Goal: Information Seeking & Learning: Understand process/instructions

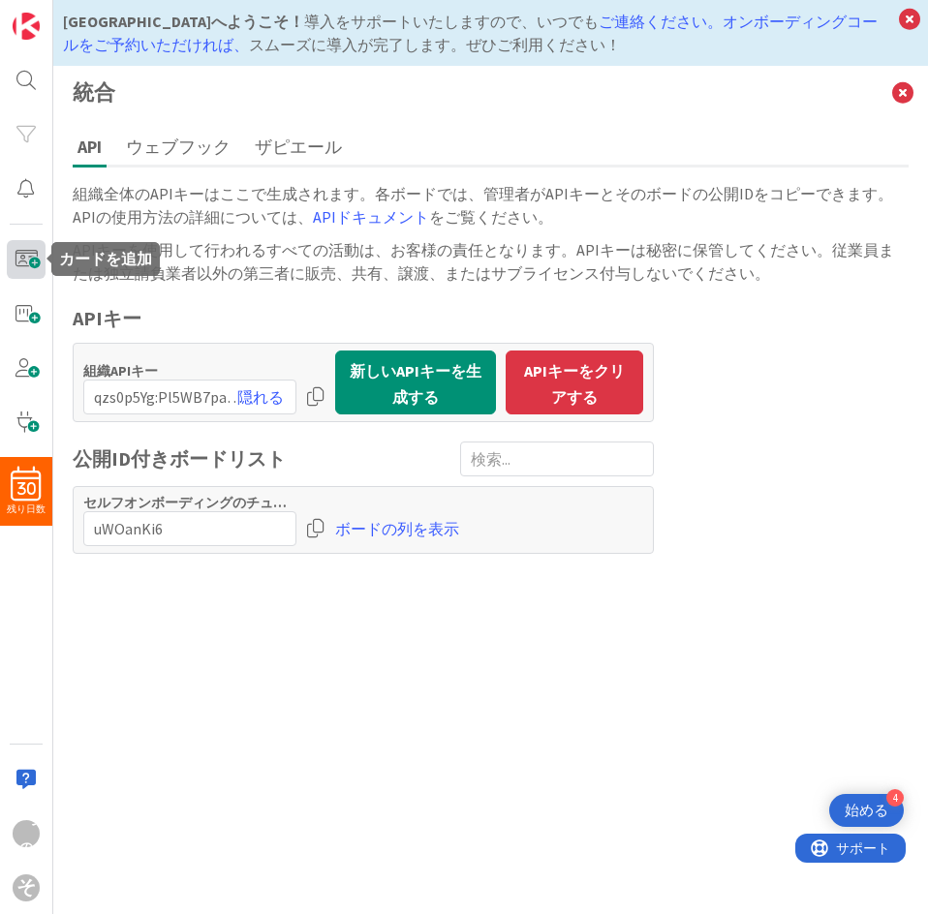
click at [17, 258] on span at bounding box center [26, 259] width 39 height 39
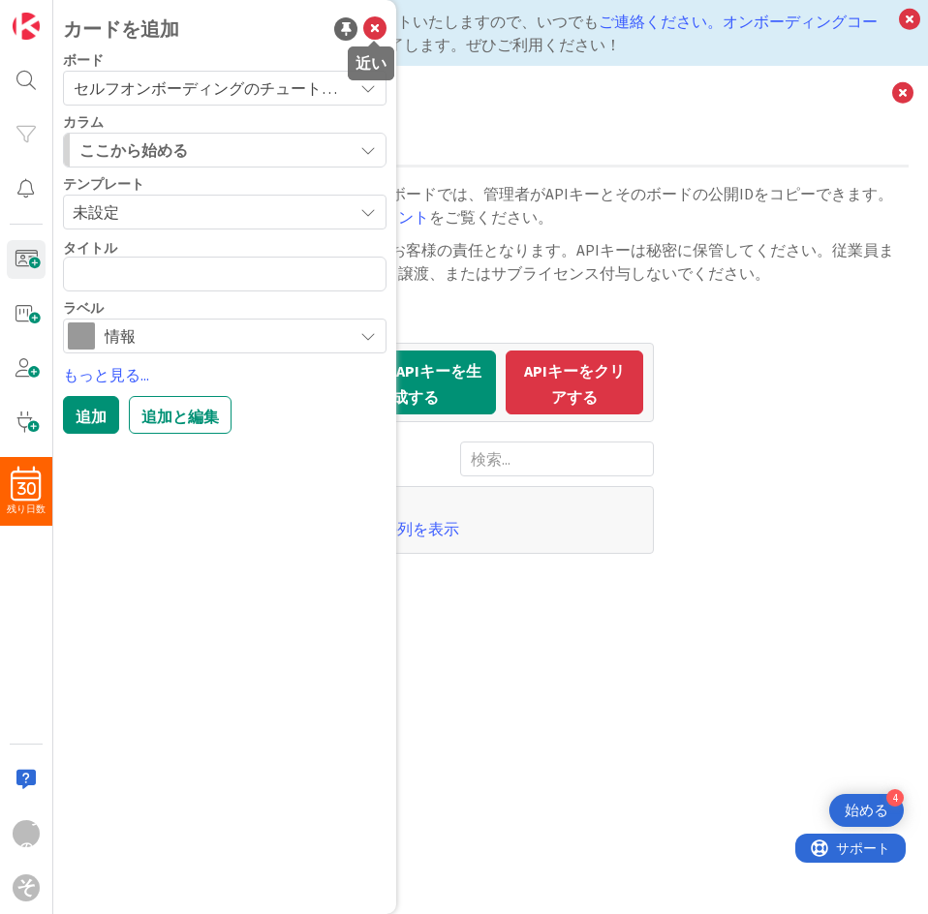
click at [373, 36] on icon at bounding box center [374, 28] width 23 height 23
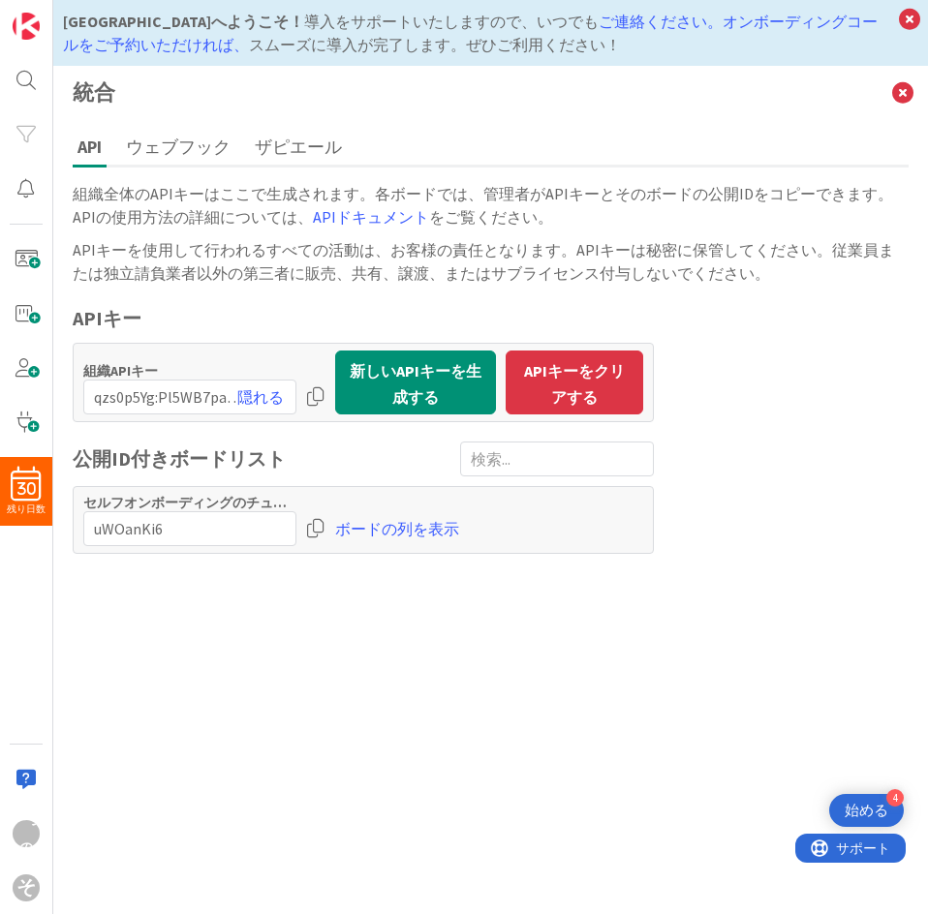
click at [404, 187] on font "組織全体のAPIキーはここで生成されます。各ボードでは、管理者がAPIキーとそのボードの公開IDをコピーできます。APIの使用方法の詳細については、" at bounding box center [483, 205] width 820 height 43
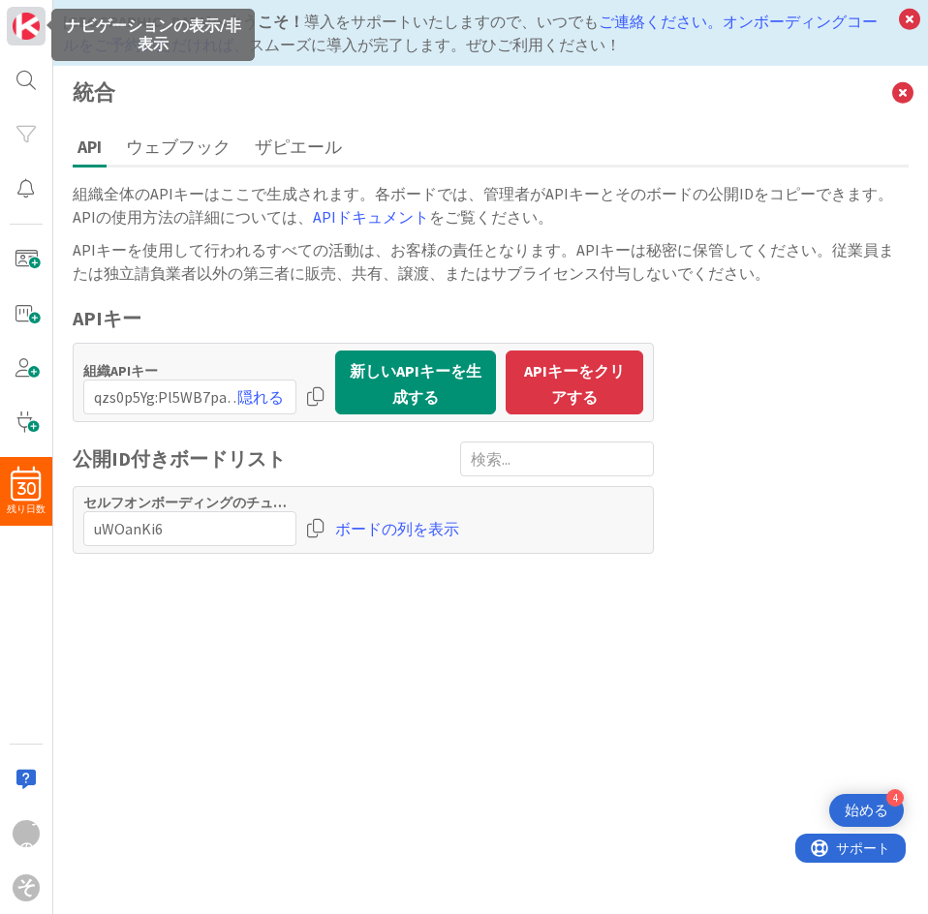
click at [22, 17] on img at bounding box center [26, 26] width 27 height 27
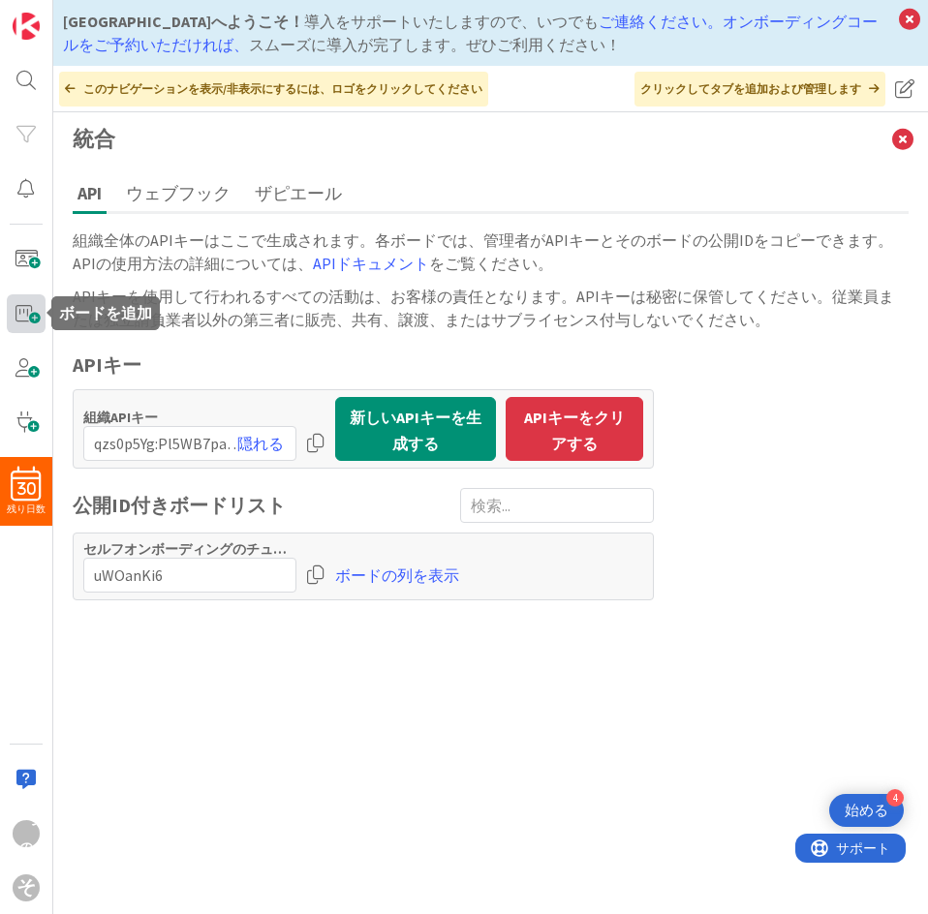
click at [34, 321] on span at bounding box center [26, 313] width 39 height 39
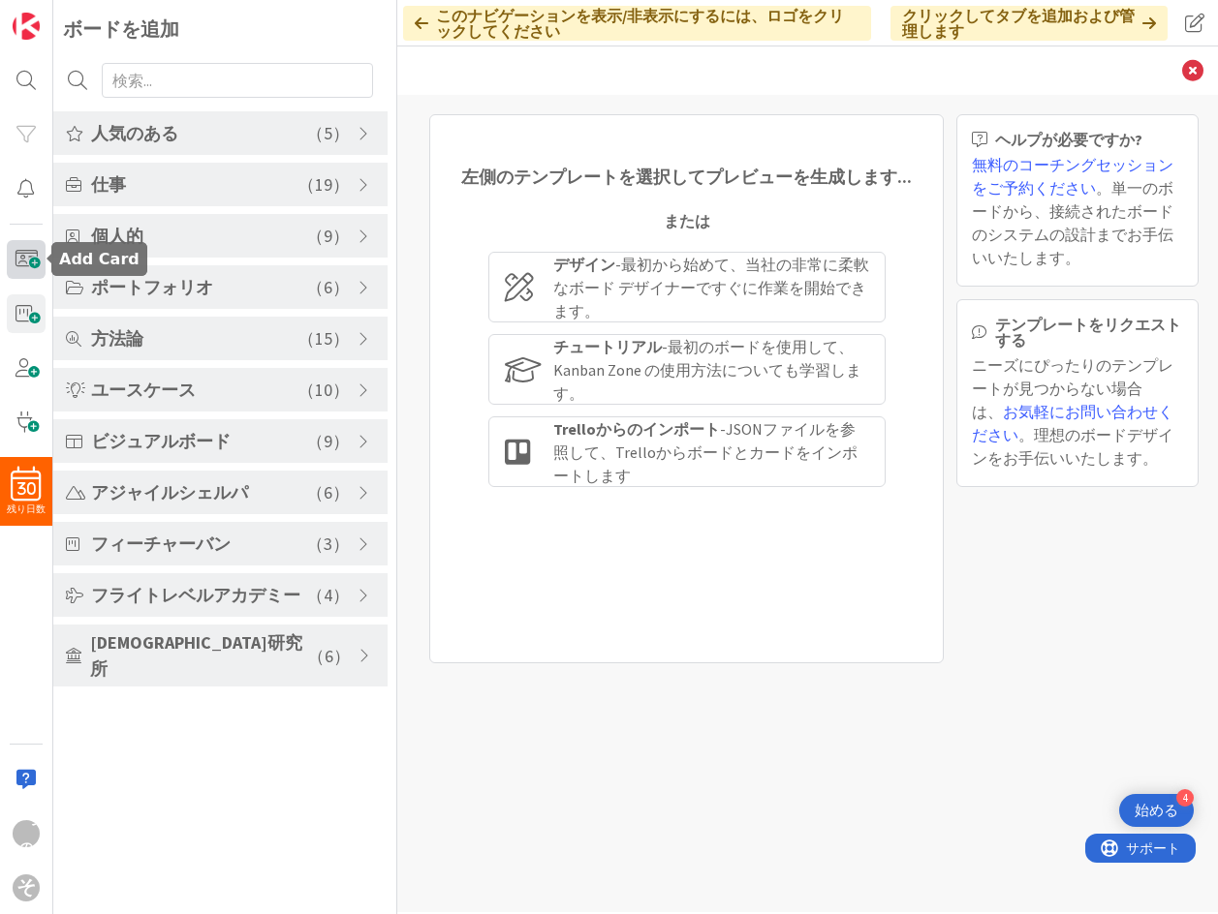
click at [30, 262] on span at bounding box center [26, 259] width 39 height 39
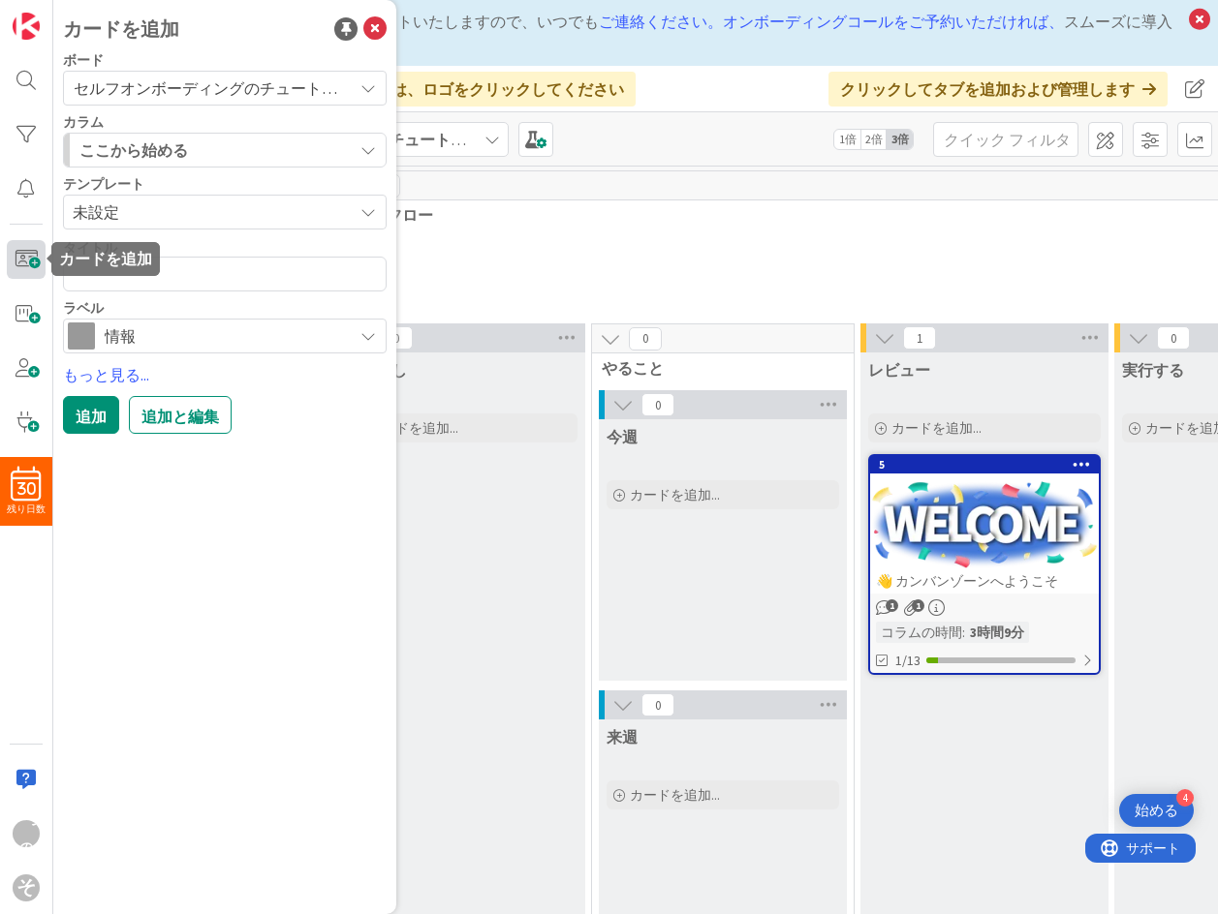
click at [12, 250] on span at bounding box center [26, 259] width 39 height 39
click at [620, 271] on p at bounding box center [1093, 270] width 1507 height 15
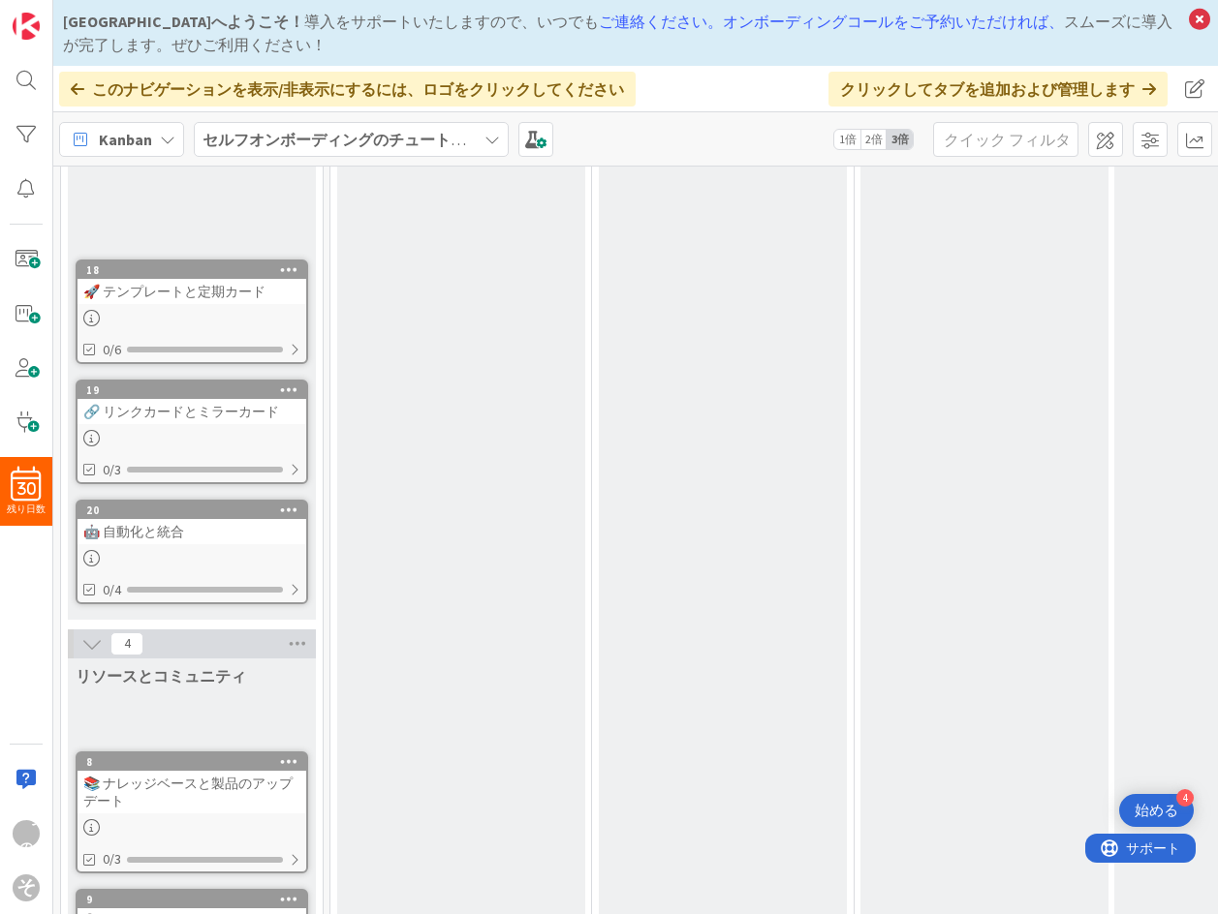
scroll to position [1840, 0]
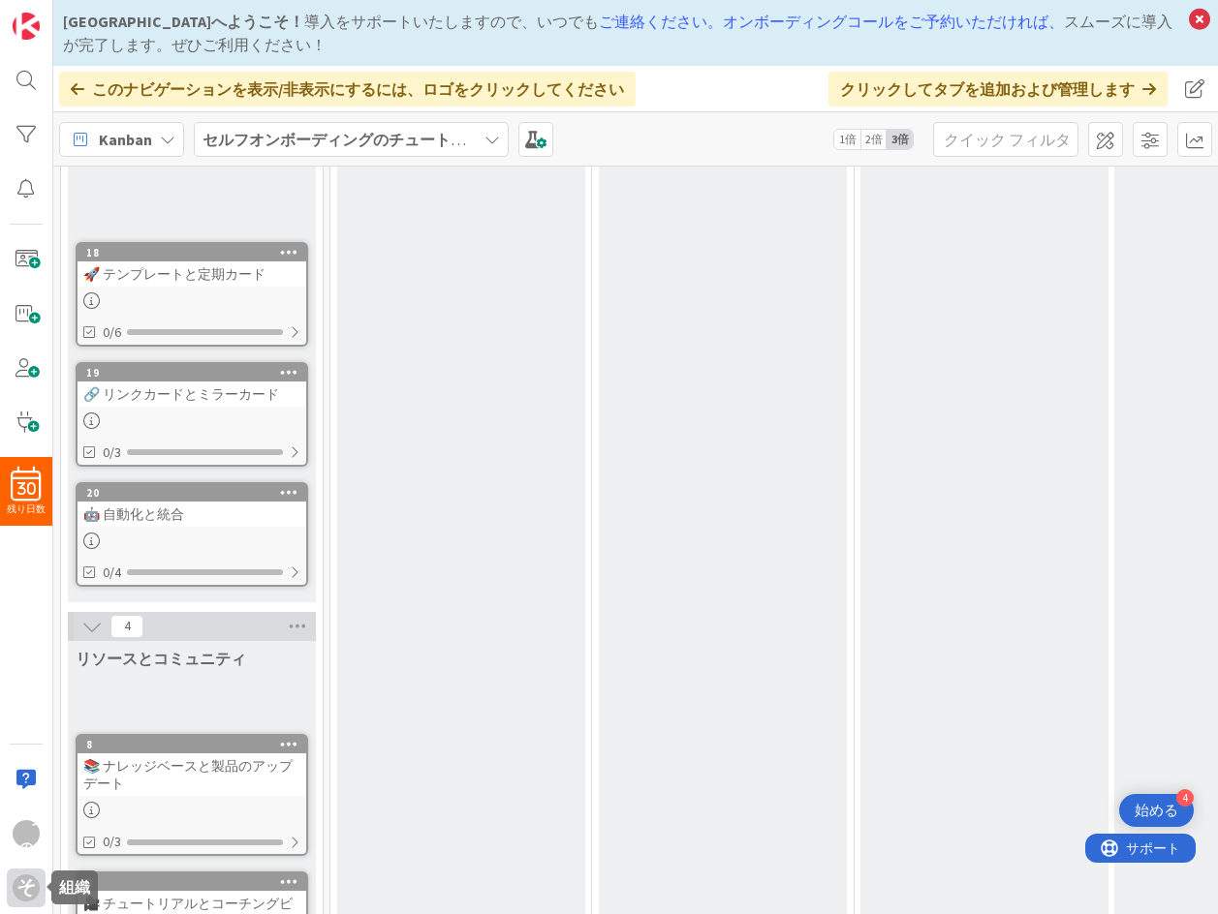
click at [23, 902] on div "そして" at bounding box center [26, 888] width 39 height 39
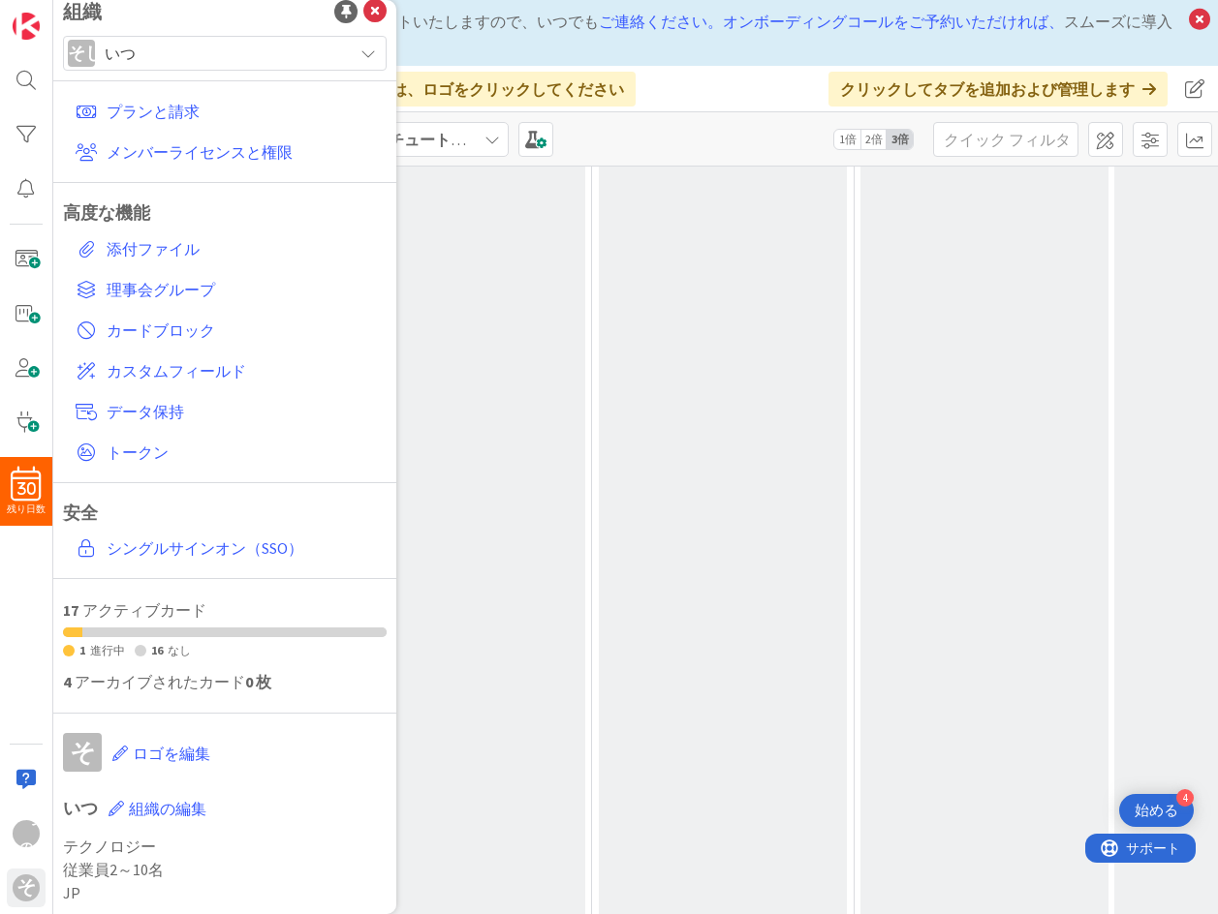
scroll to position [0, 0]
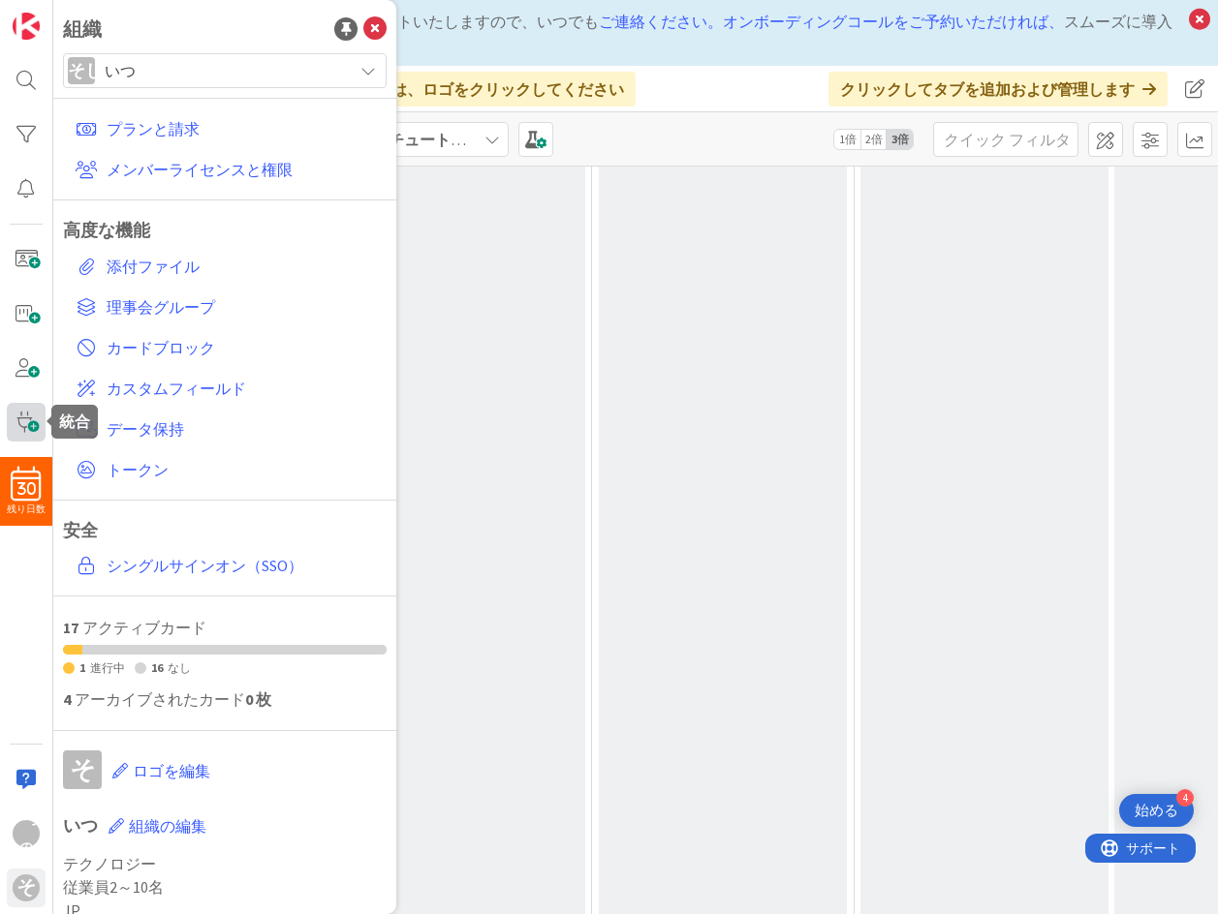
click at [22, 428] on span at bounding box center [26, 422] width 39 height 39
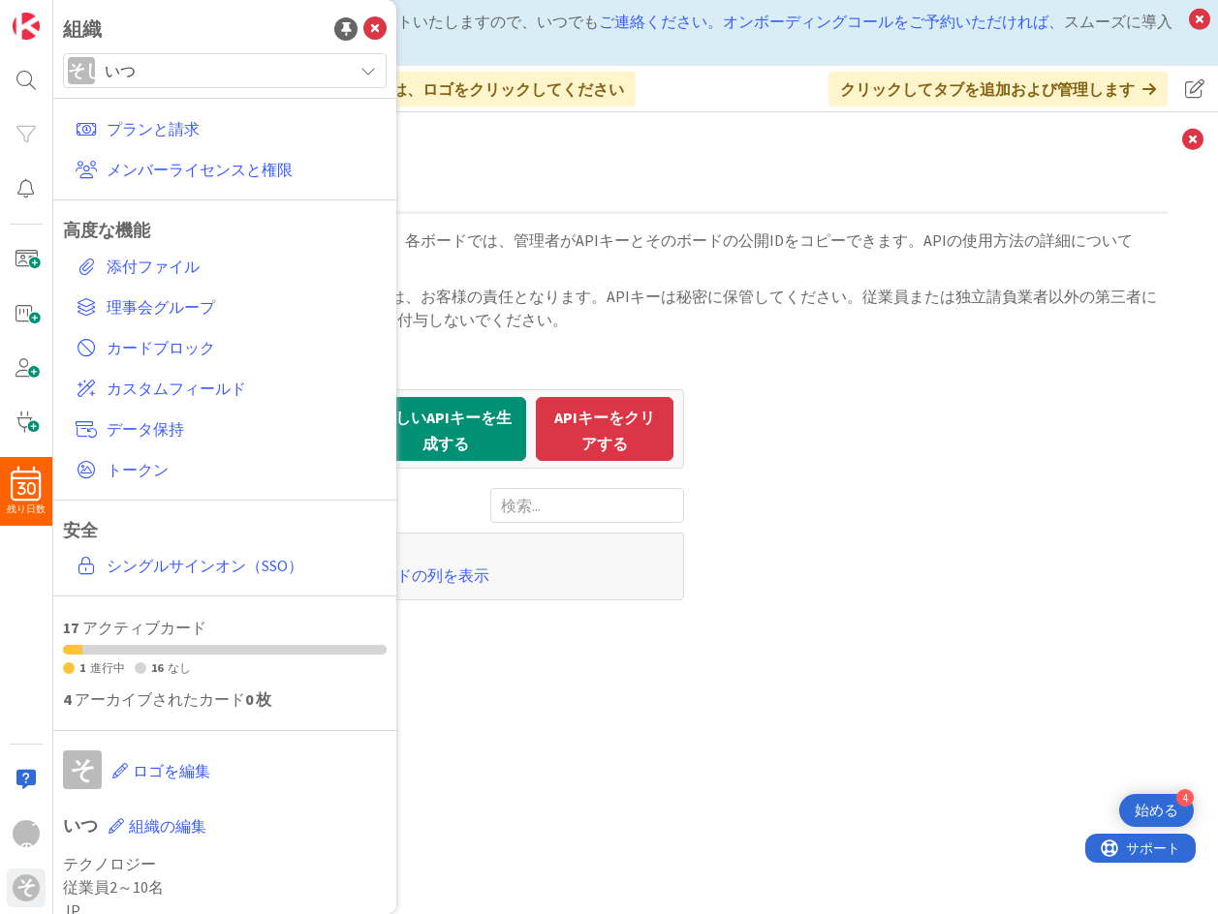
click at [927, 308] on div "APIキーを使用して行われるすべての活動は、お客様の責任となります。APIキーは秘密に保管してください。従業員または独立請負業者以外の第三者に販売、共有、譲渡…" at bounding box center [635, 308] width 1065 height 46
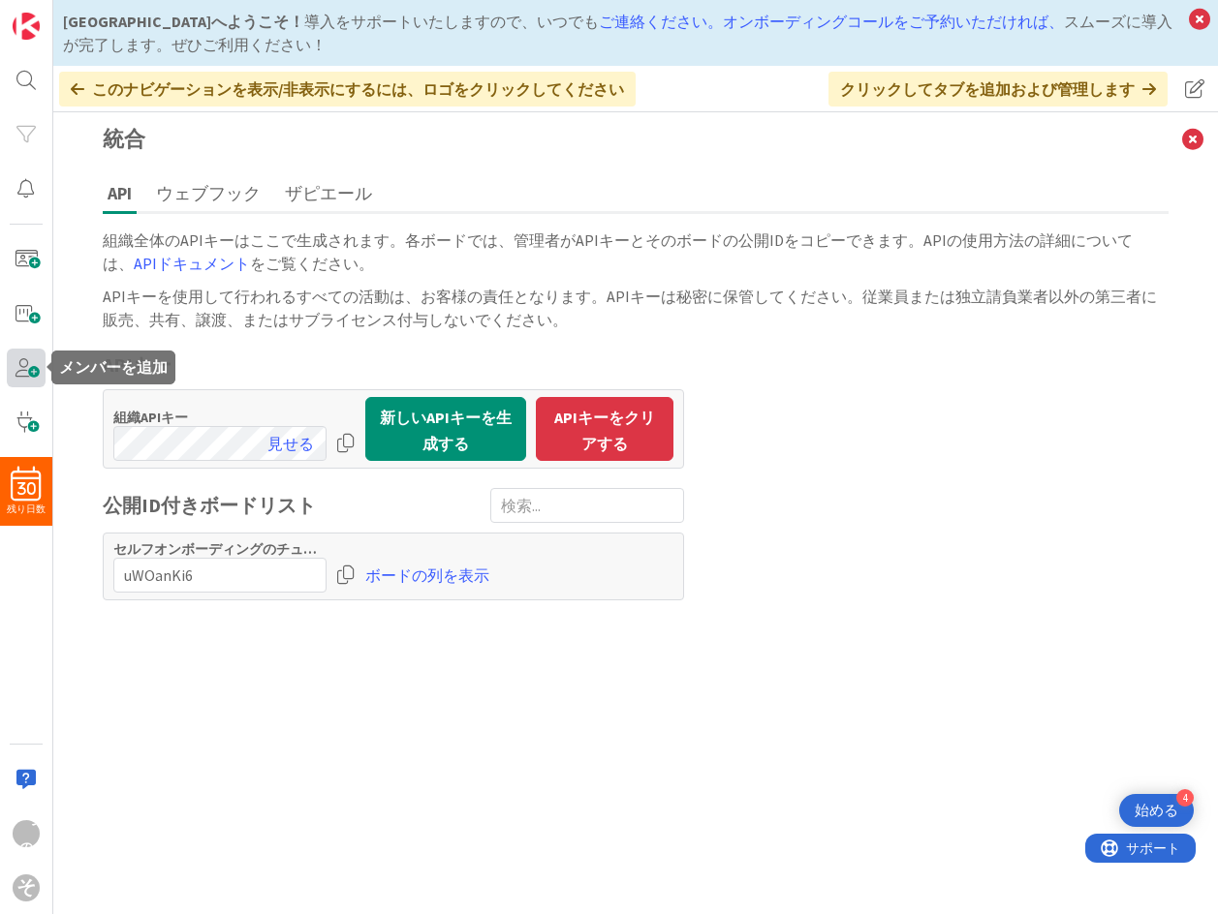
click at [28, 371] on span at bounding box center [26, 368] width 39 height 39
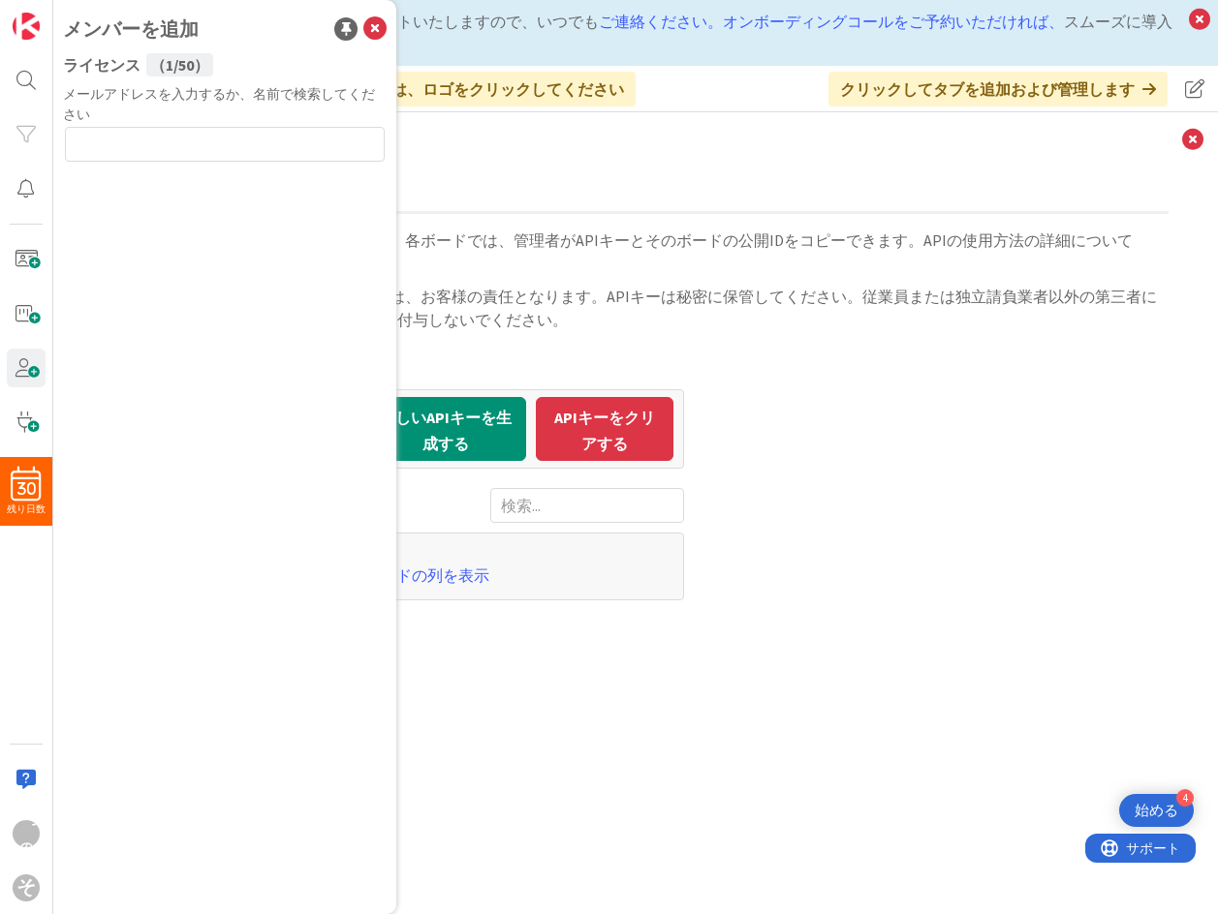
click at [743, 319] on div "APIキーを使用して行われるすべての活動は、お客様の責任となります。APIキーは秘密に保管してください。従業員または独立請負業者以外の第三者に販売、共有、譲渡…" at bounding box center [635, 308] width 1065 height 46
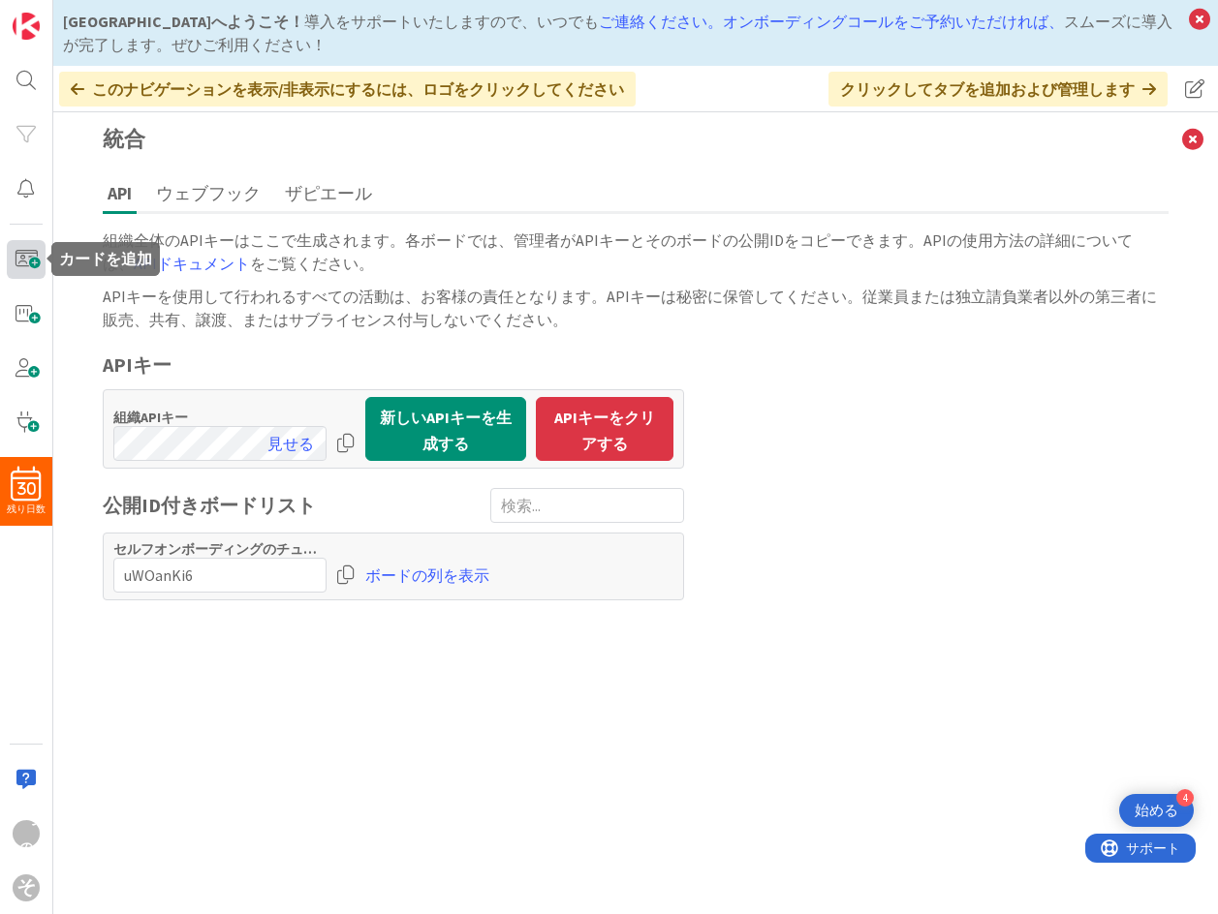
click at [33, 253] on span at bounding box center [26, 259] width 39 height 39
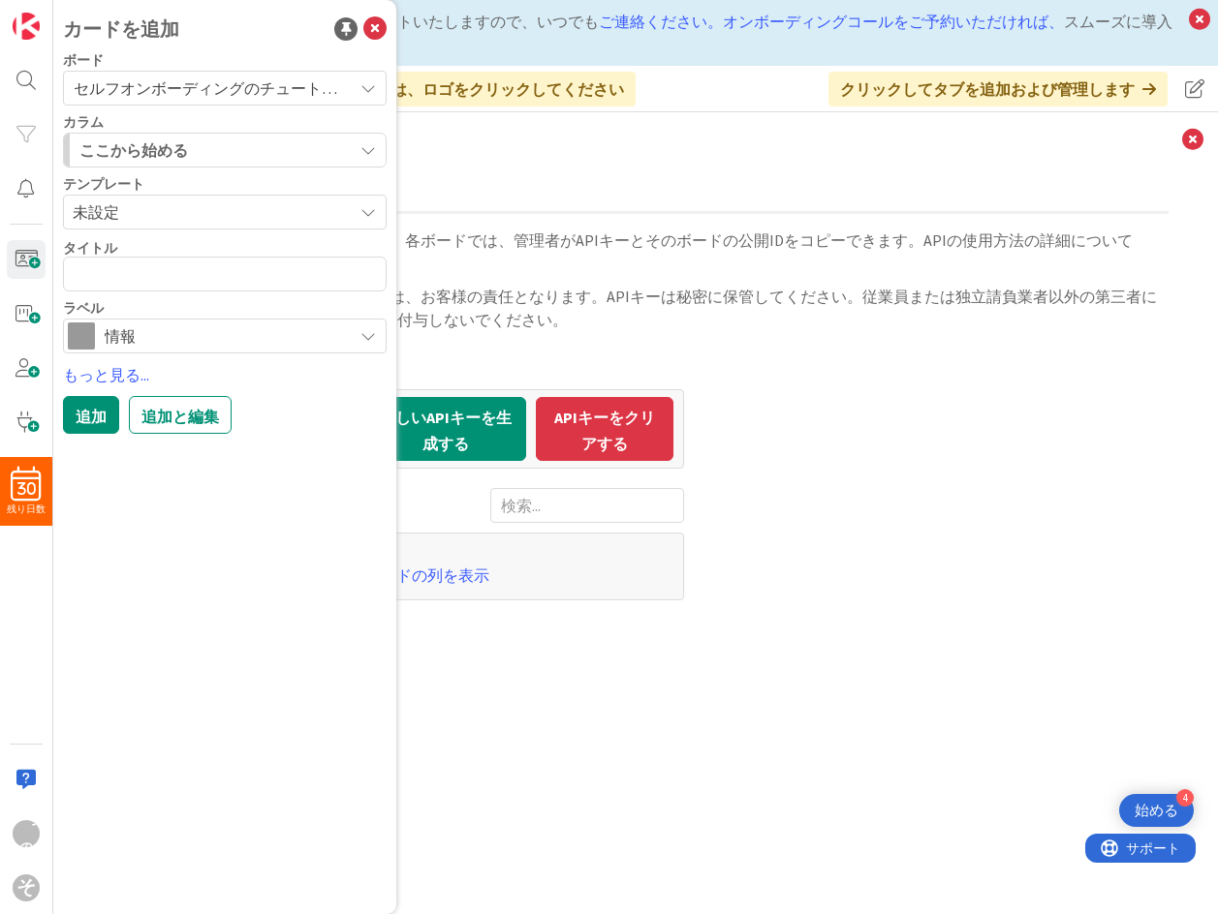
click at [590, 301] on font "APIキーを使用して行われるすべての活動は、お客様の責任となります。APIキーは秘密に保管してください。従業員または独立請負業者以外の第三者に販売、共有、譲渡…" at bounding box center [630, 308] width 1054 height 43
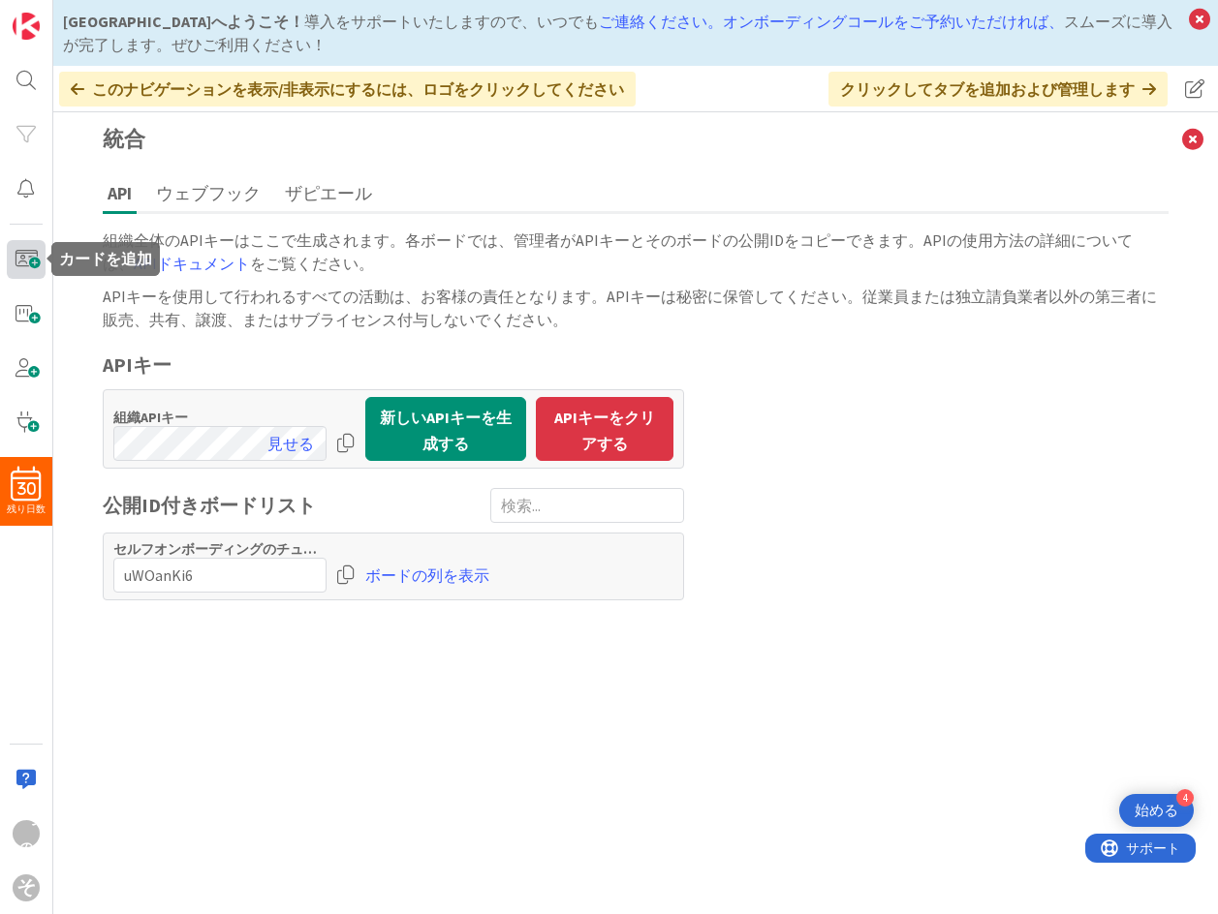
click at [28, 260] on span at bounding box center [26, 259] width 39 height 39
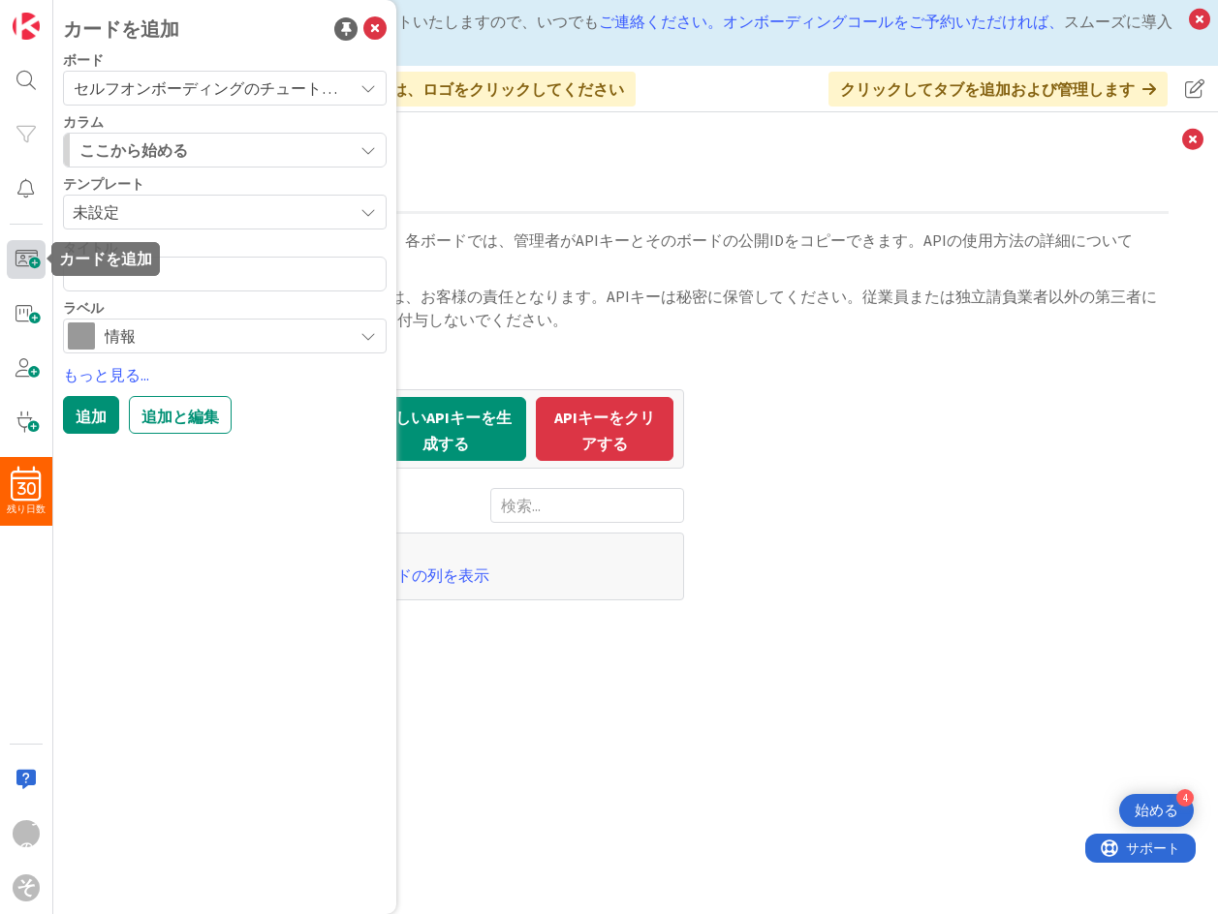
click at [24, 253] on span at bounding box center [26, 259] width 39 height 39
click at [18, 252] on span at bounding box center [26, 259] width 39 height 39
click at [378, 31] on icon at bounding box center [374, 28] width 23 height 23
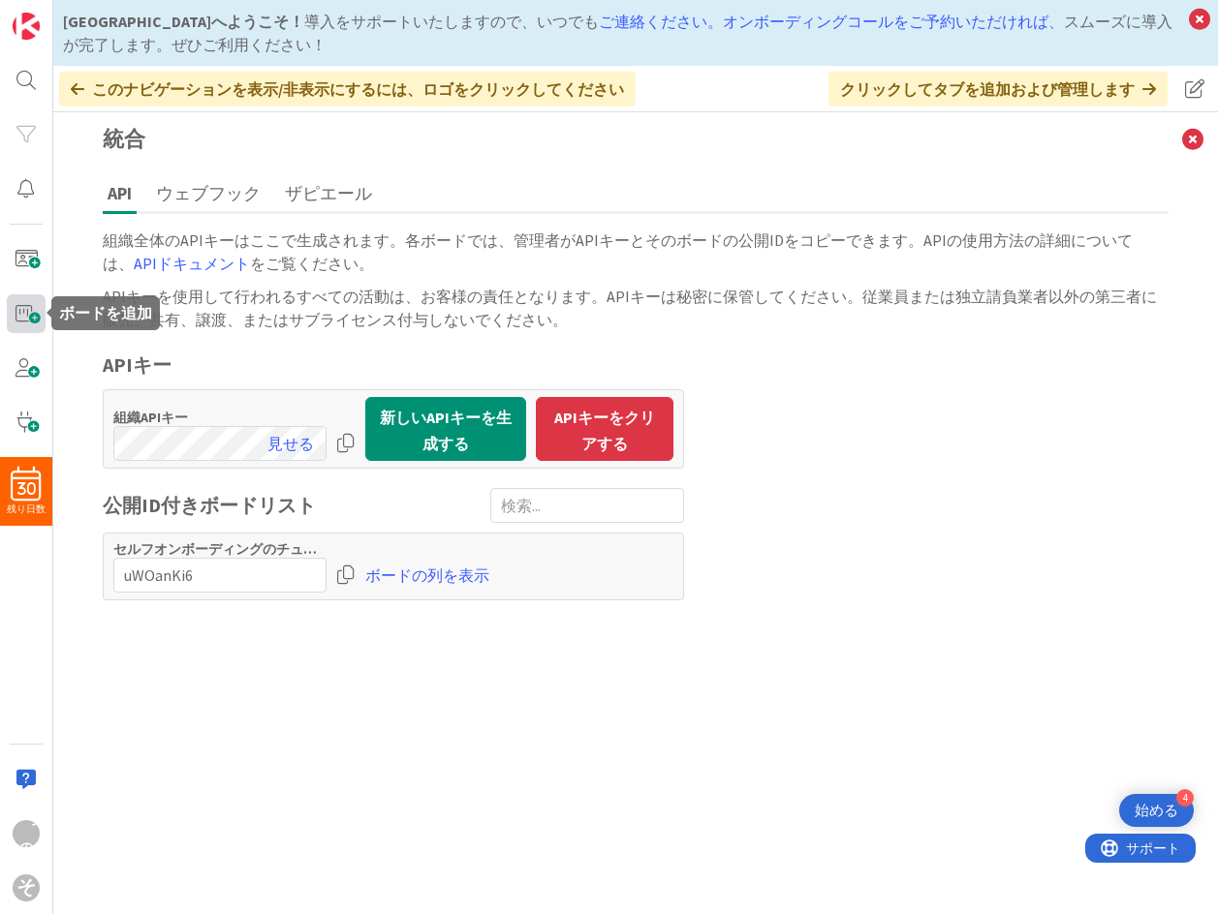
click at [20, 320] on span at bounding box center [26, 313] width 39 height 39
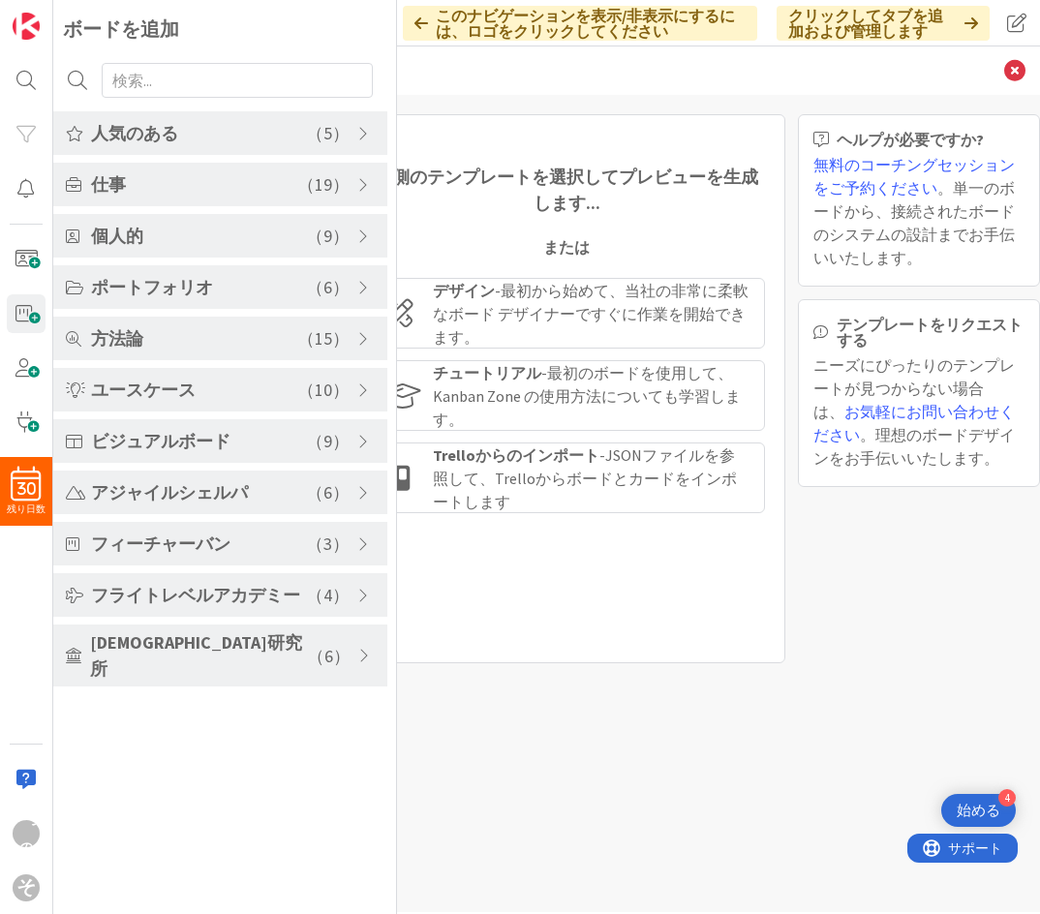
scroll to position [0, 9]
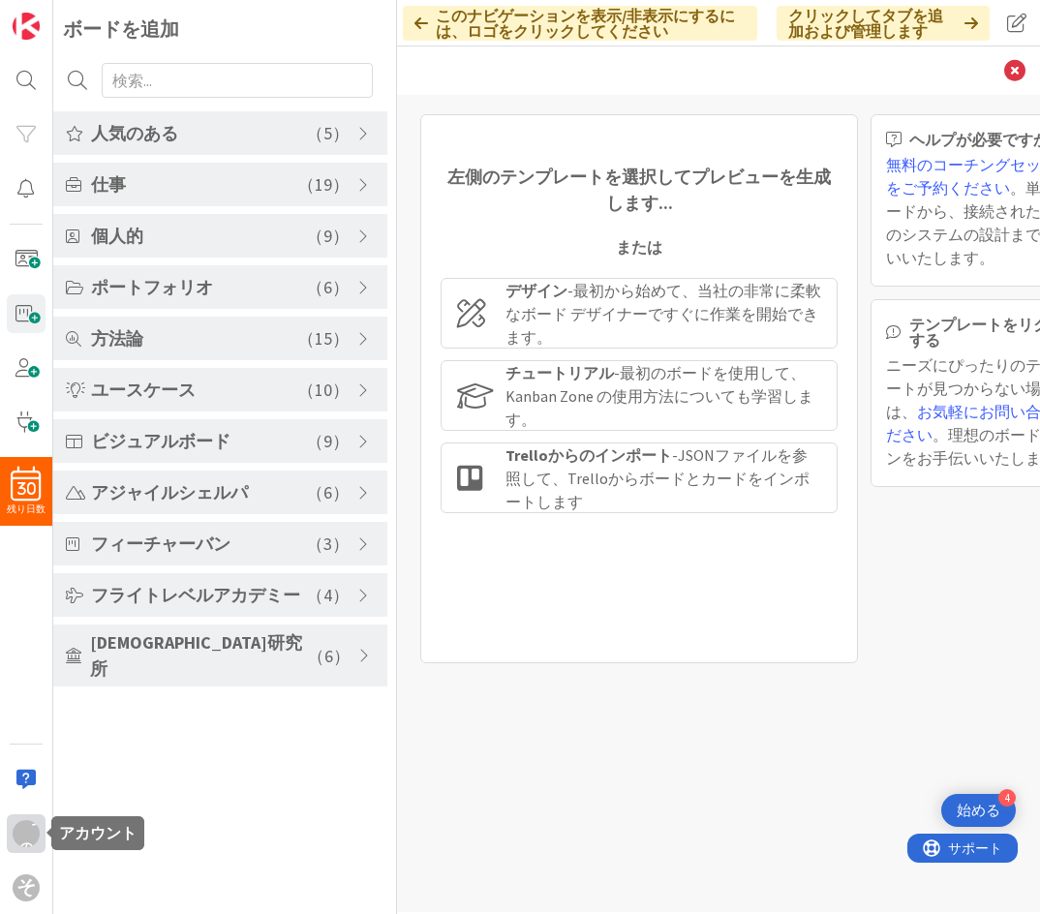
click at [24, 835] on font "一つの" at bounding box center [26, 834] width 27 height 54
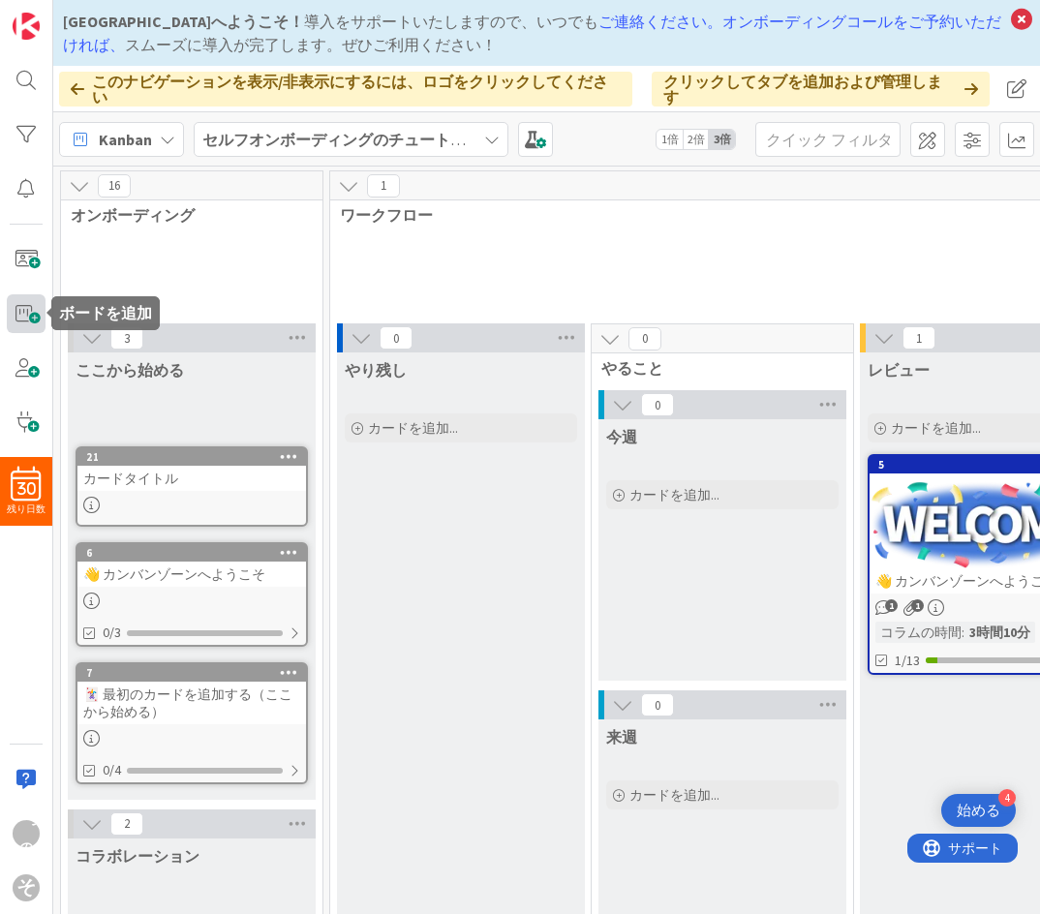
click at [17, 305] on span at bounding box center [26, 313] width 39 height 39
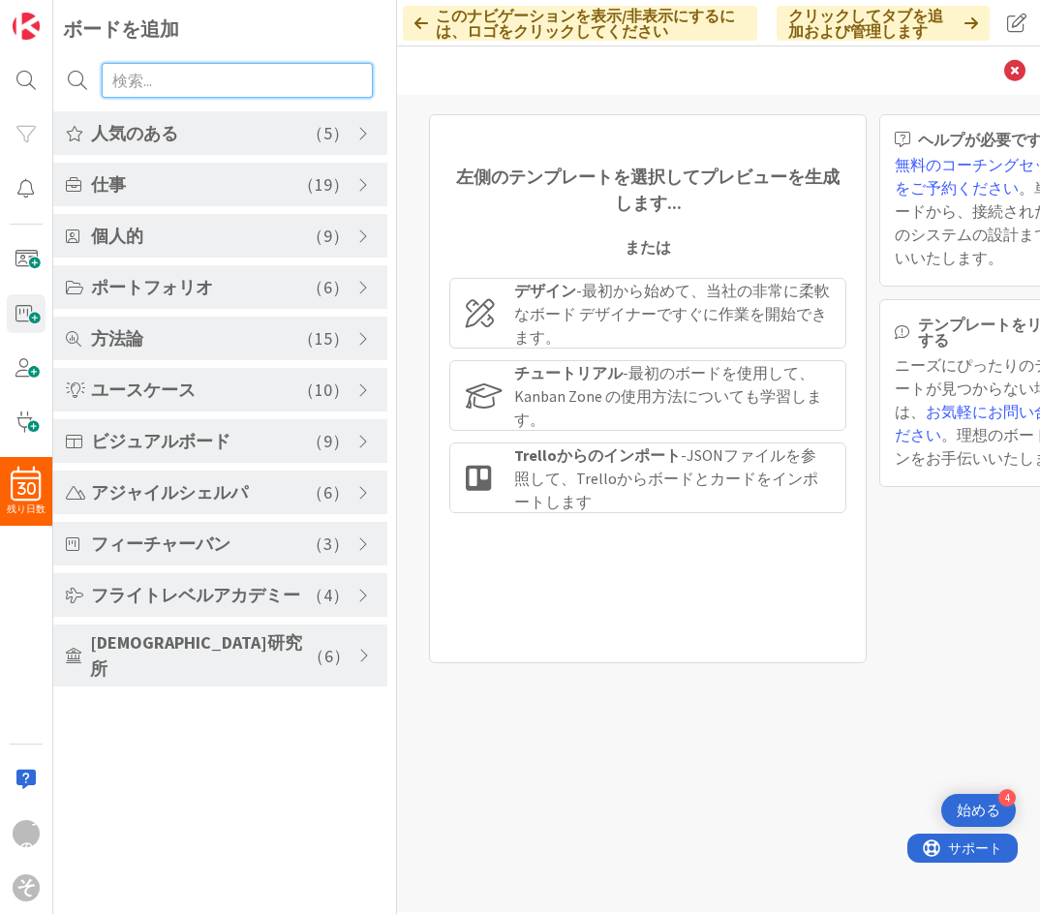
paste input "Card Templates"
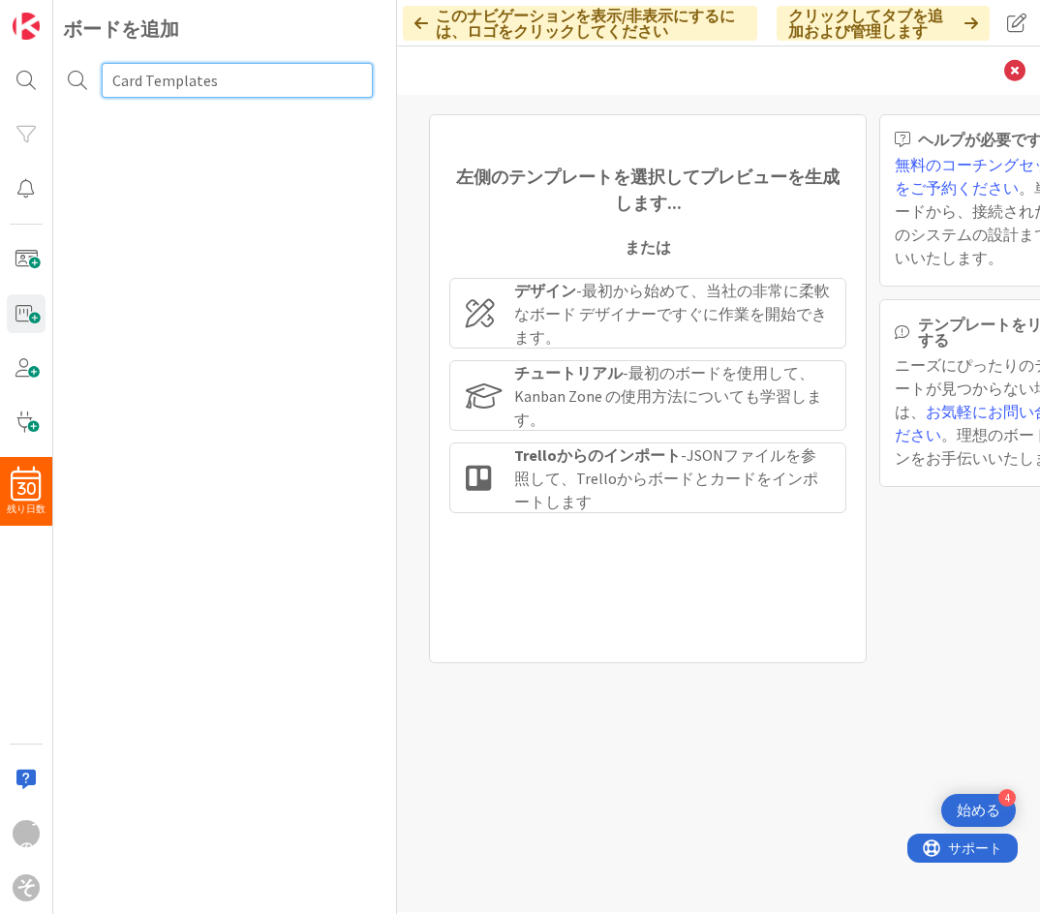
click at [149, 77] on input "Card Templates" at bounding box center [237, 80] width 271 height 35
paste input "text"
type input "Templates"
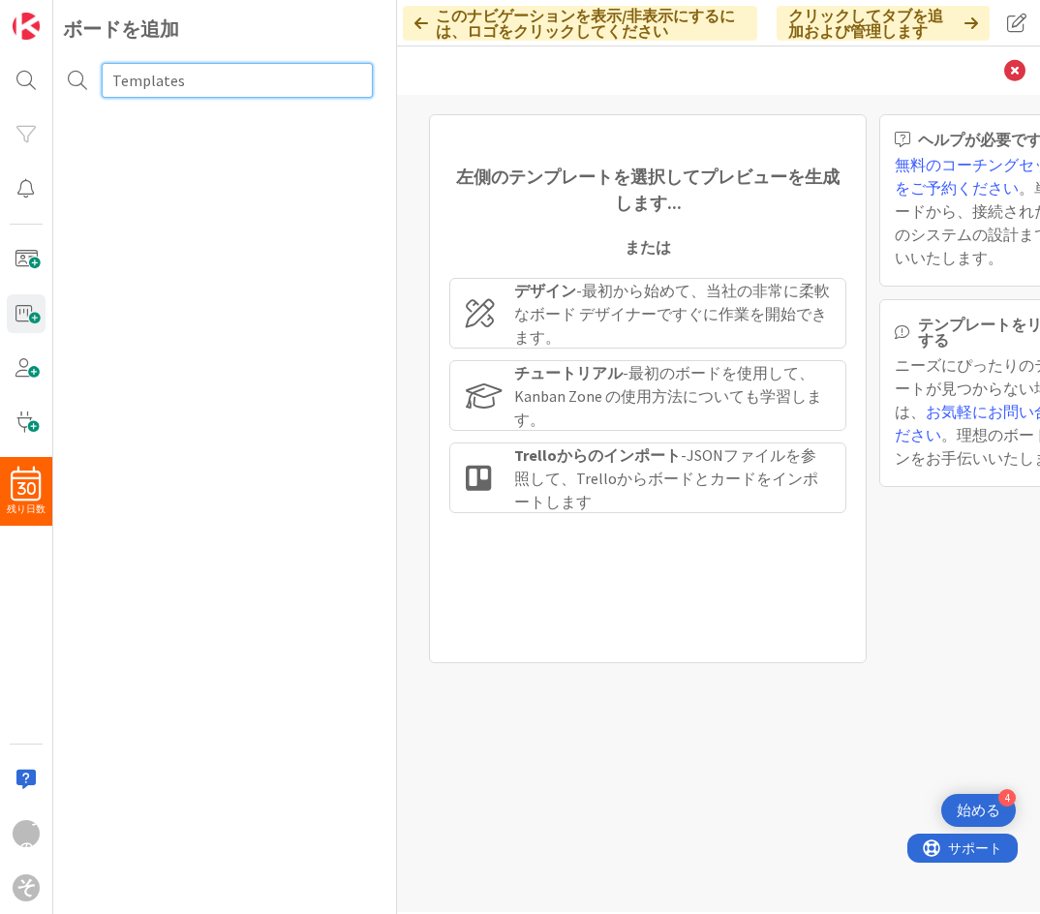
click at [162, 82] on input "Templates" at bounding box center [237, 80] width 271 height 35
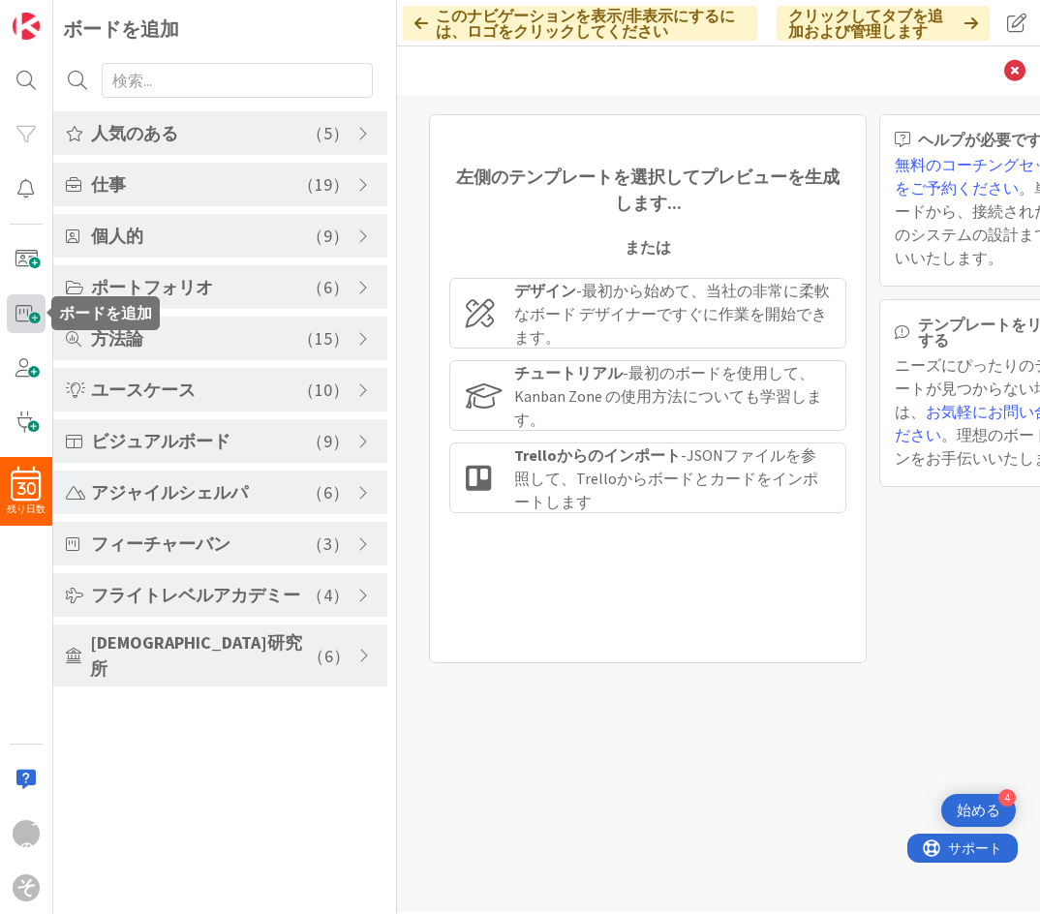
click at [20, 309] on span at bounding box center [26, 313] width 39 height 39
drag, startPoint x: 38, startPoint y: 320, endPoint x: 21, endPoint y: 316, distance: 16.9
click at [26, 314] on span at bounding box center [26, 313] width 39 height 39
click at [31, 314] on span at bounding box center [26, 313] width 39 height 39
click at [840, 28] on font "クリックしてタブを追加および管理します" at bounding box center [865, 23] width 155 height 35
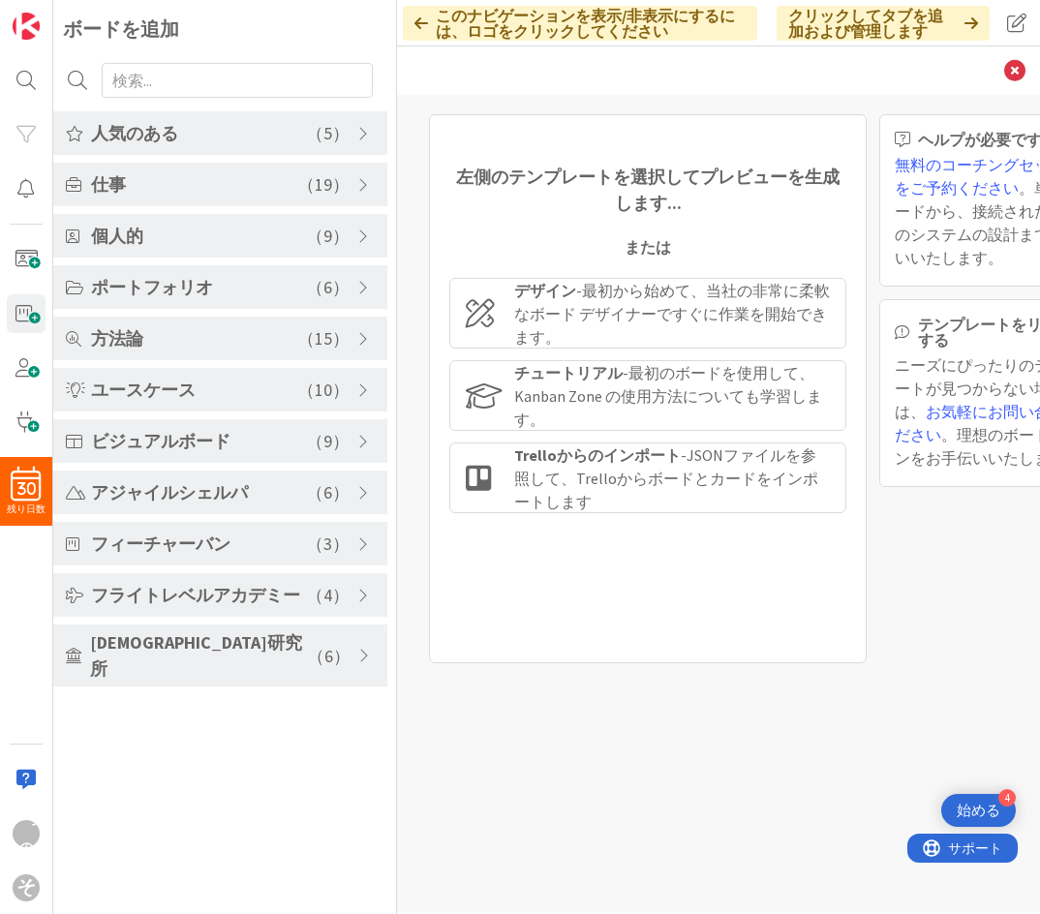
click at [562, 25] on font "このナビゲーションを表示/非表示にするには、ロゴをクリックしてください" at bounding box center [585, 23] width 299 height 35
click at [415, 22] on icon at bounding box center [422, 22] width 14 height 15
click at [593, 21] on font "このナビゲーションを表示/非表示にするには、ロゴをクリックしてください" at bounding box center [585, 23] width 299 height 35
click at [136, 35] on font "ボードを追加" at bounding box center [121, 28] width 116 height 24
click at [642, 18] on font "このナビゲーションを表示/非表示にするには、ロゴをクリックしてください" at bounding box center [585, 23] width 299 height 35
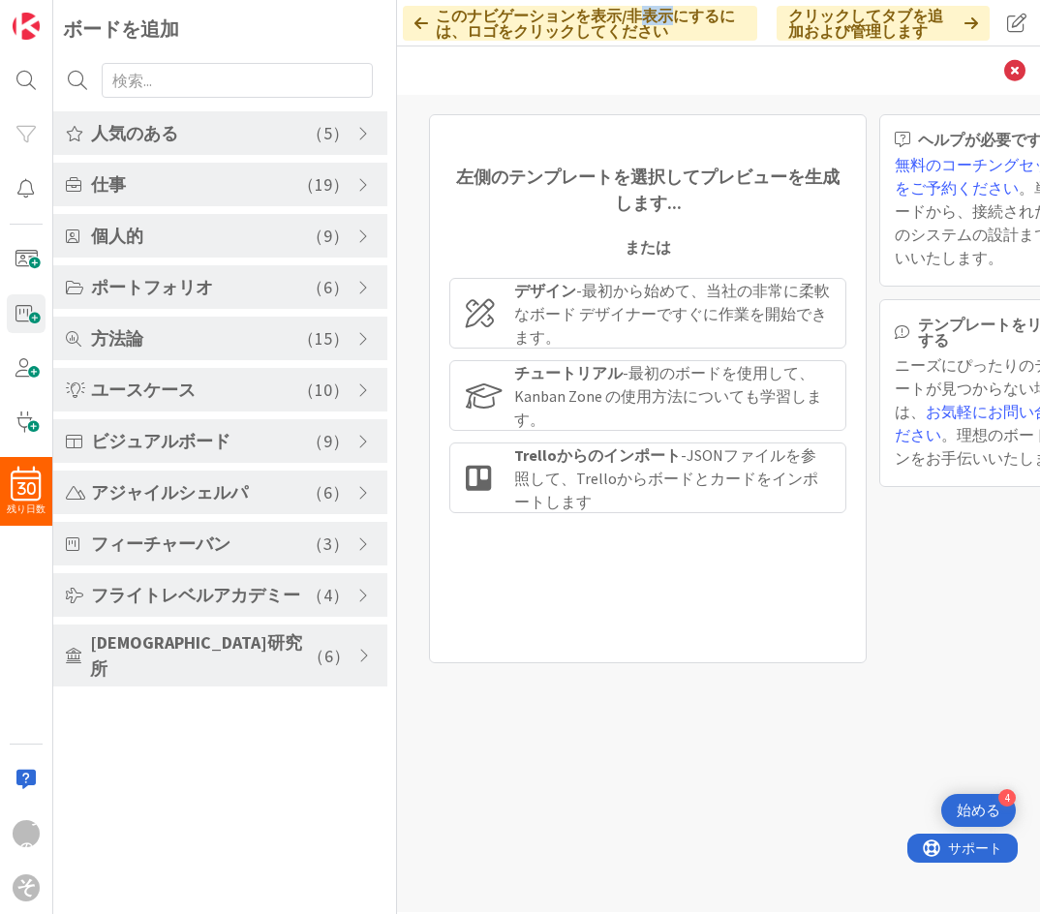
click at [642, 18] on font "このナビゲーションを表示/非表示にするには、ロゴをクリックしてください" at bounding box center [585, 23] width 299 height 35
drag, startPoint x: 885, startPoint y: 44, endPoint x: 896, endPoint y: 44, distance: 10.7
click at [887, 44] on div "このナビゲーションを表示/非表示にするには、ロゴをクリックしてください クリックしてタブを追加および管理します" at bounding box center [718, 23] width 643 height 46
click at [88, 24] on font "ボードを追加" at bounding box center [121, 28] width 116 height 24
click at [364, 131] on span at bounding box center [365, 133] width 17 height 15
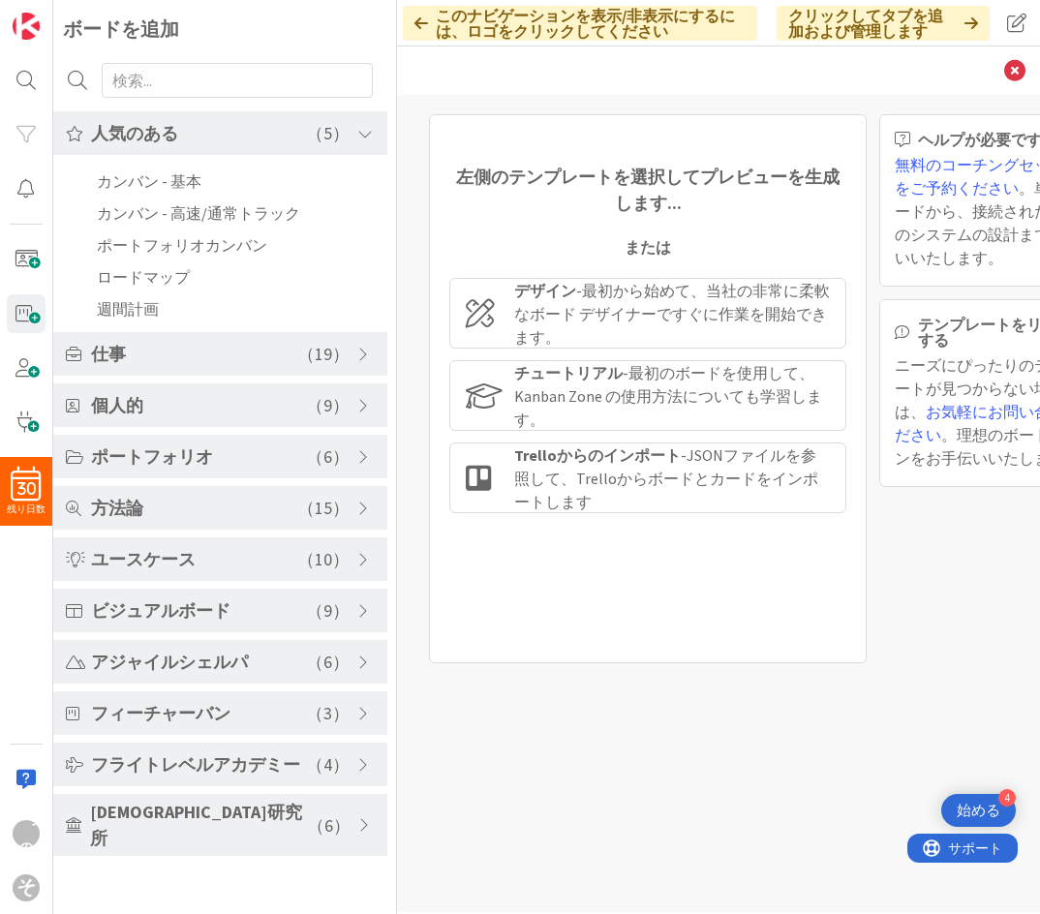
click at [364, 131] on span at bounding box center [365, 133] width 17 height 15
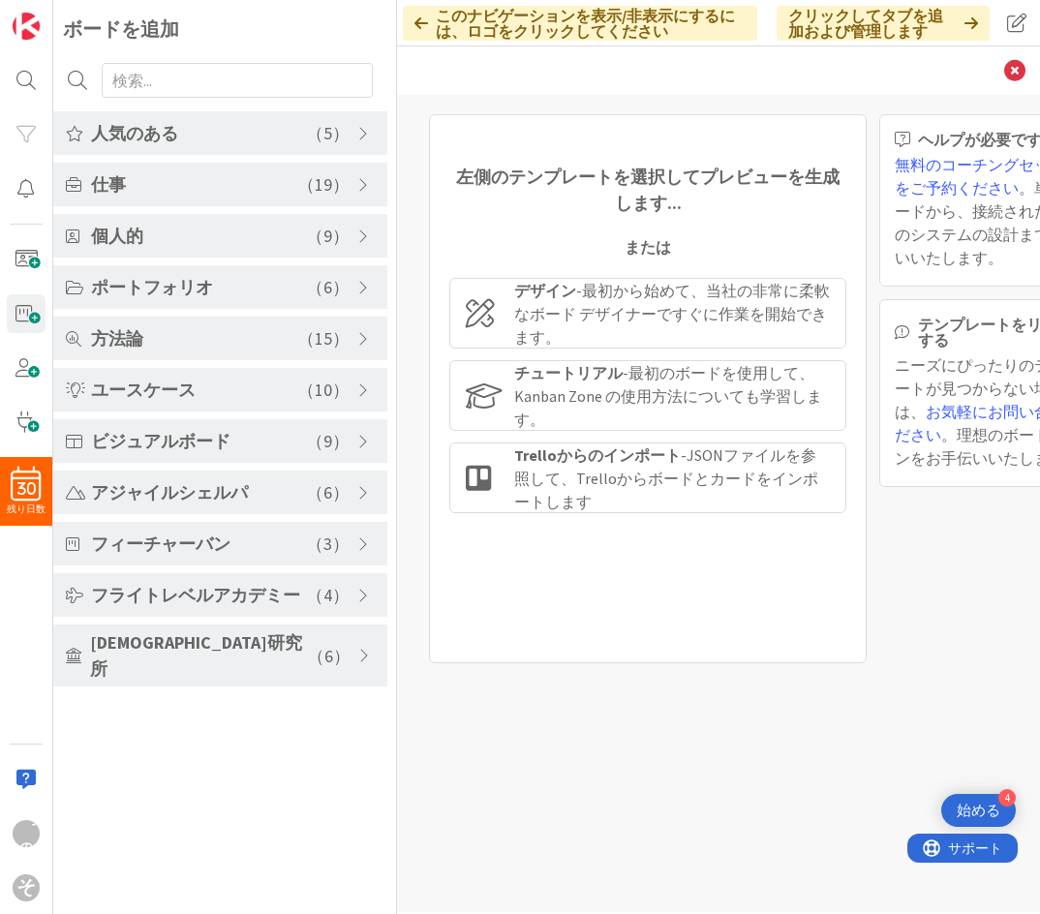
click at [361, 648] on span at bounding box center [366, 655] width 16 height 15
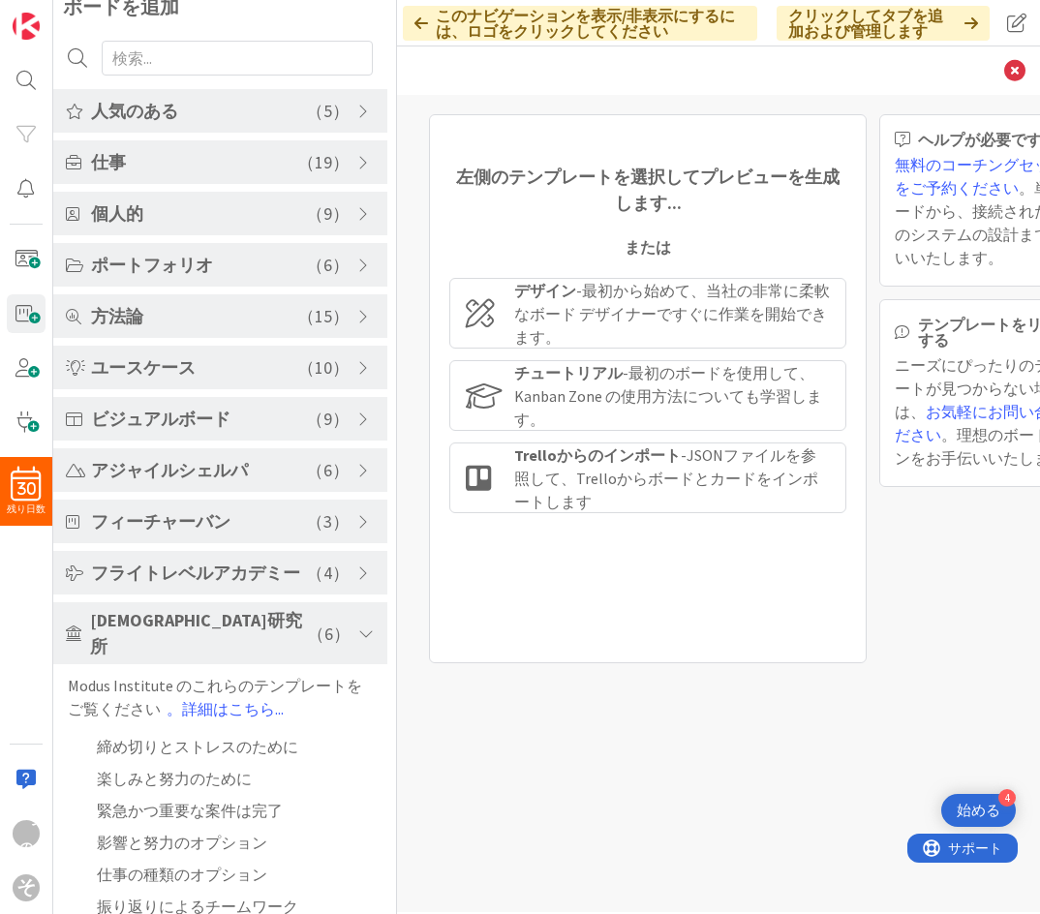
scroll to position [45, 0]
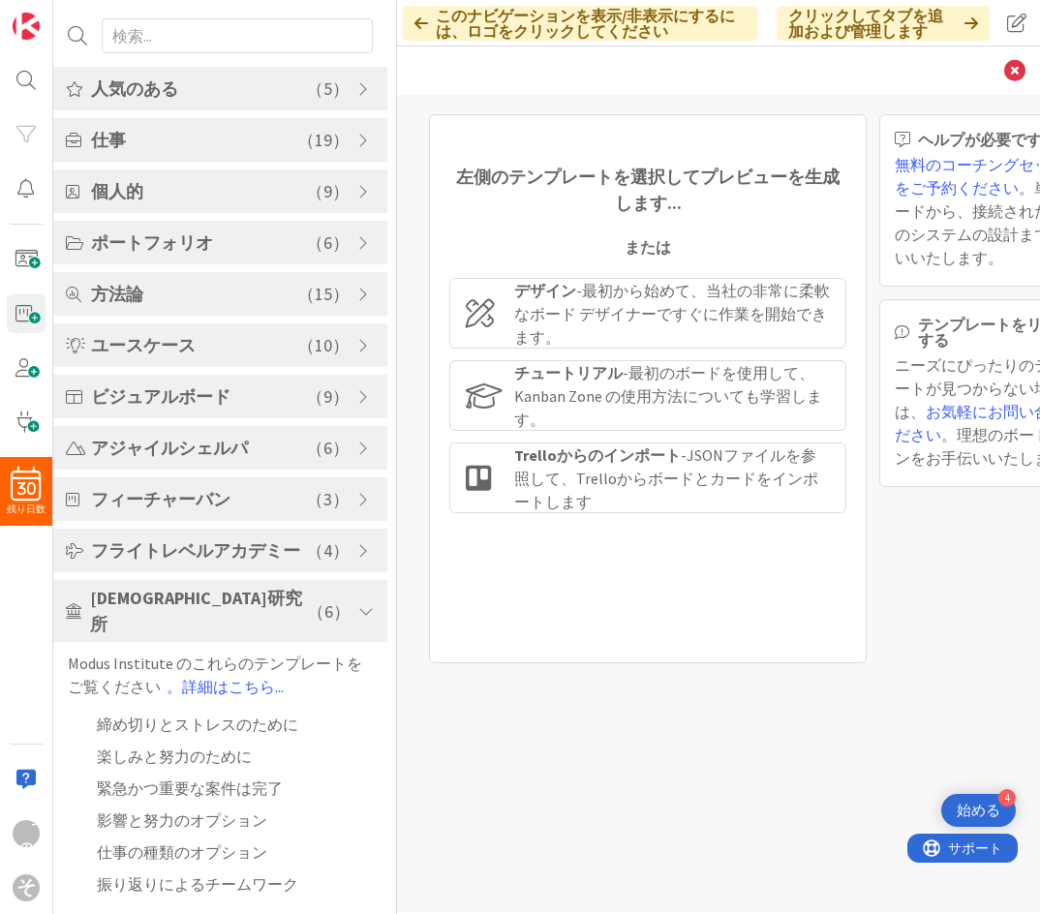
click at [357, 559] on span at bounding box center [365, 550] width 17 height 15
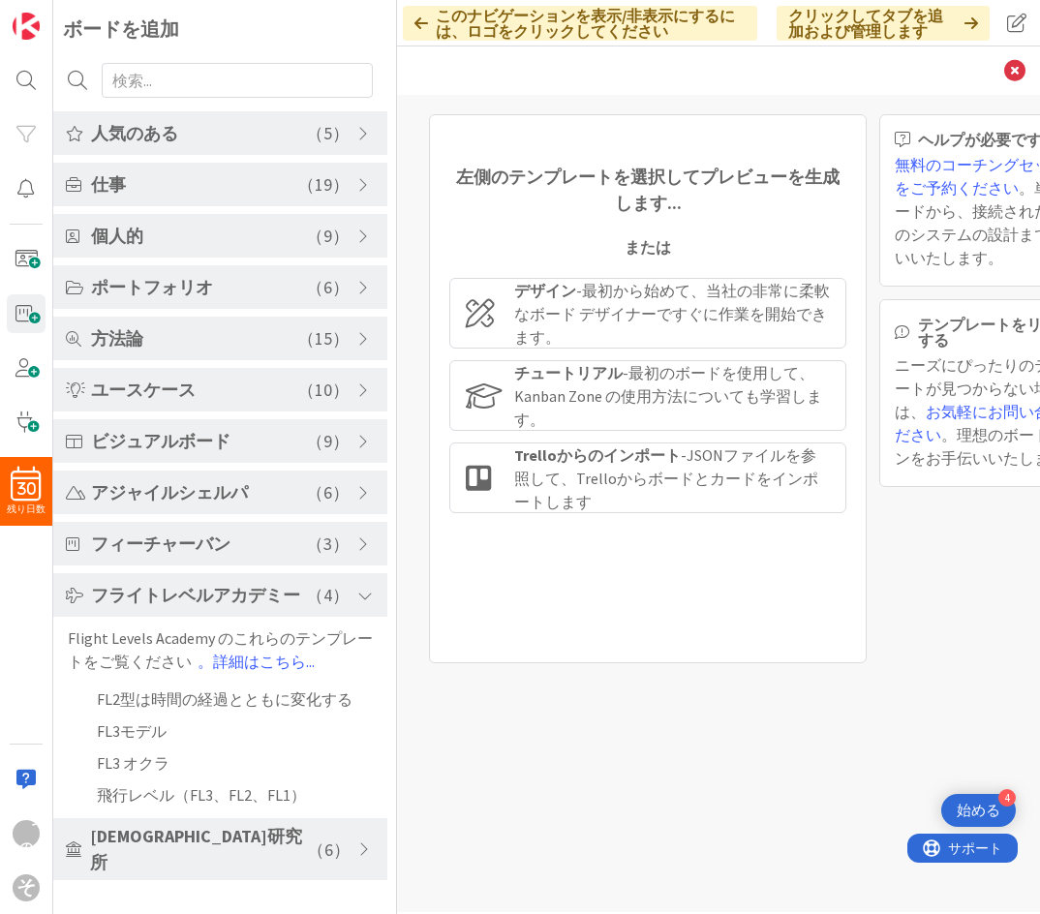
click at [352, 536] on div "フィーチャーバン （ 3 ）" at bounding box center [220, 544] width 334 height 44
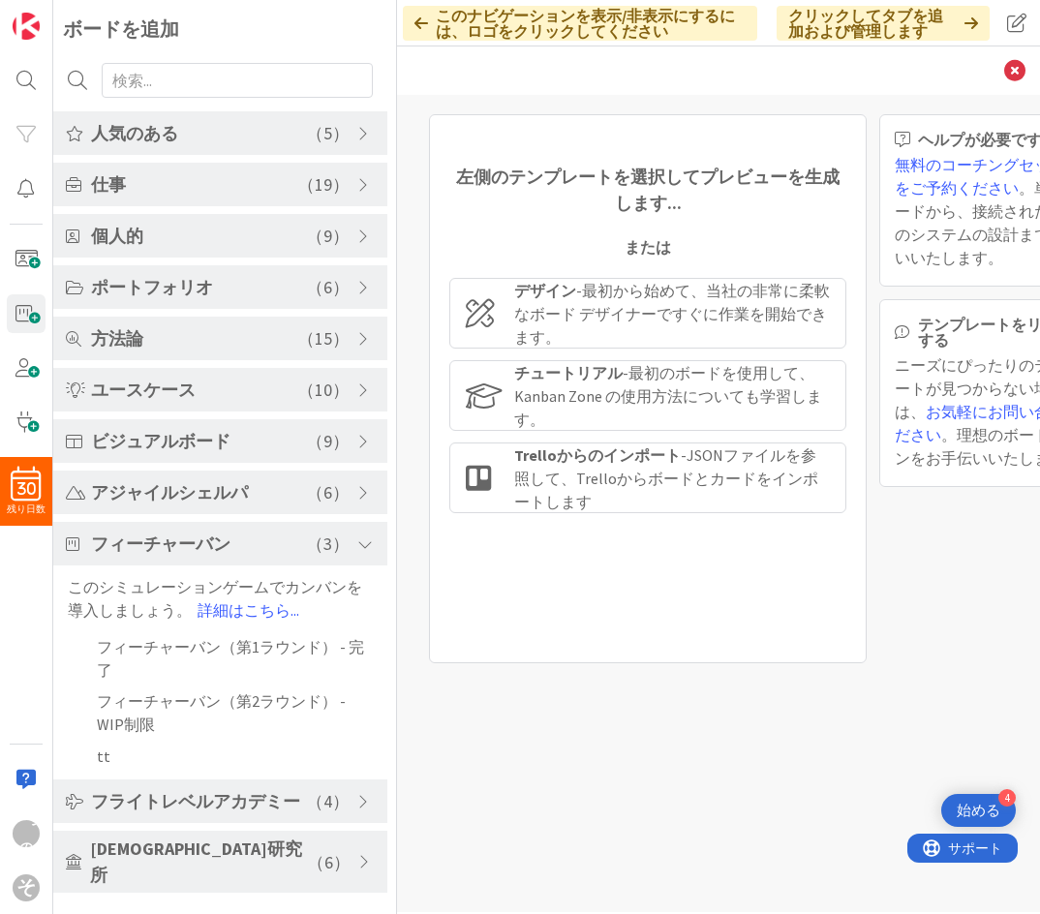
click at [353, 496] on div "アジャイルシェルパ （ 6 ）" at bounding box center [220, 493] width 334 height 44
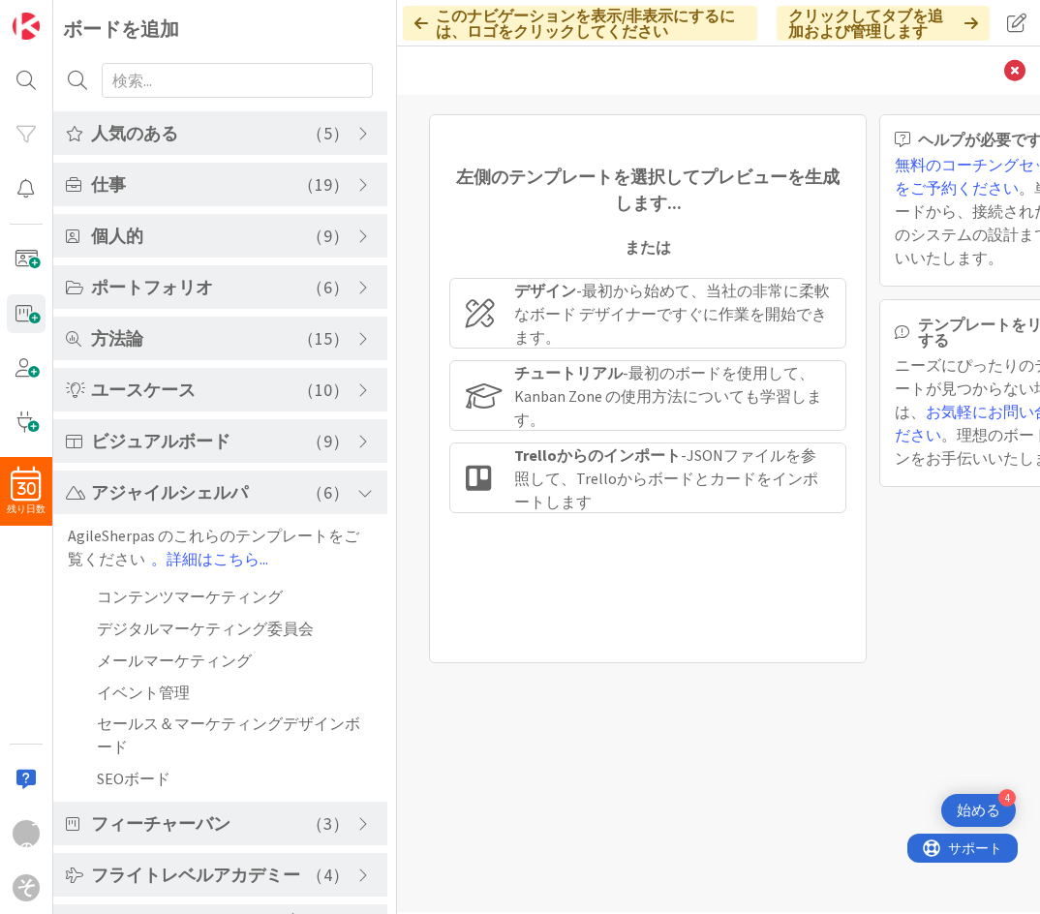
click at [427, 416] on div "左側のテンプレートを選択してプレビューを生成します... または デザイン - 最初から始めて、当社の非常に柔軟なボード デザイナーですぐに作業を開始できます…" at bounding box center [719, 388] width 604 height 549
click at [348, 444] on div "ビジュアルボード （ 9 ）" at bounding box center [220, 441] width 334 height 44
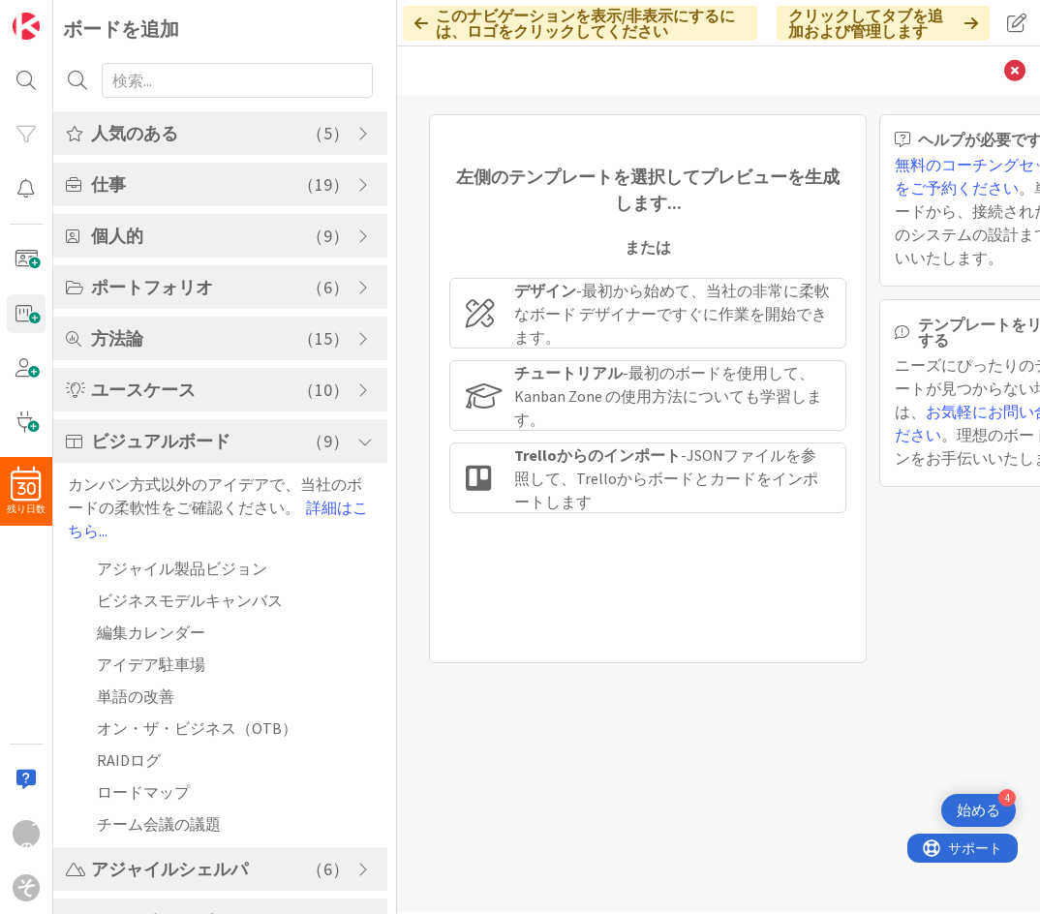
click at [357, 391] on span at bounding box center [365, 390] width 17 height 15
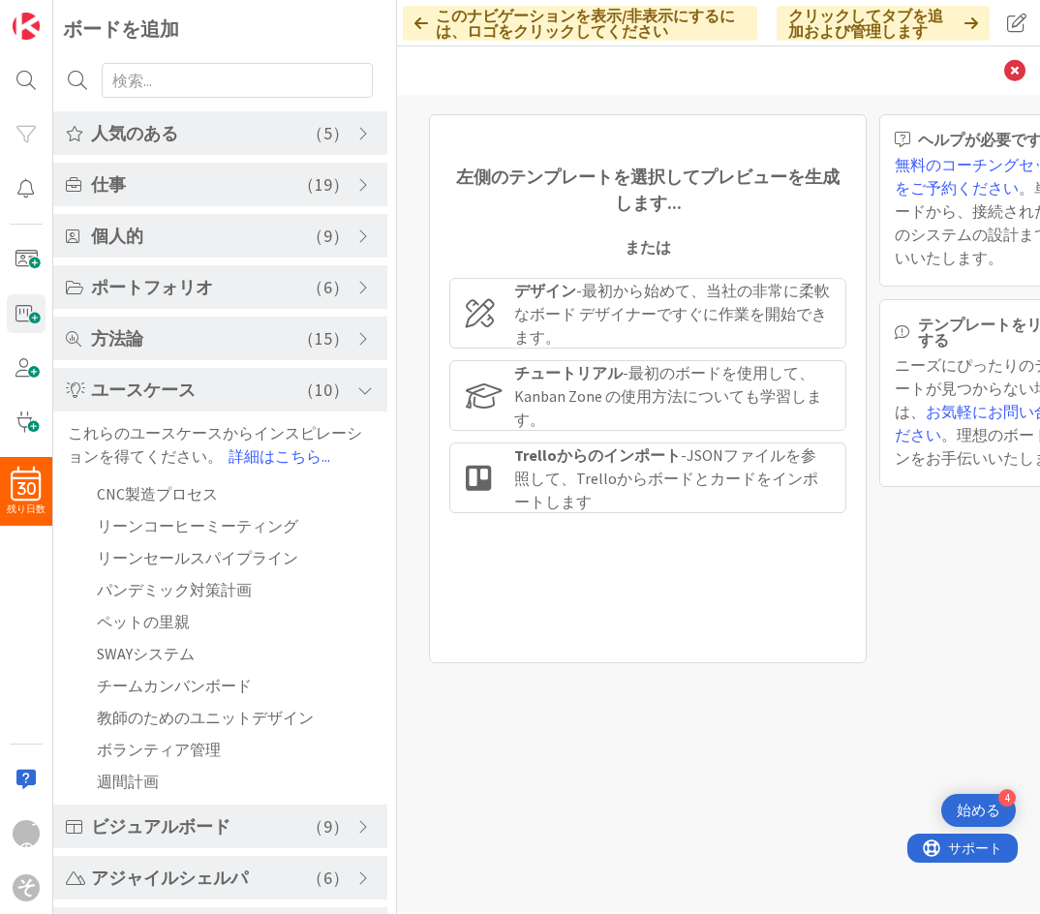
click at [358, 334] on span at bounding box center [365, 338] width 17 height 15
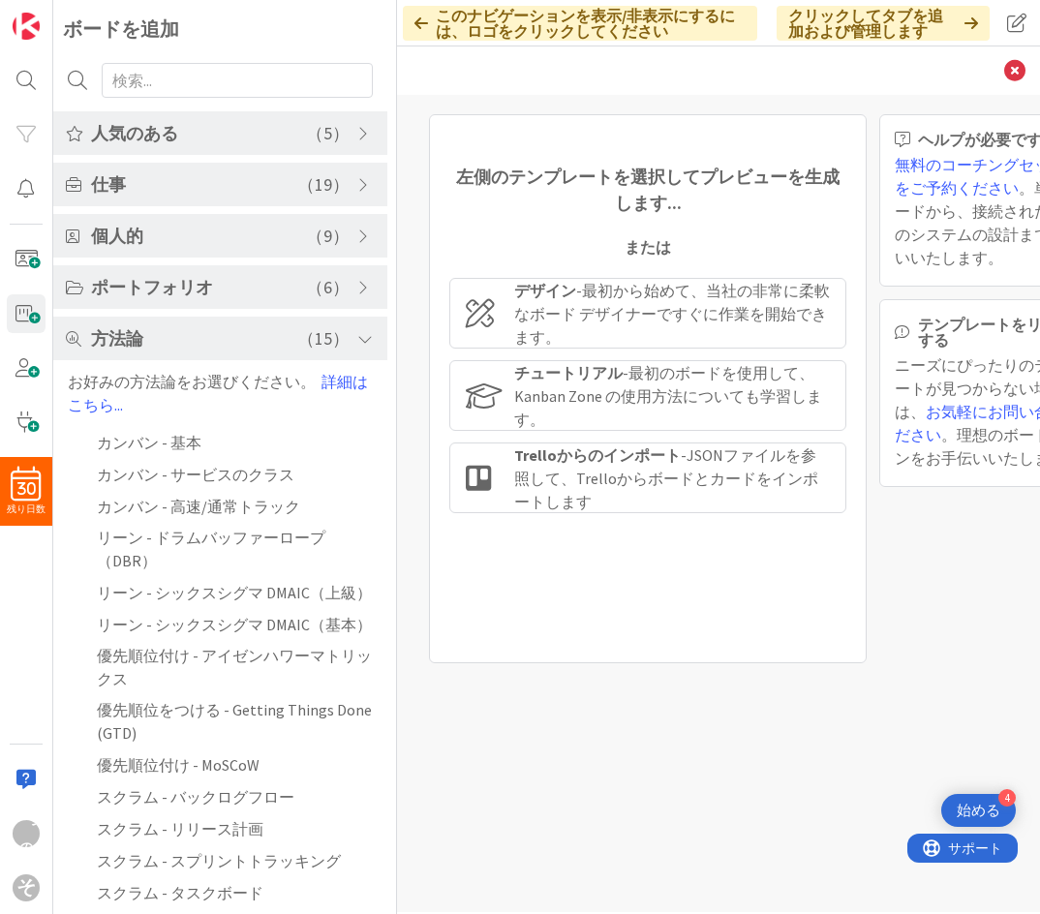
click at [357, 293] on span at bounding box center [365, 287] width 17 height 15
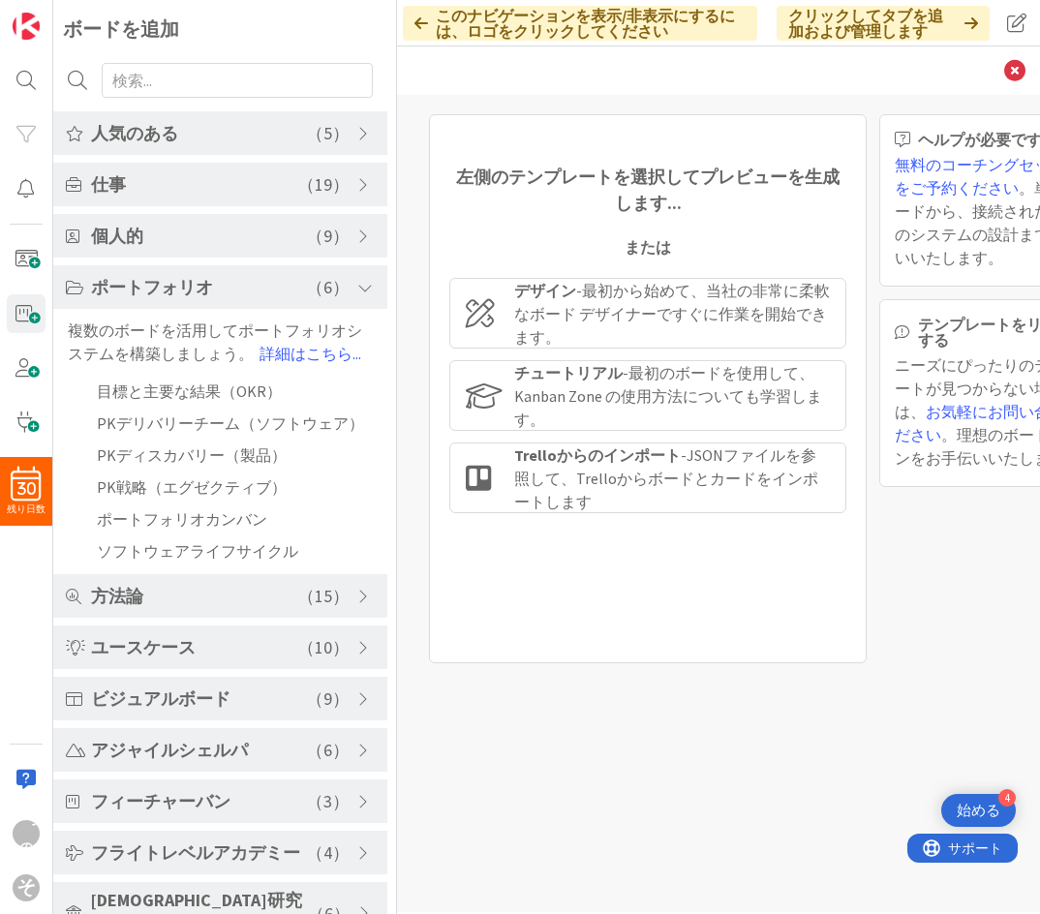
click at [345, 239] on div "個人的 （ 9 ）" at bounding box center [220, 236] width 334 height 44
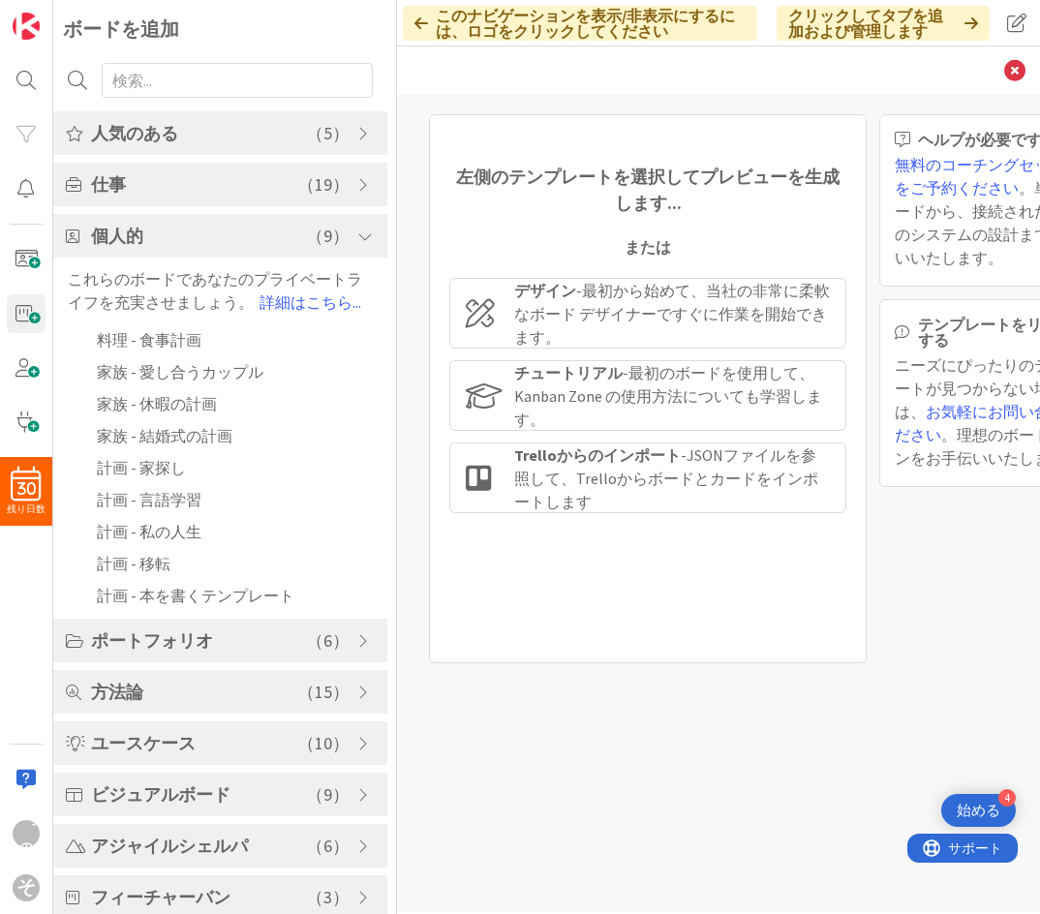
click at [358, 177] on span at bounding box center [365, 184] width 17 height 15
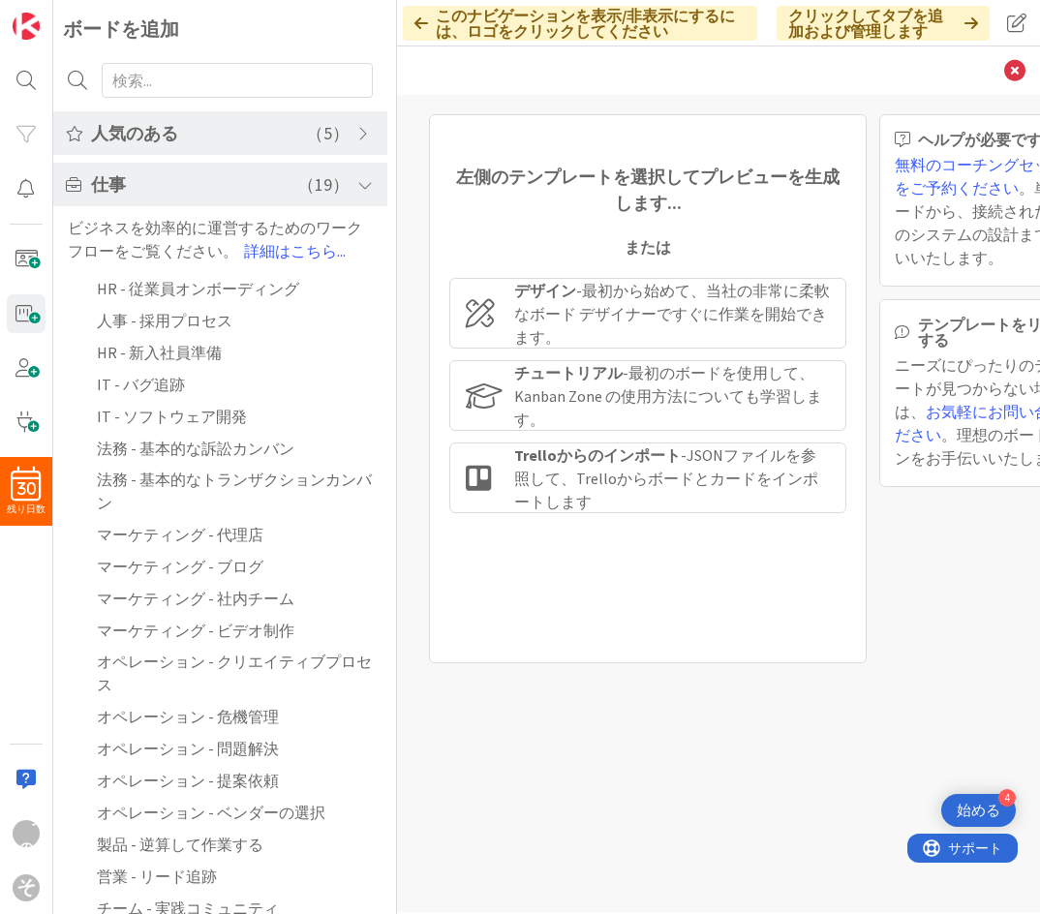
click at [341, 139] on font "）" at bounding box center [340, 133] width 17 height 22
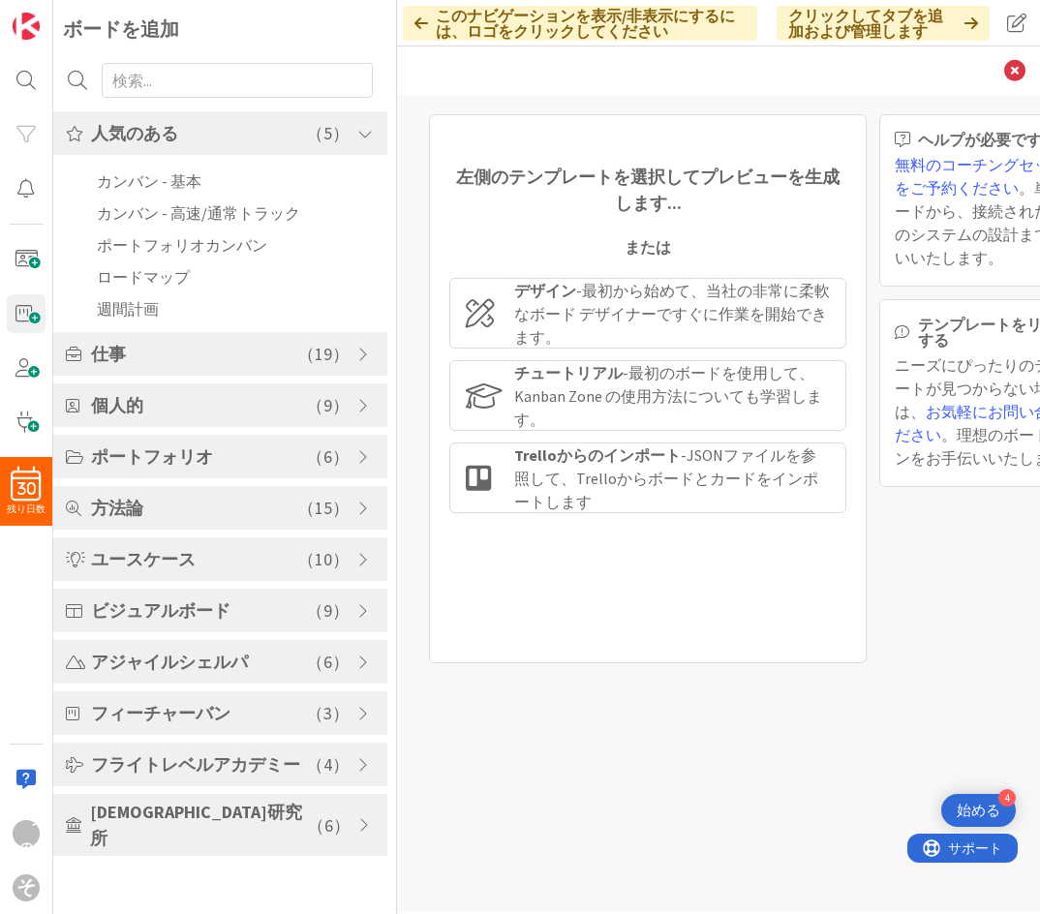
click at [426, 240] on div "左側のテンプレートを選択してプレビューを生成します... または デザイン - 最初から始めて、当社の非常に柔軟なボード デザイナーですぐに作業を開始できます…" at bounding box center [719, 388] width 604 height 549
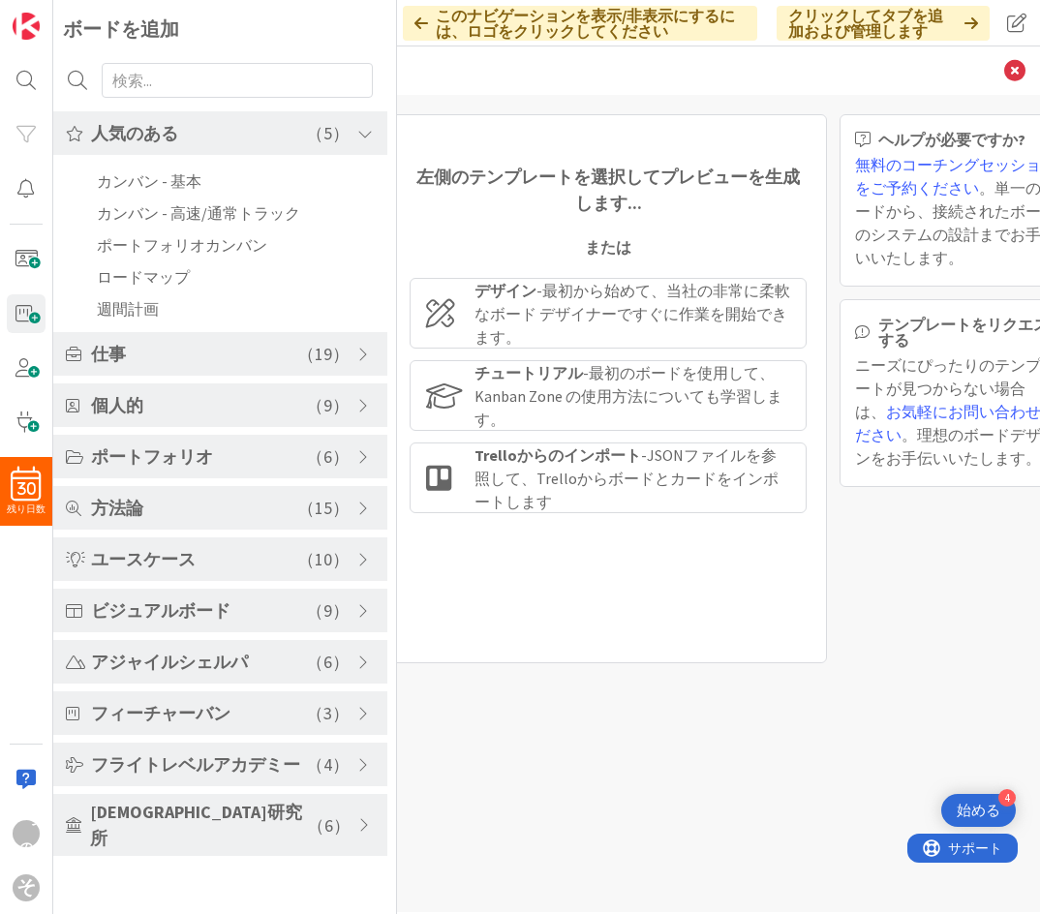
scroll to position [0, 17]
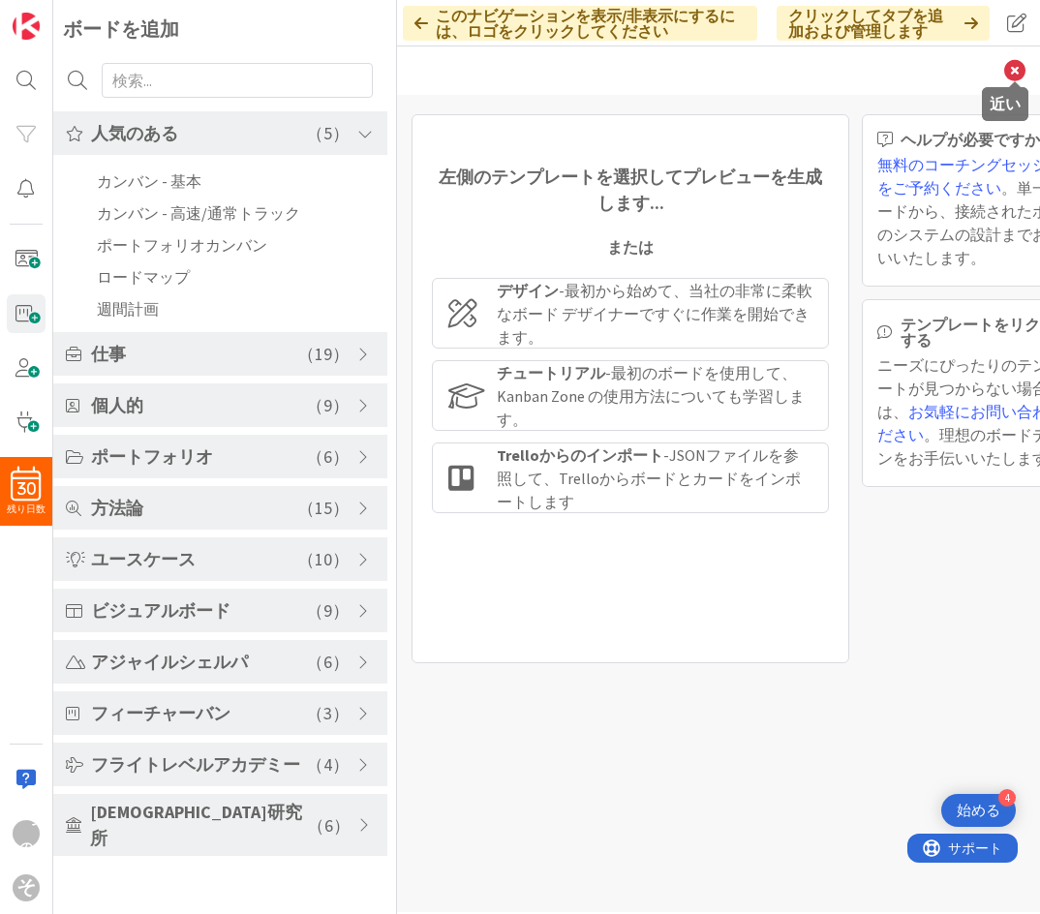
click at [927, 68] on icon at bounding box center [1014, 70] width 21 height 21
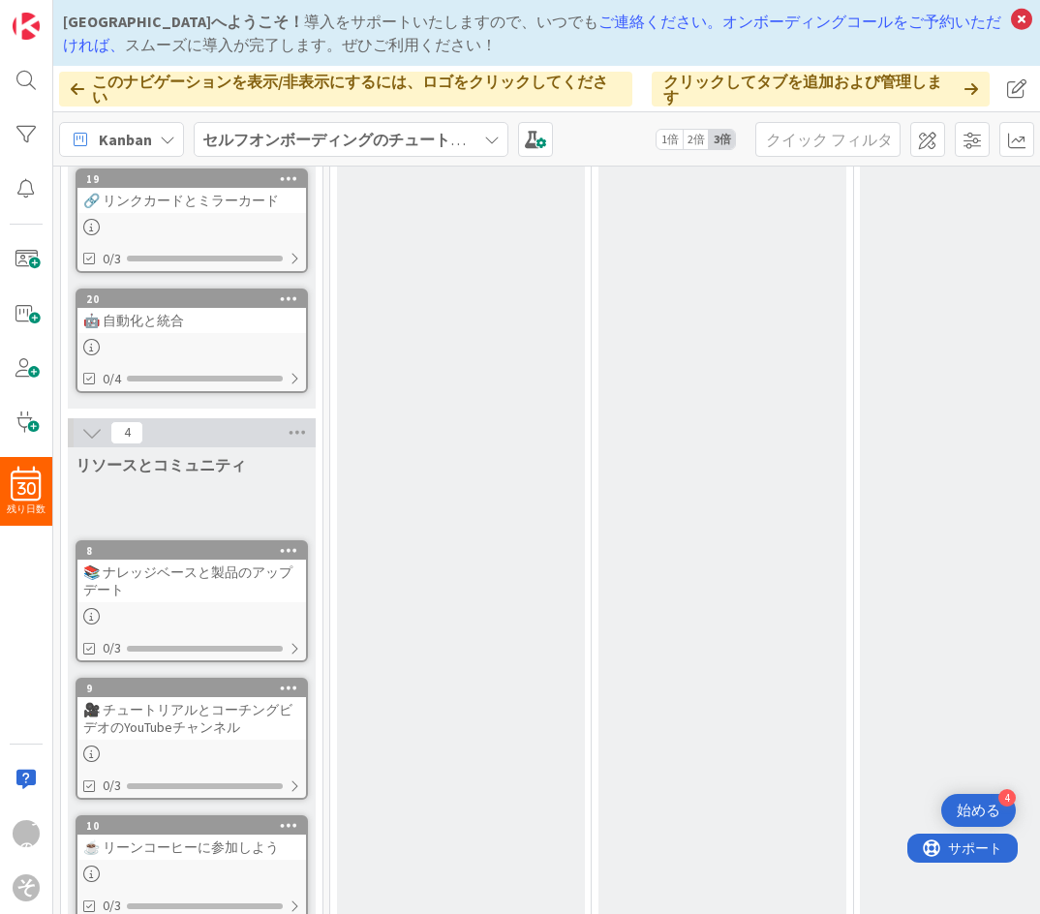
scroll to position [2210, 0]
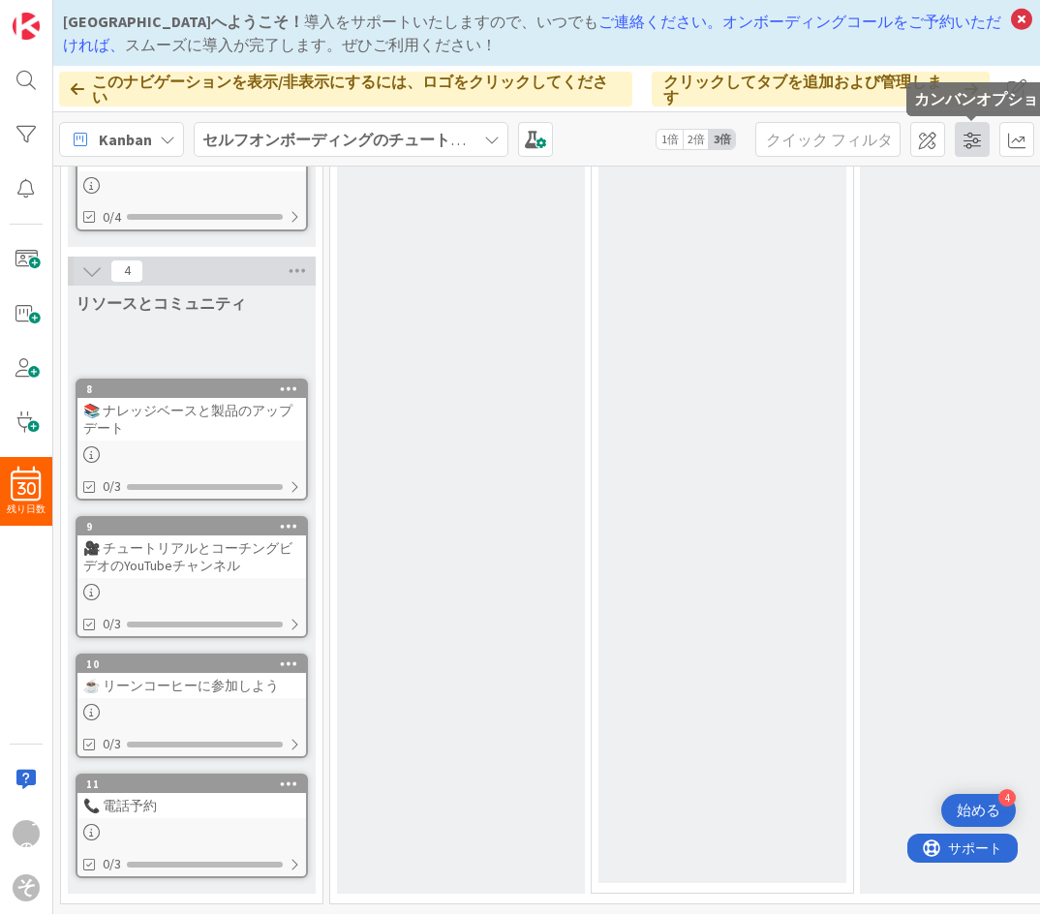
click at [927, 139] on span at bounding box center [972, 139] width 35 height 35
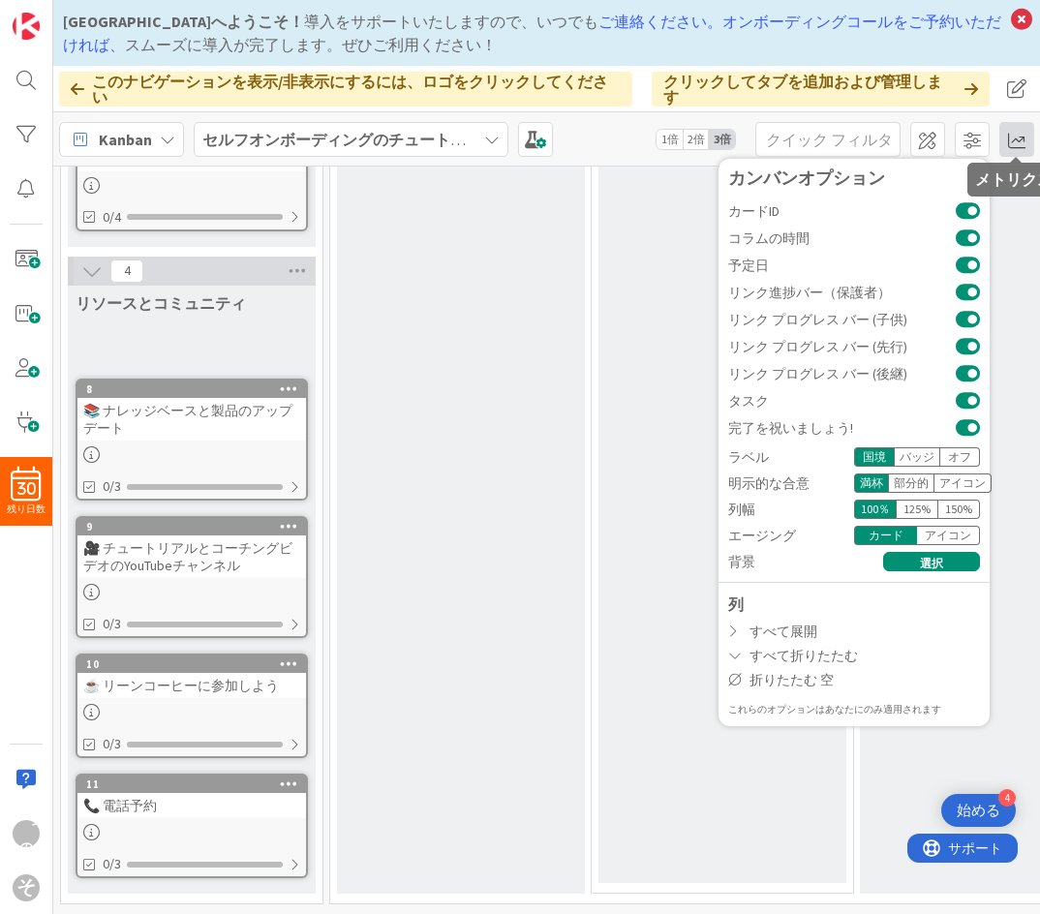
click at [927, 132] on span at bounding box center [1017, 139] width 35 height 35
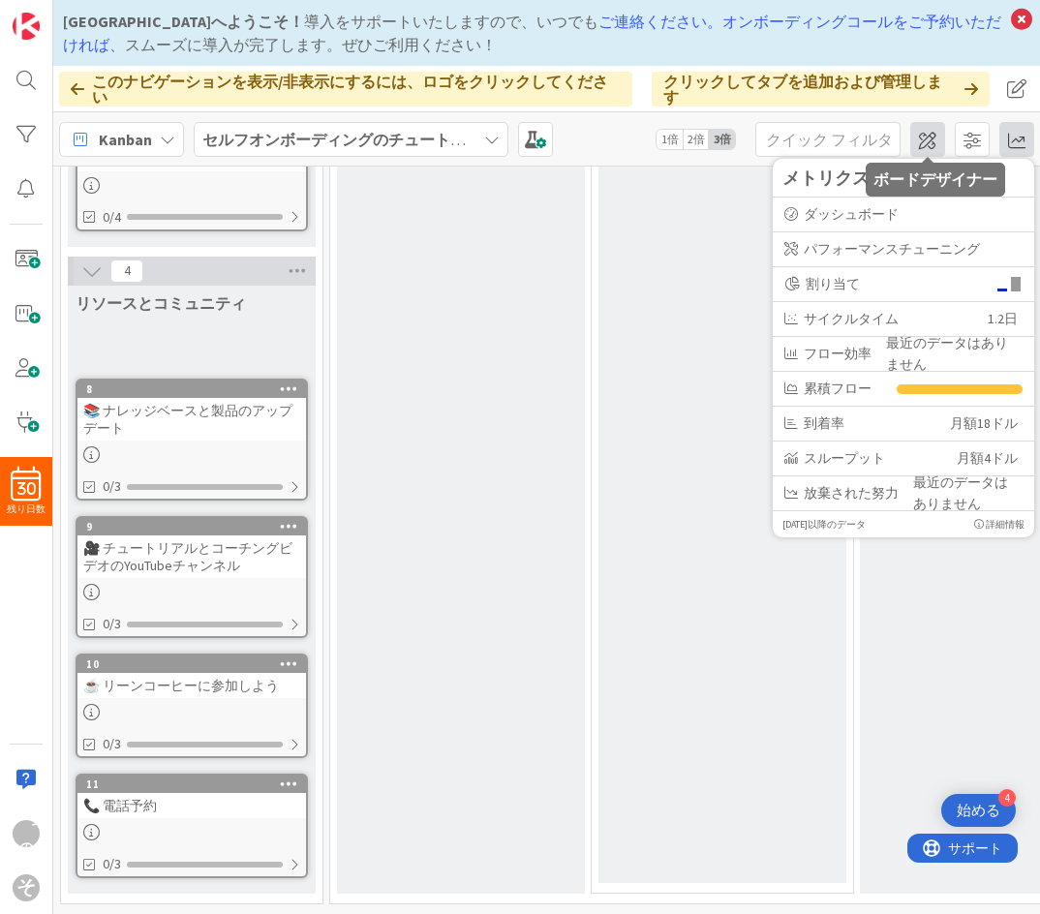
click at [926, 138] on span at bounding box center [928, 139] width 35 height 35
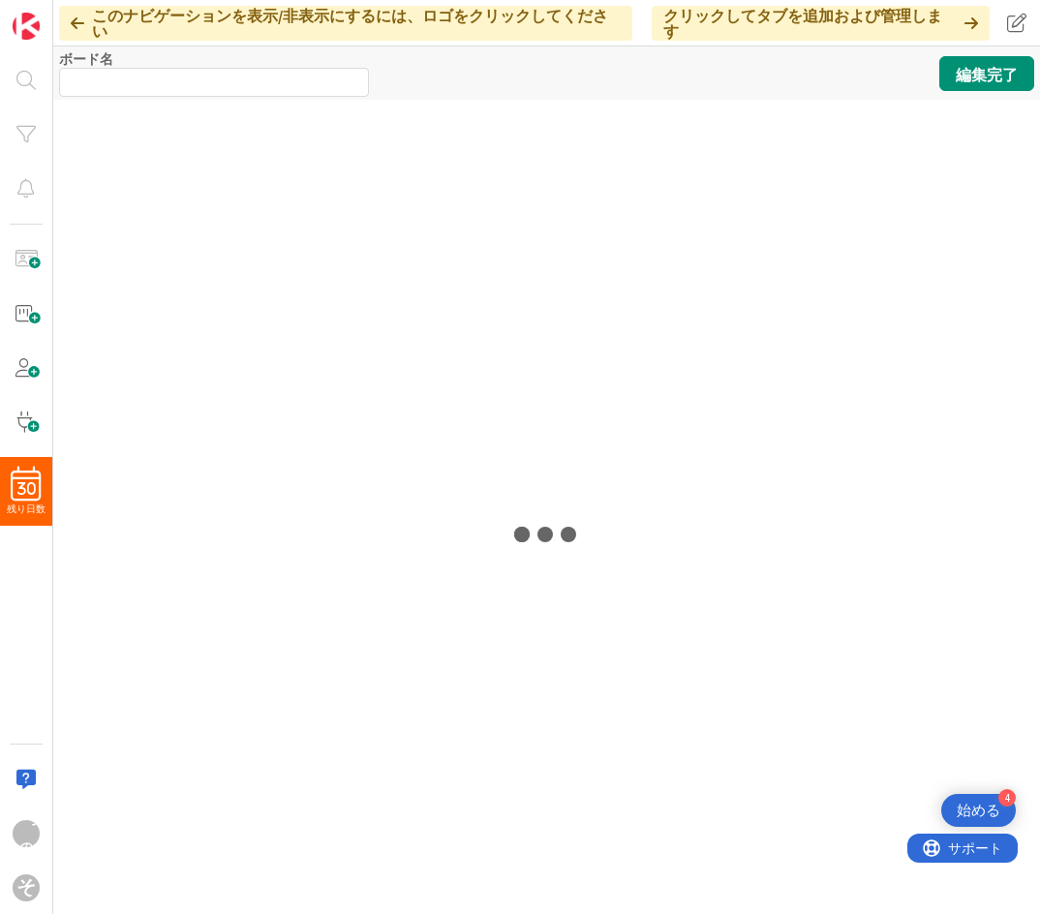
type input "Tutorial for Self-Onboarding"
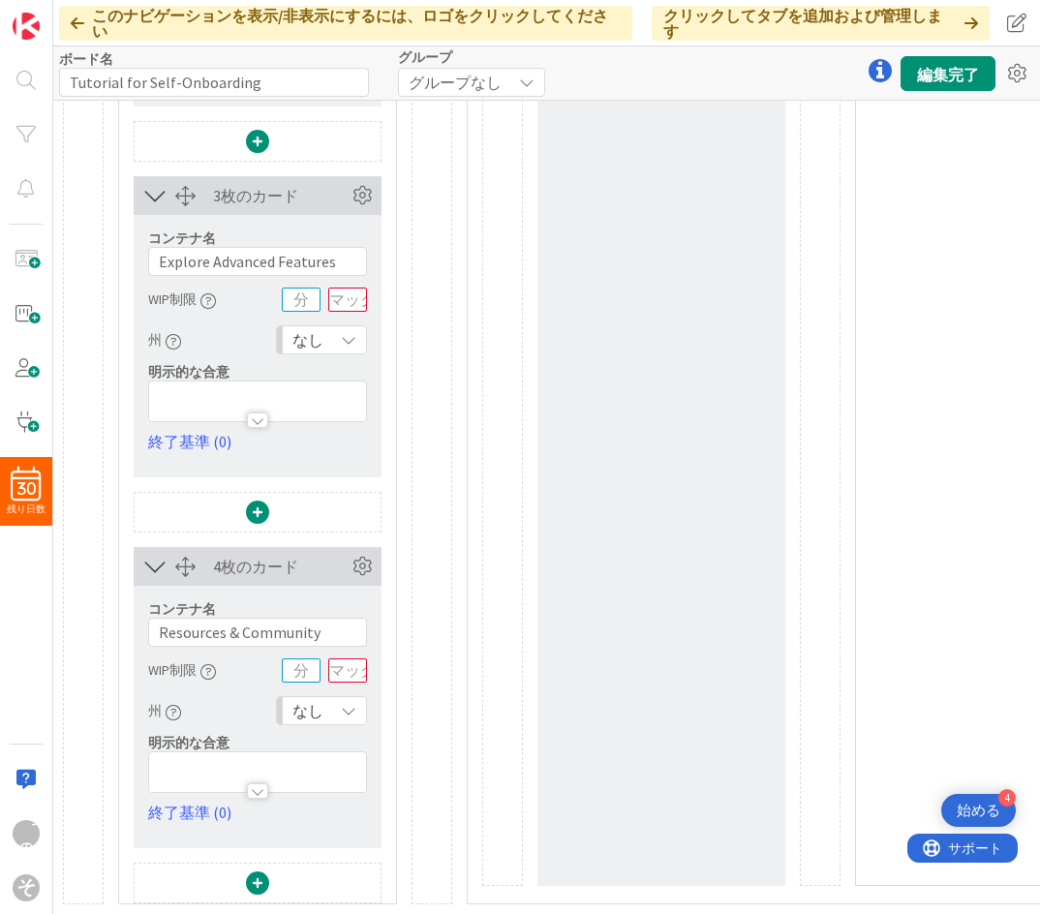
scroll to position [1713, 0]
click at [31, 320] on span at bounding box center [26, 313] width 39 height 39
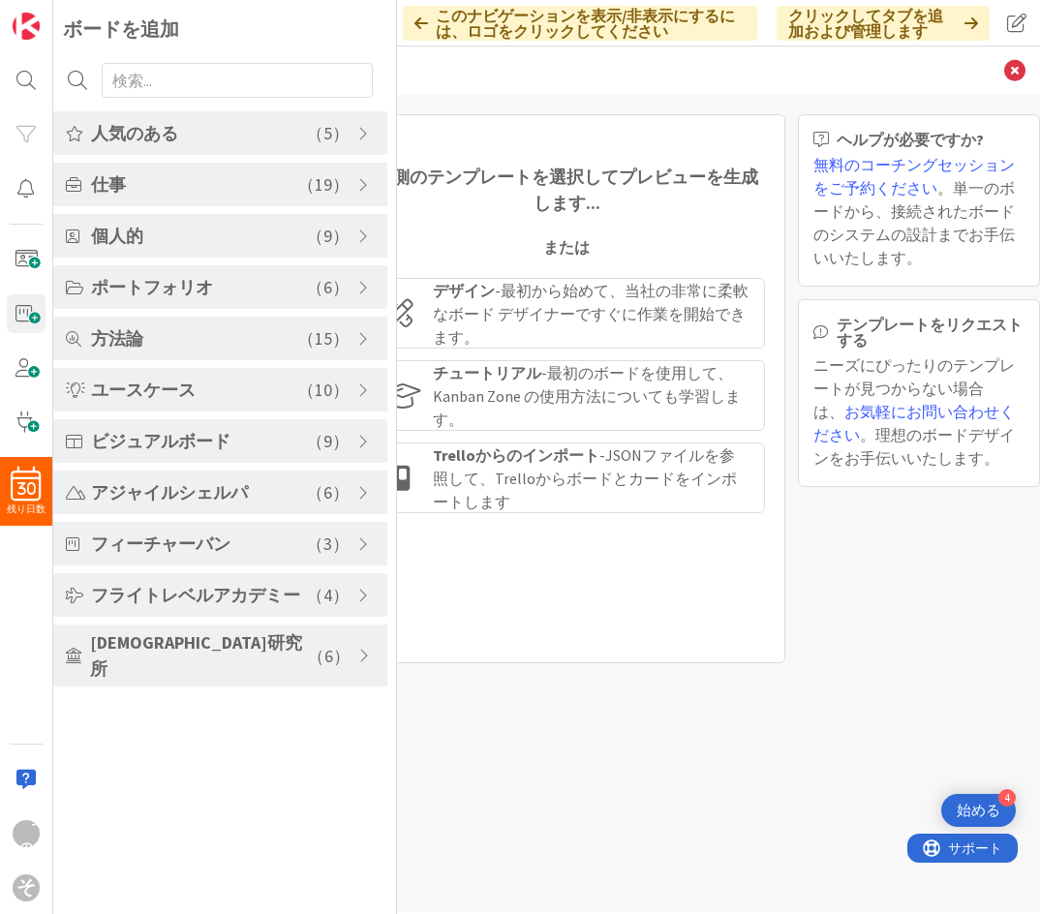
scroll to position [0, 1]
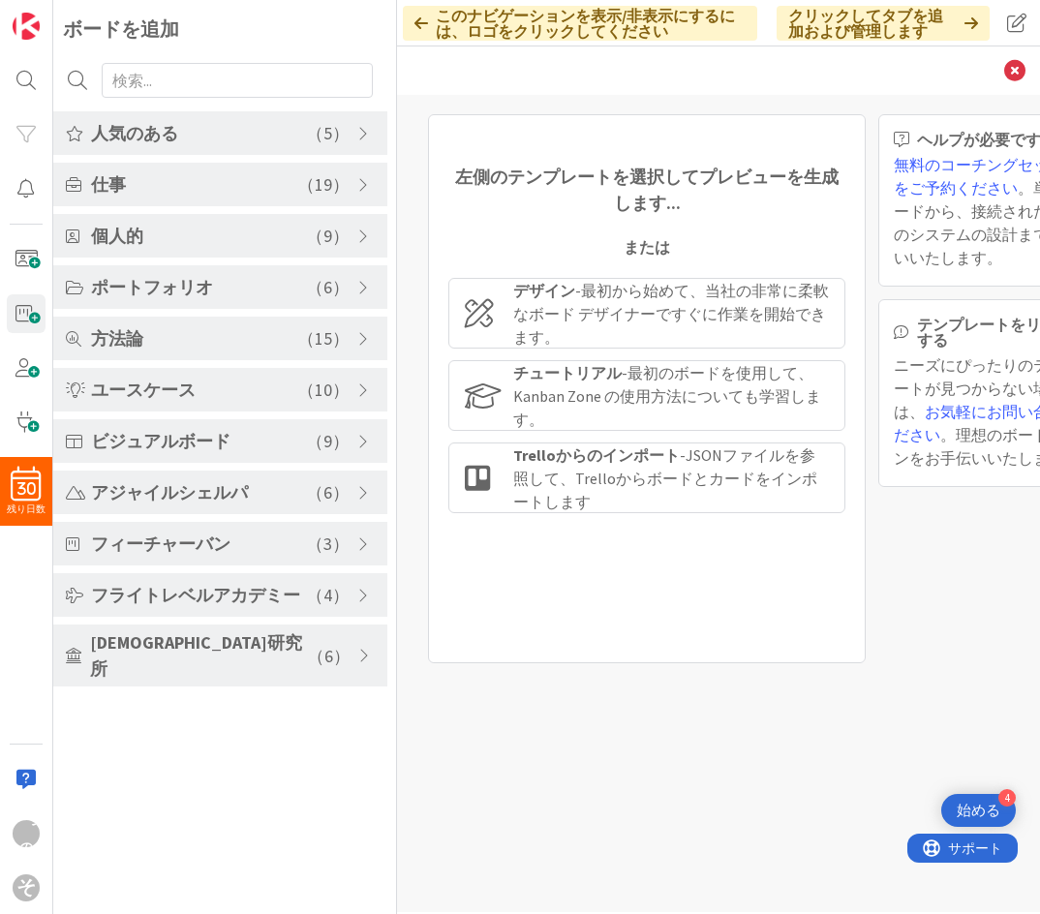
click at [441, 165] on div "左側のテンプレートを選択してプレビューを生成します... または デザイン - 最初から始めて、当社の非常に柔軟なボード デザイナーですぐに作業を開始できます…" at bounding box center [647, 388] width 438 height 549
click at [417, 154] on div "左側のテンプレートを選択してプレビューを生成します... または デザイン - 最初から始めて、当社の非常に柔軟なボード デザイナーですぐに作業を開始できます…" at bounding box center [718, 388] width 604 height 549
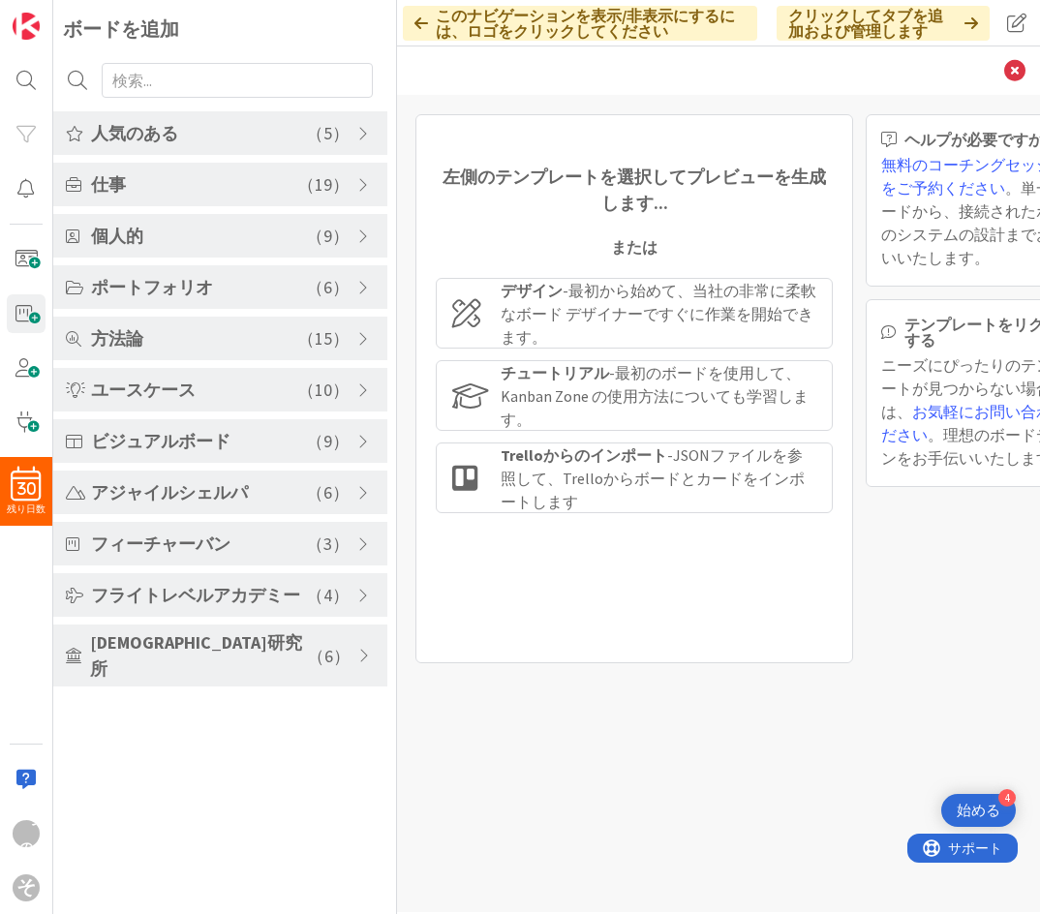
scroll to position [0, 12]
click at [927, 806] on font "始める" at bounding box center [979, 810] width 44 height 18
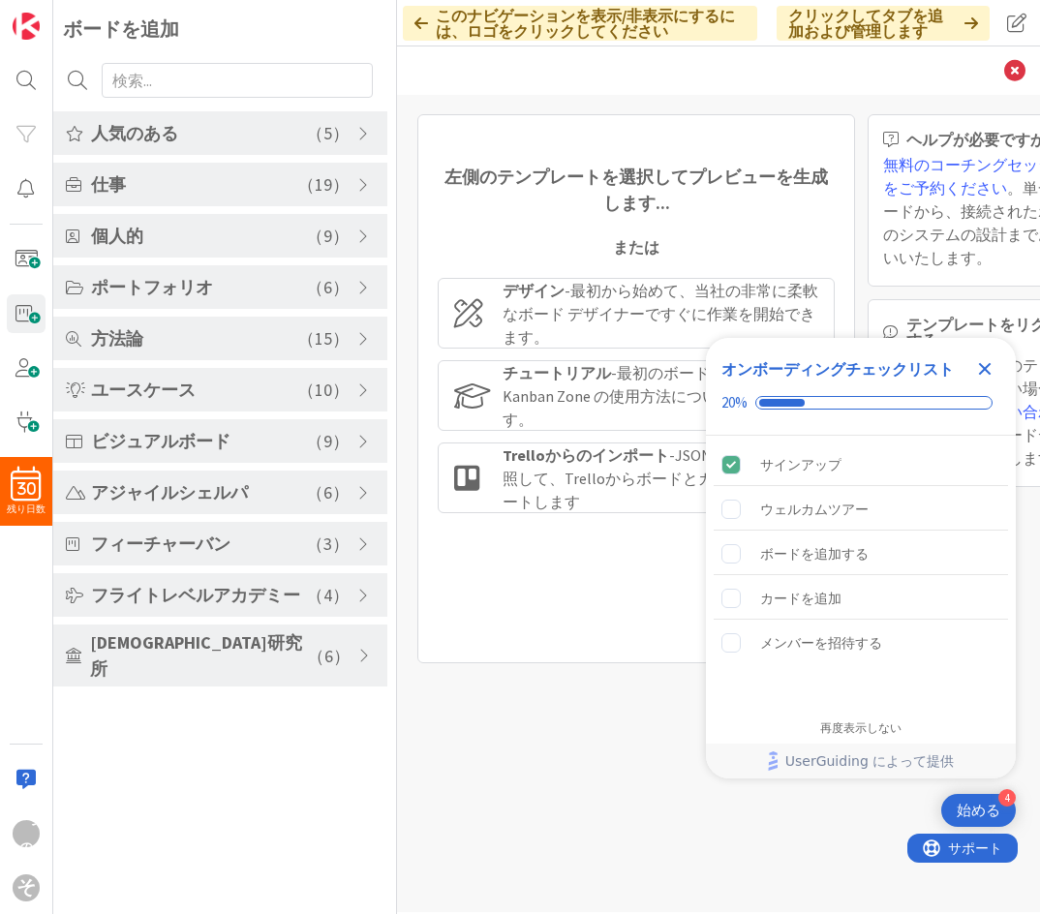
scroll to position [0, 0]
click at [585, 569] on div "左側のテンプレートを選択してプレビューを生成します... または デザイン - 最初から始めて、当社の非常に柔軟なボード デザイナーですぐに作業を開始できます…" at bounding box center [636, 388] width 438 height 549
click at [548, 339] on div "デザイン - 最初から始めて、当社の非常に柔軟なボード デザイナーですぐに作業を開始できます。" at bounding box center [661, 314] width 316 height 70
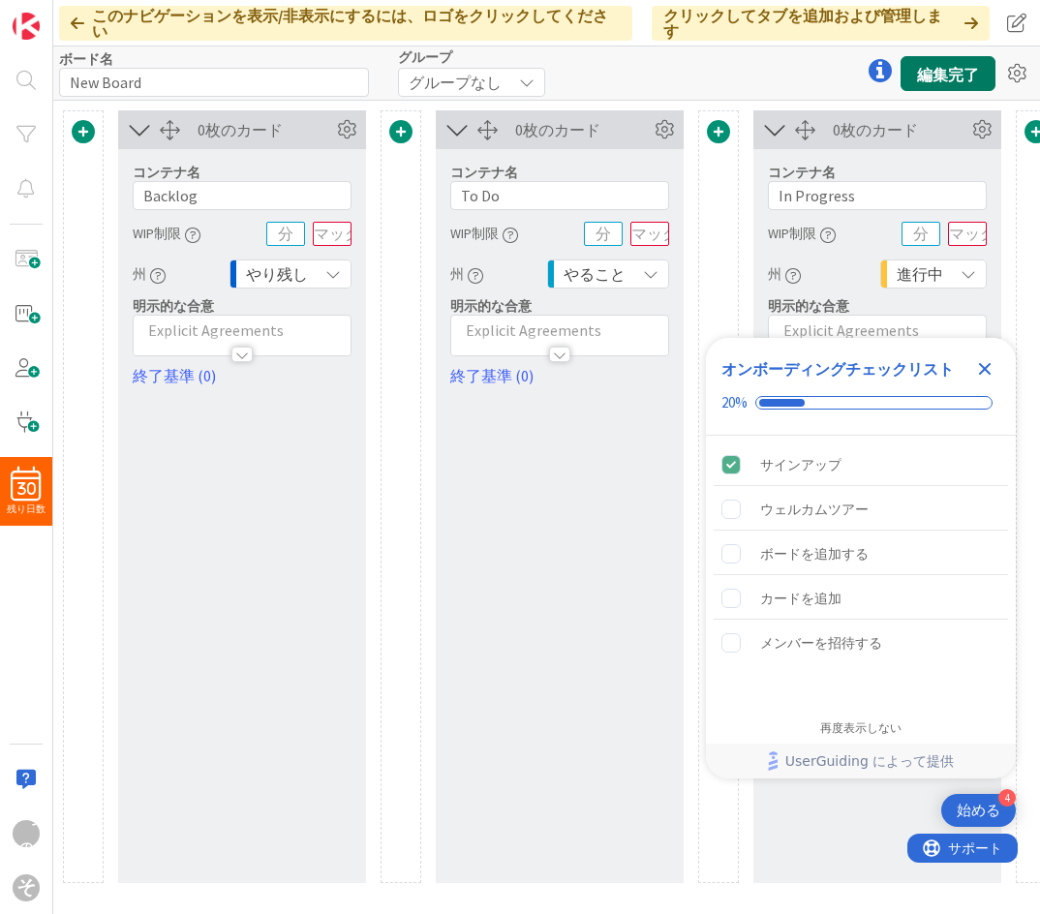
click at [927, 64] on font "編集完了" at bounding box center [948, 72] width 62 height 19
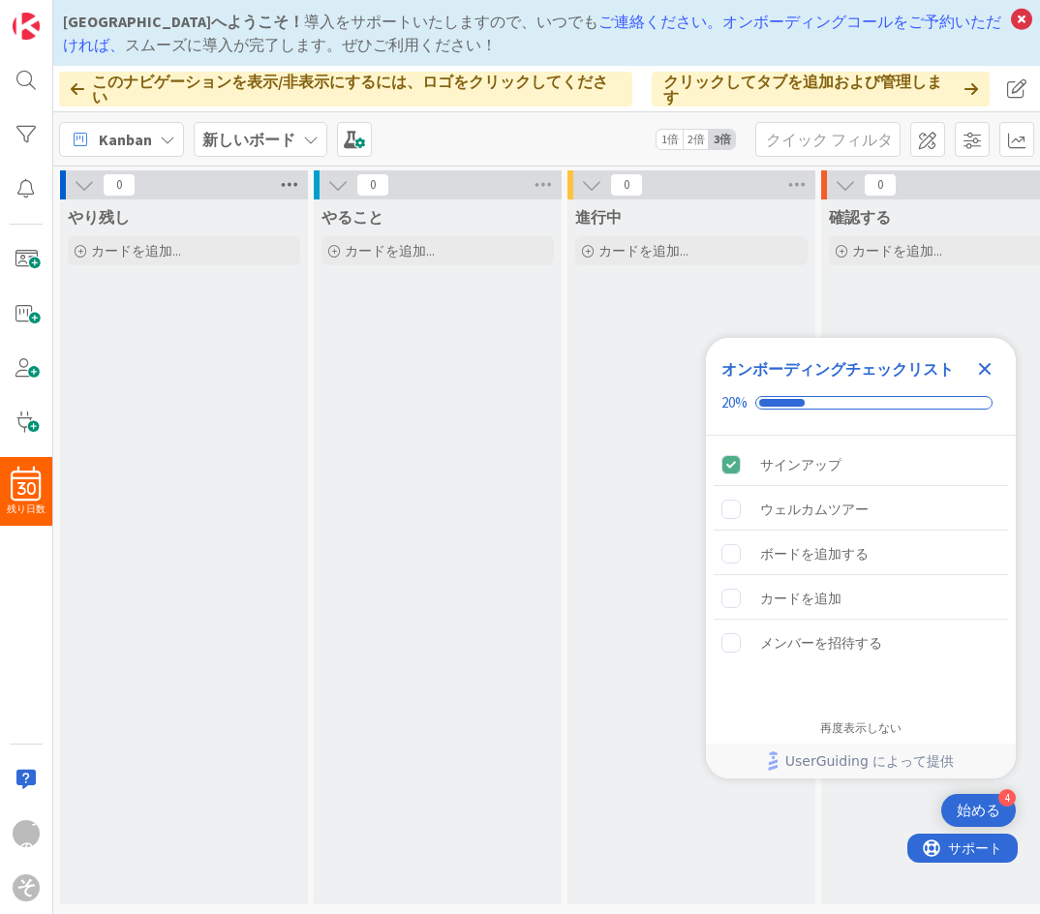
click at [287, 188] on icon at bounding box center [289, 184] width 25 height 29
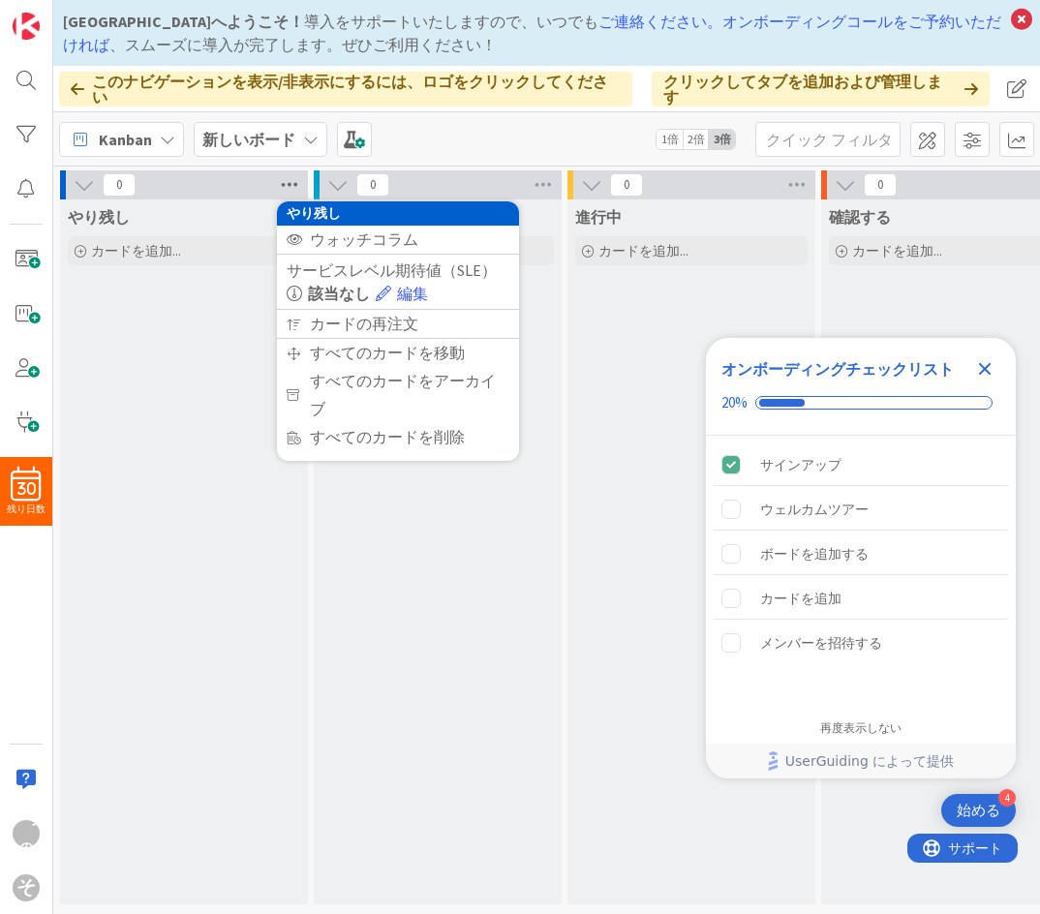
click at [292, 181] on icon at bounding box center [289, 184] width 25 height 29
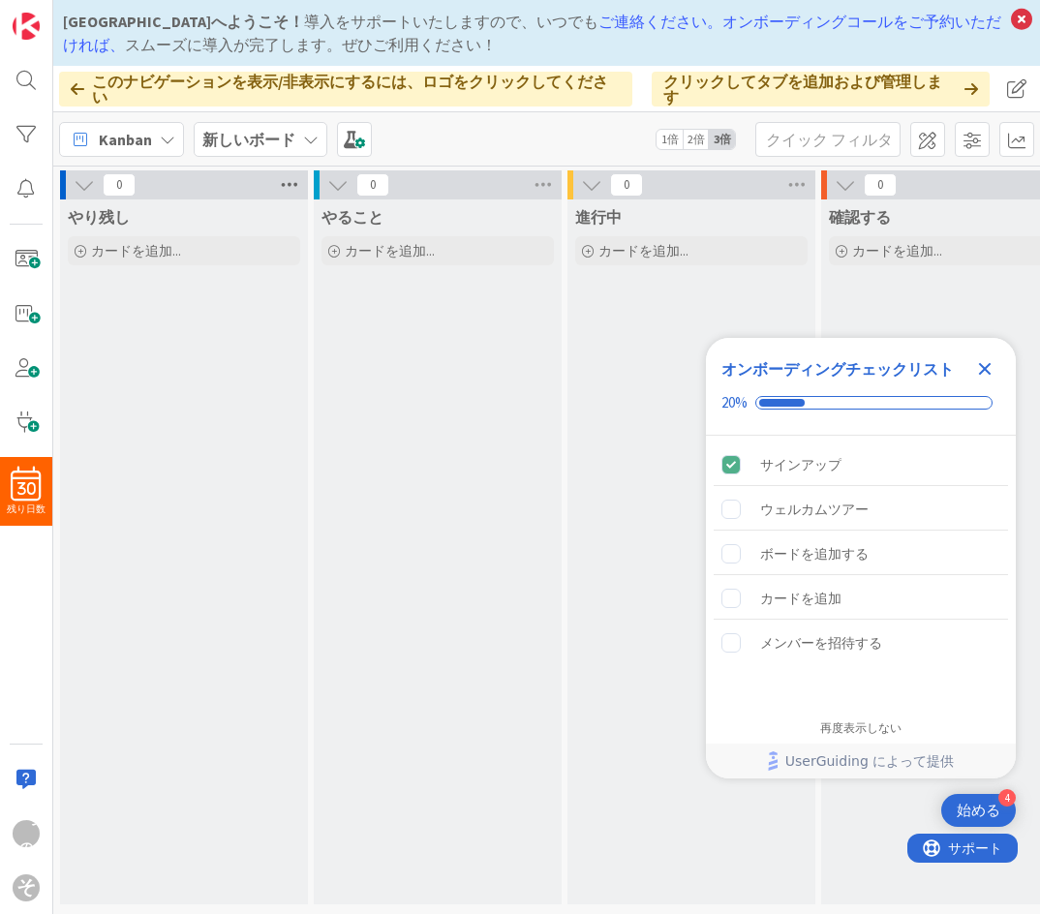
click at [292, 181] on icon at bounding box center [289, 184] width 25 height 29
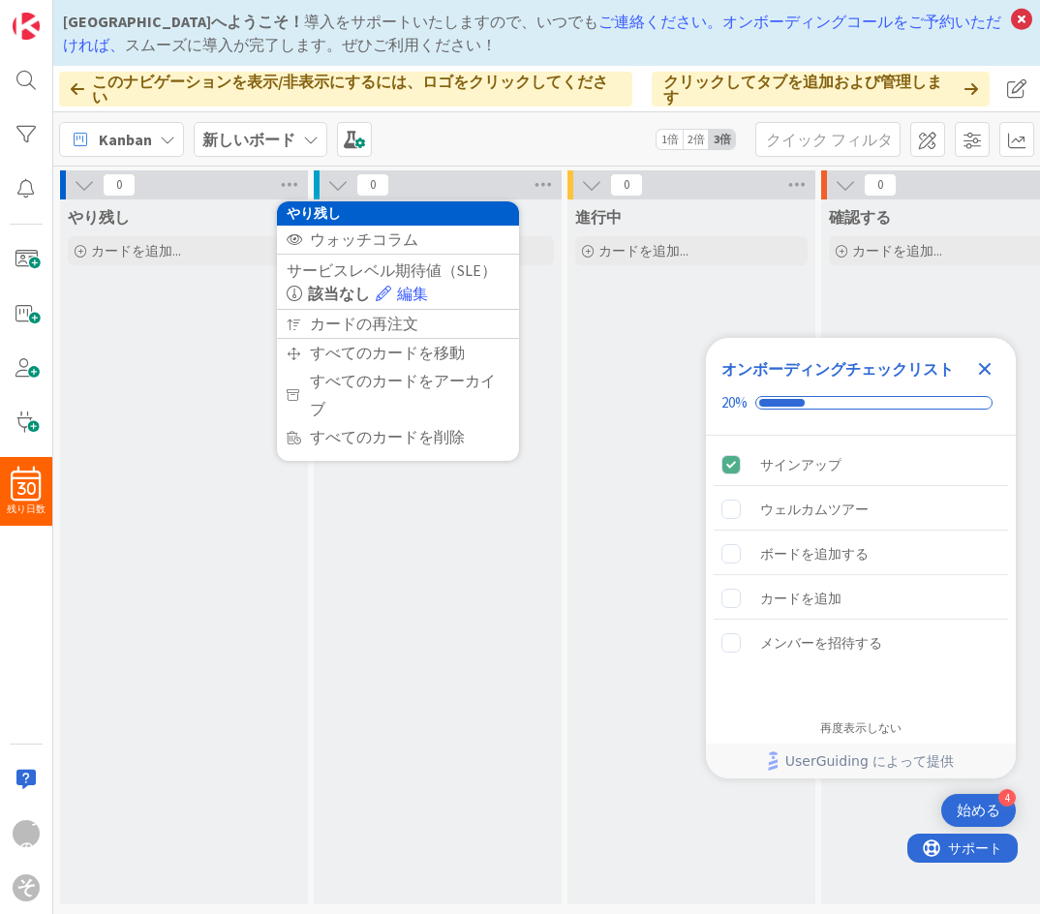
click at [187, 353] on div "やり残し カードを追加..." at bounding box center [184, 552] width 248 height 705
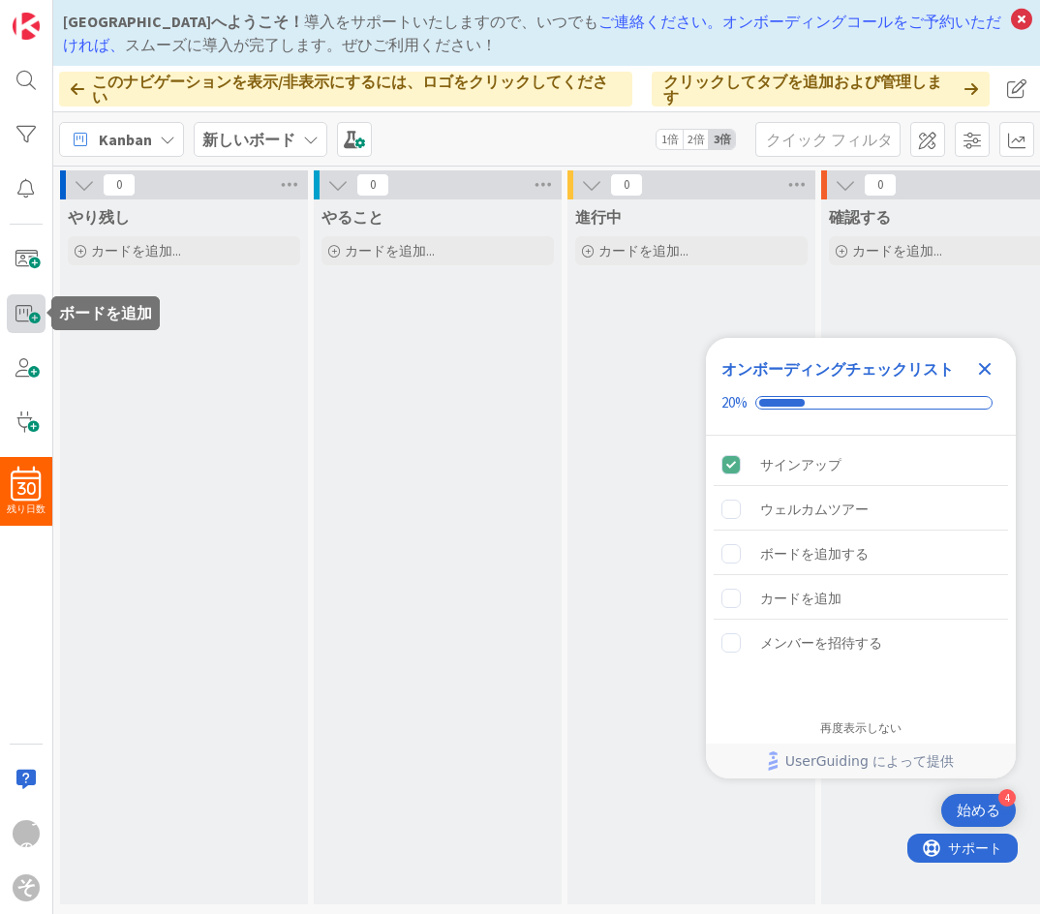
click at [22, 318] on span at bounding box center [26, 313] width 39 height 39
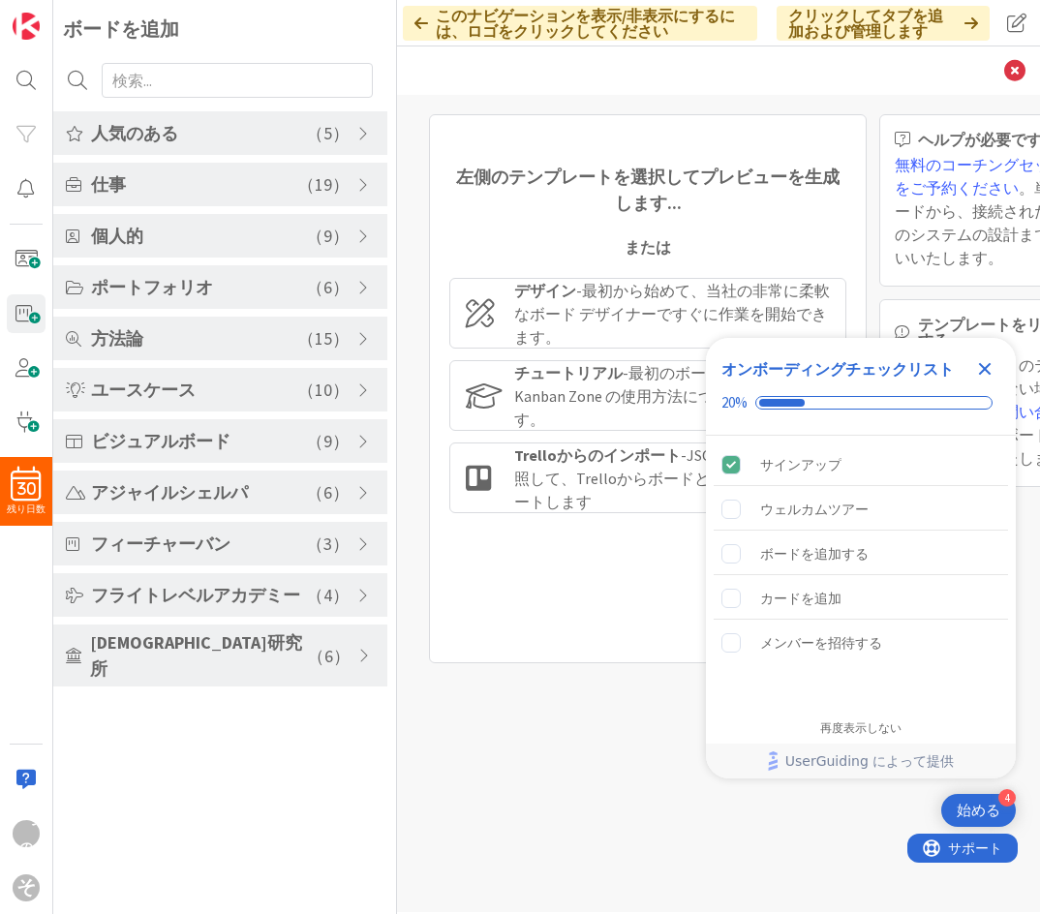
click at [481, 85] on div "戻る" at bounding box center [718, 70] width 643 height 48
click at [927, 369] on icon "チェックリストを閉じる" at bounding box center [985, 369] width 13 height 13
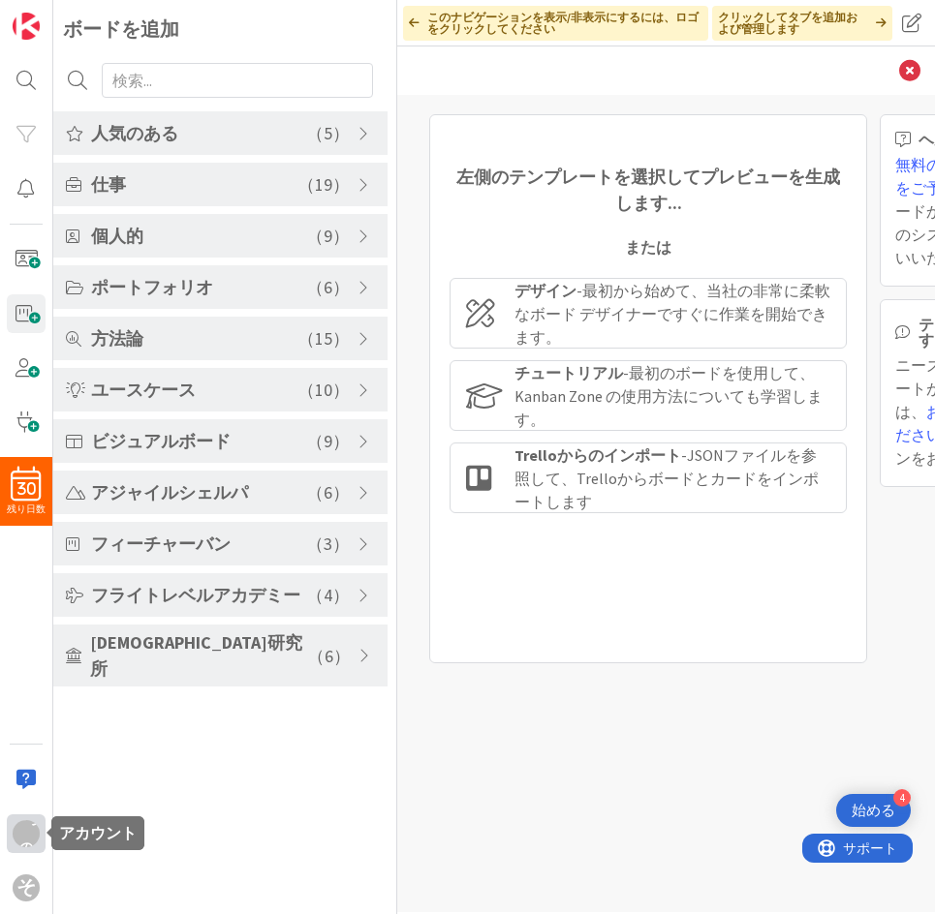
click at [32, 820] on div "一つの" at bounding box center [26, 834] width 39 height 39
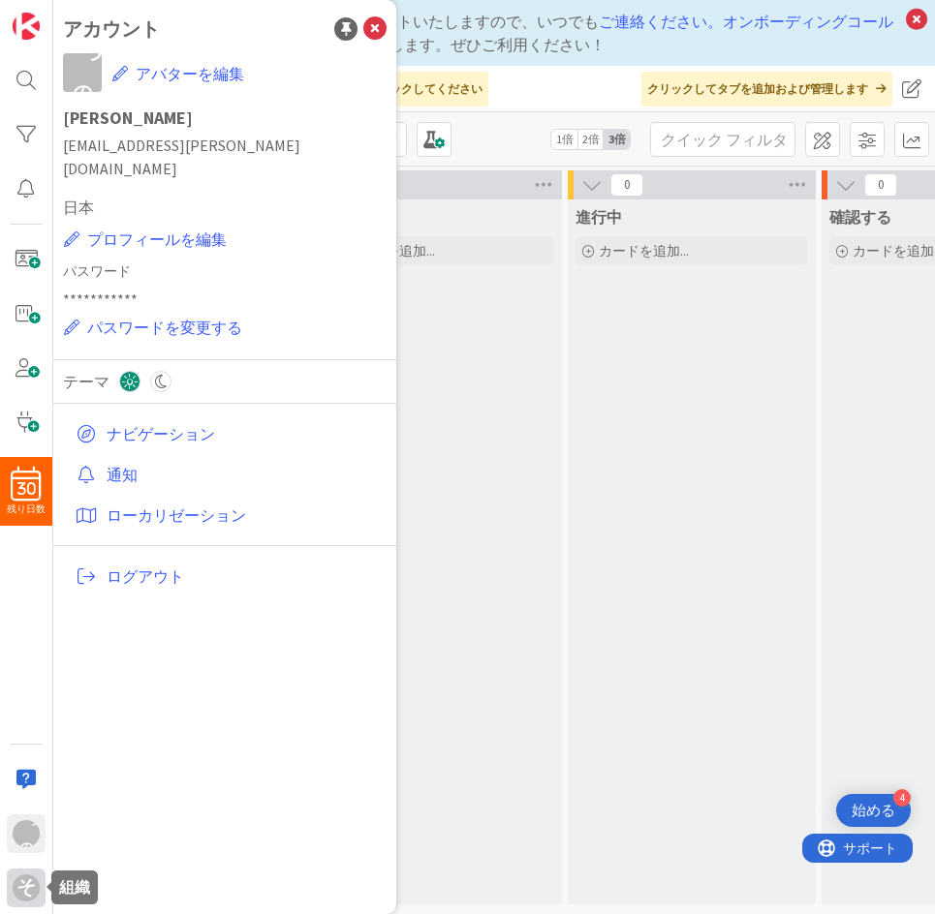
click at [27, 890] on font "そして" at bounding box center [25, 912] width 19 height 75
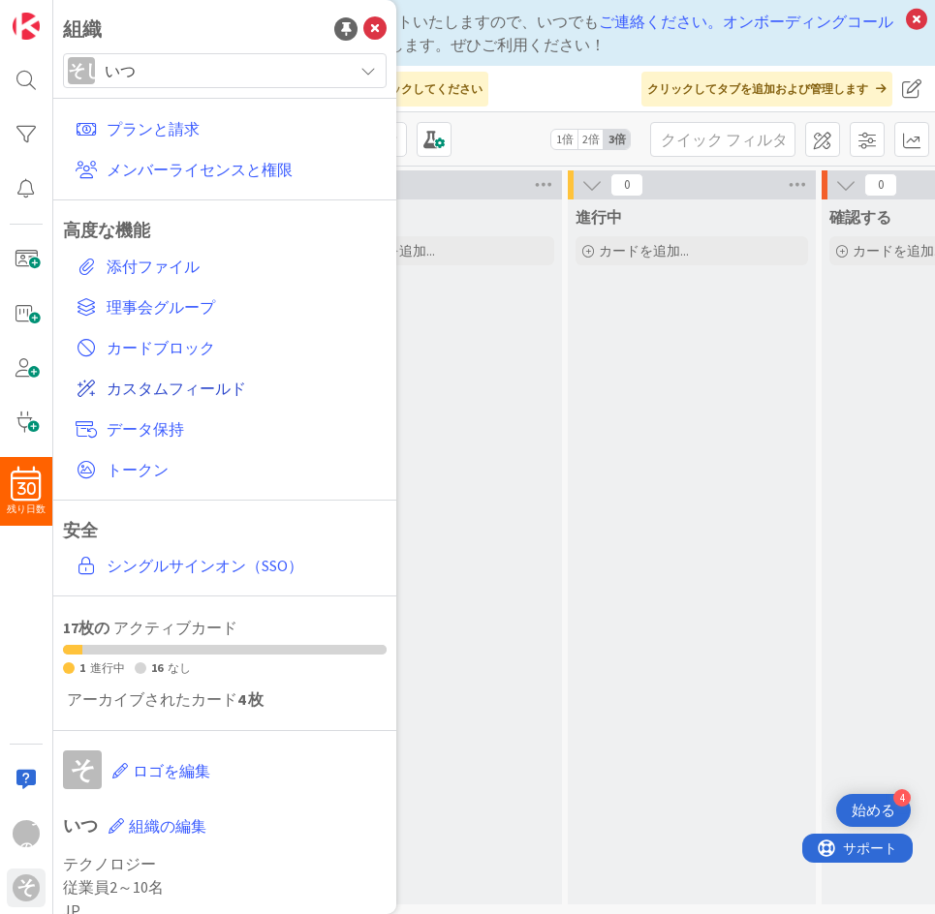
click at [240, 386] on font "カスタムフィールド" at bounding box center [176, 388] width 139 height 19
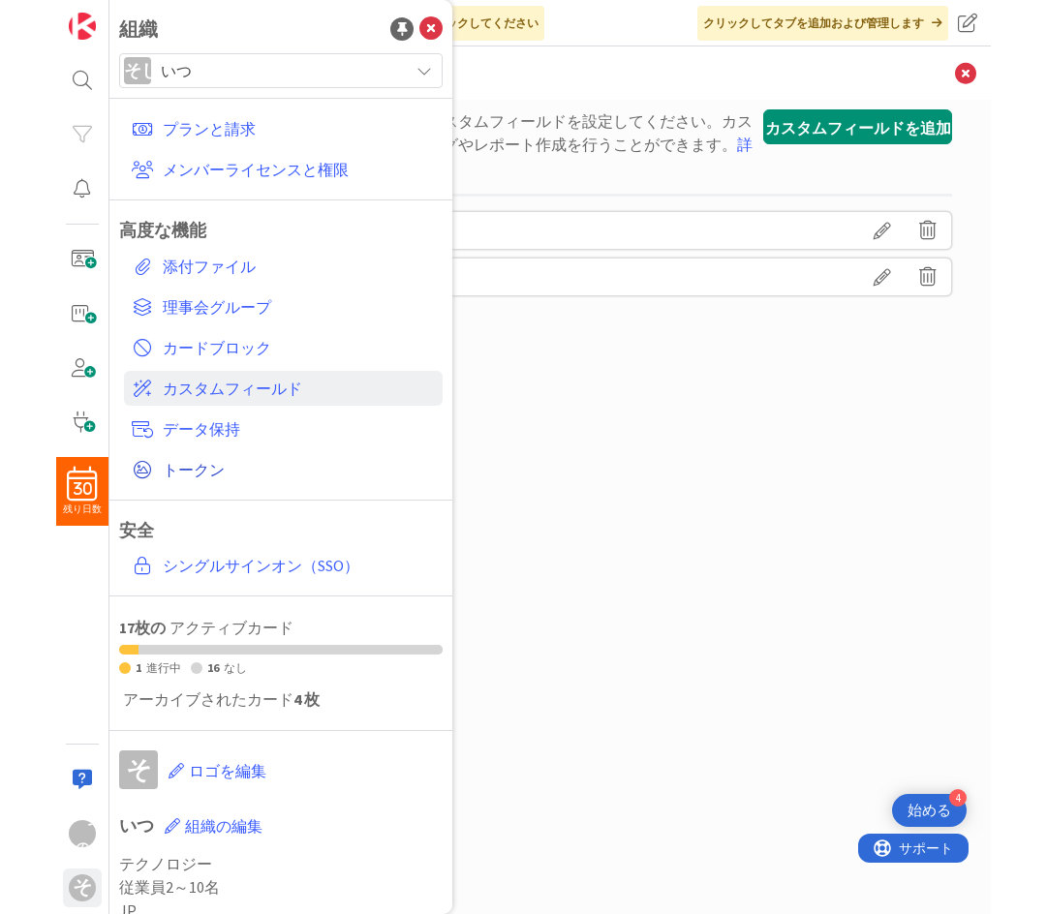
scroll to position [57, 0]
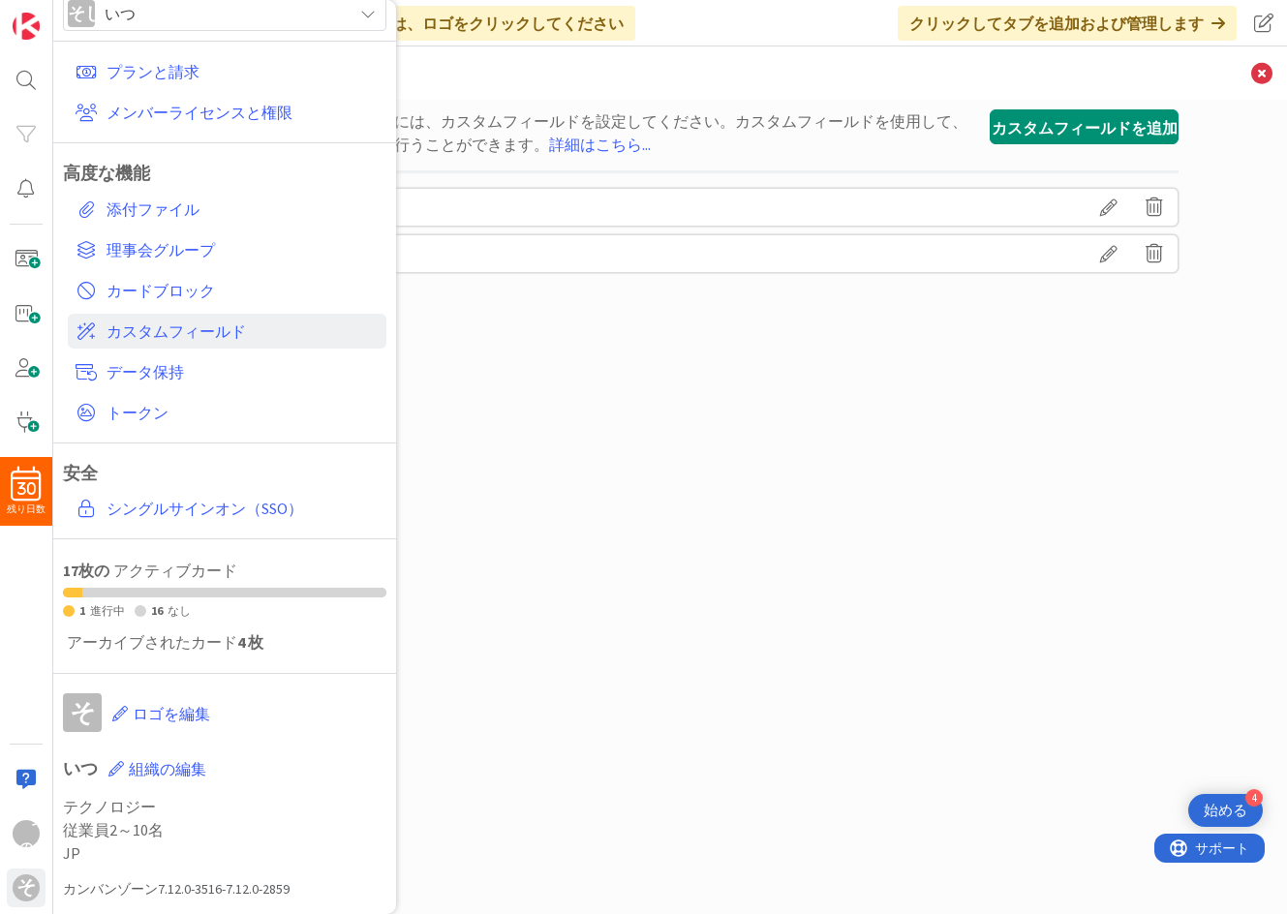
click at [781, 390] on div "カード上の特定の情報を取得するには、カスタムフィールドを設定してください。カスタムフィールドを使用して、フィルタリングやレポート作成を行うことができます。 詳…" at bounding box center [670, 487] width 1017 height 756
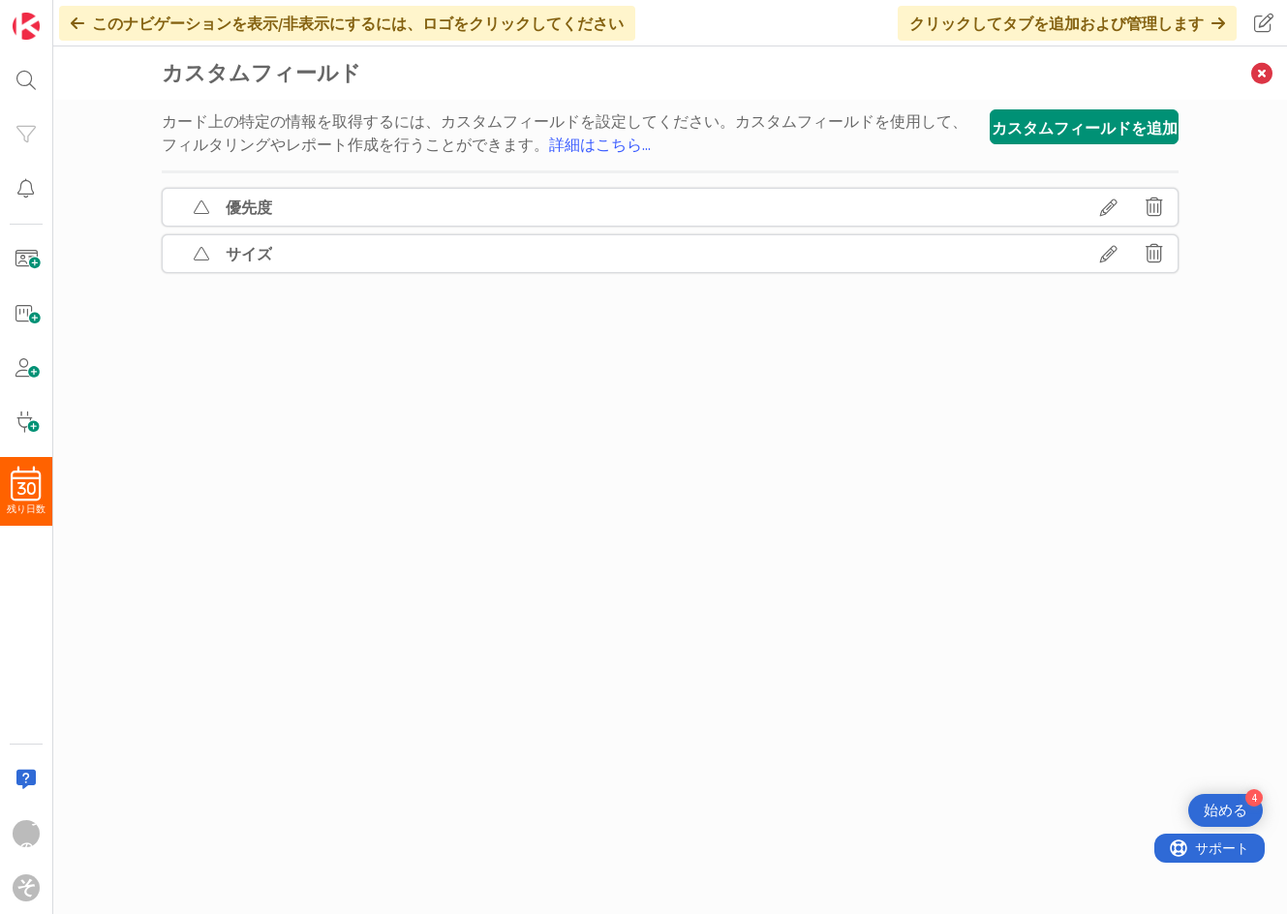
click at [817, 218] on div "優先度" at bounding box center [670, 207] width 1017 height 39
click at [227, 213] on font "優先度" at bounding box center [249, 207] width 46 height 19
click at [239, 209] on font "優先度" at bounding box center [249, 207] width 46 height 19
click at [238, 251] on font "サイズ" at bounding box center [249, 253] width 46 height 19
click at [927, 206] on icon at bounding box center [1109, 207] width 54 height 33
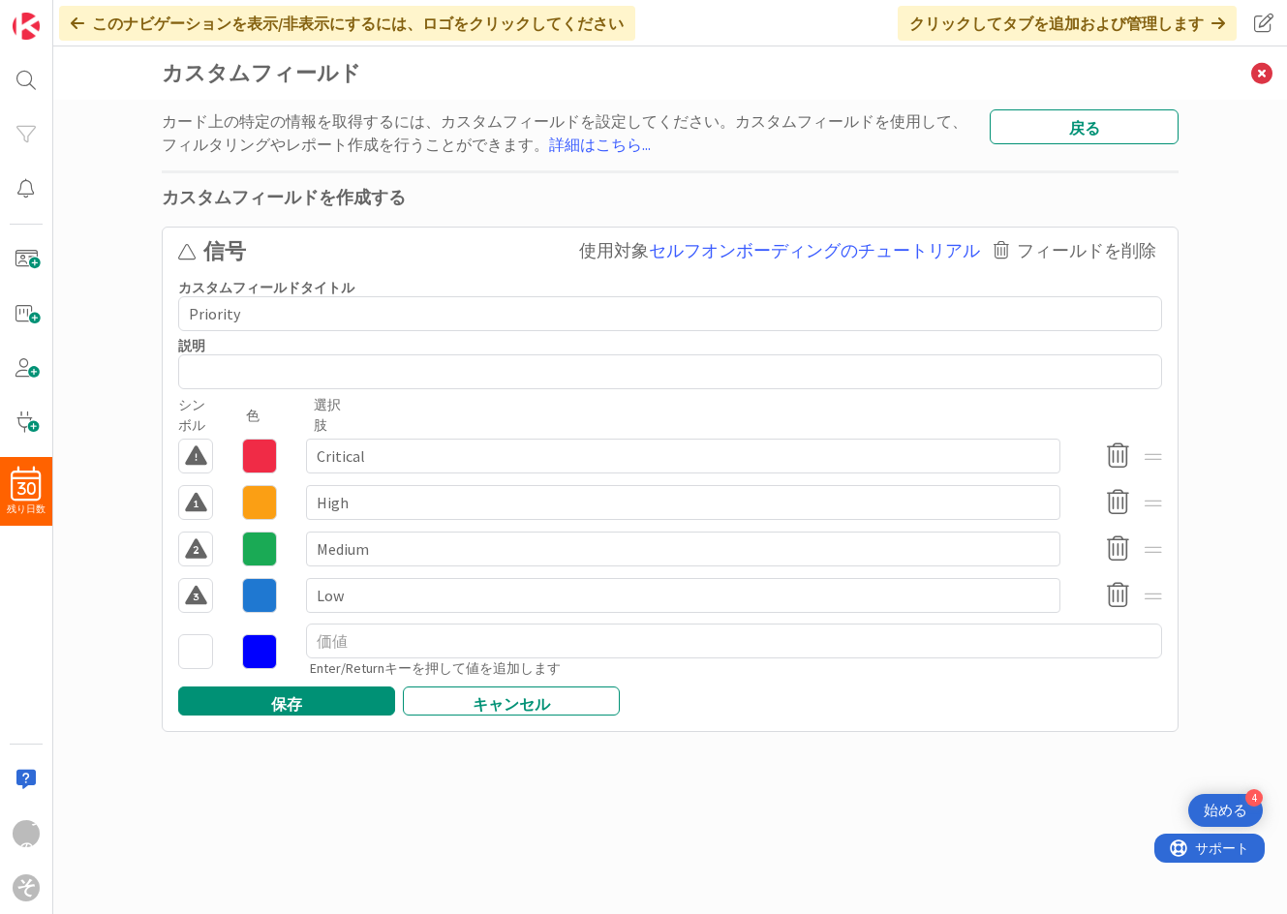
drag, startPoint x: 262, startPoint y: 324, endPoint x: 177, endPoint y: 320, distance: 84.4
click at [177, 320] on div "カスタムフィールドタイトル [DATE] Priority" at bounding box center [670, 308] width 1007 height 58
type textarea "x"
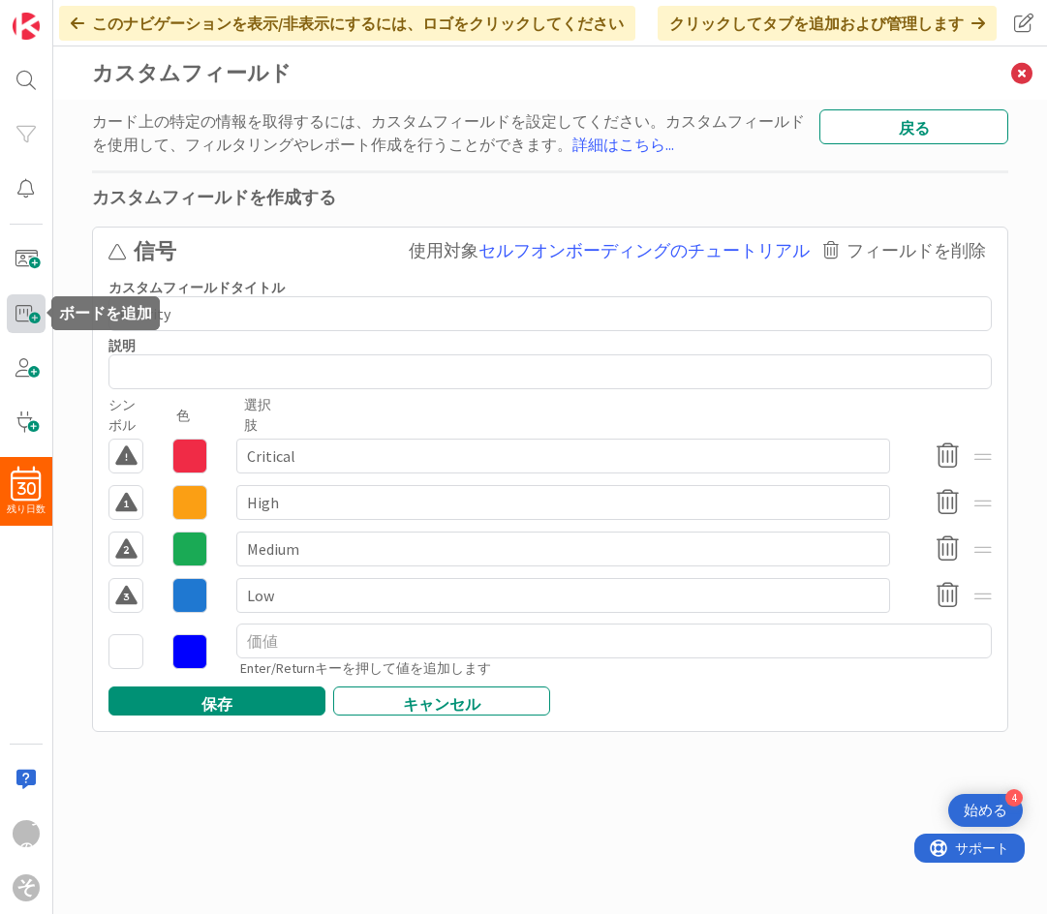
click at [22, 321] on span at bounding box center [26, 313] width 39 height 39
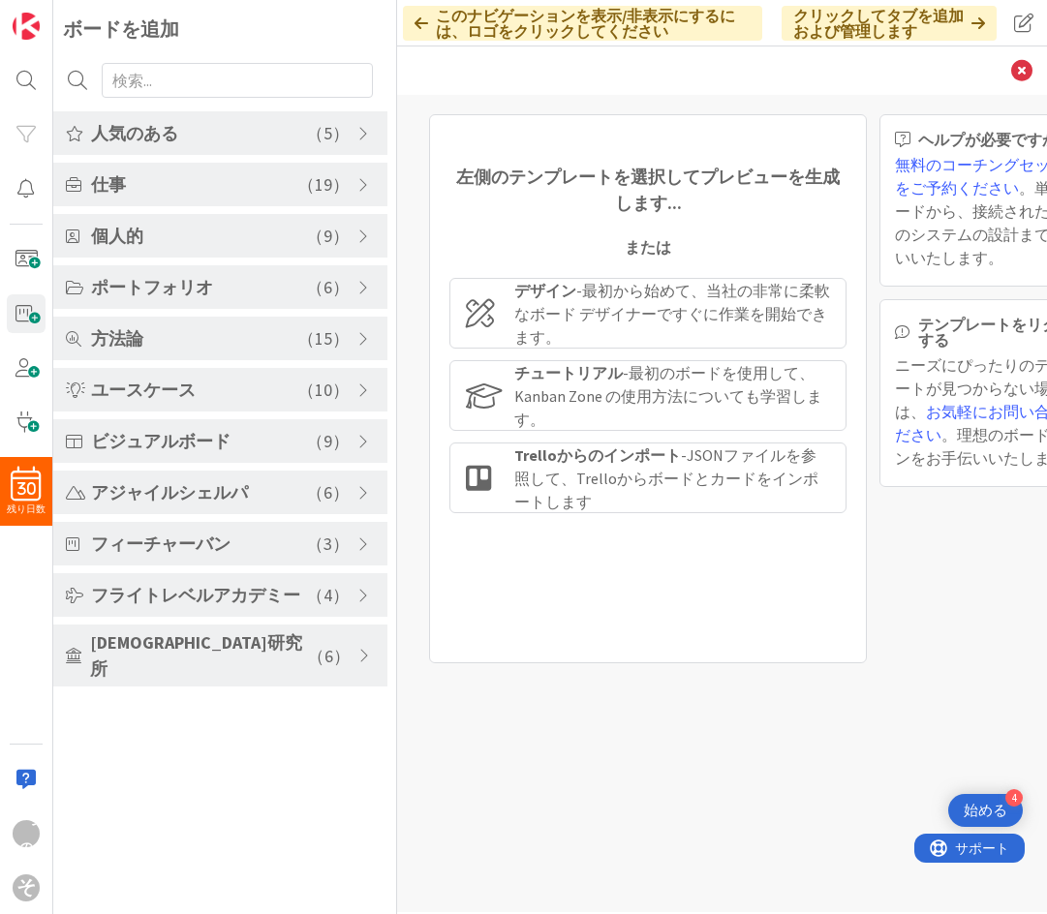
click at [356, 131] on div "人気のある （ 5 ）" at bounding box center [220, 133] width 334 height 44
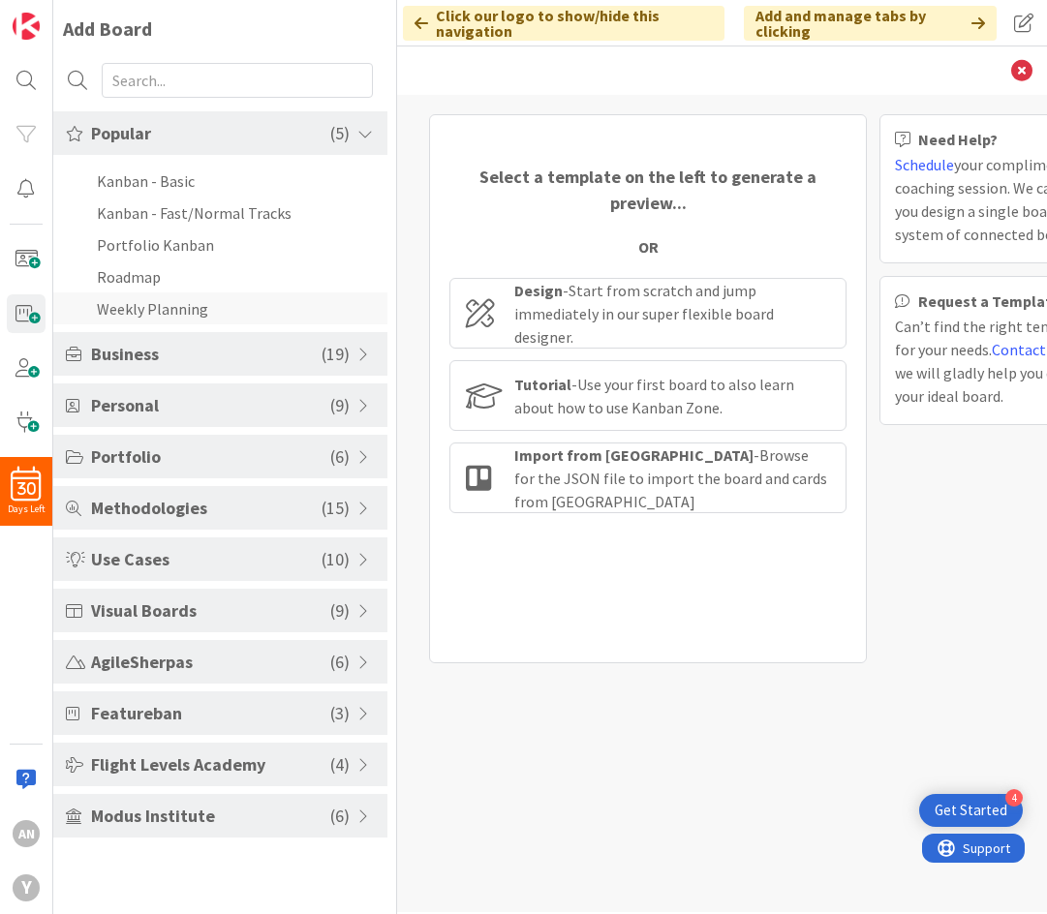
click at [322, 319] on li "Weekly Planning" at bounding box center [220, 309] width 334 height 32
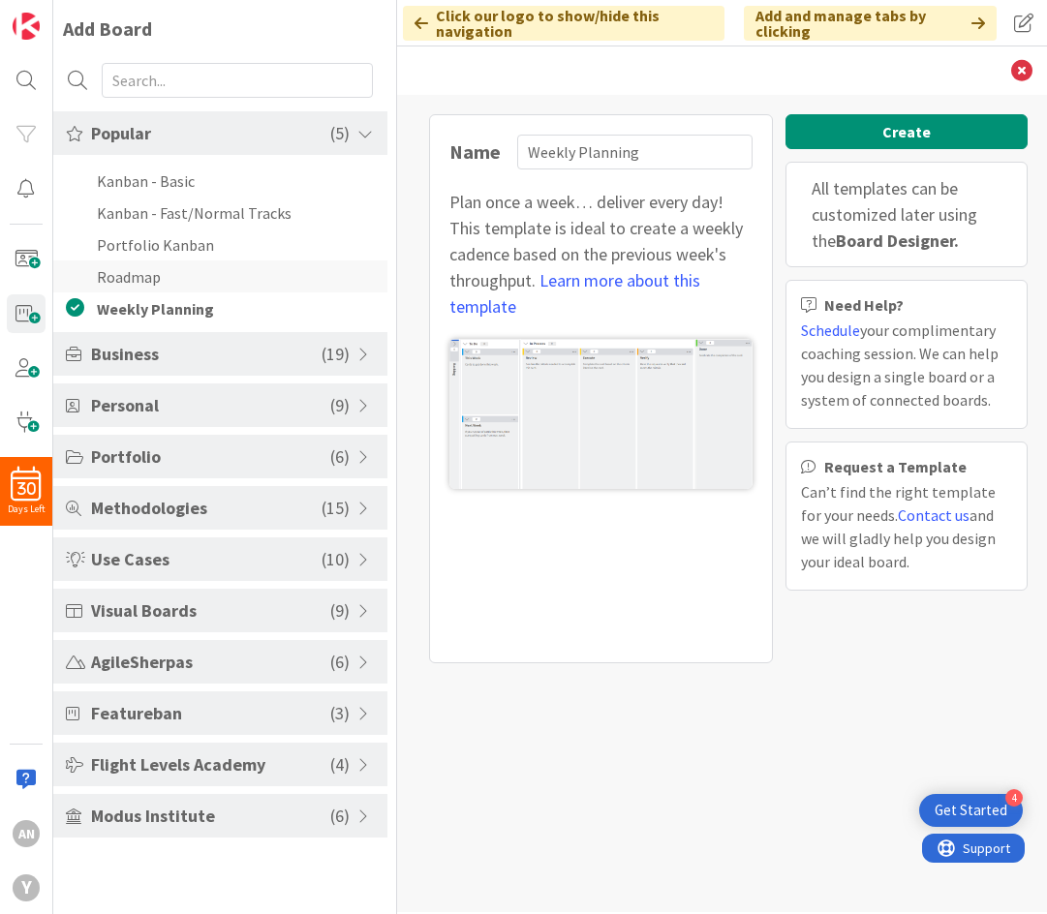
click at [201, 278] on li "Roadmap" at bounding box center [220, 277] width 334 height 32
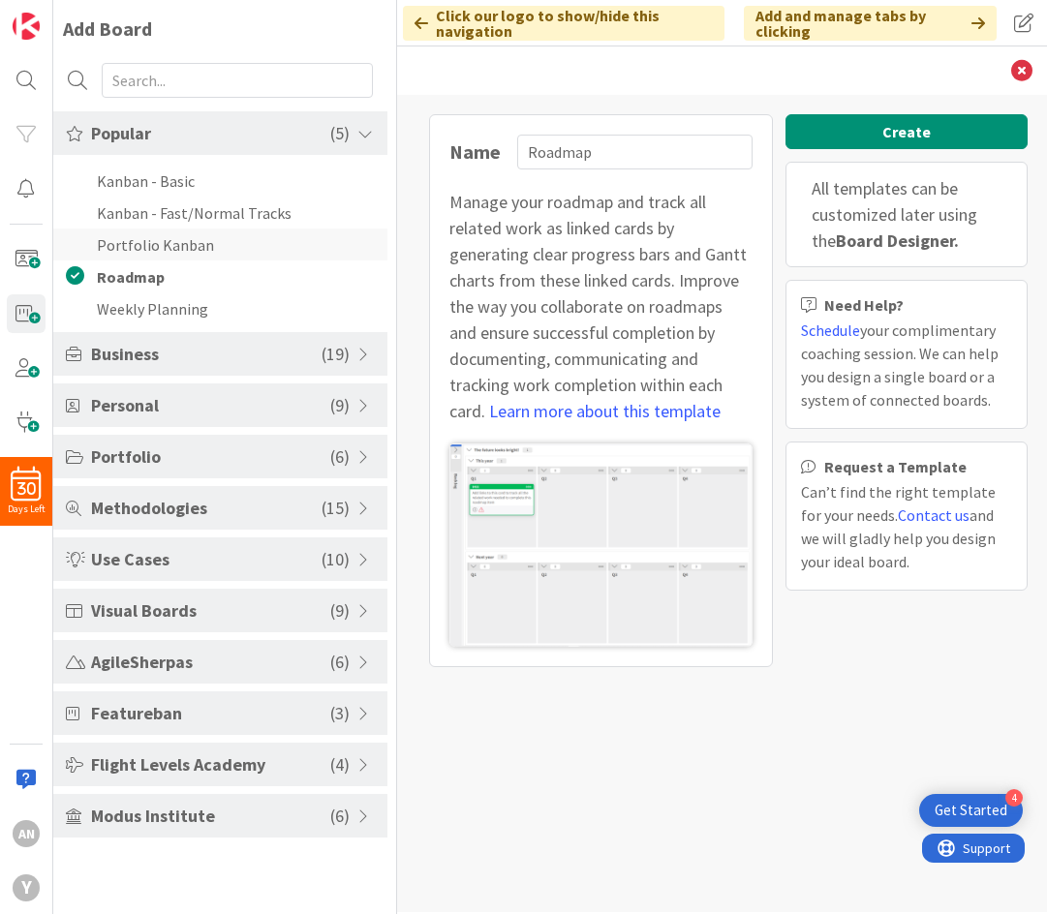
click at [183, 242] on li "Portfolio Kanban" at bounding box center [220, 245] width 334 height 32
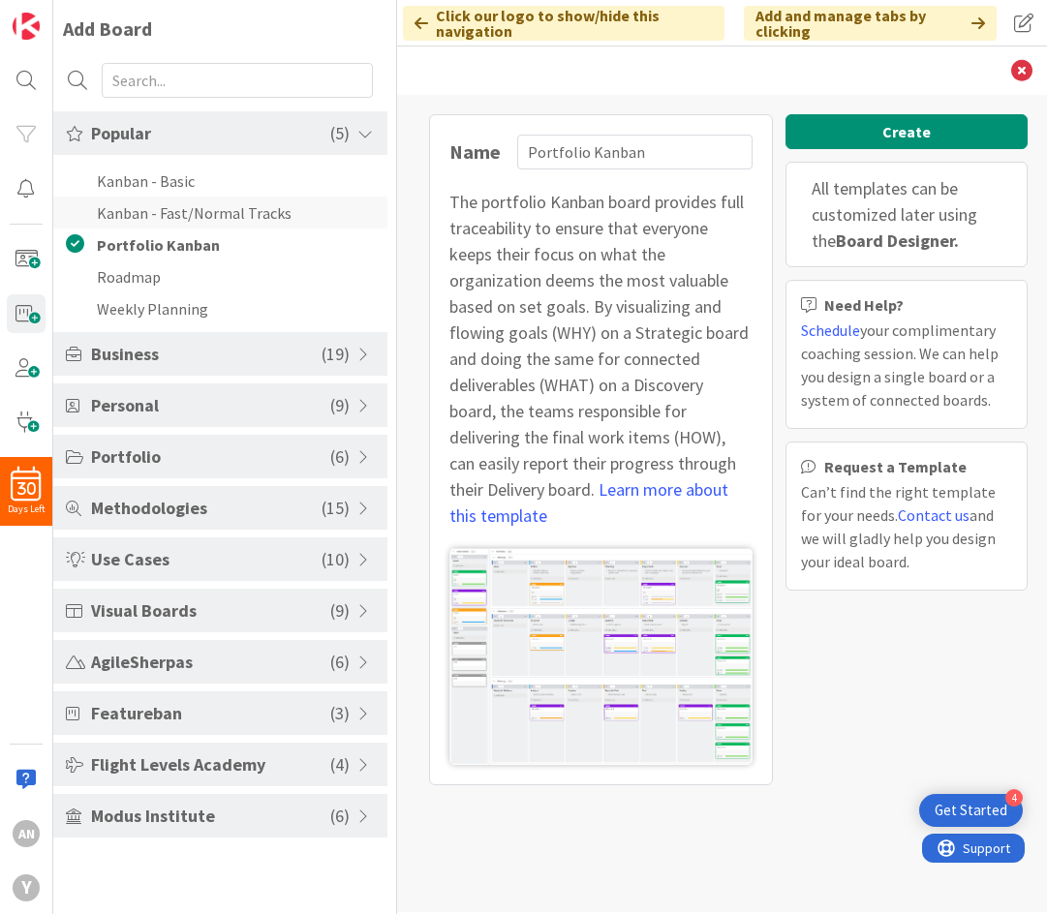
click at [180, 221] on li "Kanban - Fast/Normal Tracks" at bounding box center [220, 213] width 334 height 32
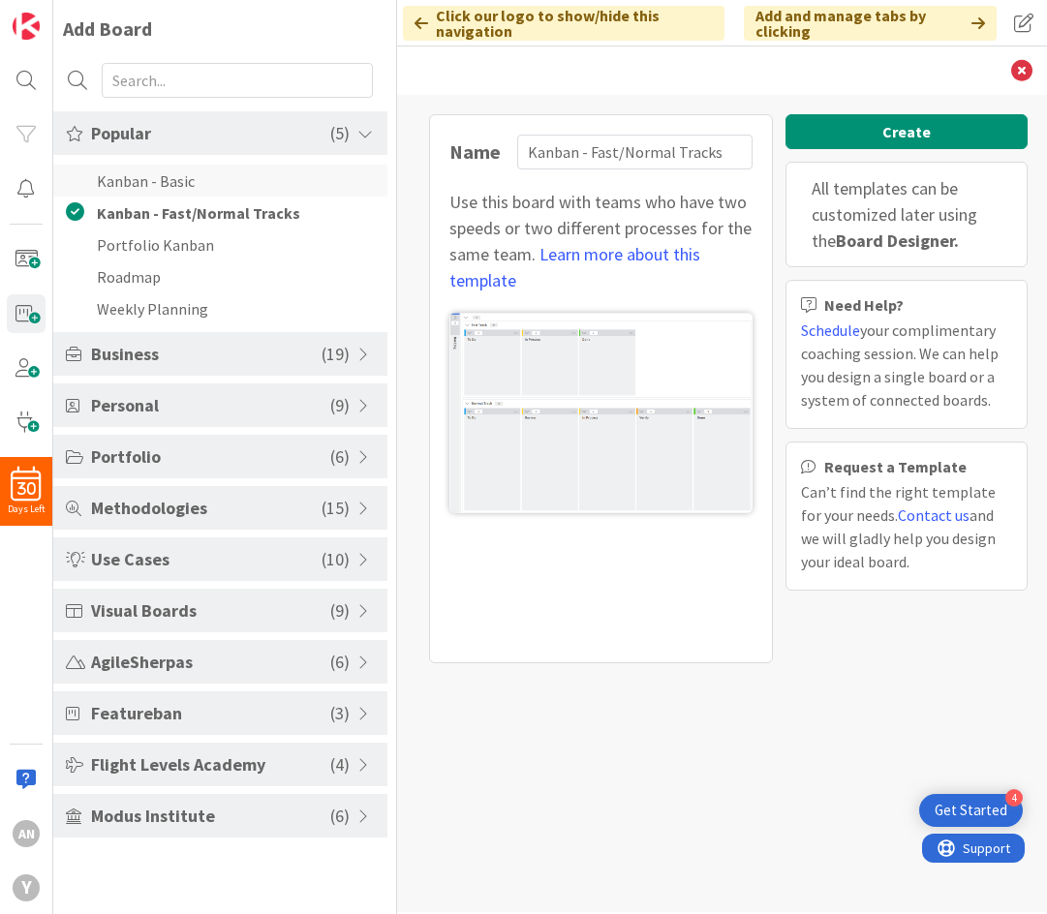
click at [179, 192] on li "Kanban - Basic" at bounding box center [220, 181] width 334 height 32
type input "Kanban - Basic"
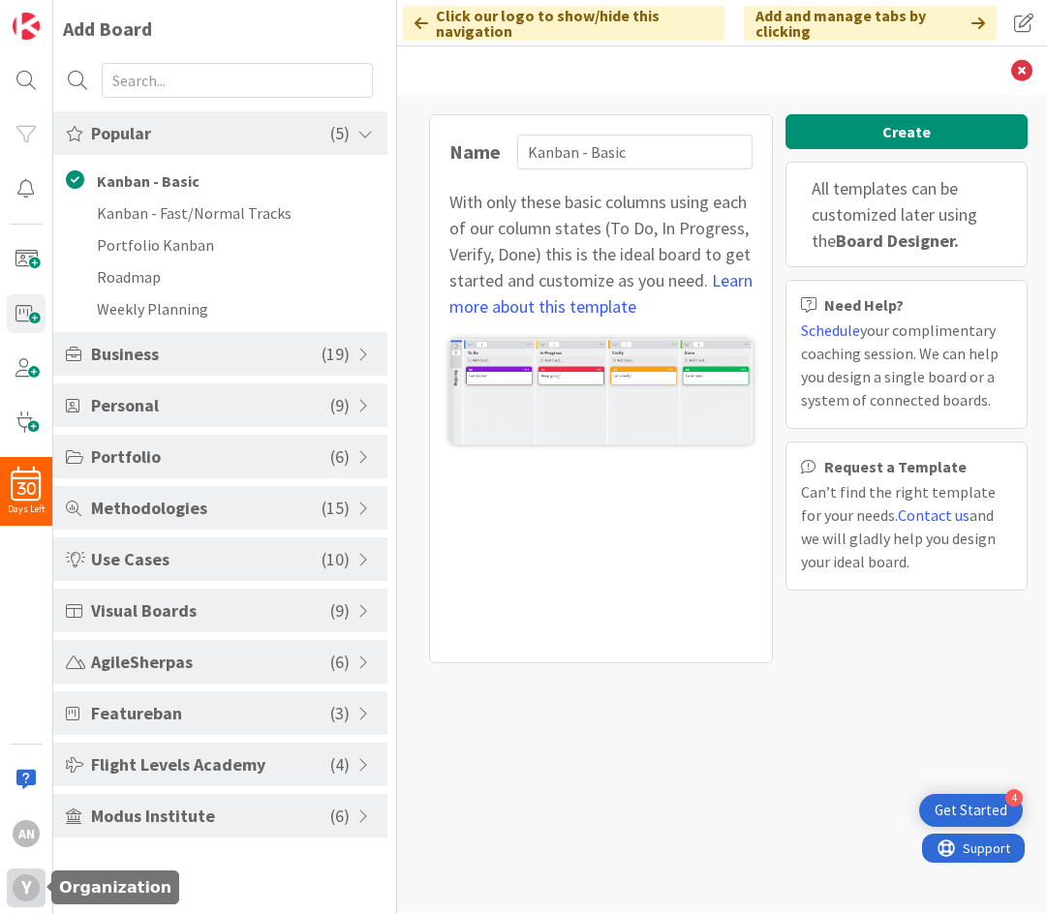
click at [30, 888] on div "y" at bounding box center [26, 888] width 27 height 27
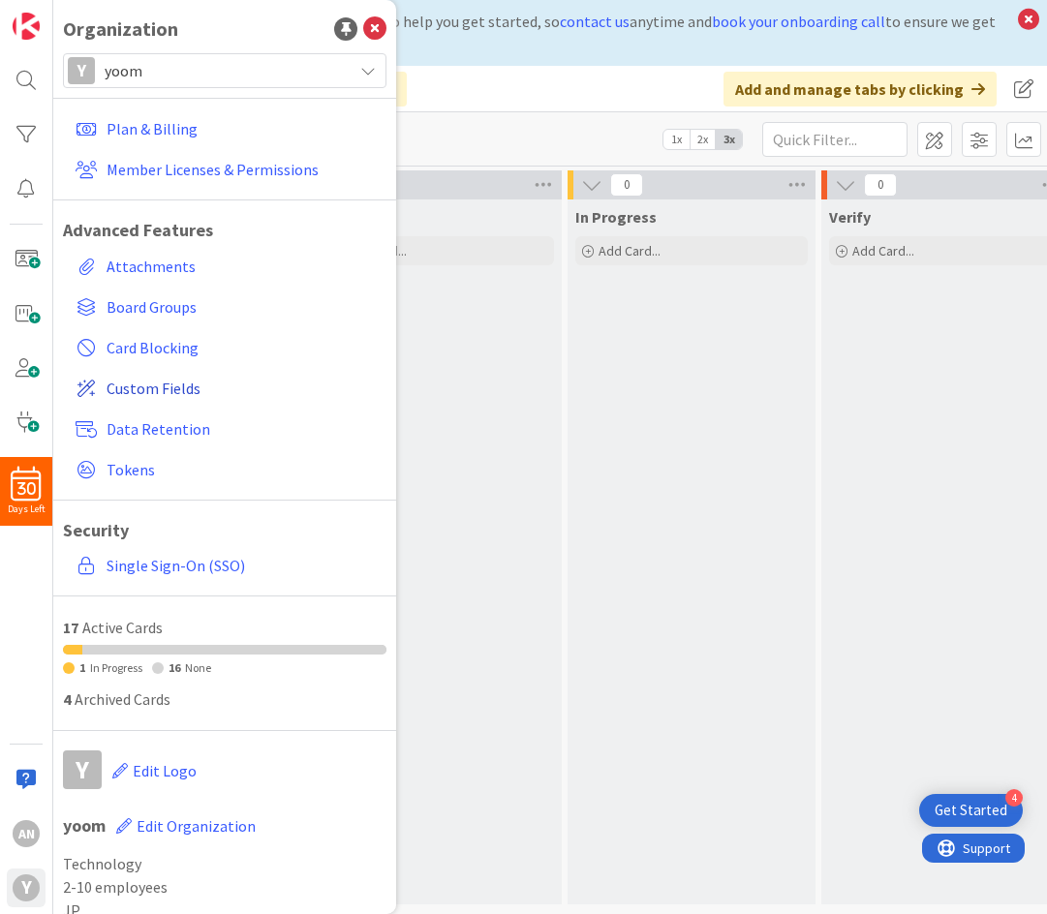
click at [153, 394] on span "Custom Fields" at bounding box center [243, 388] width 272 height 23
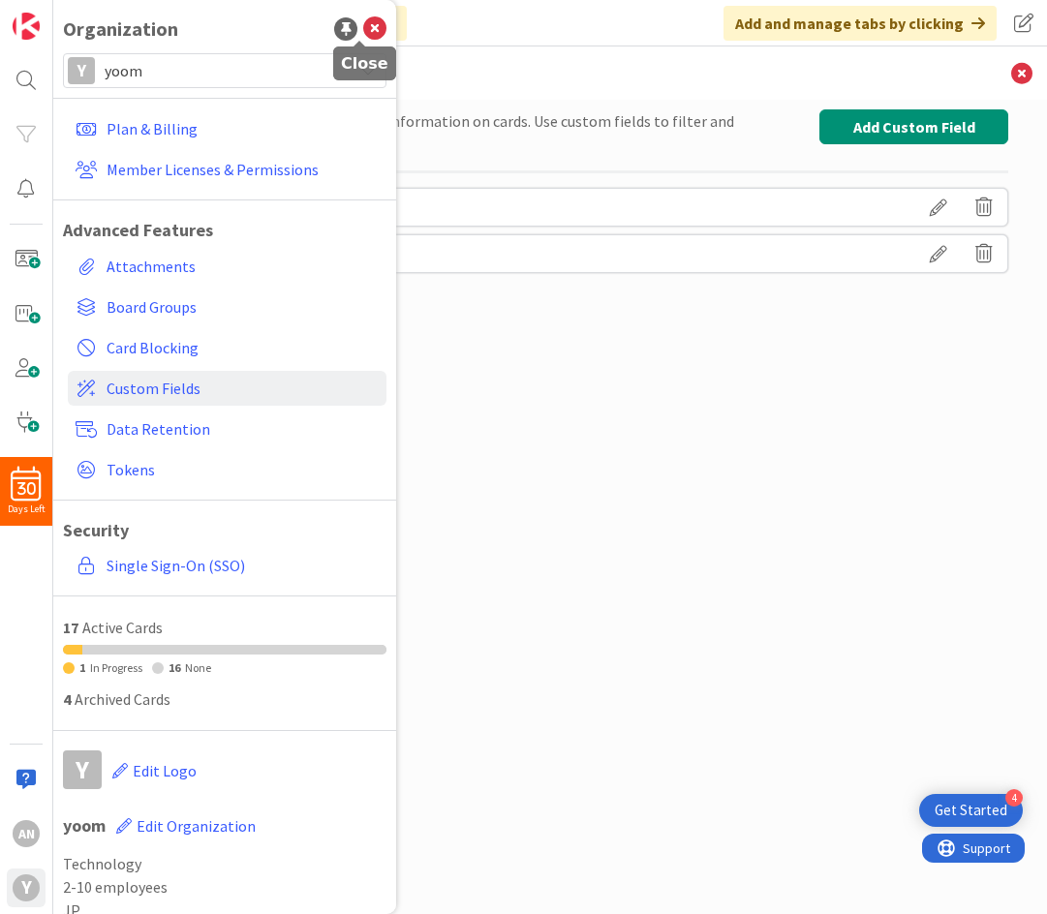
click at [363, 29] on icon at bounding box center [374, 28] width 23 height 23
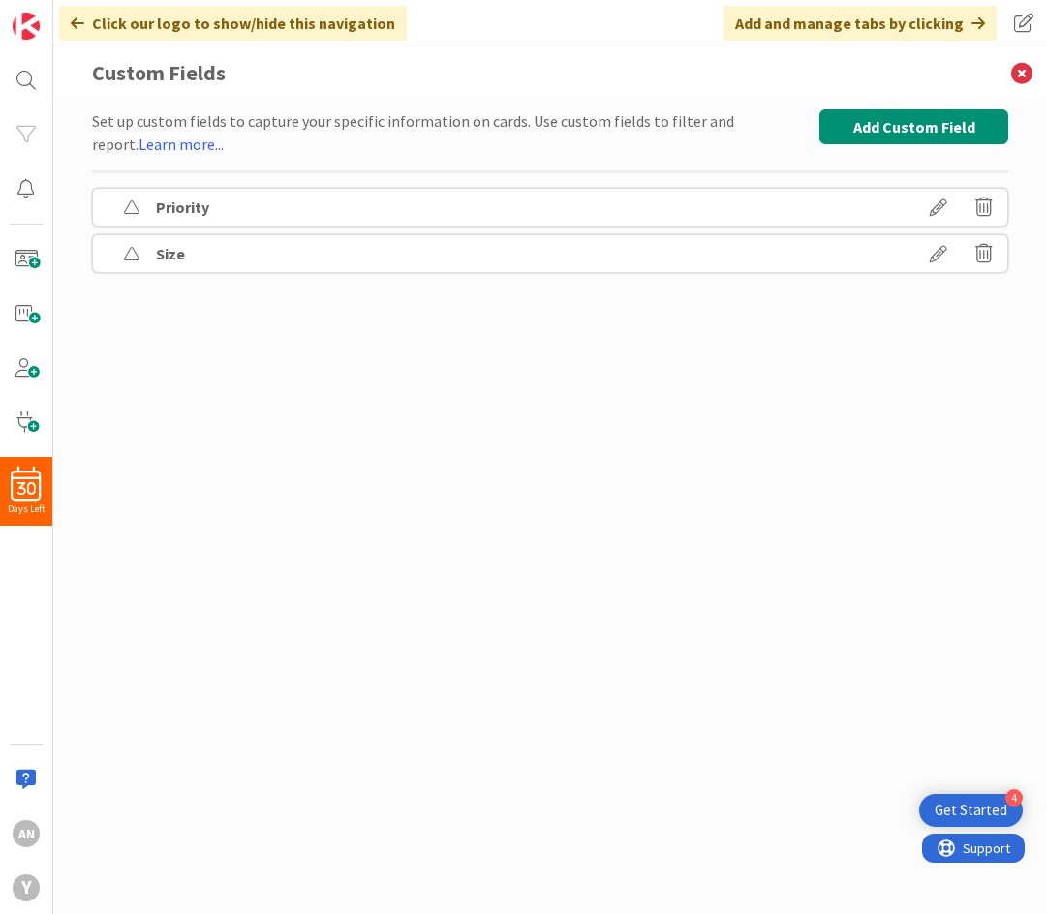
click at [166, 255] on b "Size" at bounding box center [170, 253] width 29 height 19
drag, startPoint x: 155, startPoint y: 256, endPoint x: 201, endPoint y: 251, distance: 45.8
click at [200, 251] on div "Size" at bounding box center [550, 253] width 916 height 39
click at [927, 261] on icon at bounding box center [938, 253] width 54 height 33
type textarea "x"
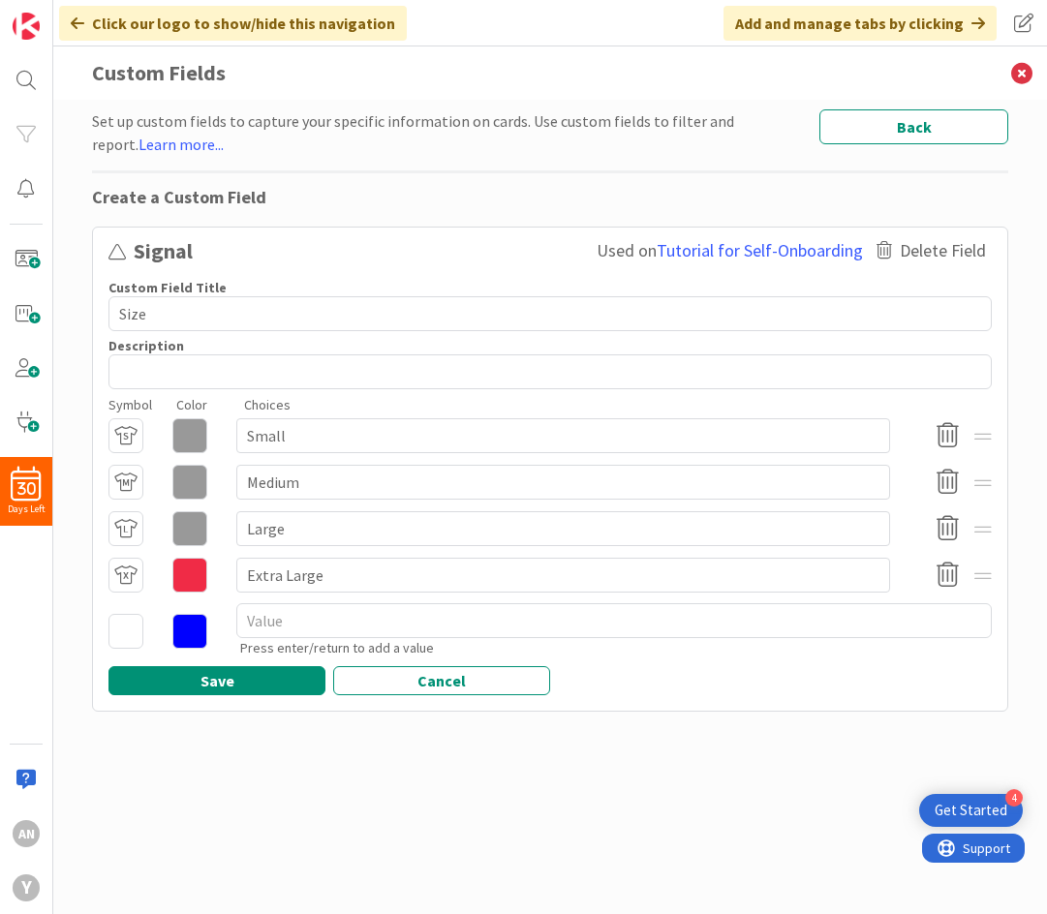
click at [145, 321] on textarea "Size" at bounding box center [549, 313] width 883 height 35
click at [145, 319] on textarea "Size" at bounding box center [549, 313] width 883 height 35
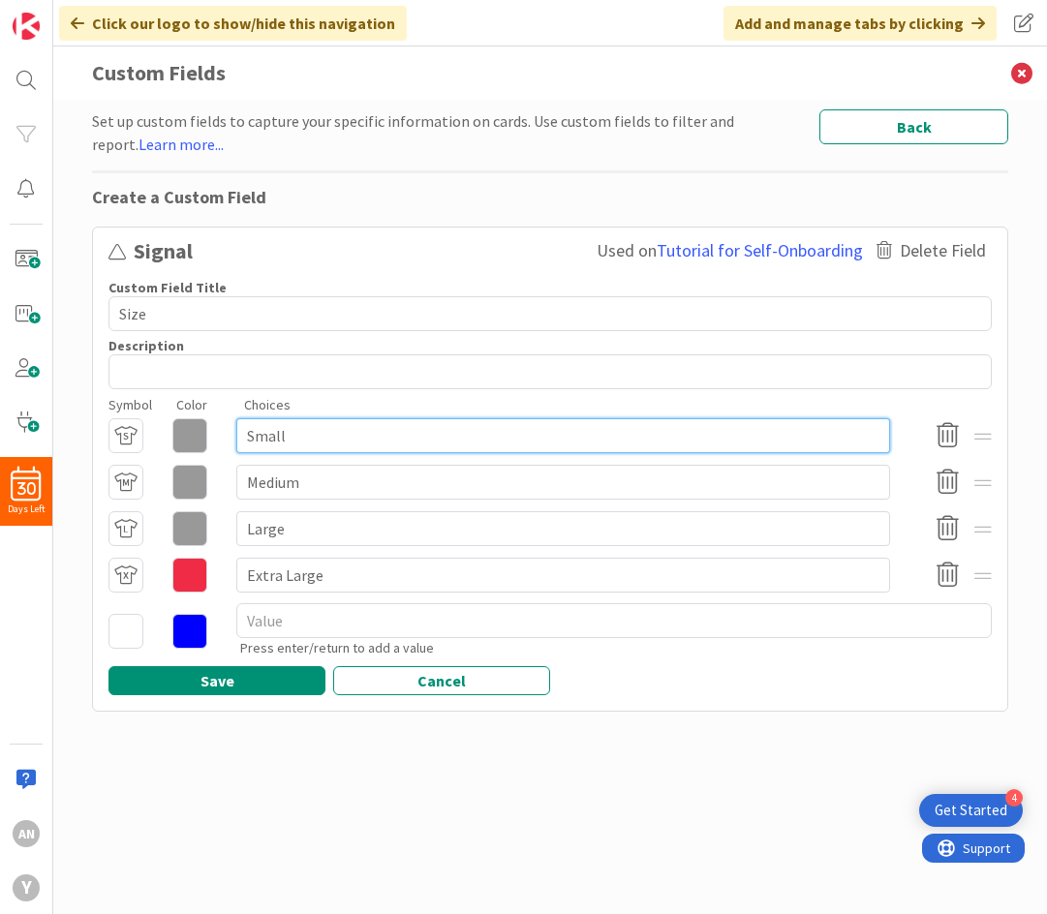
click at [264, 438] on input "Small" at bounding box center [563, 435] width 654 height 35
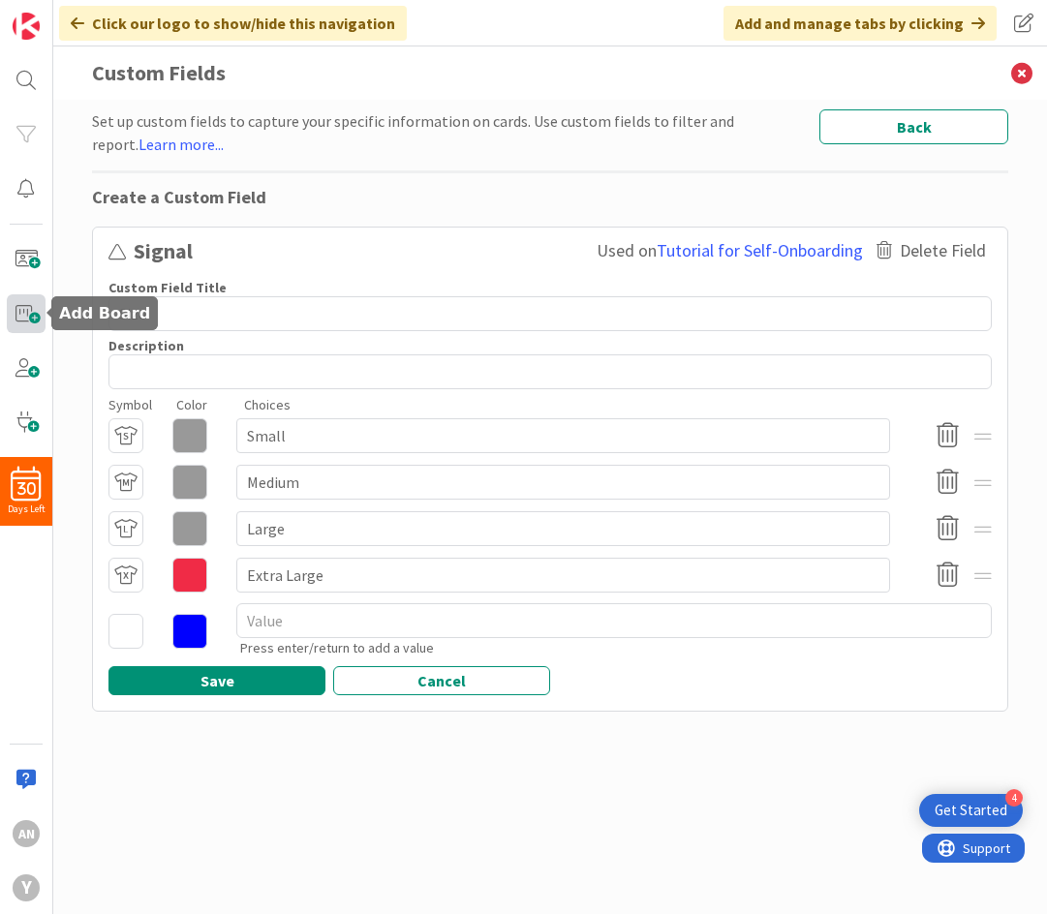
click at [24, 313] on span at bounding box center [26, 313] width 39 height 39
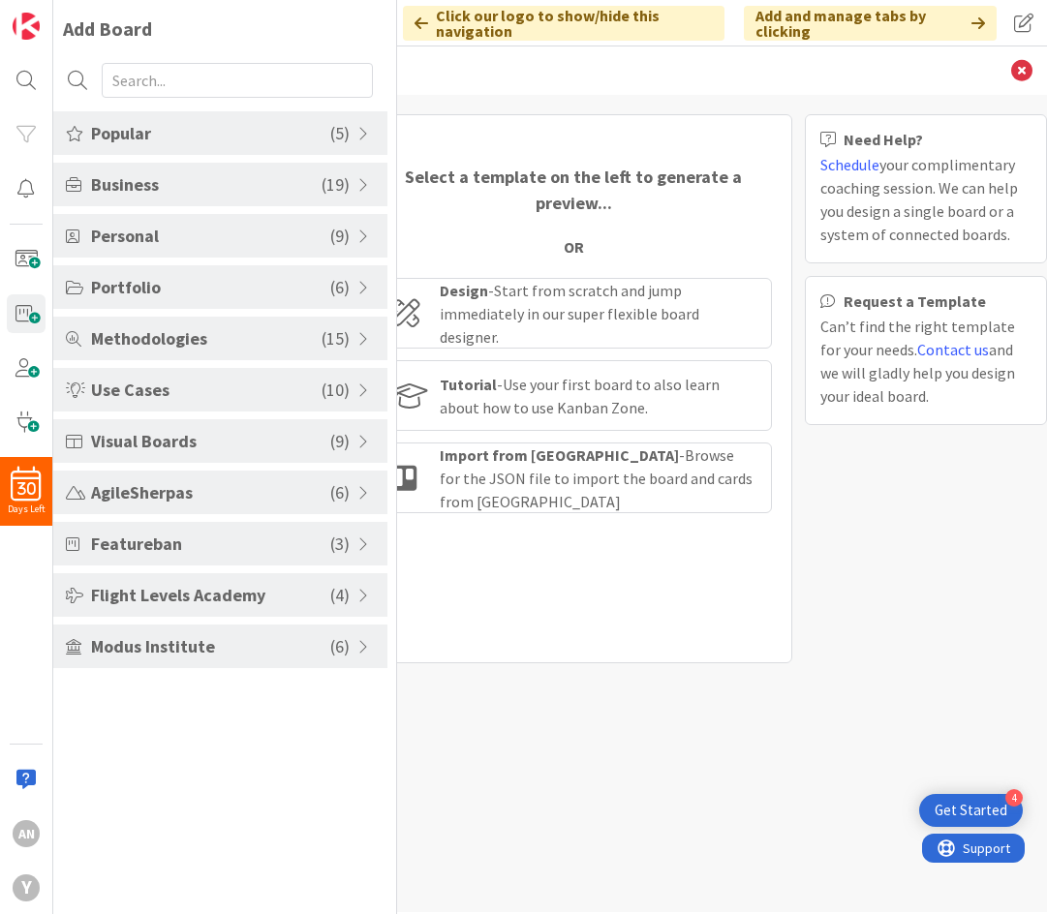
scroll to position [0, 8]
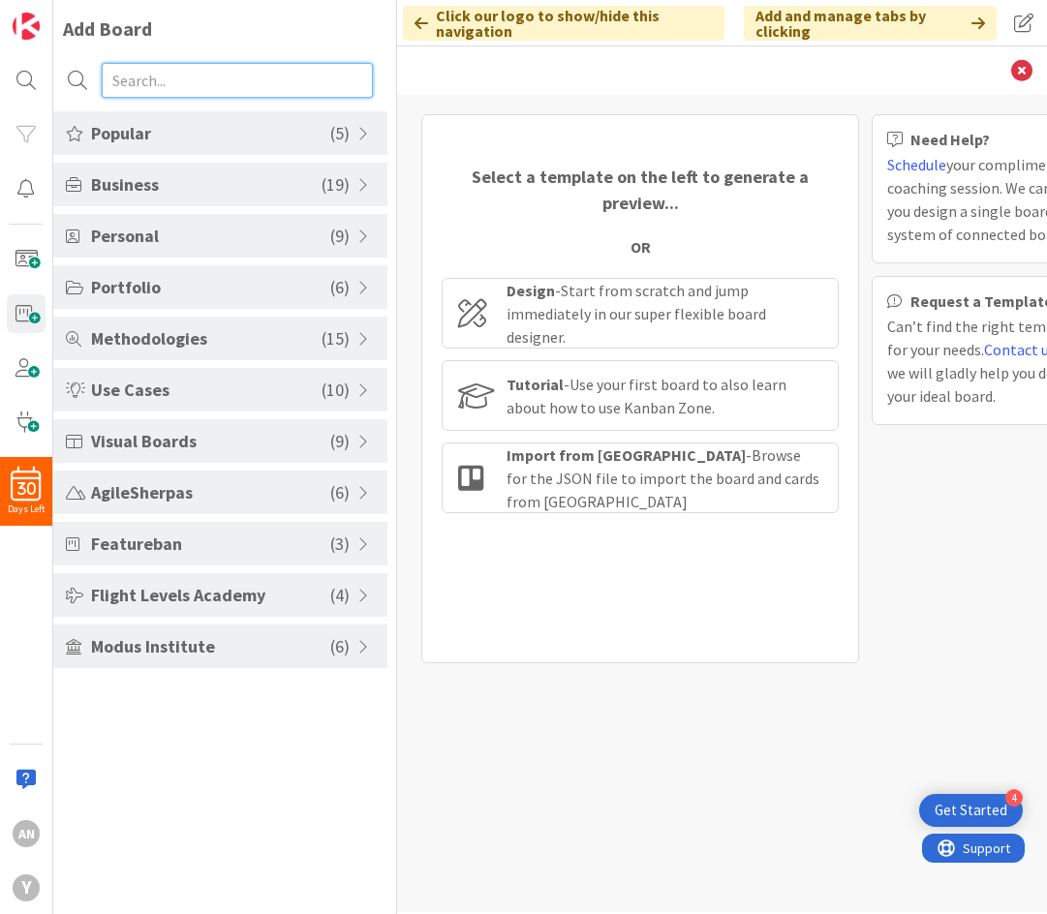
click at [146, 73] on input "text" at bounding box center [237, 80] width 271 height 35
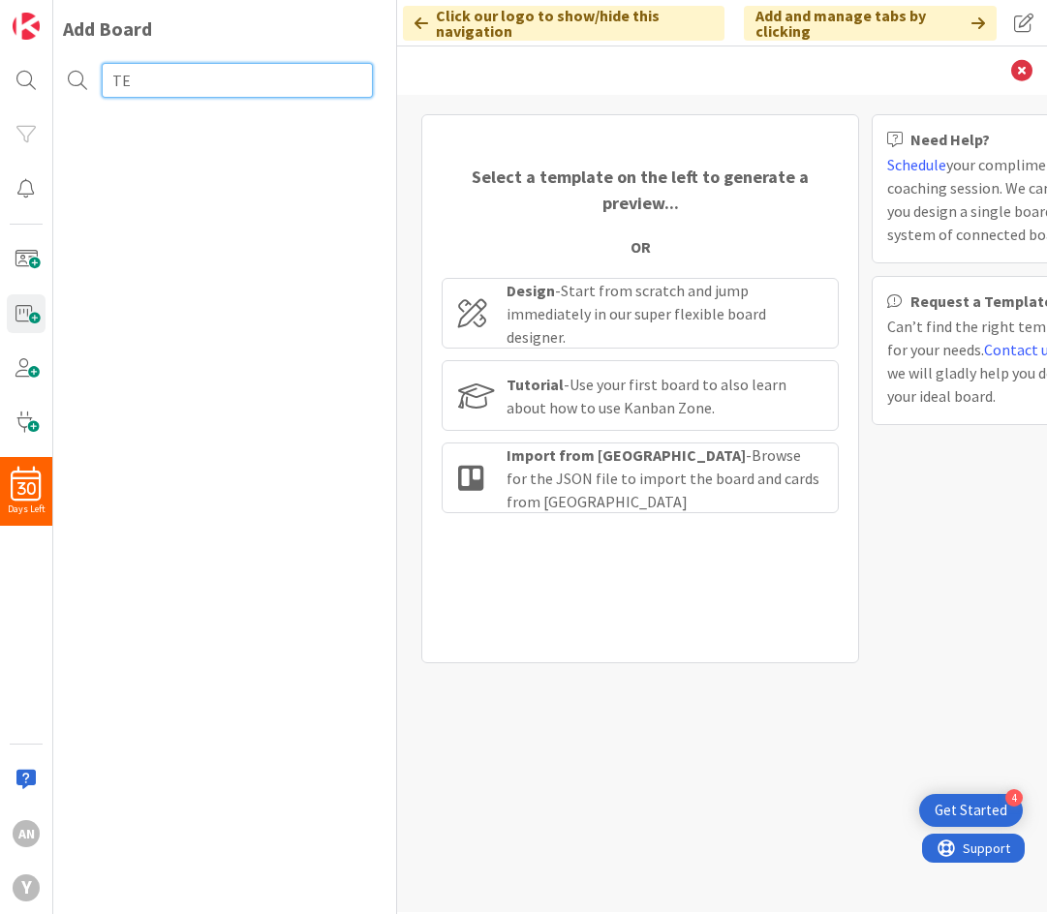
type input "T"
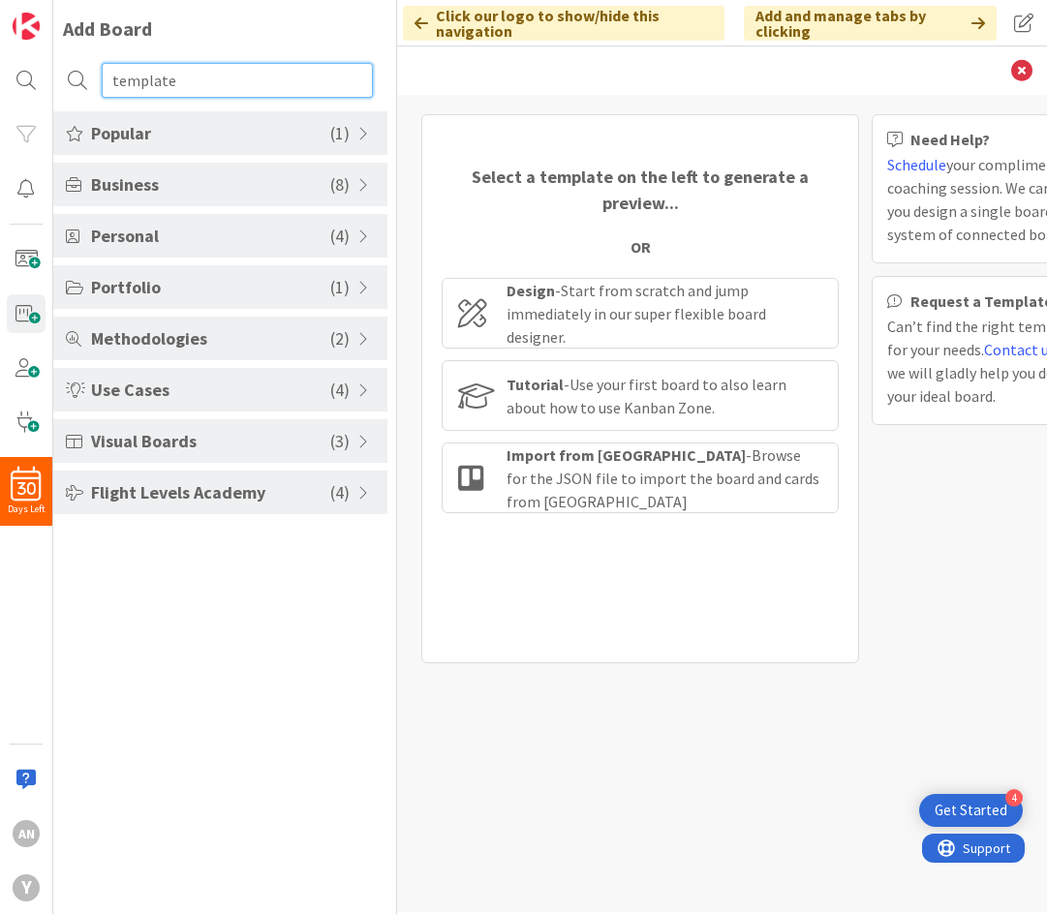
type input "template"
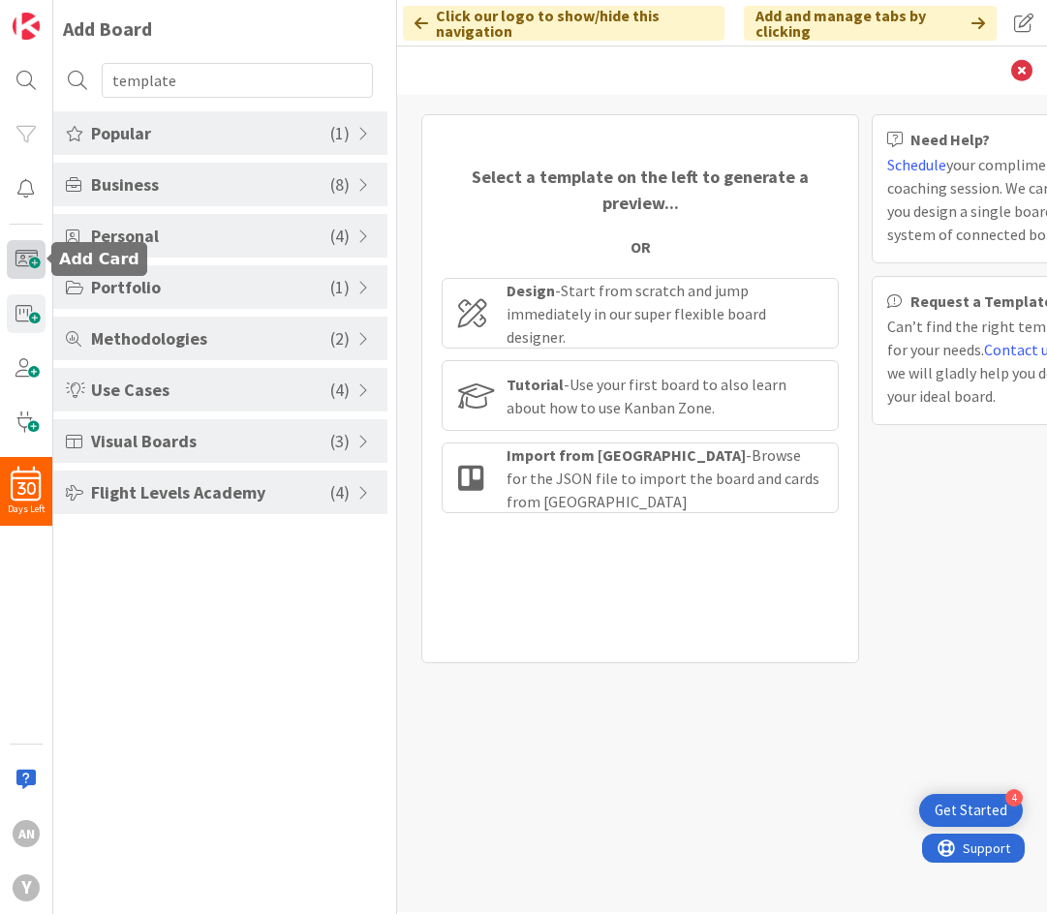
click at [18, 262] on span at bounding box center [26, 259] width 39 height 39
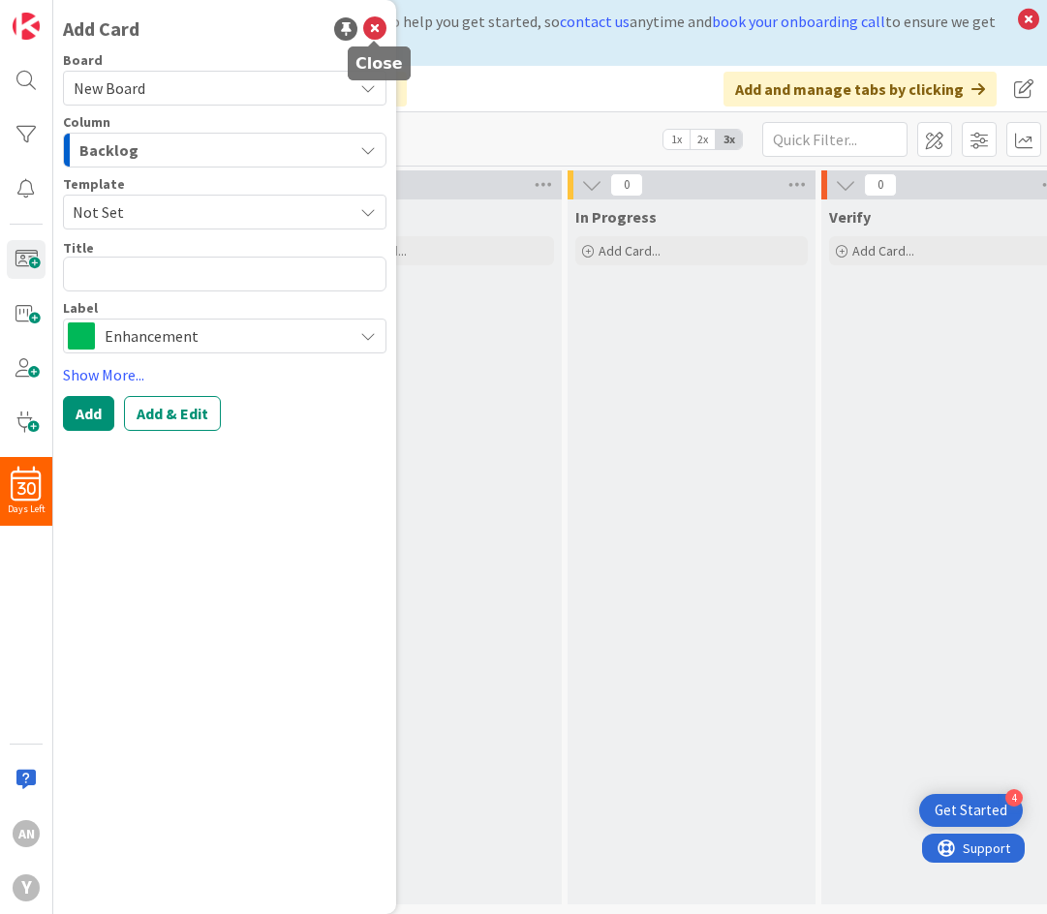
click at [373, 33] on icon at bounding box center [374, 28] width 23 height 23
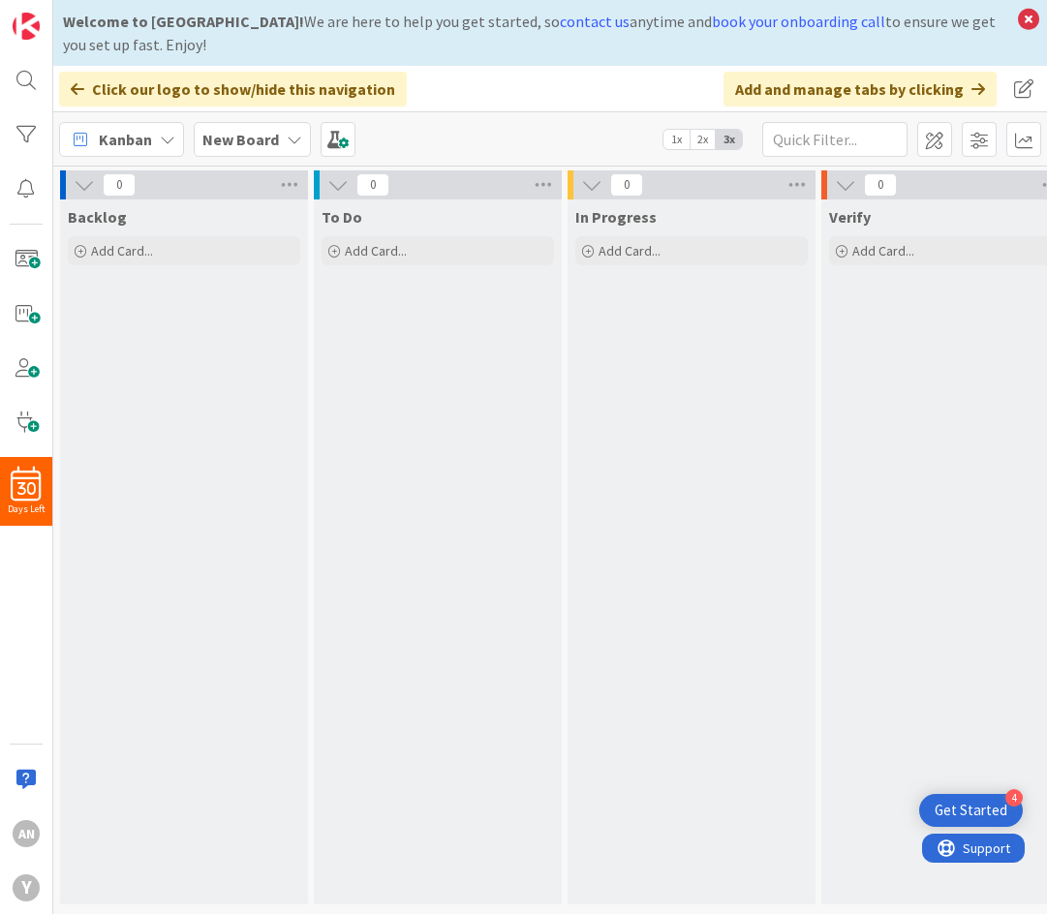
click at [72, 86] on icon at bounding box center [78, 88] width 14 height 15
click at [19, 262] on span at bounding box center [26, 259] width 39 height 39
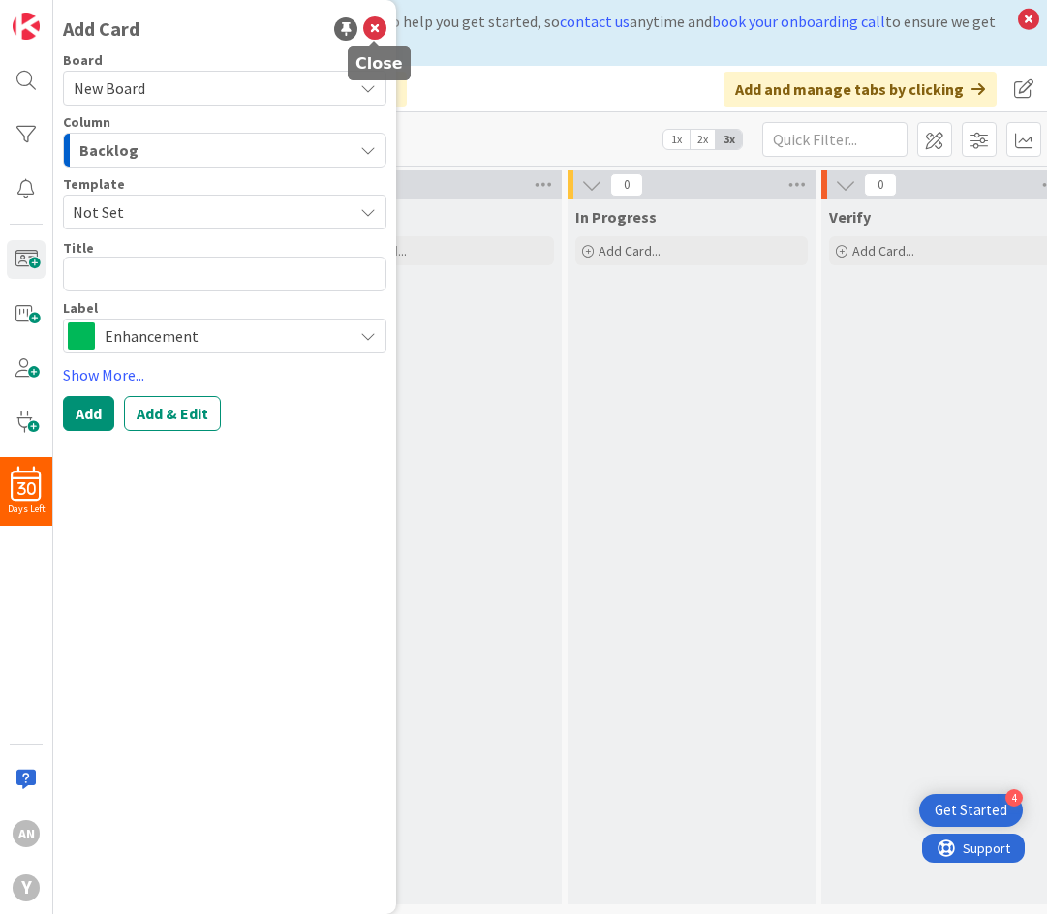
click at [384, 32] on icon at bounding box center [374, 28] width 23 height 23
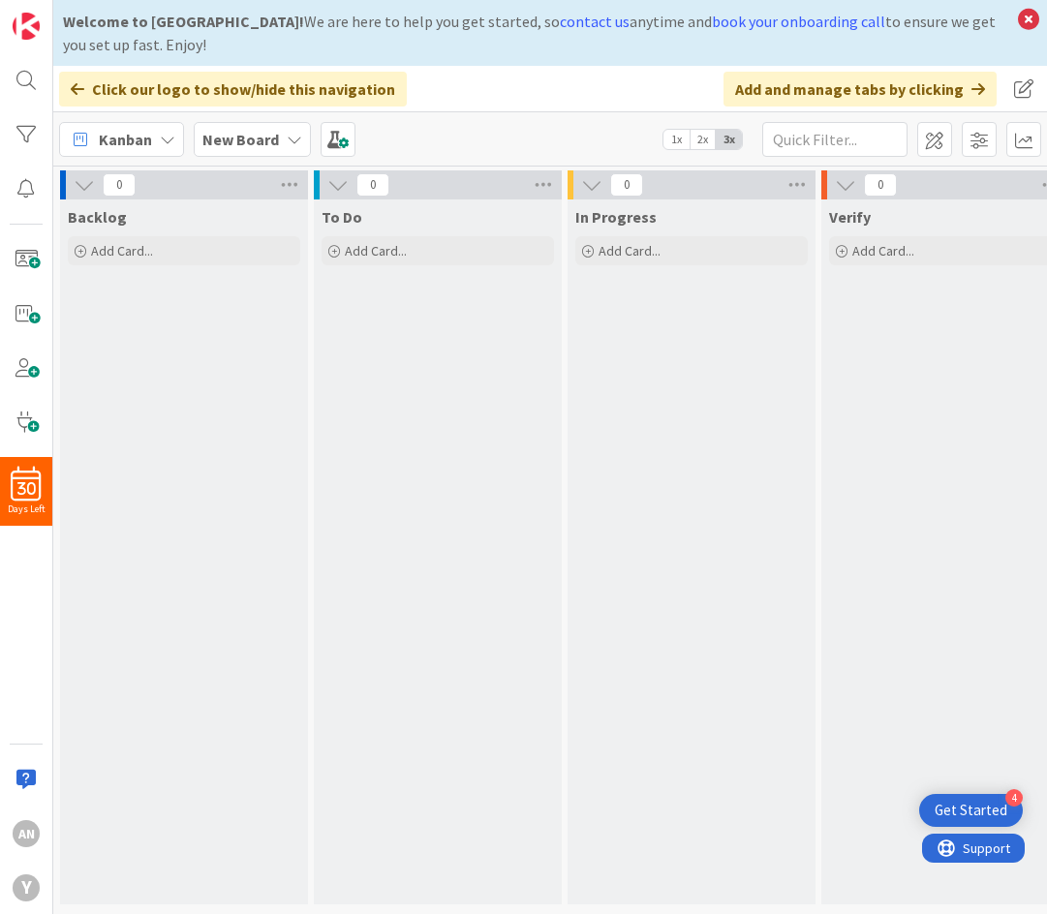
scroll to position [6, 0]
click at [15, 309] on span at bounding box center [26, 313] width 39 height 39
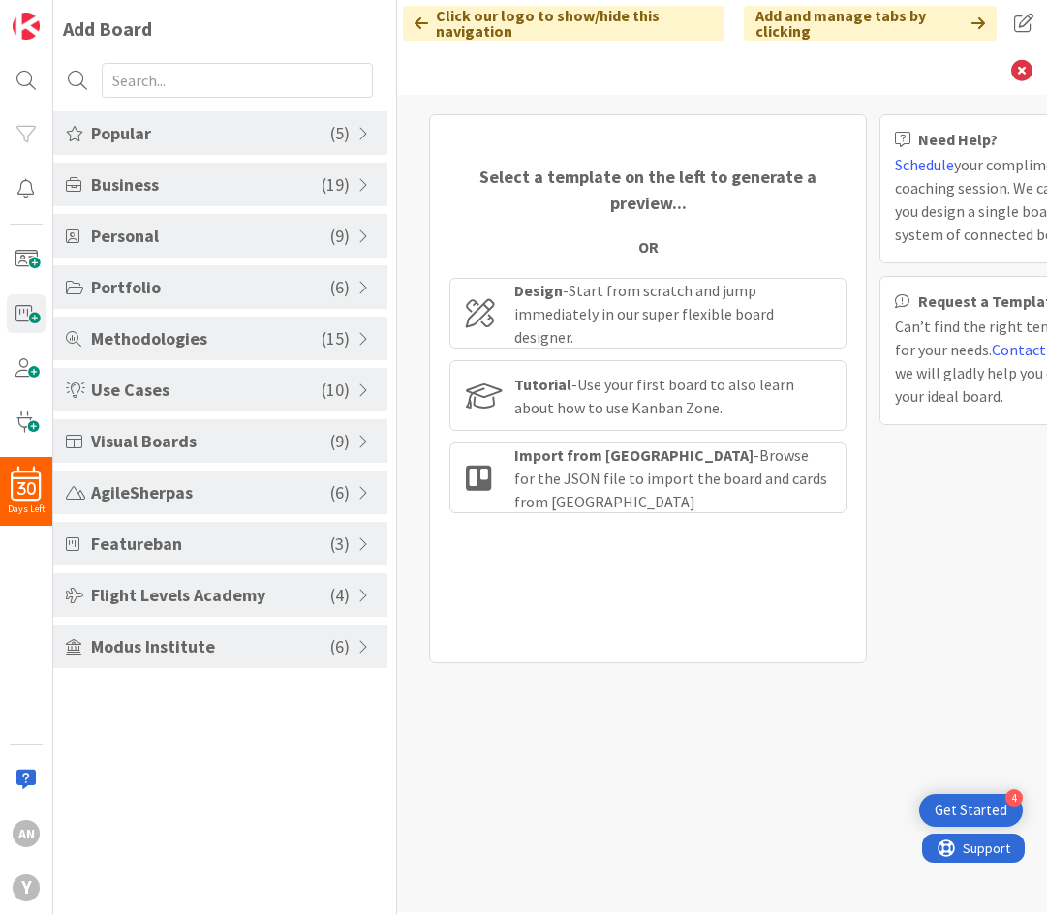
click at [122, 139] on span "Popular" at bounding box center [210, 133] width 239 height 26
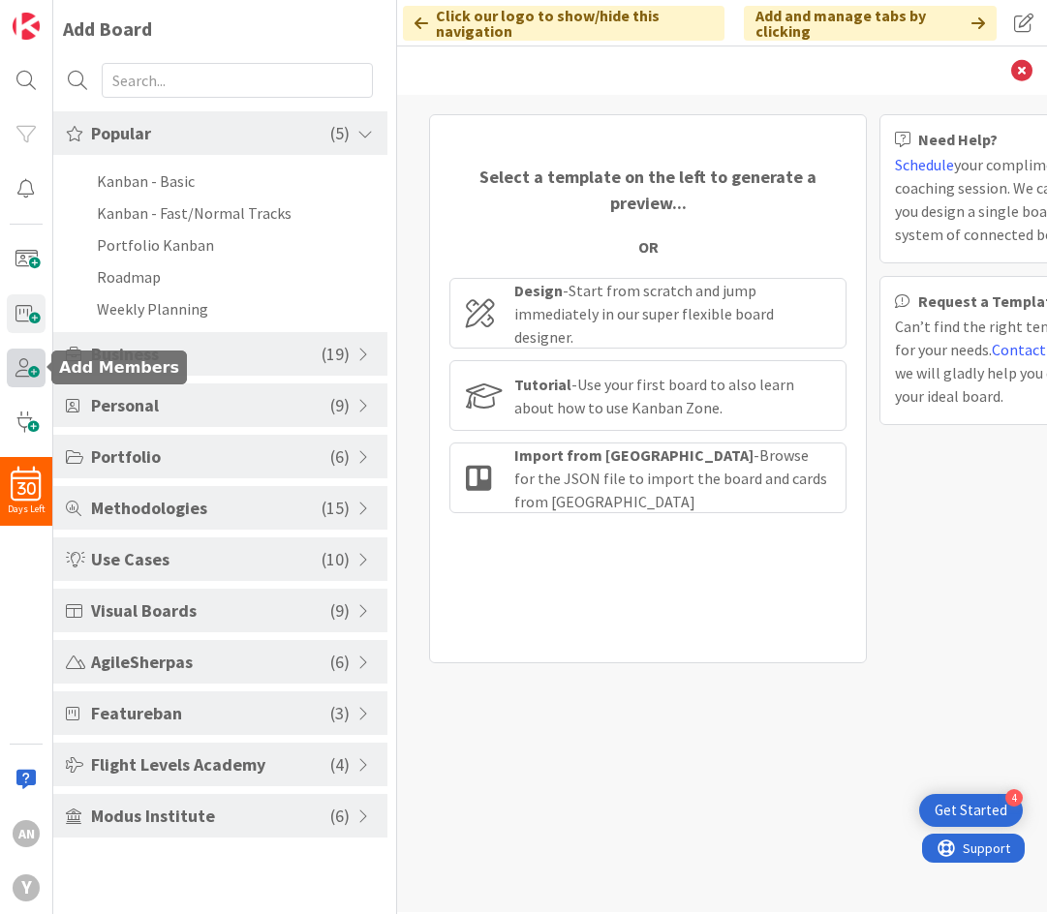
click at [22, 374] on span at bounding box center [26, 368] width 39 height 39
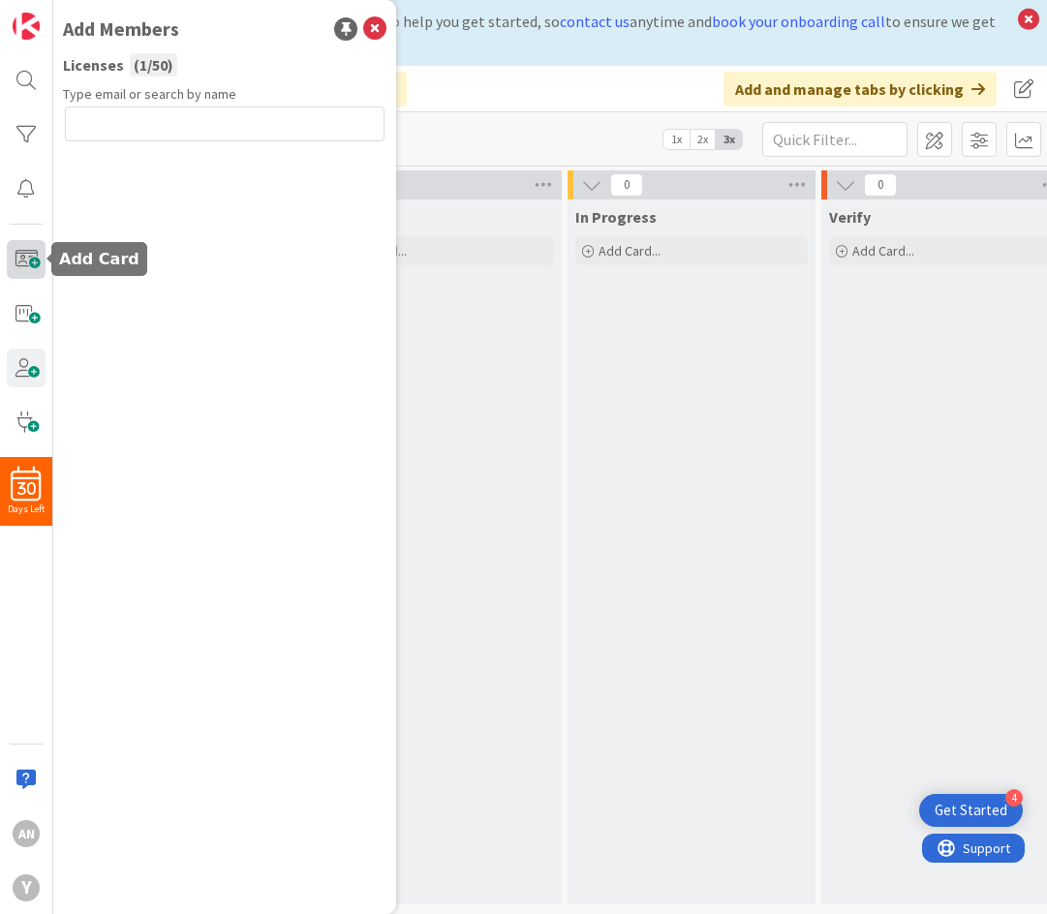
click at [23, 252] on span at bounding box center [26, 259] width 39 height 39
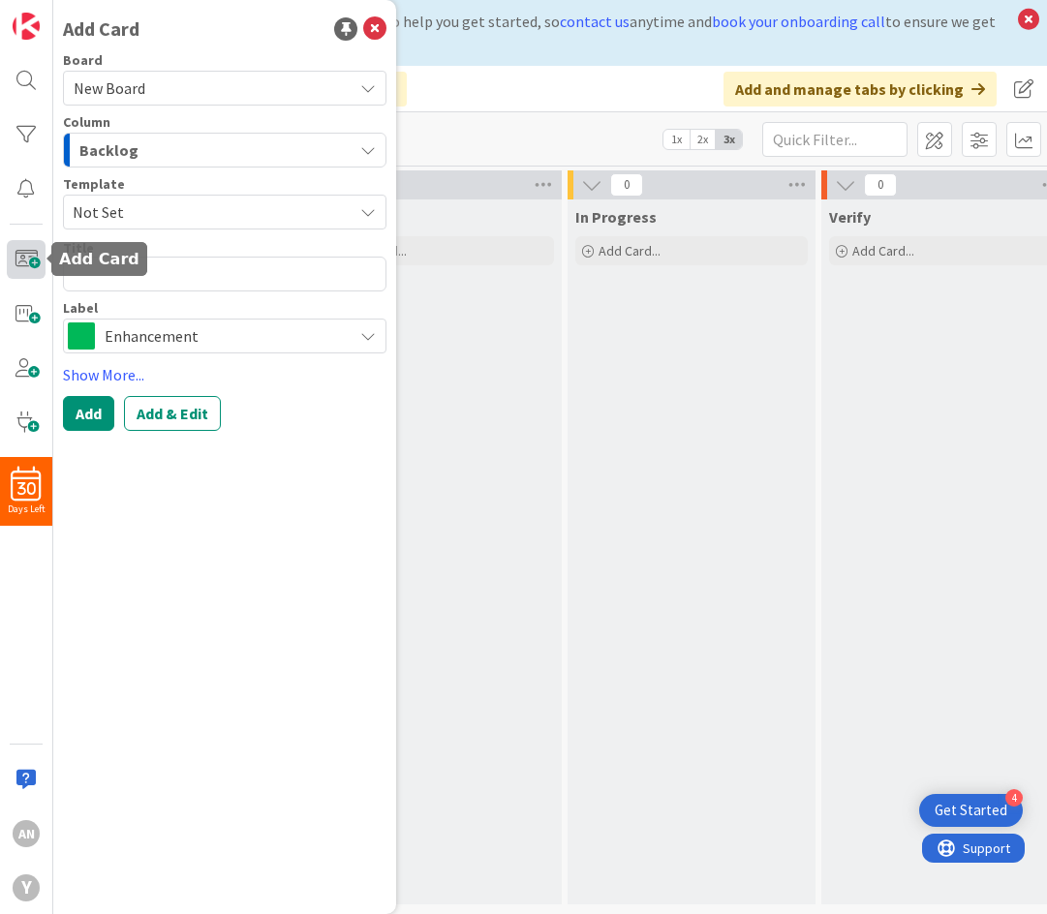
click at [23, 252] on span at bounding box center [26, 259] width 39 height 39
click at [373, 15] on div "Add Card" at bounding box center [225, 29] width 324 height 29
click at [373, 20] on icon at bounding box center [374, 28] width 23 height 23
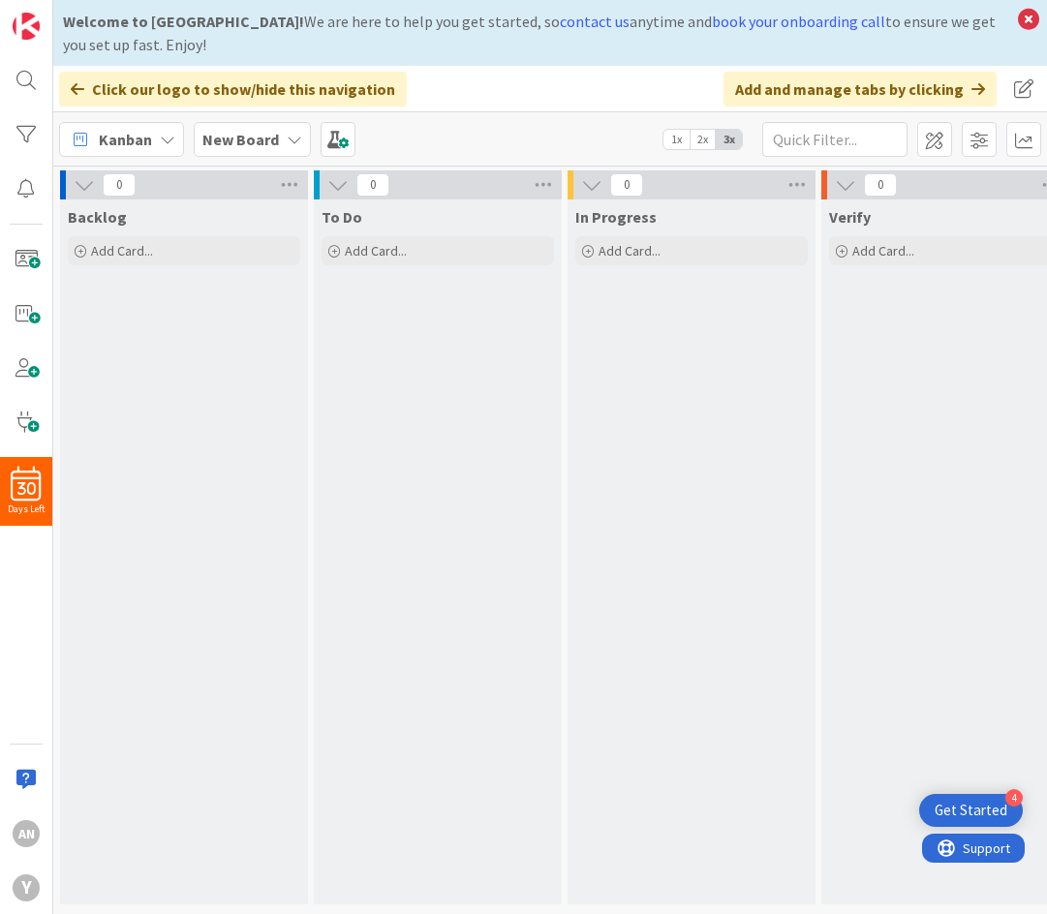
click at [75, 86] on icon at bounding box center [78, 88] width 14 height 15
click at [73, 85] on icon at bounding box center [78, 88] width 14 height 15
click at [825, 89] on div "Add and manage tabs by clicking" at bounding box center [860, 89] width 273 height 35
click at [927, 89] on icon at bounding box center [979, 88] width 14 height 15
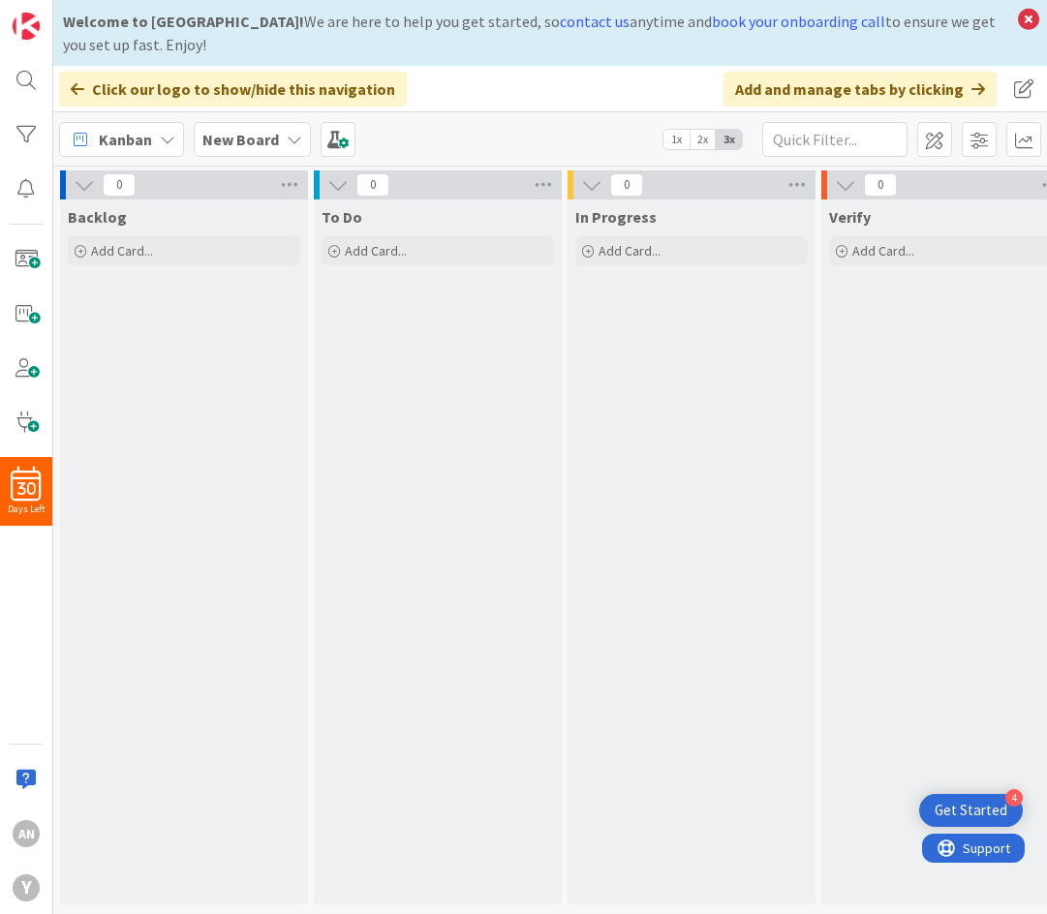
click at [927, 89] on icon at bounding box center [979, 88] width 14 height 15
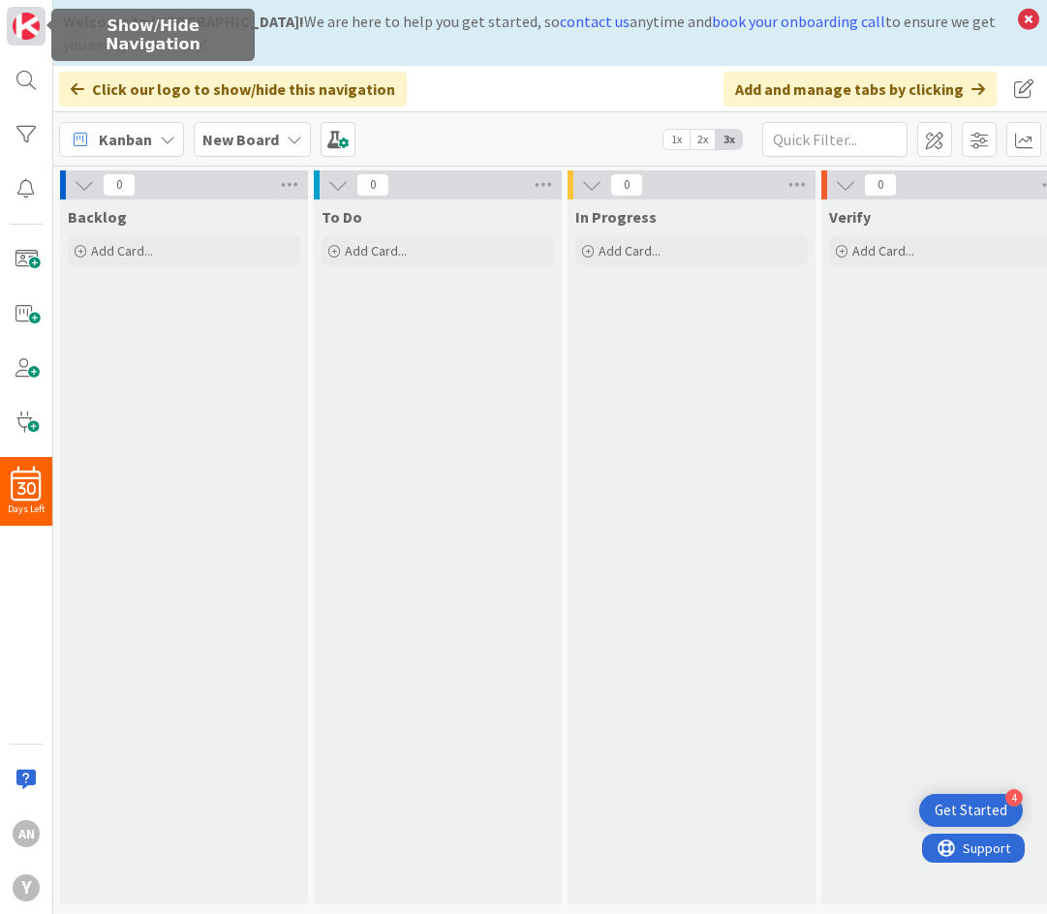
click at [33, 32] on img at bounding box center [26, 26] width 27 height 27
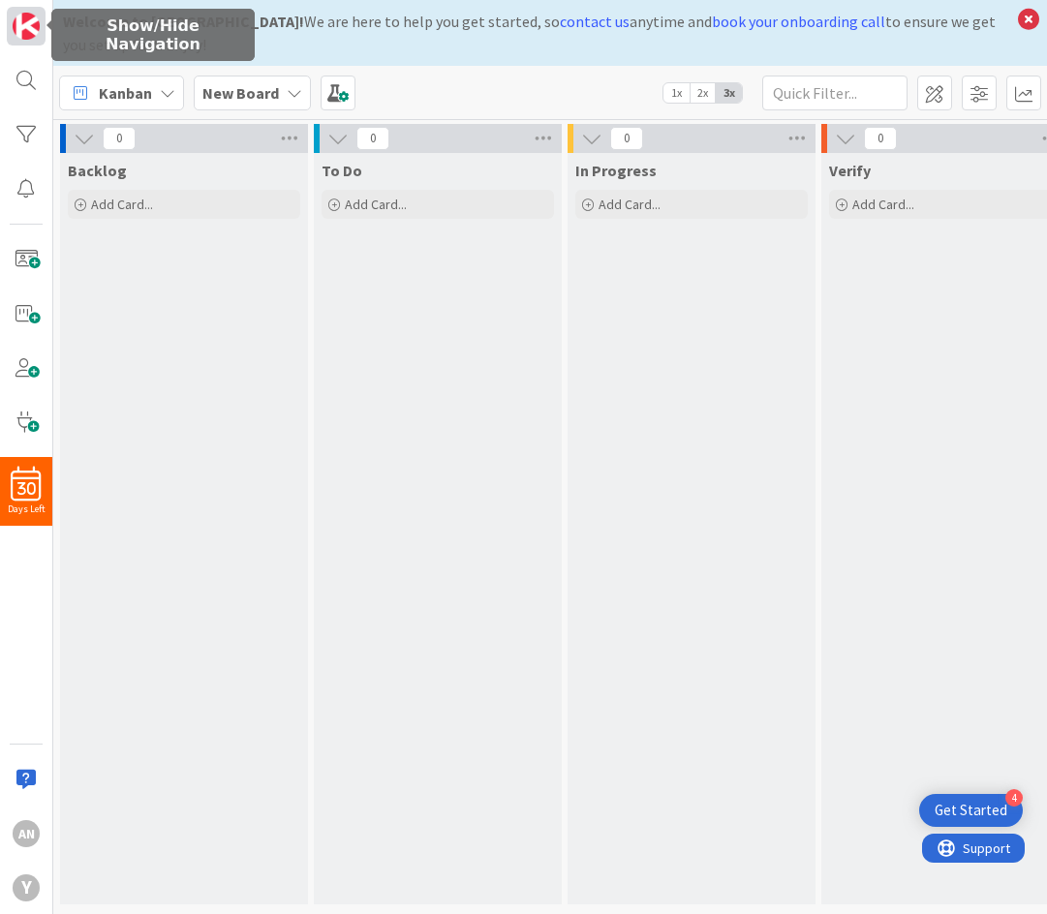
click at [33, 32] on img at bounding box center [26, 26] width 27 height 27
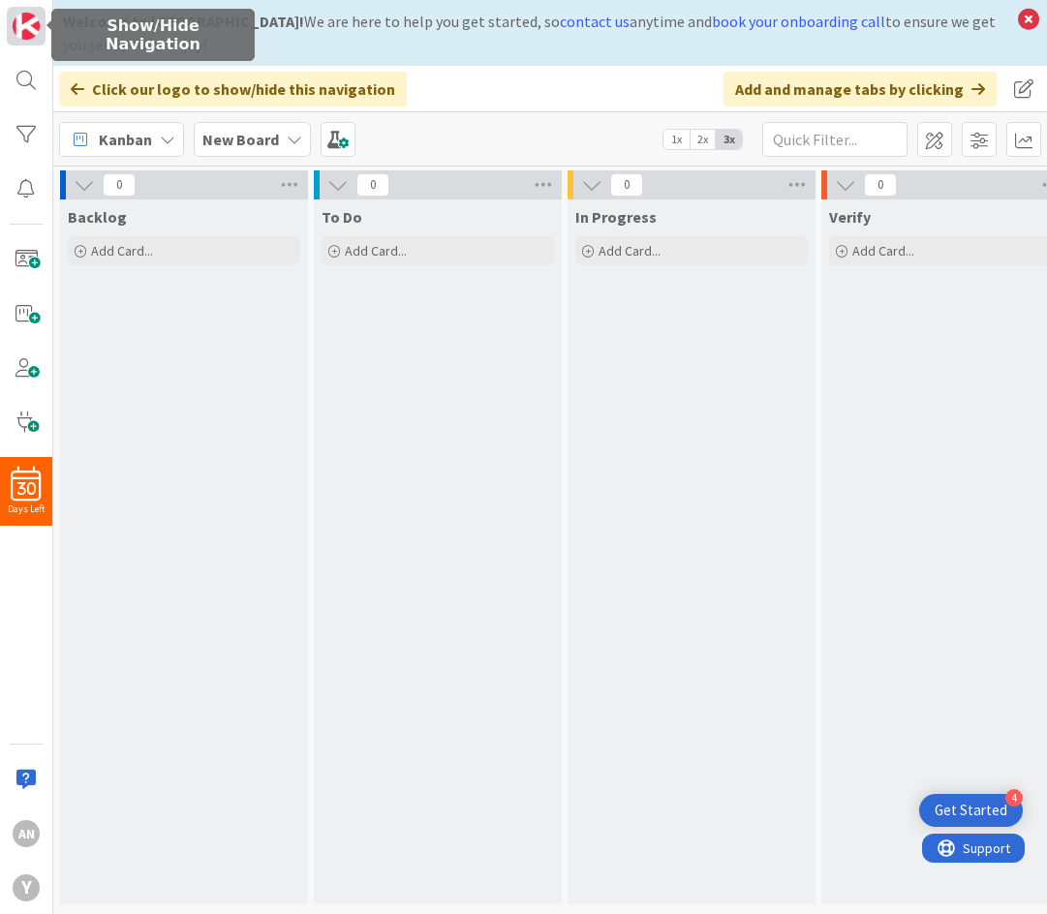
click at [33, 32] on img at bounding box center [26, 26] width 27 height 27
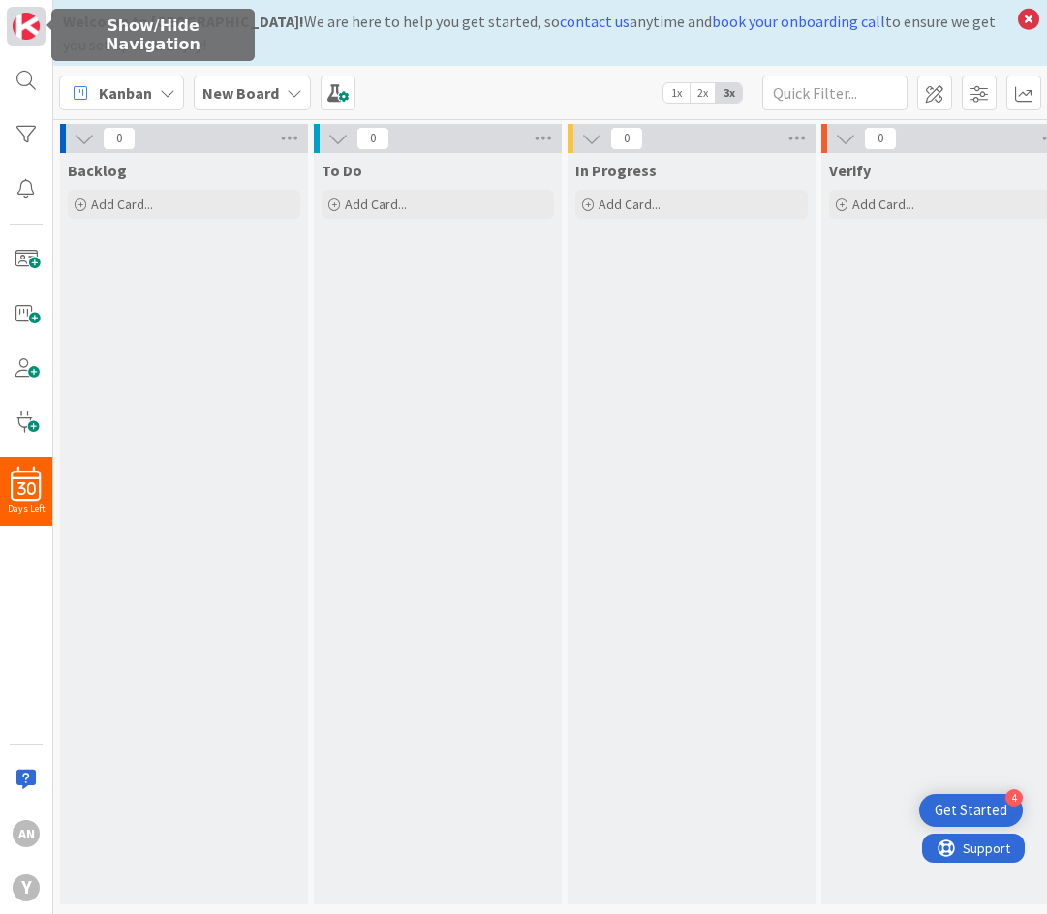
click at [33, 32] on img at bounding box center [26, 26] width 27 height 27
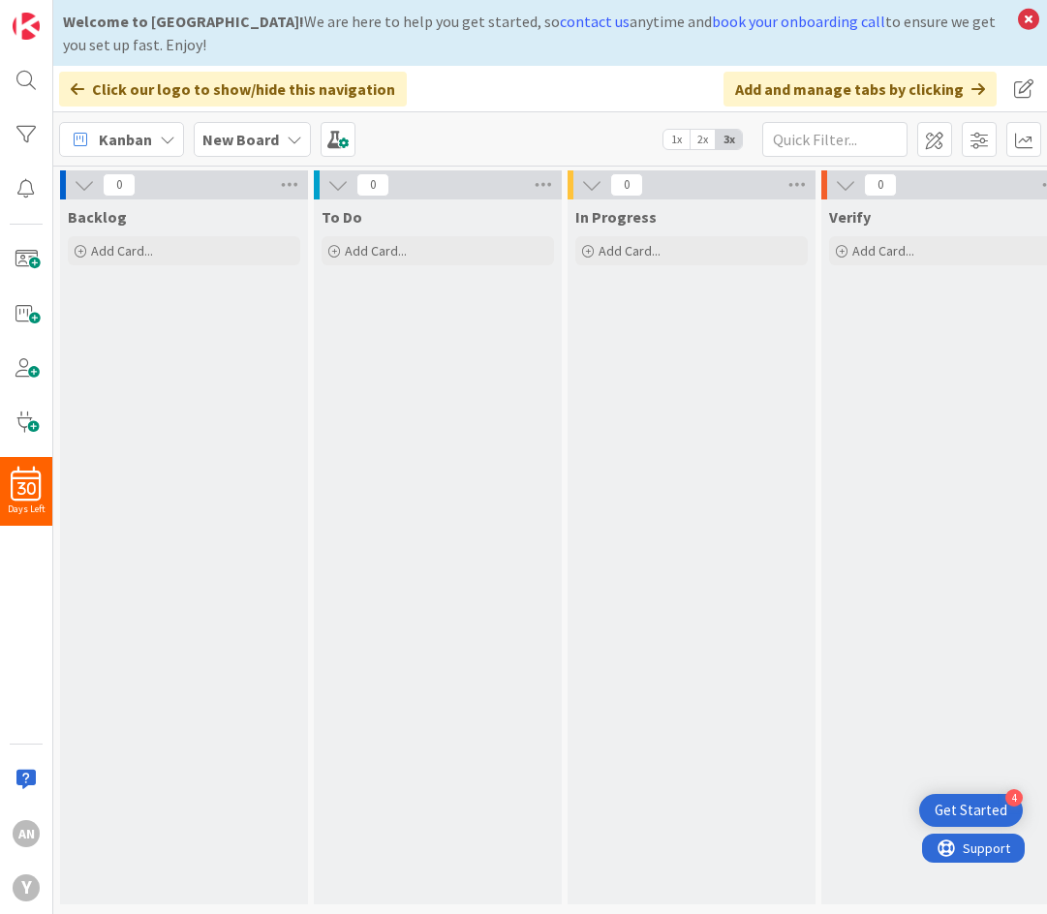
scroll to position [6, 0]
click at [29, 482] on span "30" at bounding box center [26, 489] width 18 height 14
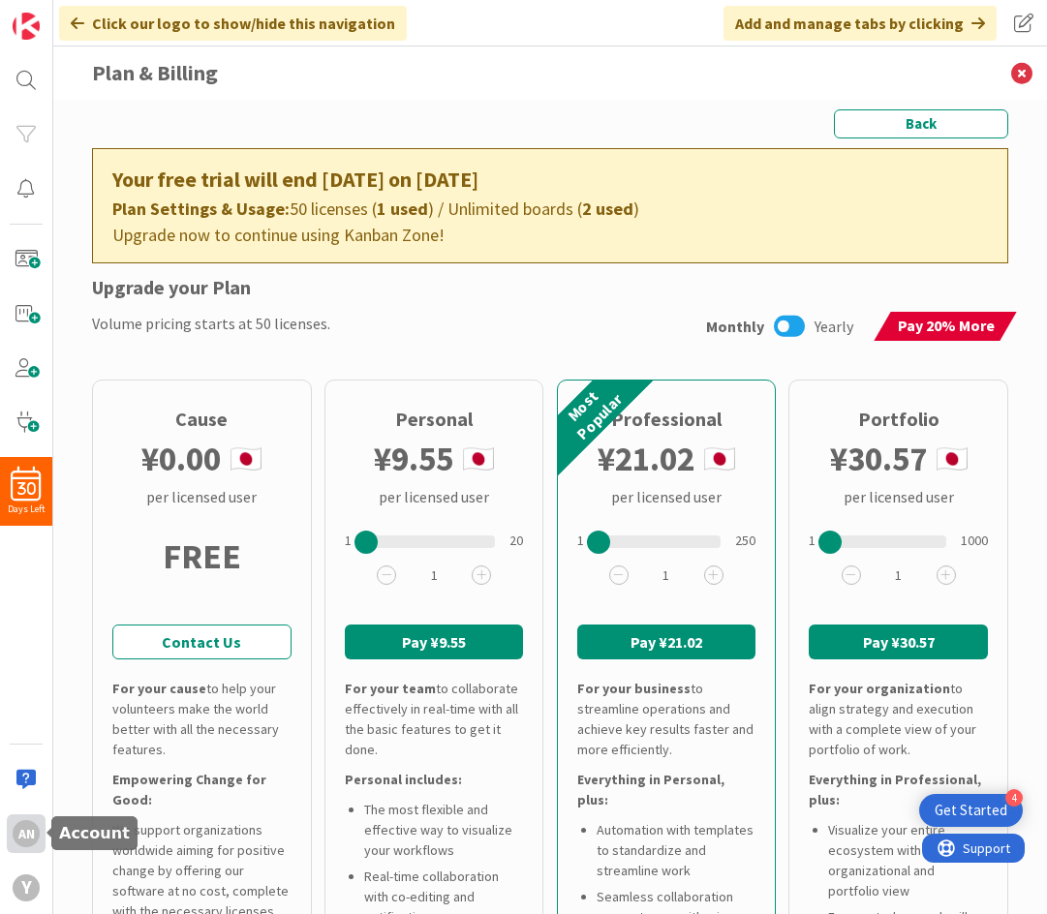
click at [27, 834] on div "an" at bounding box center [26, 833] width 27 height 27
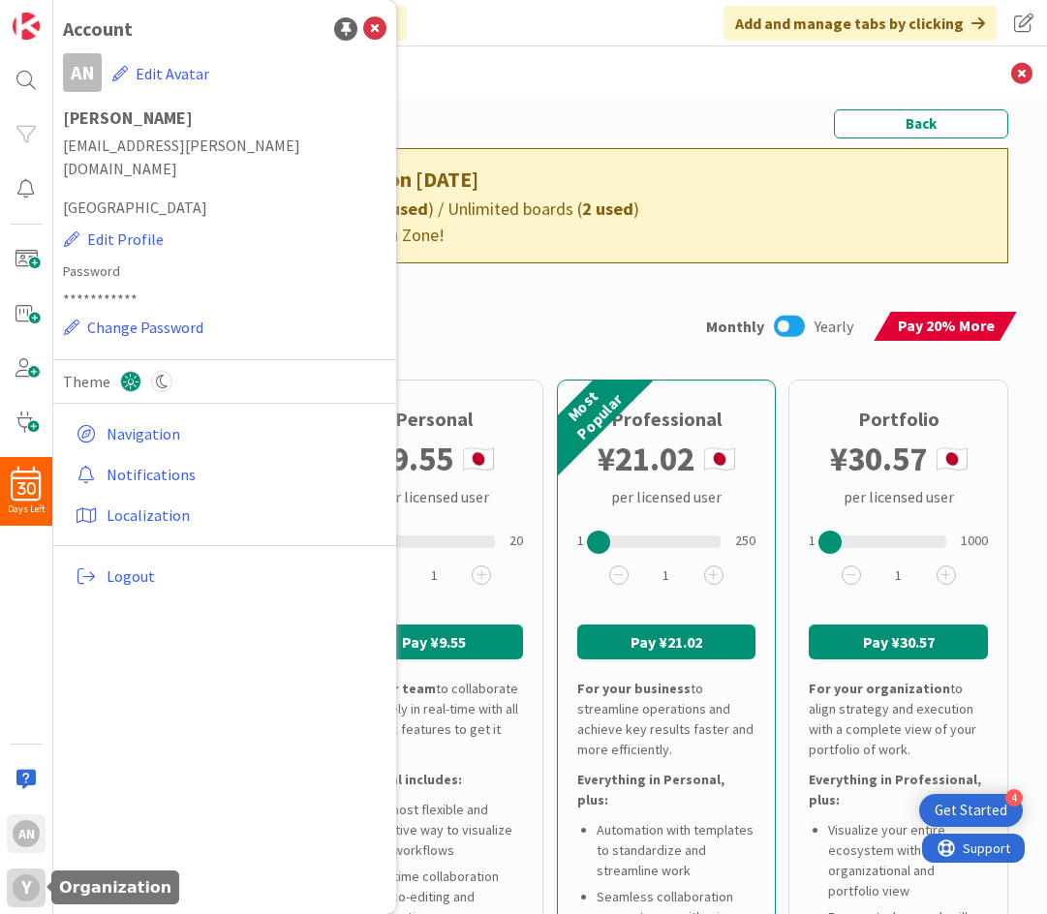
click at [25, 886] on div "y" at bounding box center [26, 888] width 27 height 27
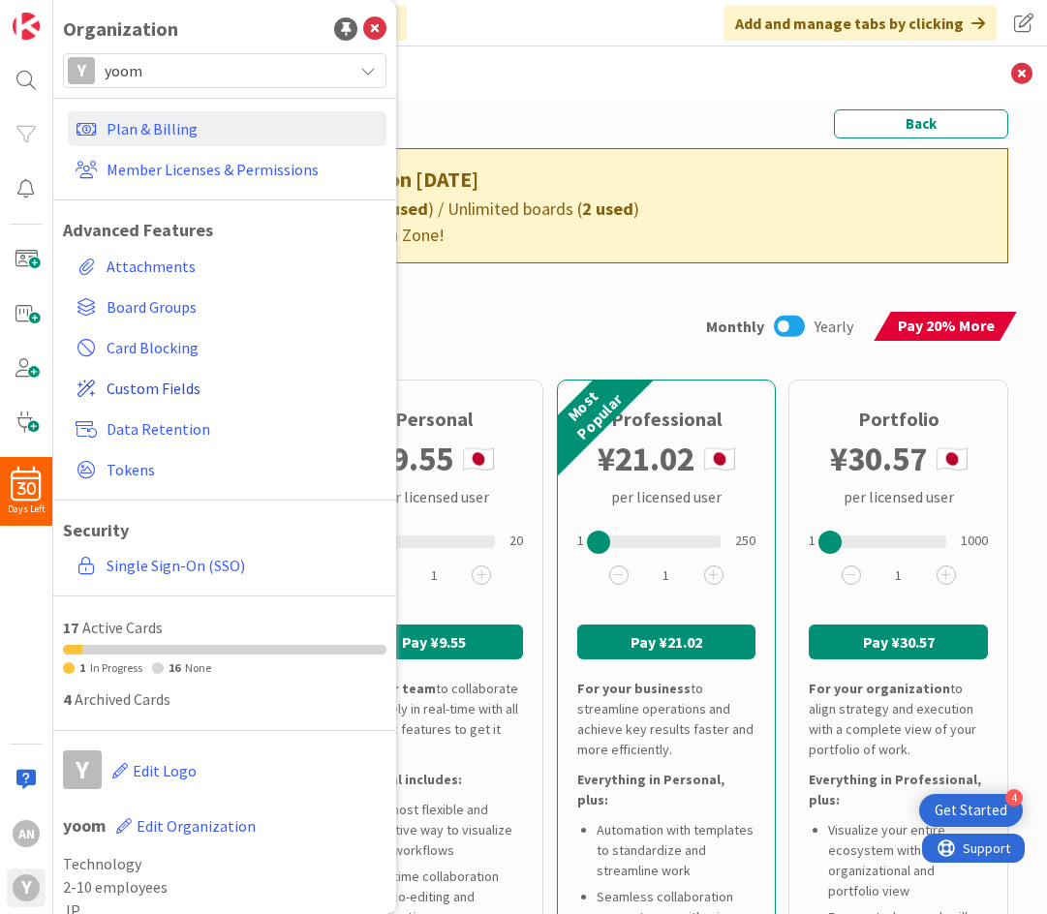
click at [150, 389] on span "Custom Fields" at bounding box center [243, 388] width 272 height 23
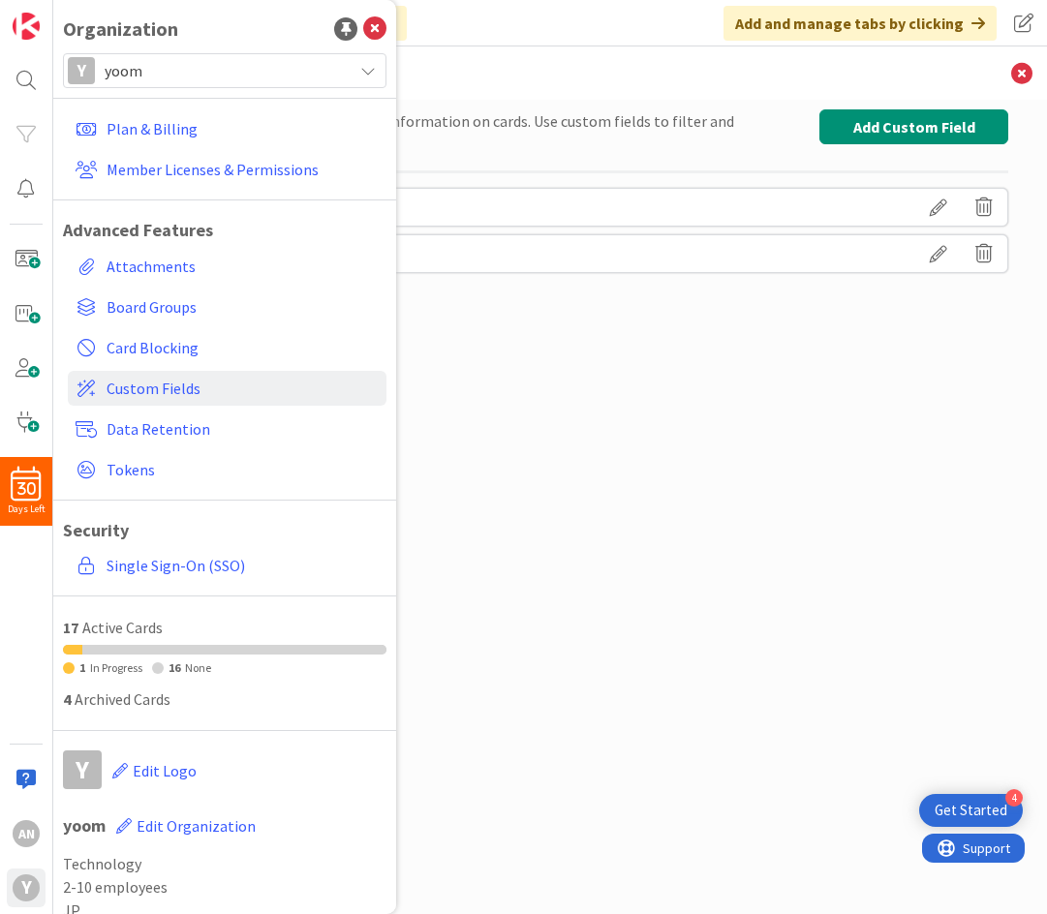
click at [691, 317] on div "Set up custom fields to capture your specific information on cards. Use custom …" at bounding box center [550, 487] width 916 height 756
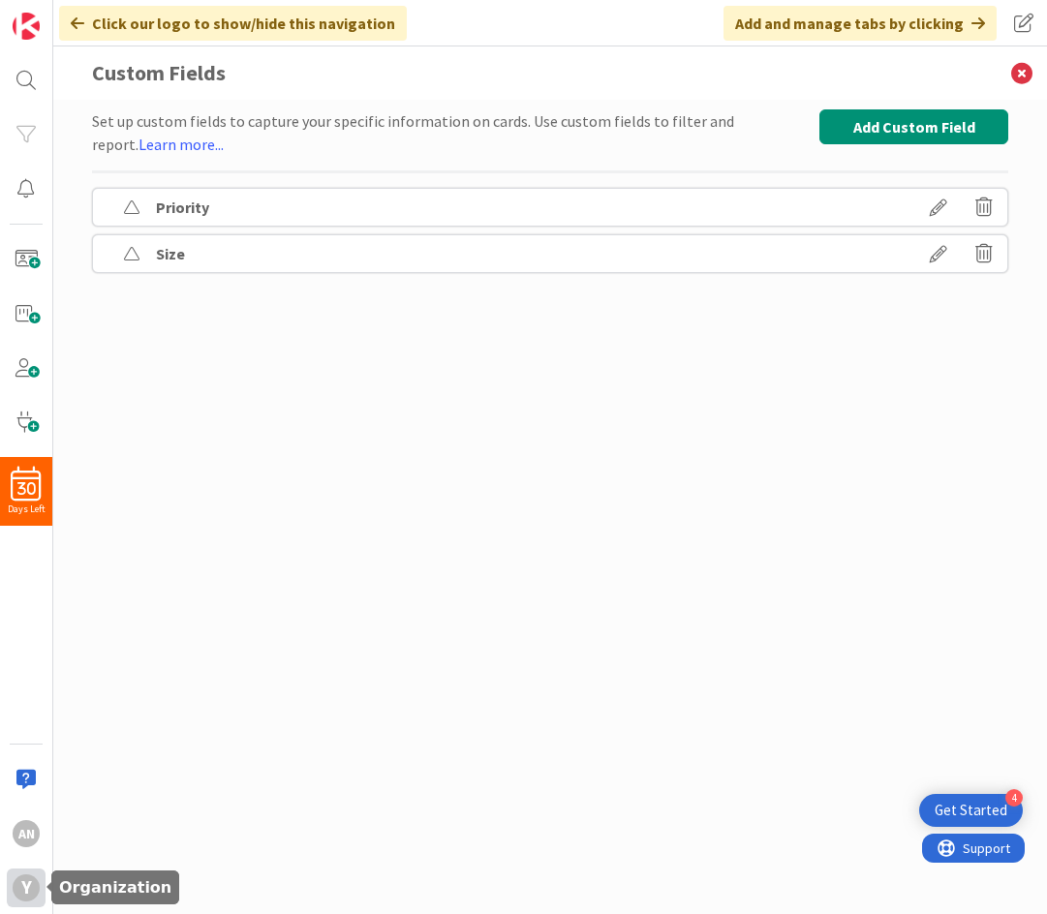
click at [31, 883] on div "y" at bounding box center [26, 888] width 27 height 27
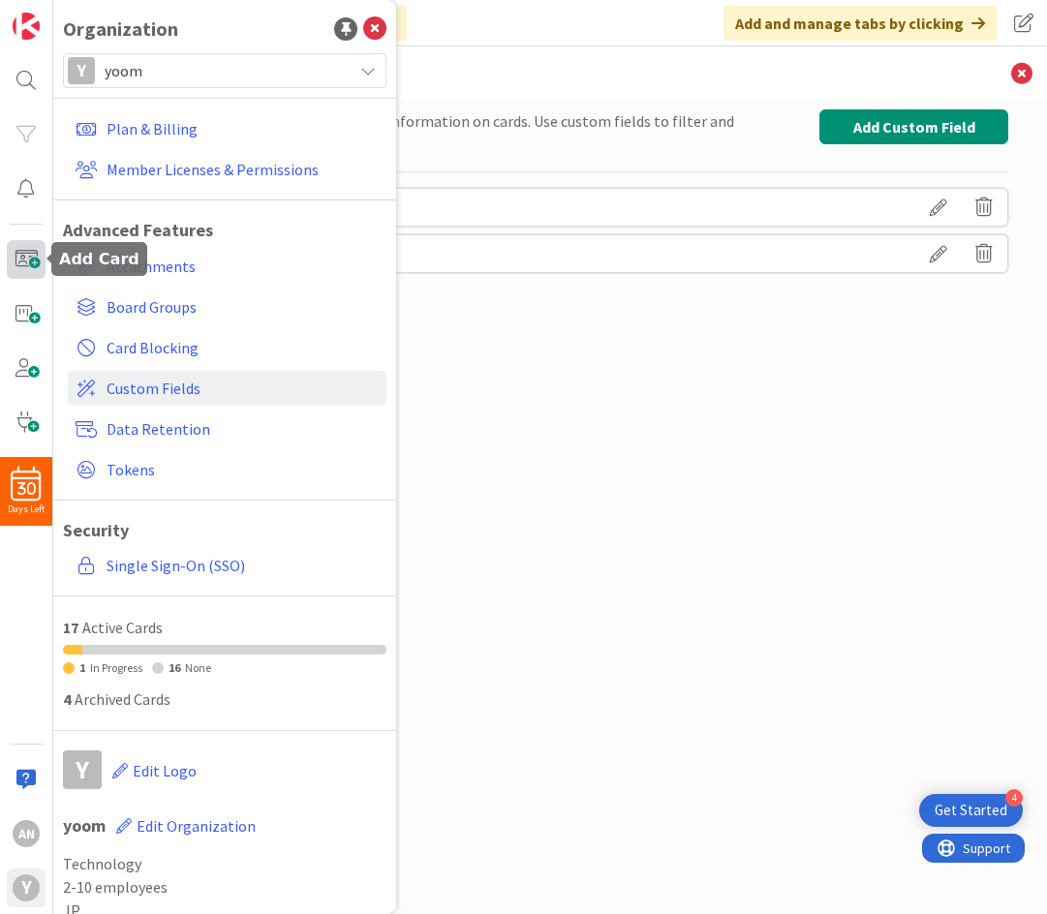
click at [31, 250] on span at bounding box center [26, 259] width 39 height 39
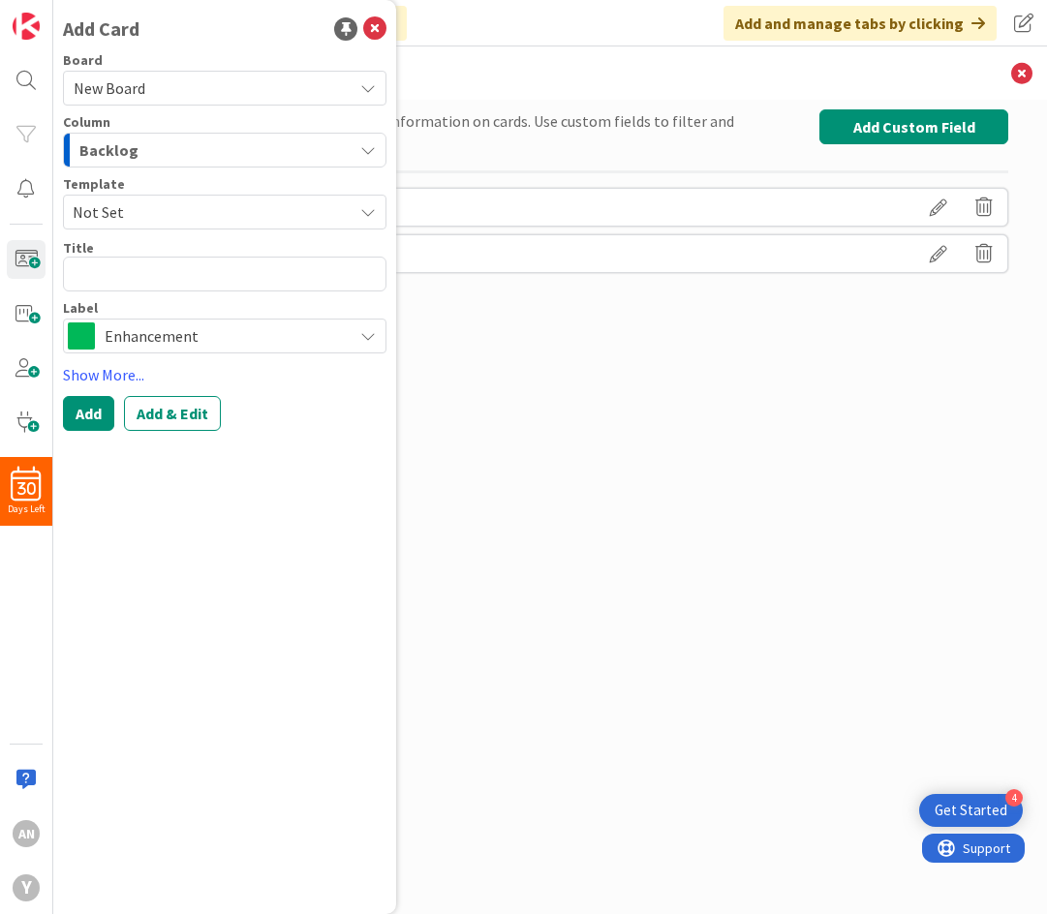
click at [732, 321] on div "Set up custom fields to capture your specific information on cards. Use custom …" at bounding box center [550, 487] width 916 height 756
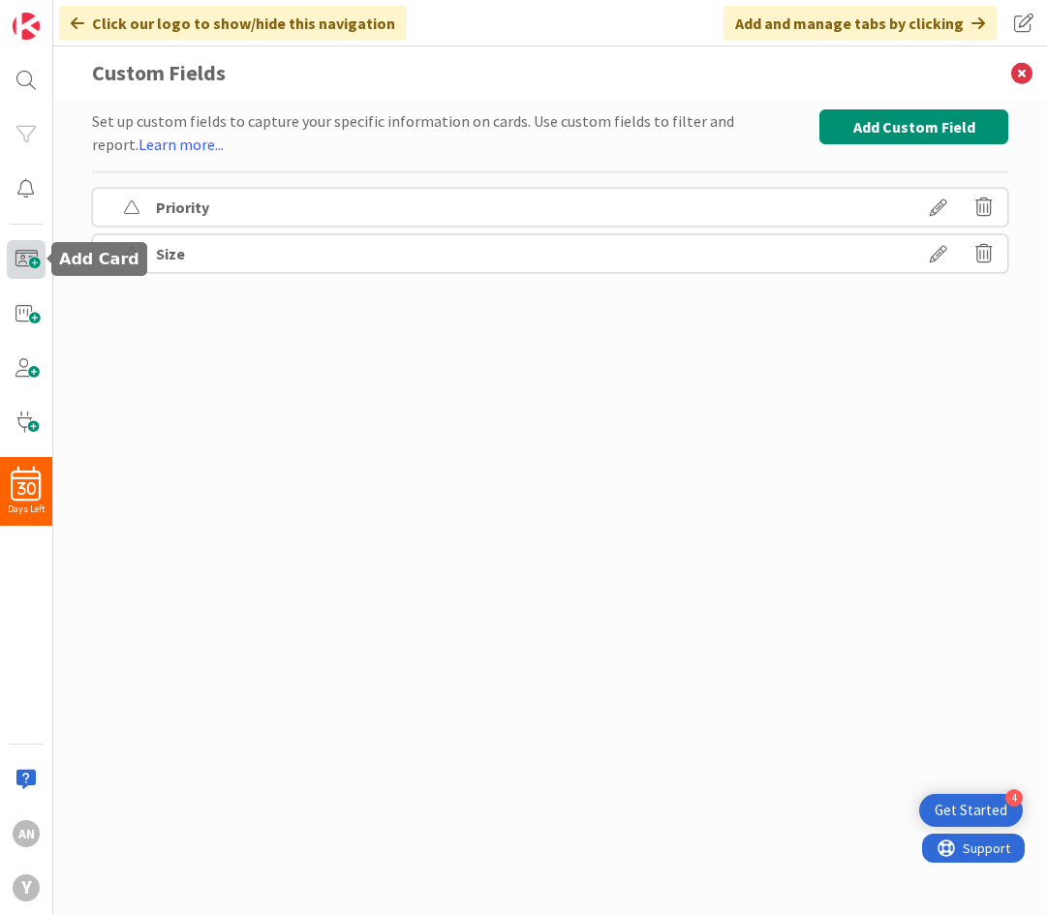
click at [20, 255] on span at bounding box center [26, 259] width 39 height 39
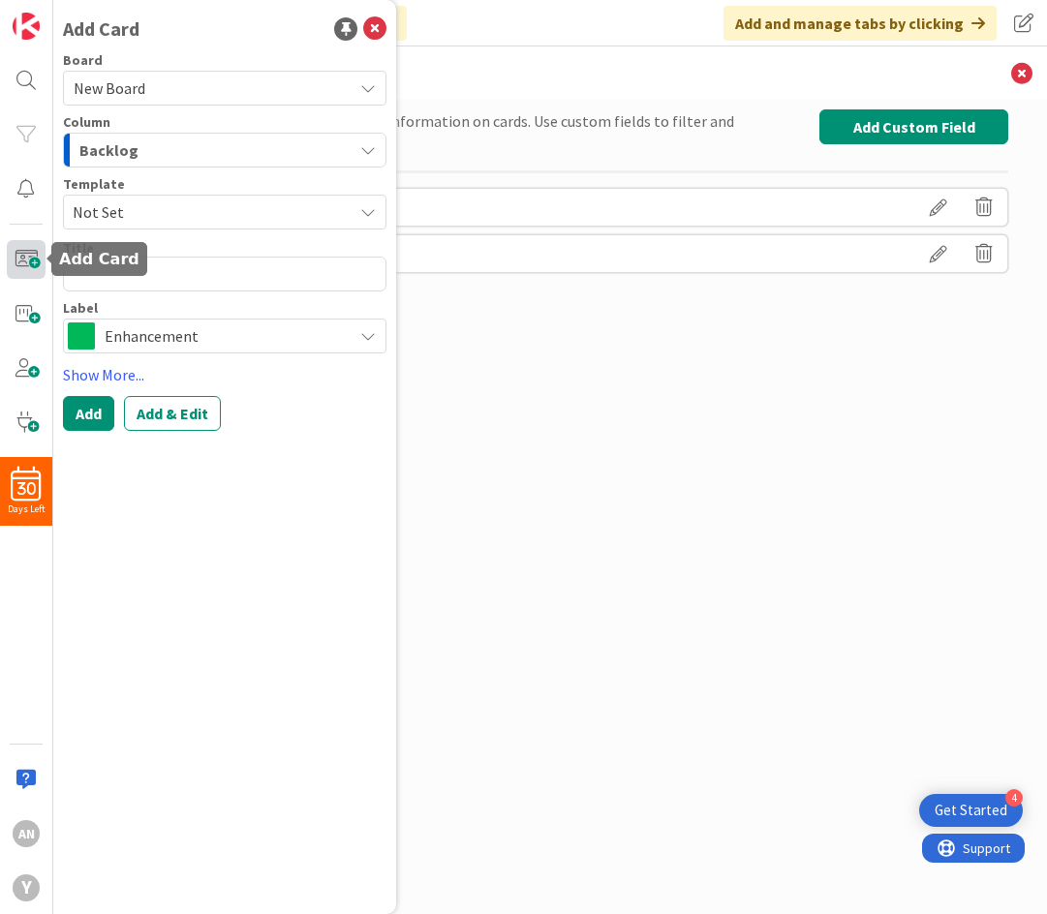
click at [25, 259] on span at bounding box center [26, 259] width 39 height 39
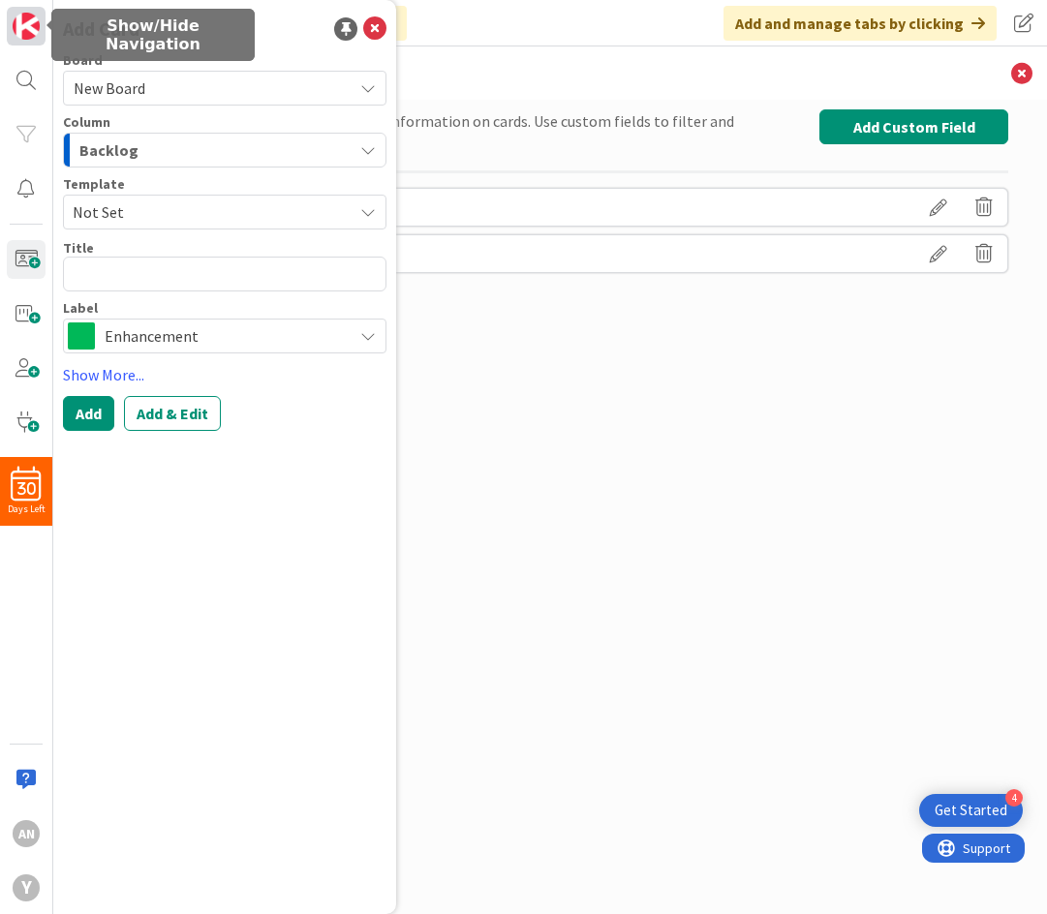
click at [35, 36] on img at bounding box center [26, 26] width 27 height 27
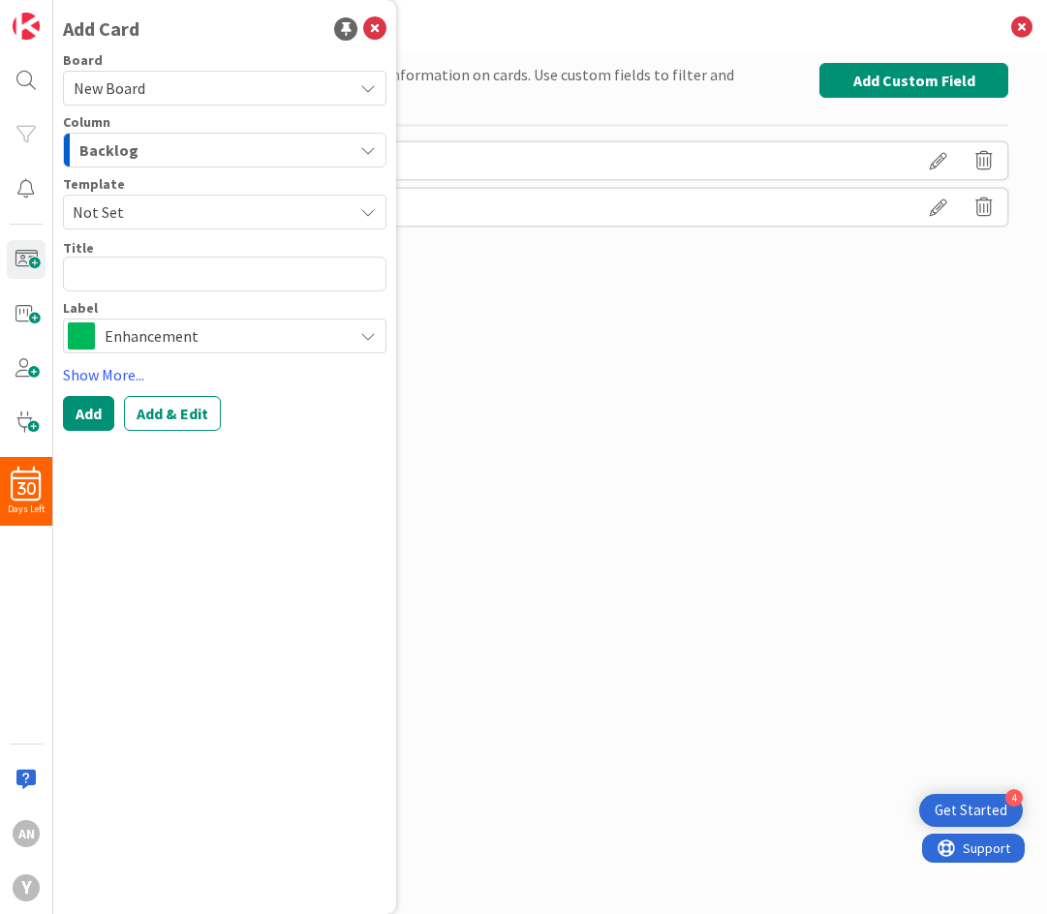
click at [584, 354] on div "Set up custom fields to capture your specific information on cards. Use custom …" at bounding box center [550, 464] width 916 height 803
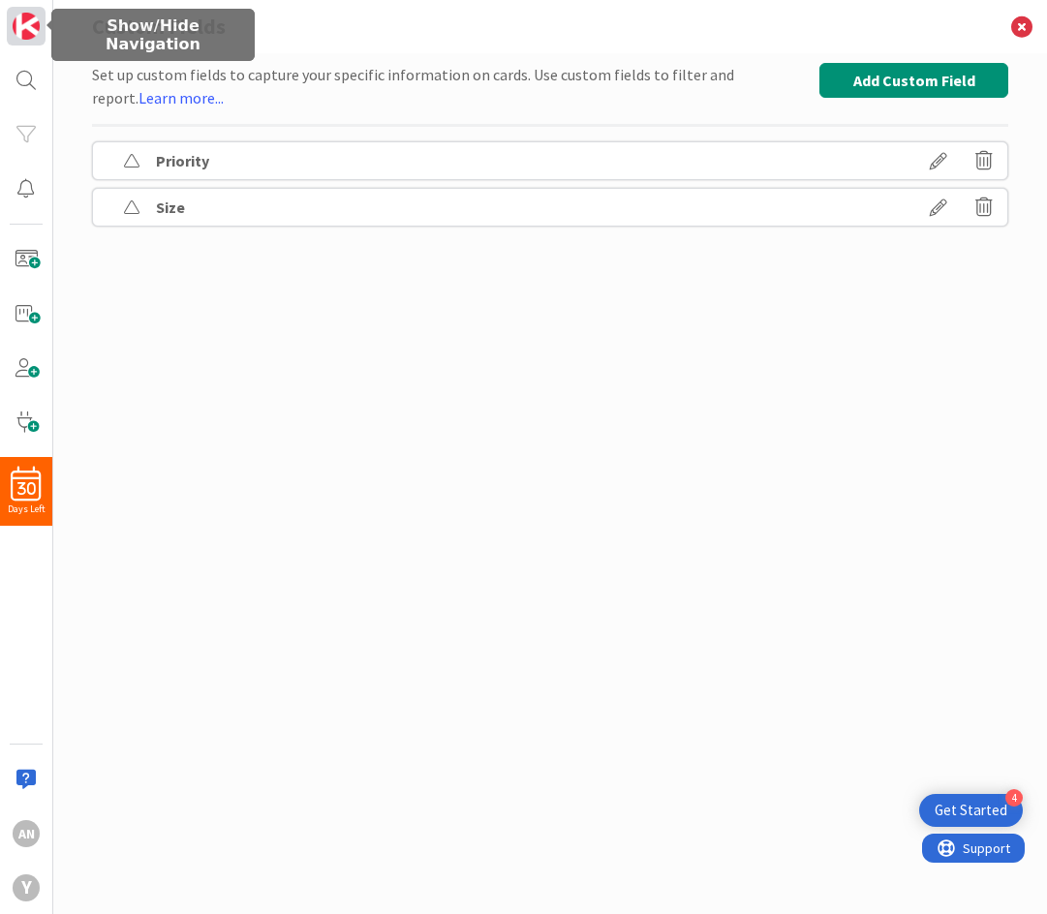
click at [37, 40] on link at bounding box center [26, 26] width 39 height 39
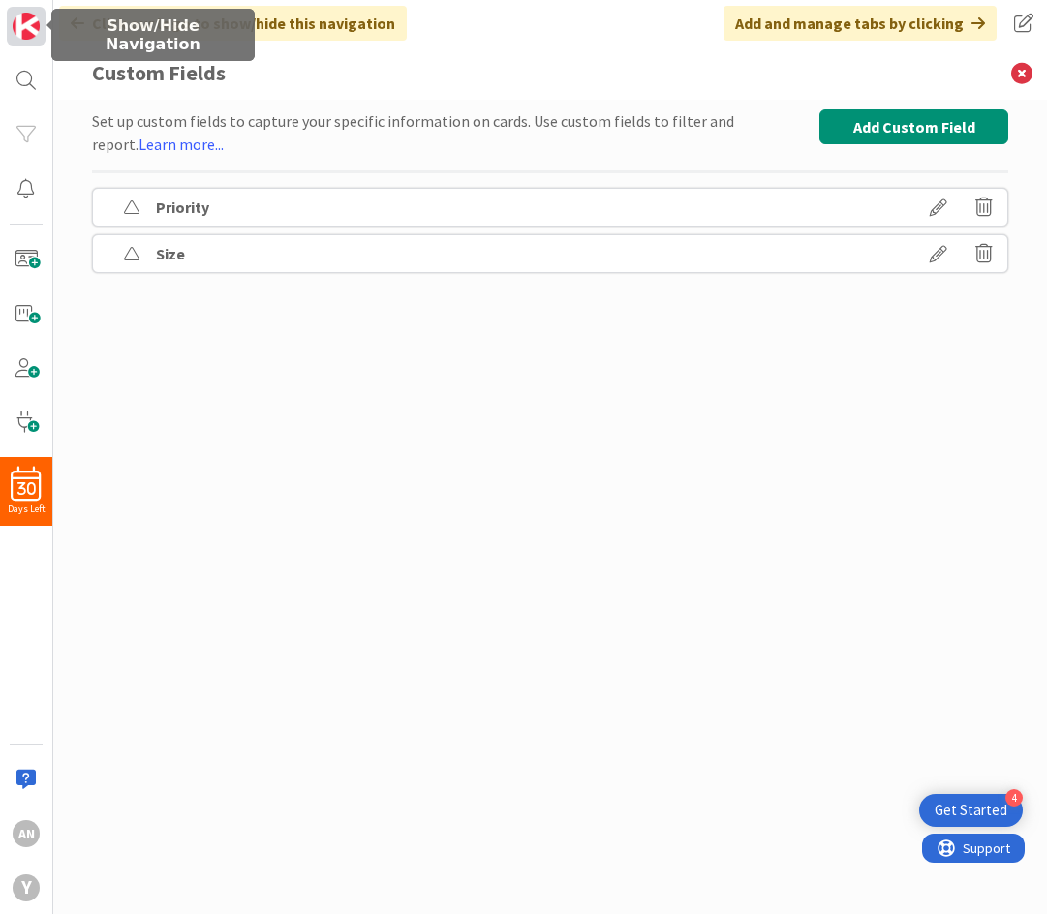
click at [37, 40] on link at bounding box center [26, 26] width 39 height 39
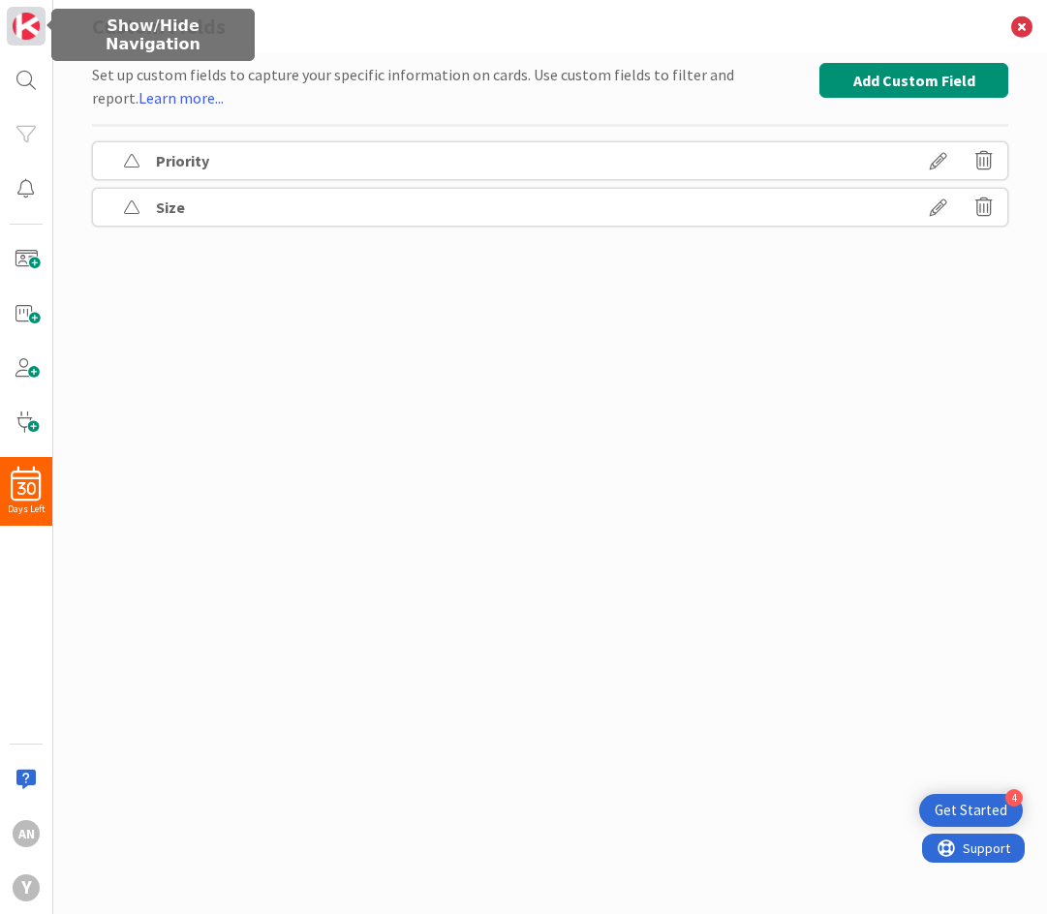
click at [37, 40] on link at bounding box center [26, 26] width 39 height 39
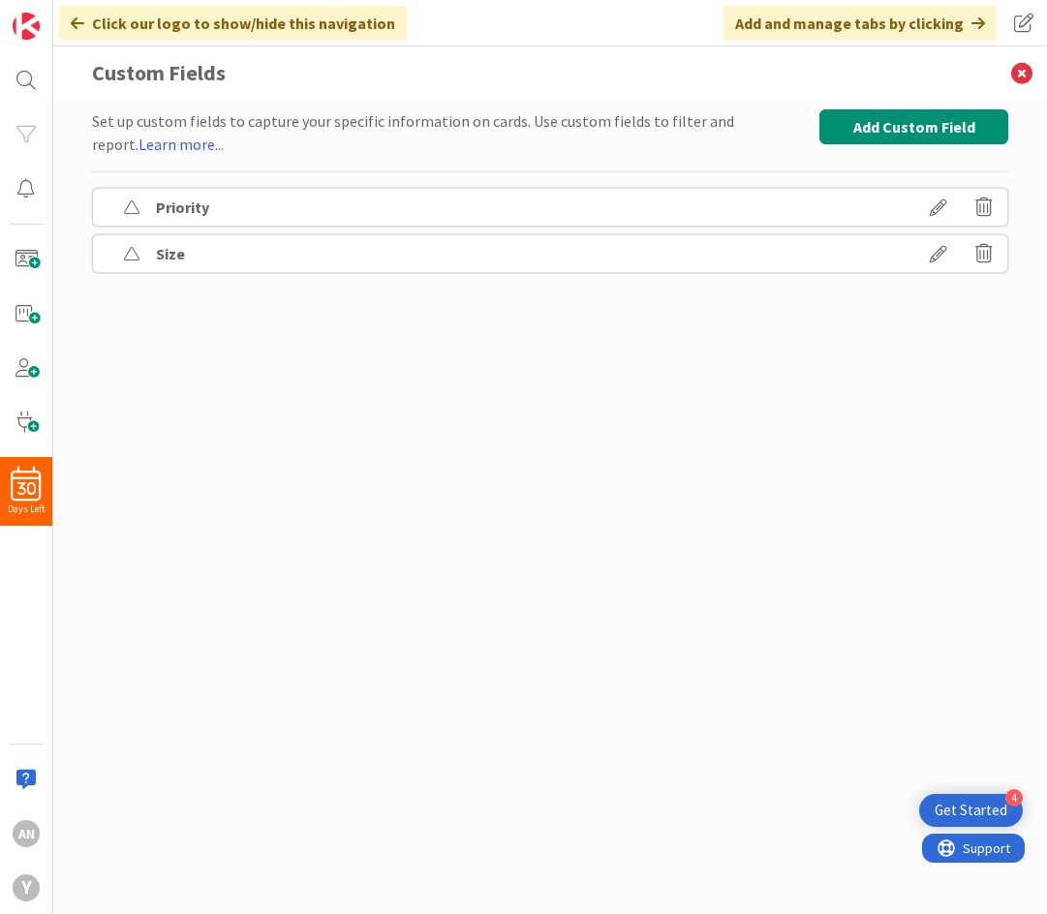
click at [829, 38] on div "Add and manage tabs by clicking" at bounding box center [860, 23] width 273 height 35
click at [927, 18] on icon at bounding box center [979, 22] width 14 height 15
click at [927, 28] on span at bounding box center [1023, 23] width 35 height 35
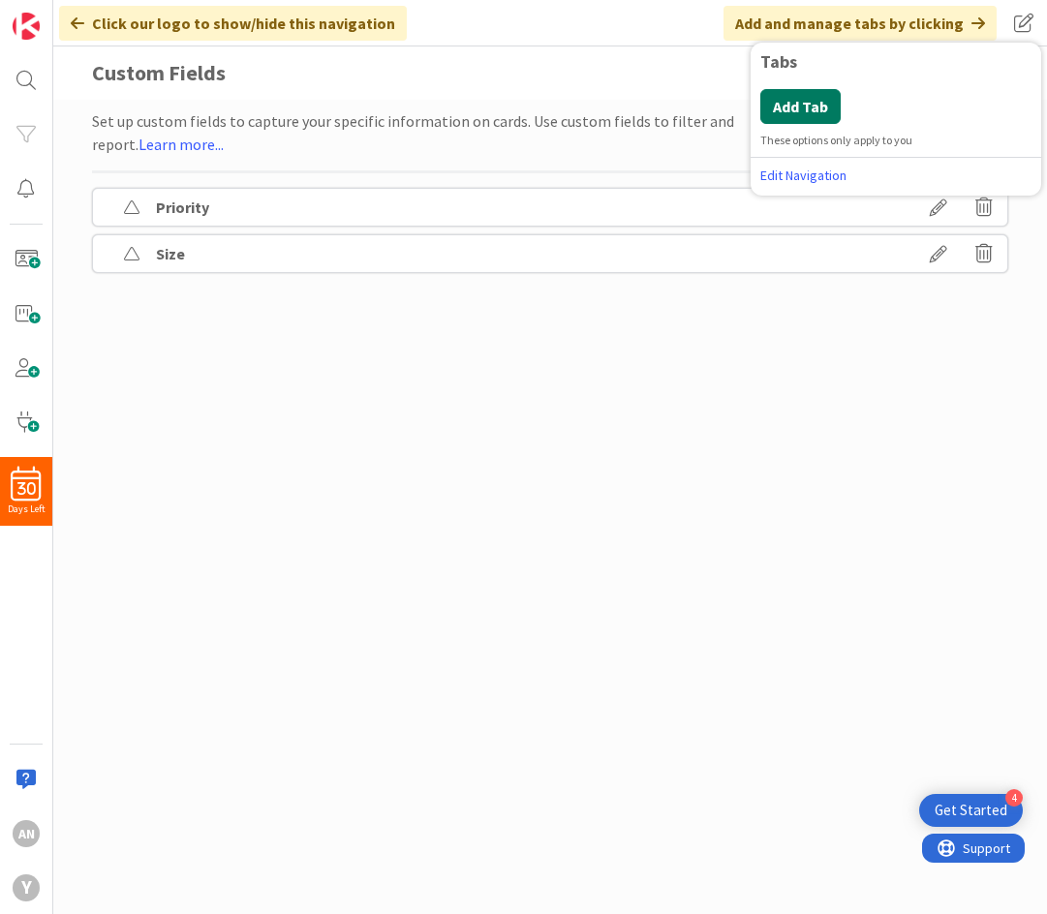
click at [789, 108] on button "Add Tab" at bounding box center [800, 106] width 80 height 35
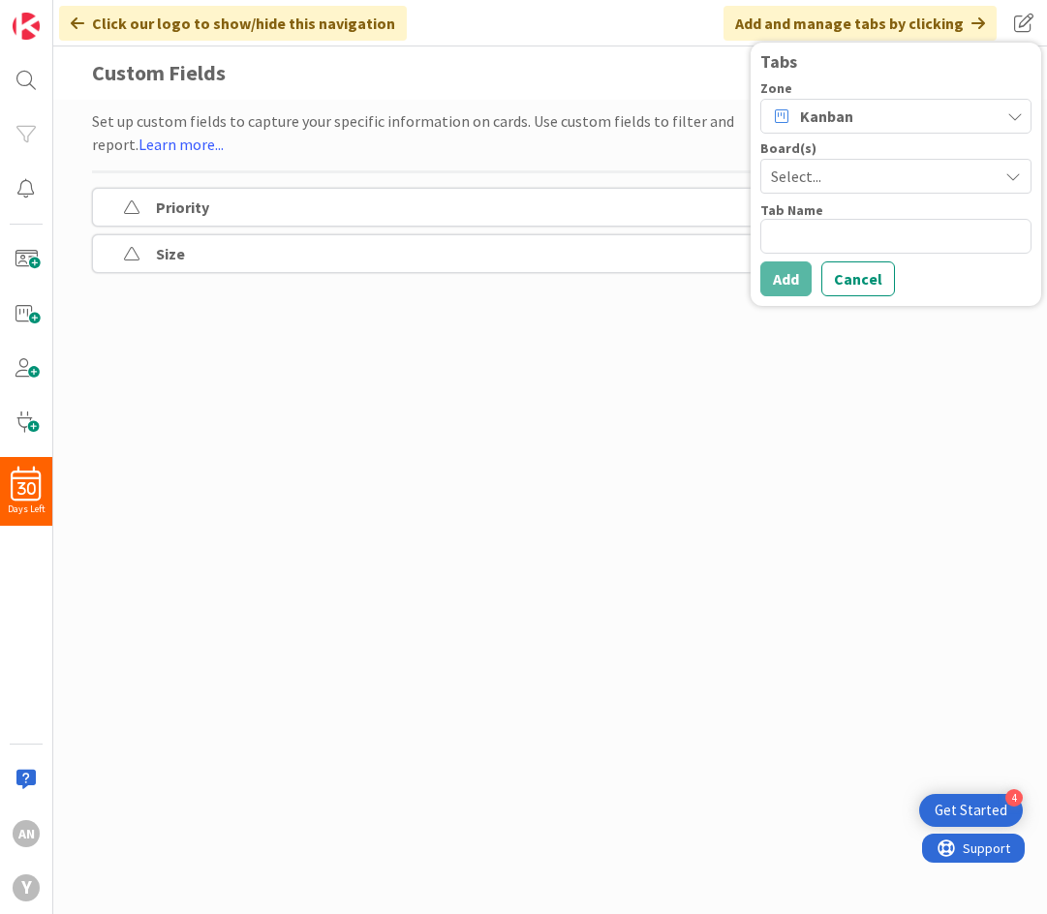
click at [810, 115] on span "Kanban" at bounding box center [826, 116] width 53 height 23
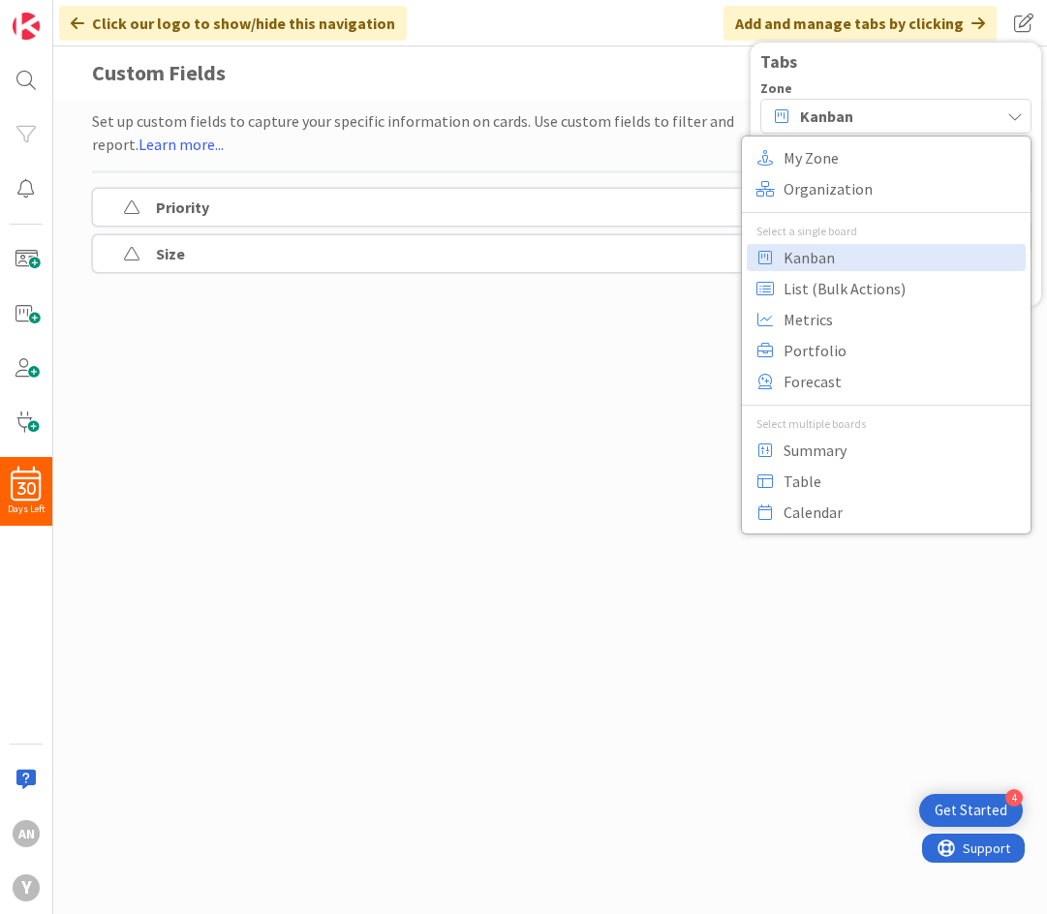
drag, startPoint x: 829, startPoint y: 436, endPoint x: 527, endPoint y: 468, distance: 303.9
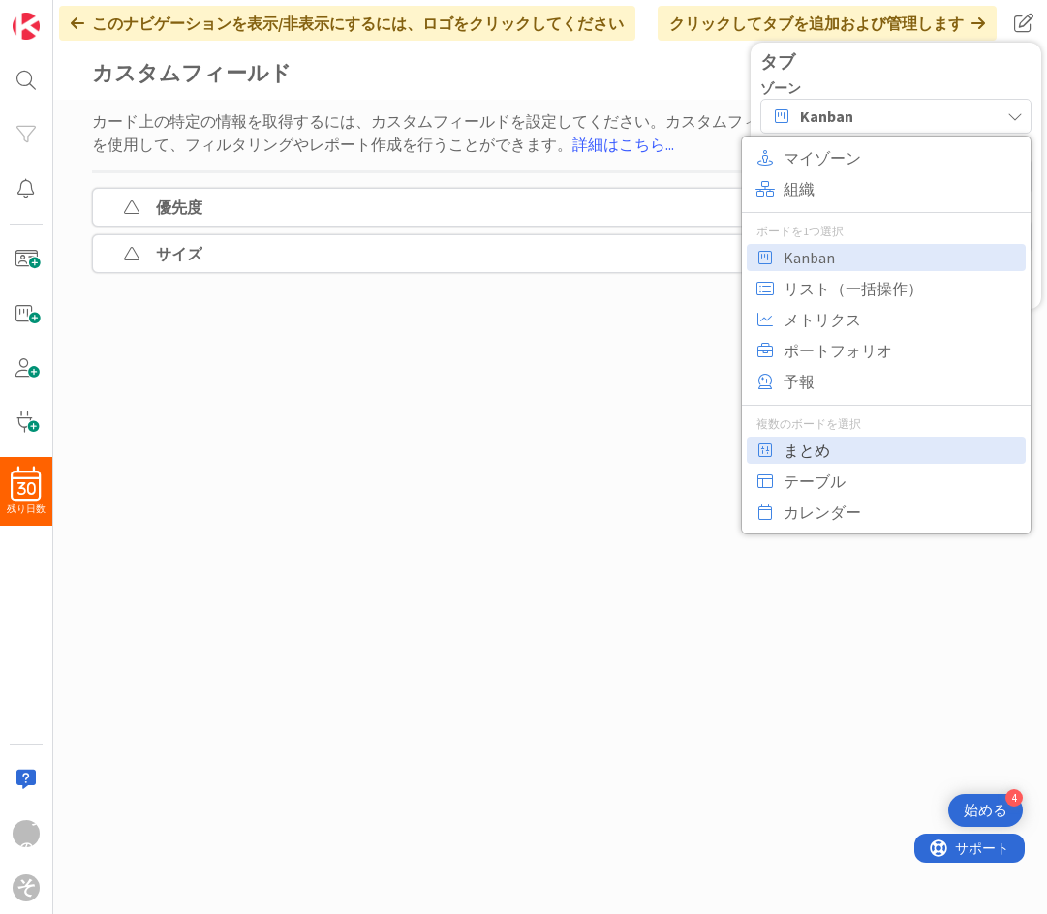
click at [829, 448] on font "まとめ" at bounding box center [807, 450] width 46 height 19
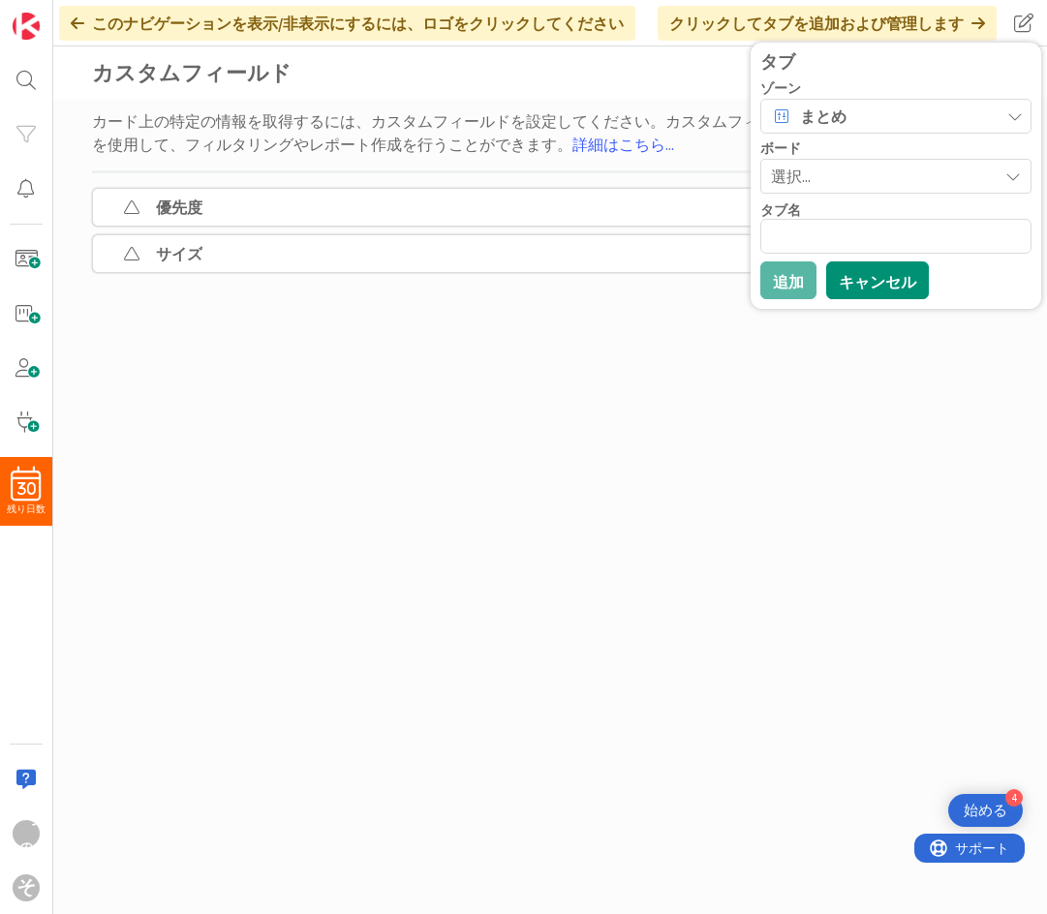
click at [883, 287] on font "キャンセル" at bounding box center [877, 281] width 77 height 19
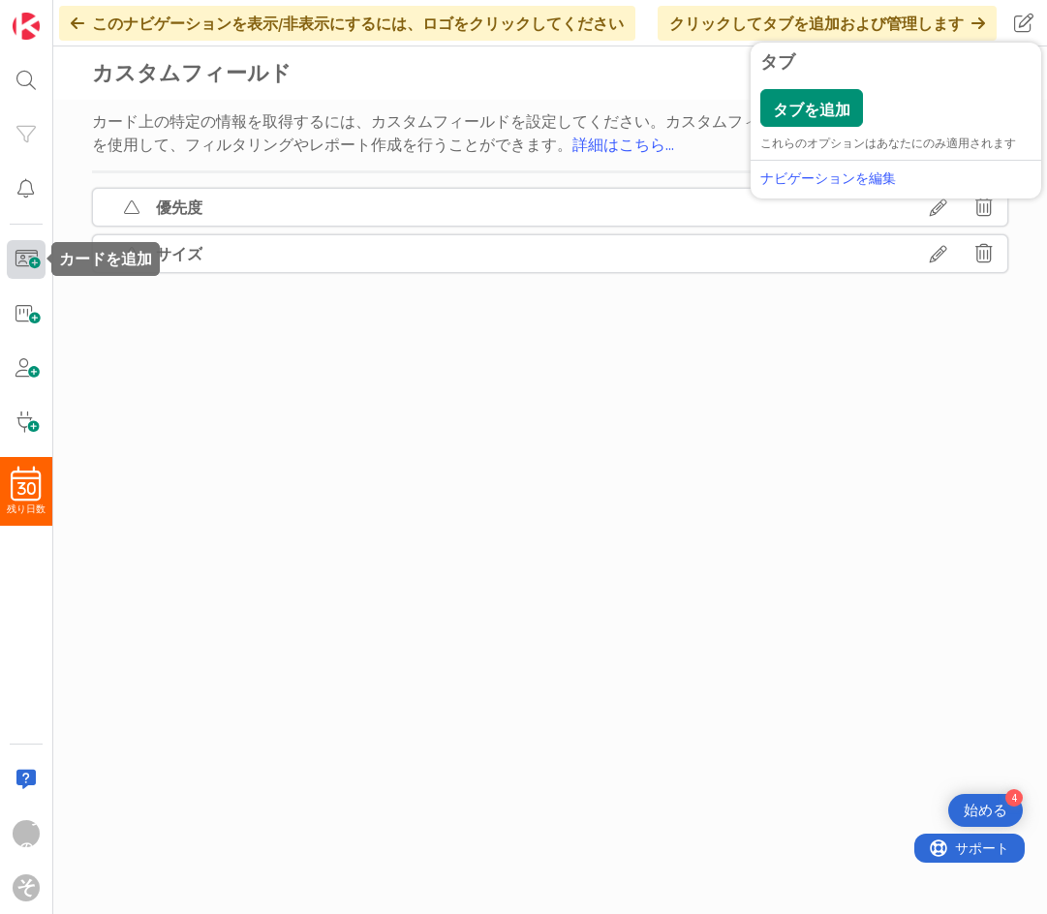
click at [34, 262] on span at bounding box center [26, 259] width 39 height 39
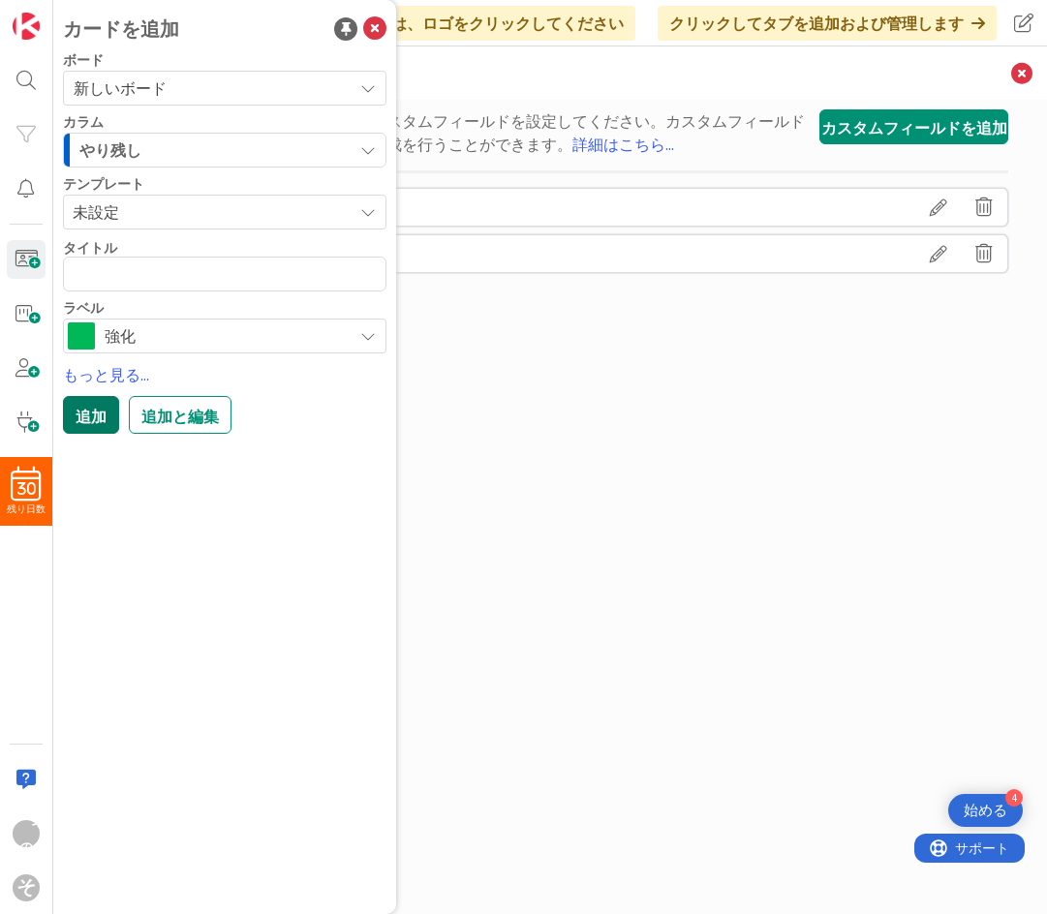
click at [94, 411] on font "追加" at bounding box center [91, 416] width 31 height 19
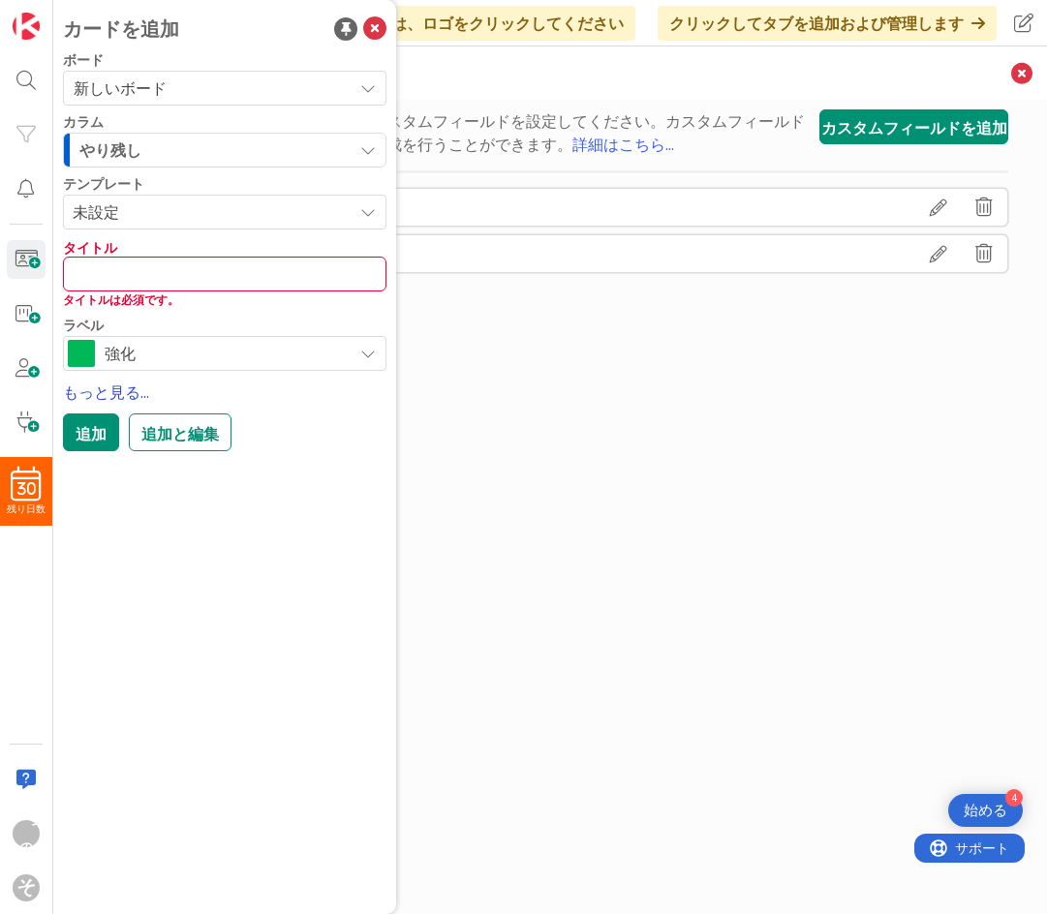
click at [96, 388] on font "もっと見る..." at bounding box center [106, 392] width 86 height 19
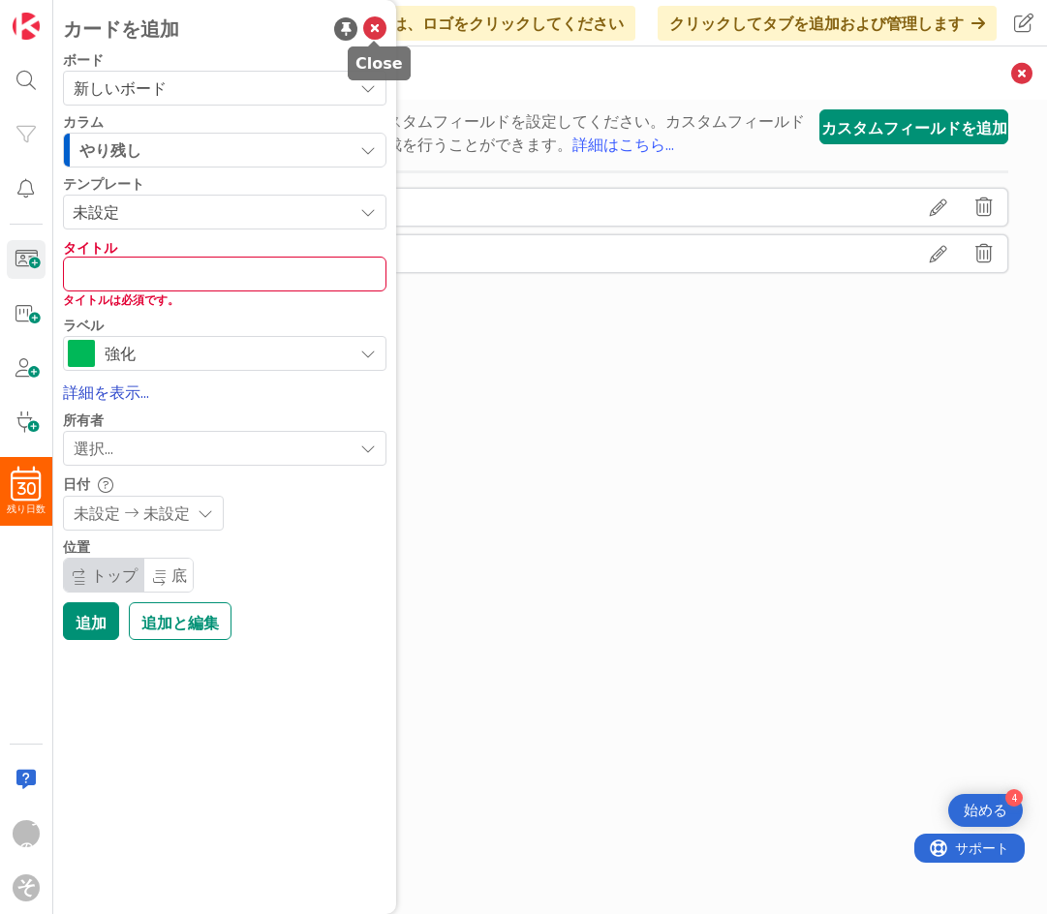
click at [369, 27] on icon at bounding box center [374, 28] width 23 height 23
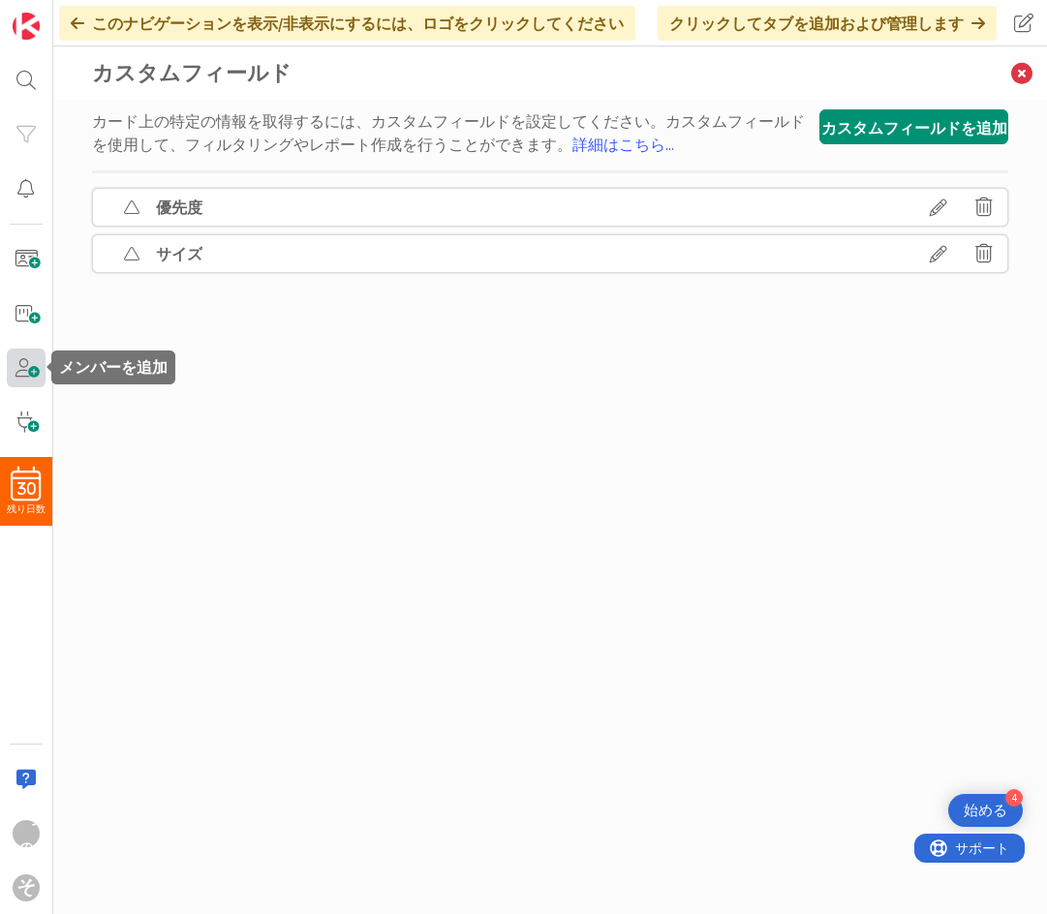
click at [31, 374] on span at bounding box center [26, 368] width 39 height 39
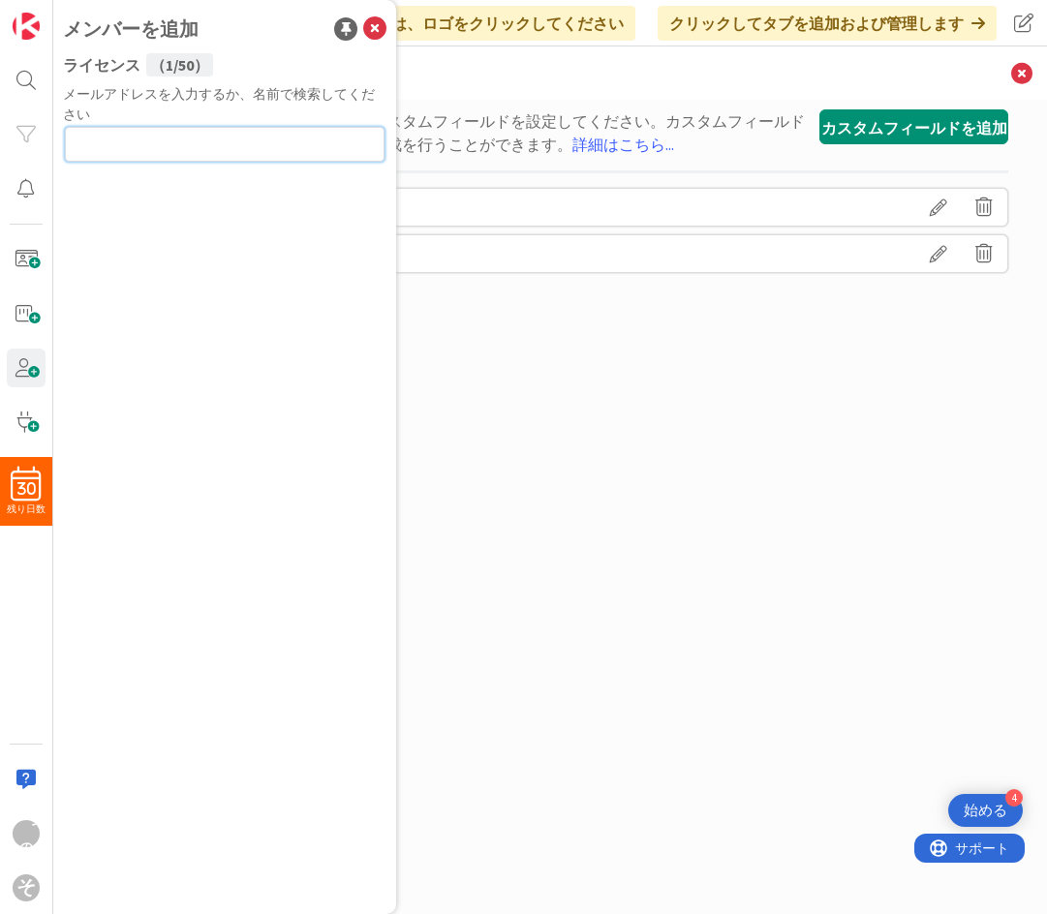
paste input "[EMAIL_ADDRESS][DOMAIN_NAME]"
type input "[EMAIL_ADDRESS][DOMAIN_NAME]"
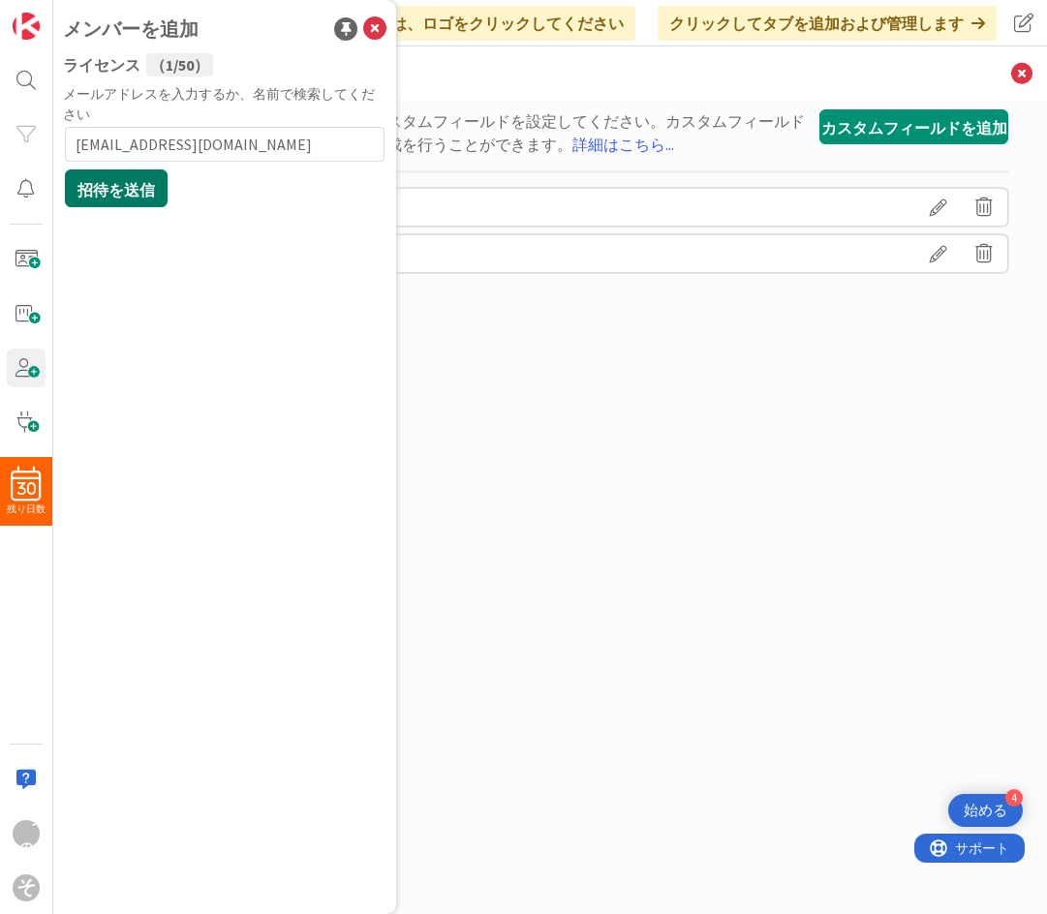
click at [104, 198] on font "招待を送信" at bounding box center [115, 189] width 77 height 19
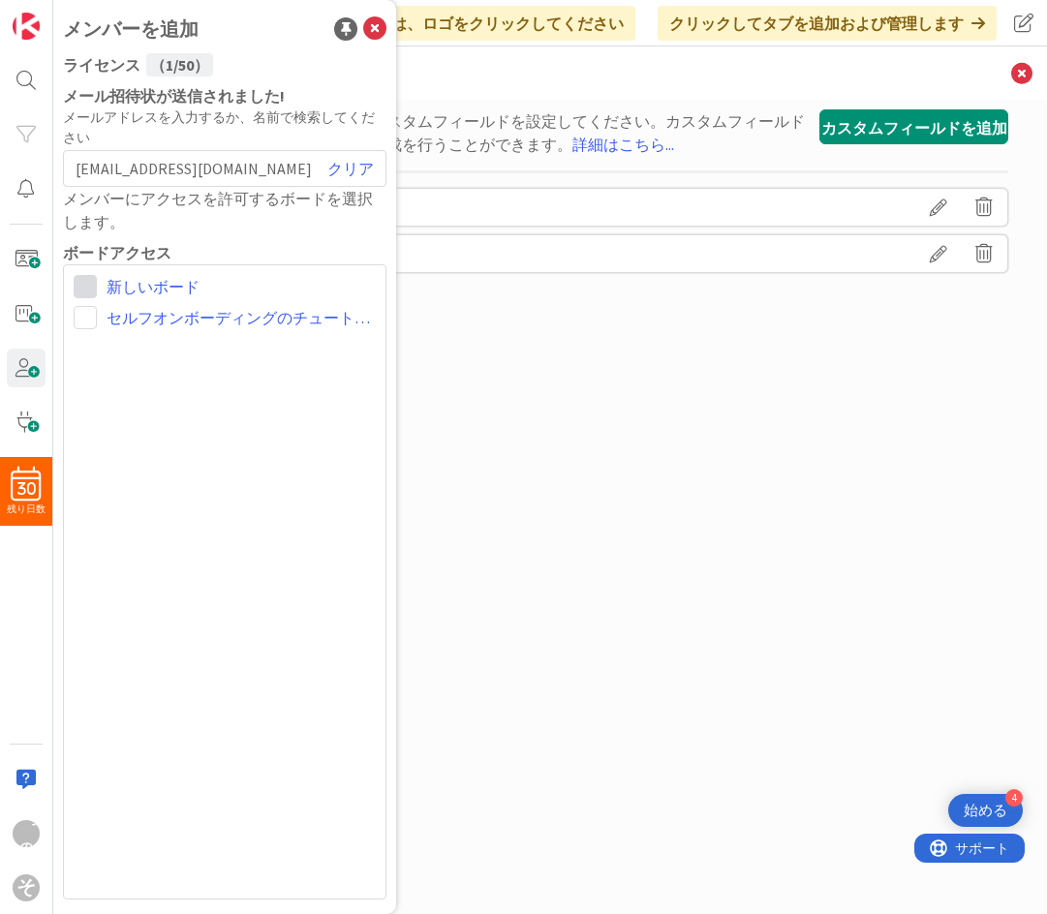
click at [92, 290] on span at bounding box center [85, 286] width 23 height 23
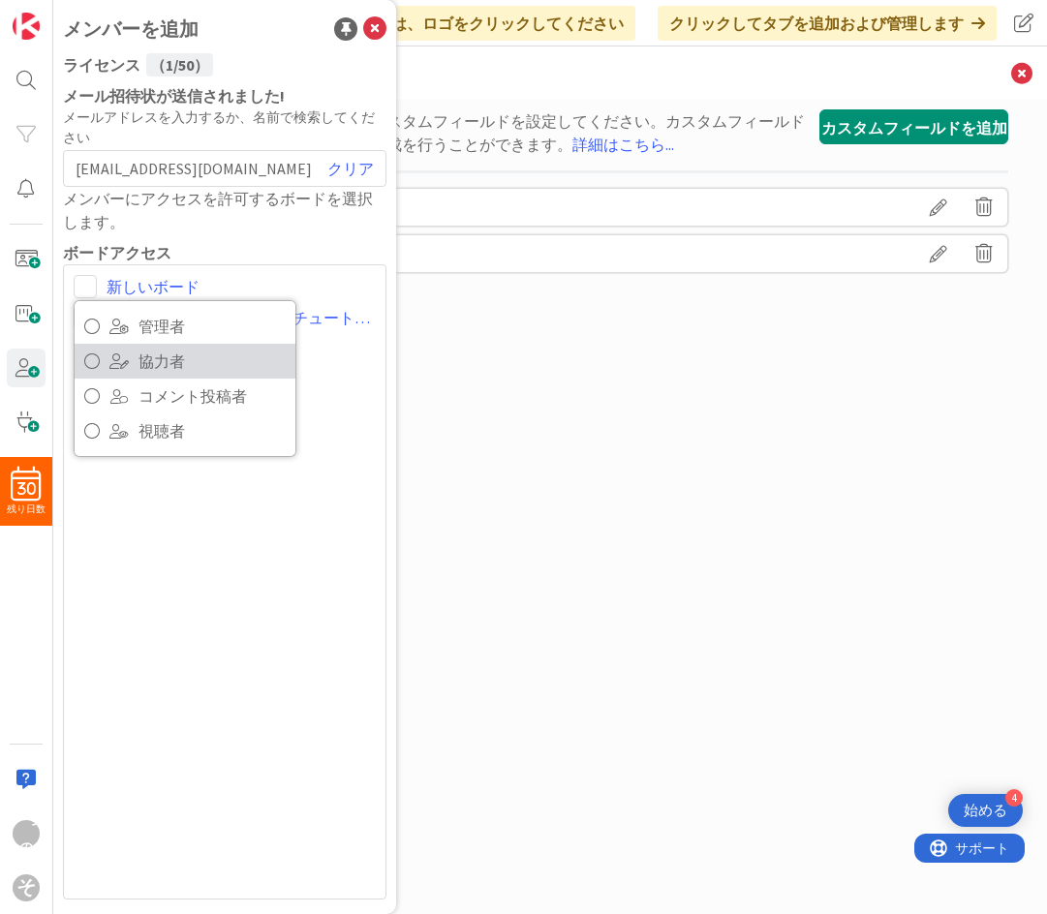
click at [107, 359] on link "協力者" at bounding box center [185, 361] width 221 height 35
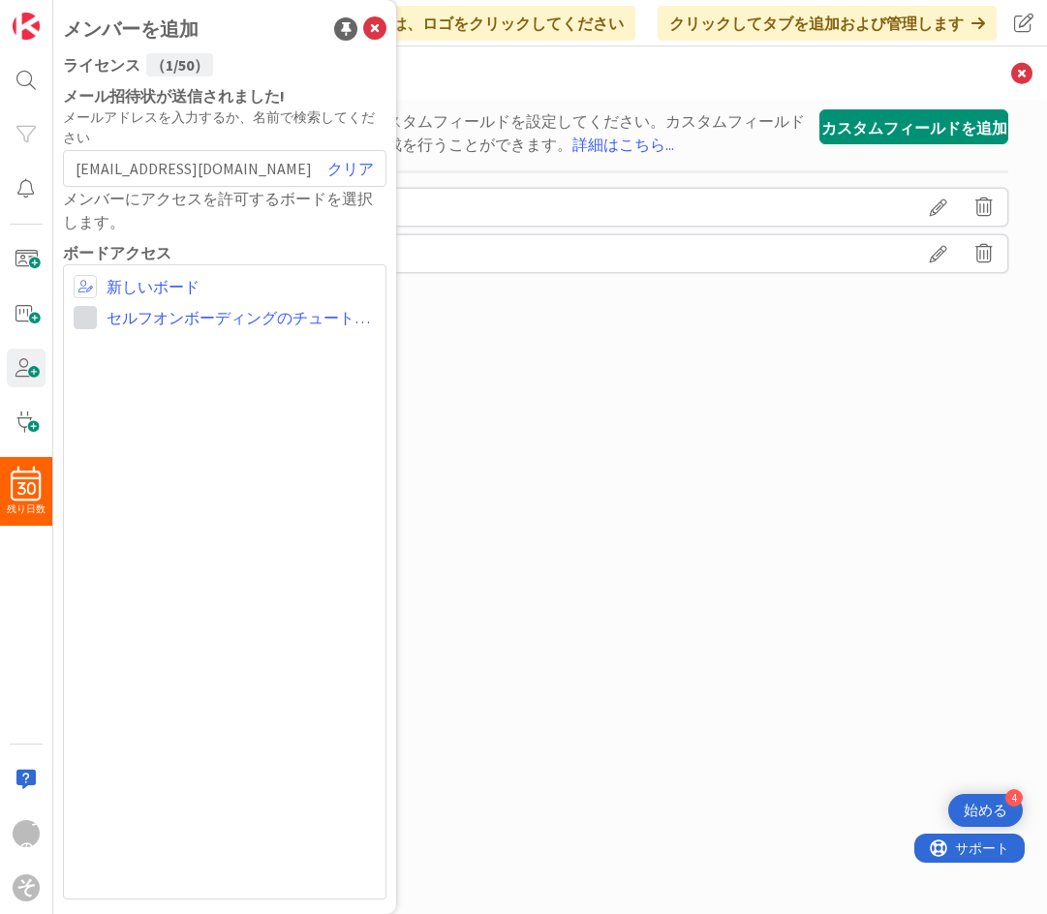
click at [91, 310] on span at bounding box center [85, 317] width 23 height 23
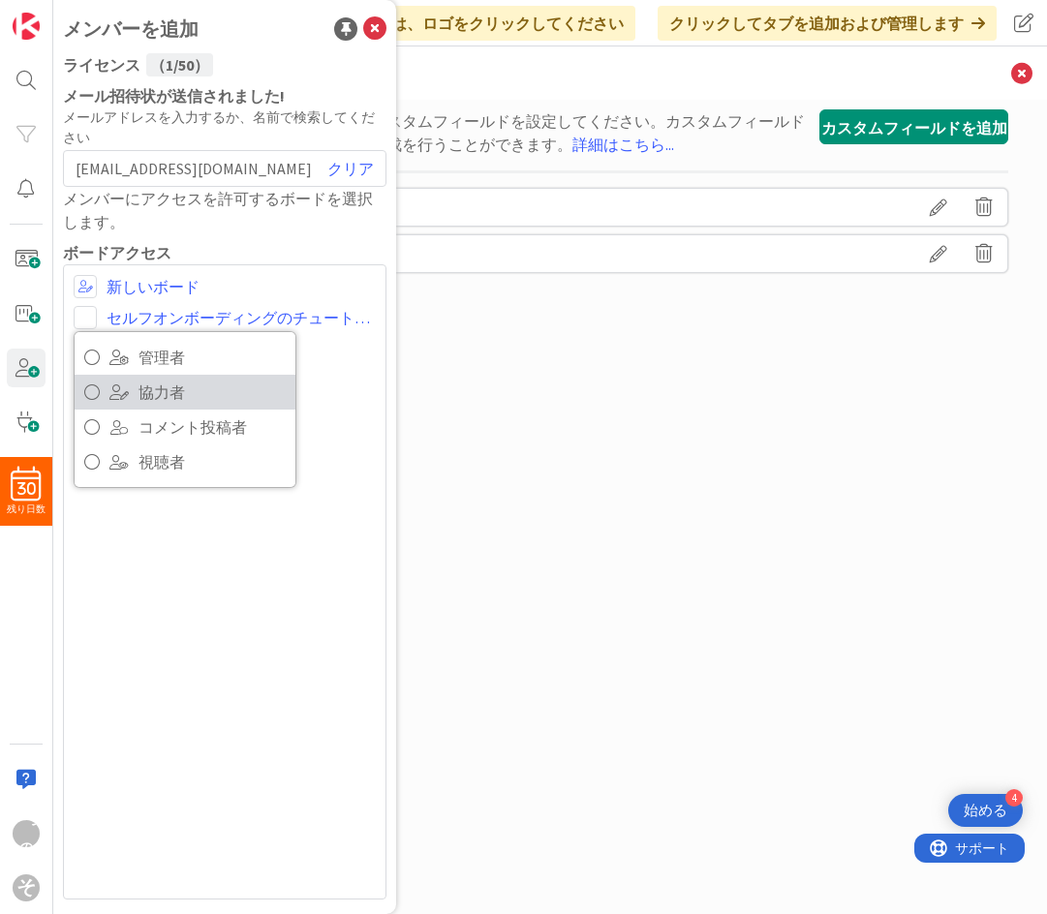
click at [120, 380] on link "協力者" at bounding box center [185, 392] width 221 height 35
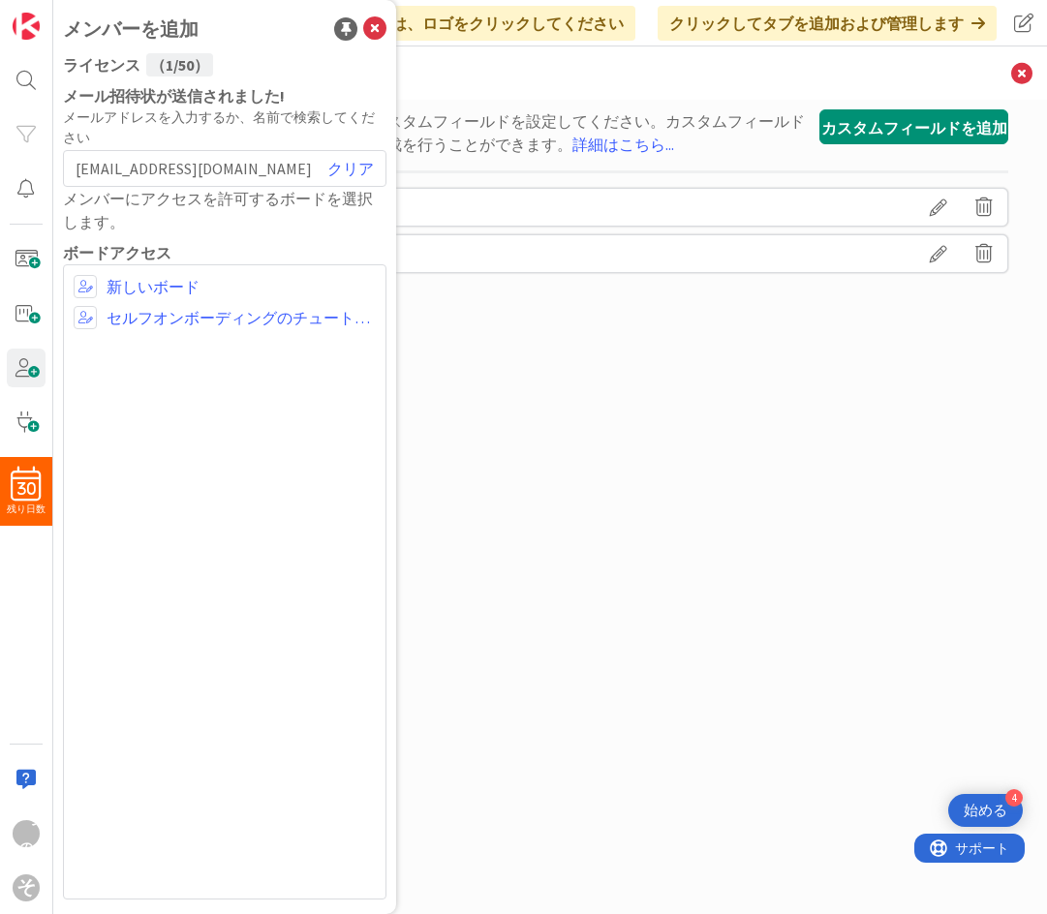
click at [673, 361] on div "カード上の特定の情報を取得するには、カスタムフィールドを設定してください。カスタムフィールドを使用して、フィルタリングやレポート作成を行うことができます。 詳…" at bounding box center [550, 487] width 916 height 756
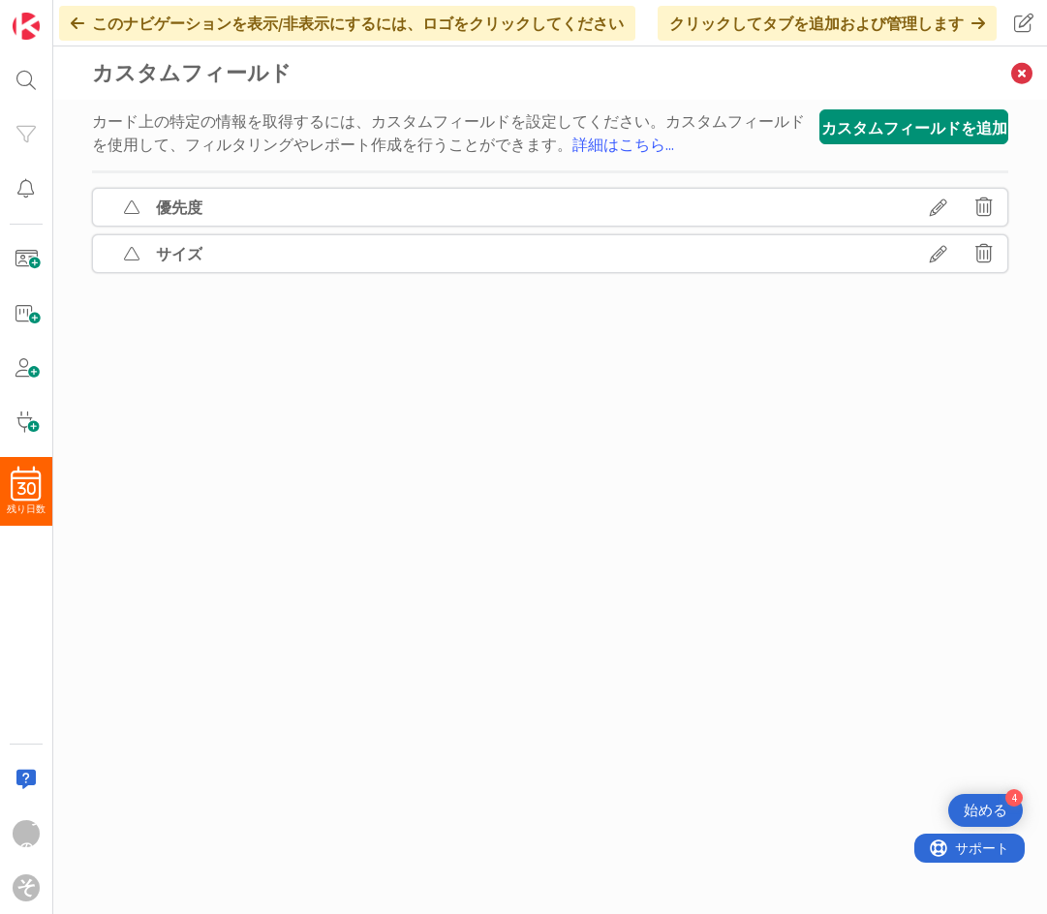
click at [170, 204] on font "優先度" at bounding box center [179, 207] width 46 height 19
click at [927, 202] on icon at bounding box center [938, 207] width 54 height 33
type textarea "x"
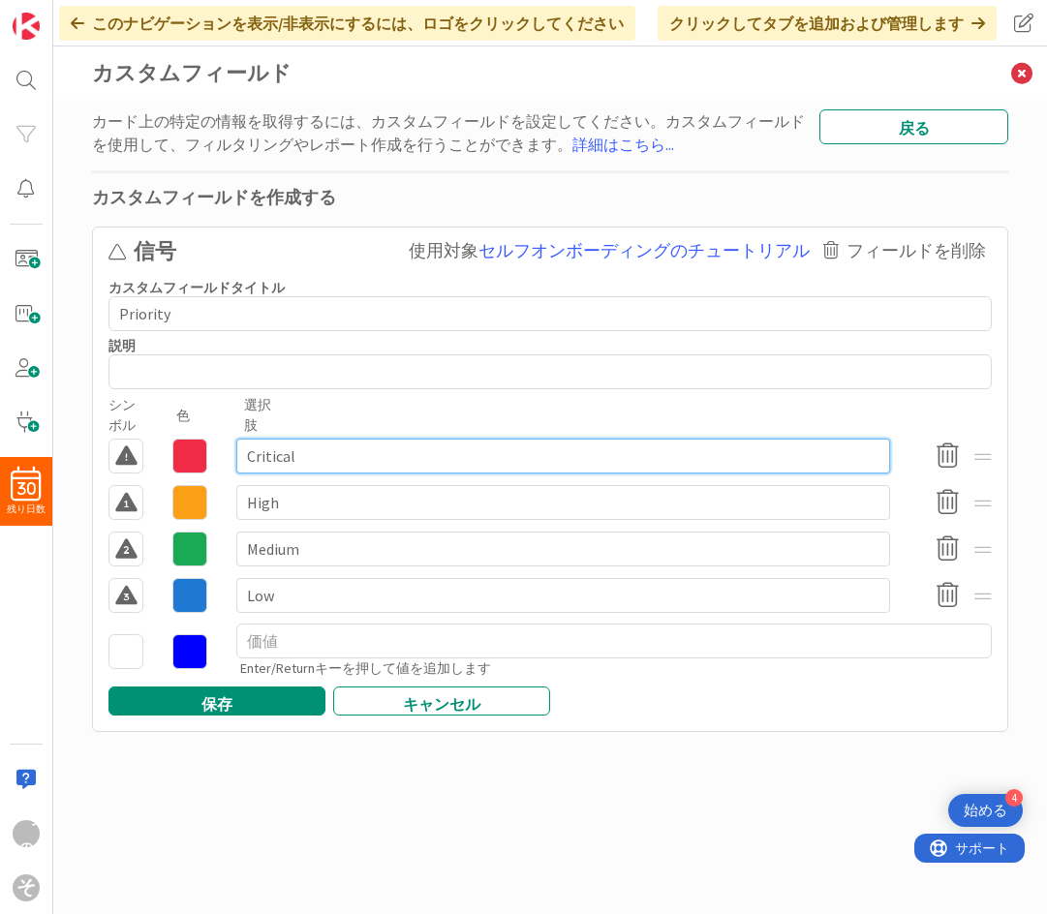
click at [279, 460] on input "Critical" at bounding box center [563, 456] width 654 height 35
click at [279, 459] on input "Critical" at bounding box center [563, 456] width 654 height 35
click at [279, 461] on input "Critical" at bounding box center [563, 456] width 654 height 35
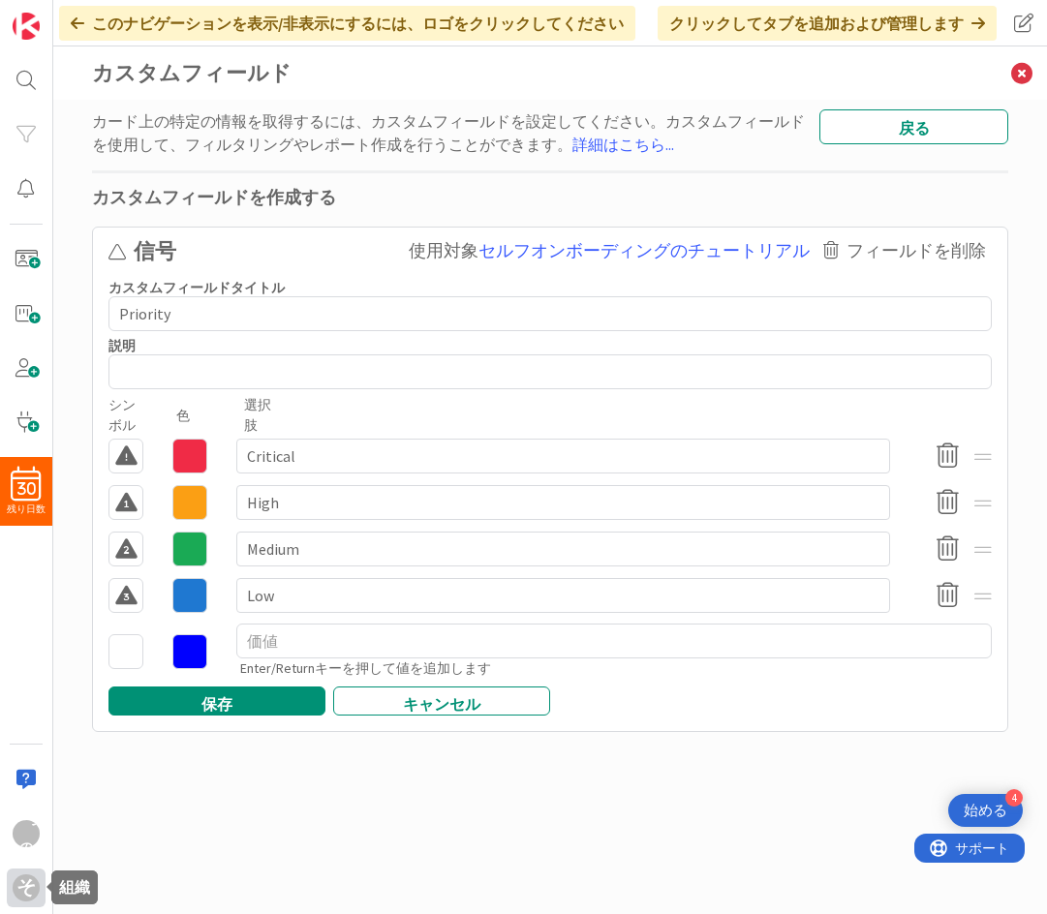
click at [17, 888] on font "そして" at bounding box center [25, 912] width 19 height 75
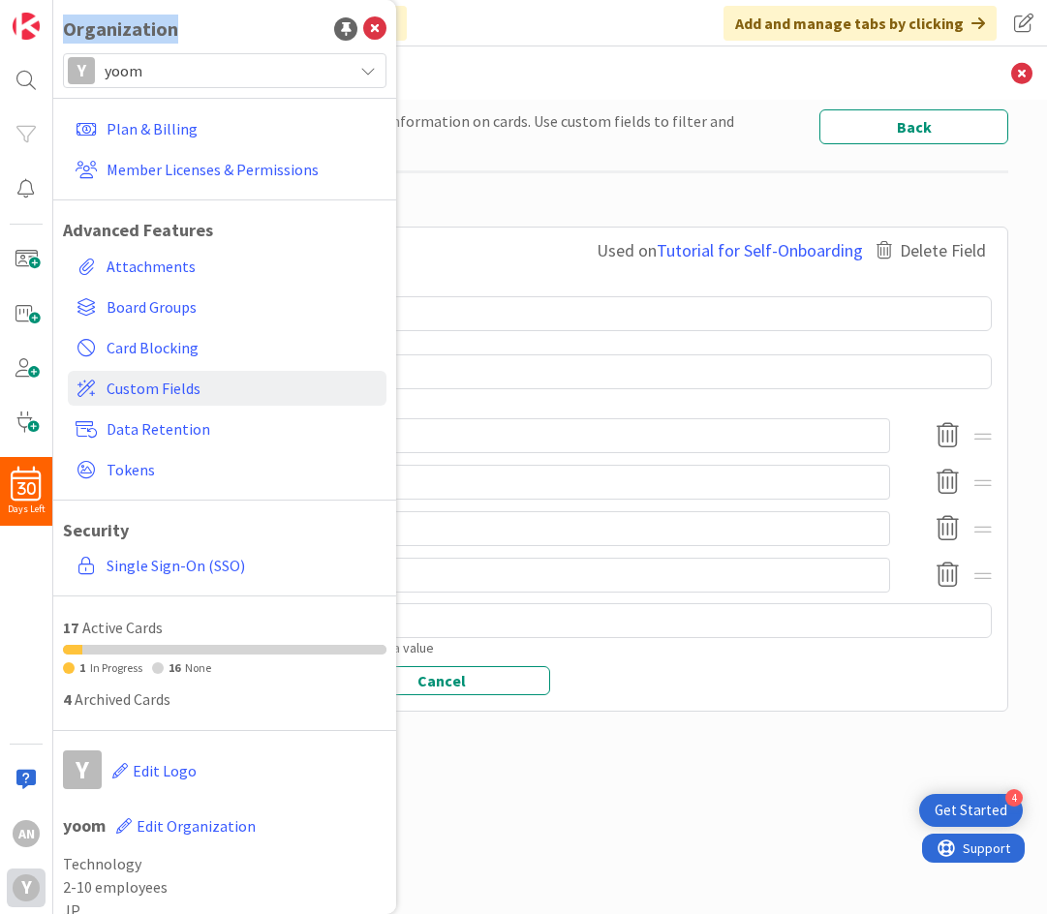
drag, startPoint x: 189, startPoint y: 28, endPoint x: 62, endPoint y: 25, distance: 126.9
click at [62, 25] on div "Organization Y yoom Plan & Billing Member Licenses & Permissions Advanced Featu…" at bounding box center [224, 457] width 343 height 914
copy div "Organization"
click at [106, 32] on div "Organization" at bounding box center [120, 29] width 115 height 29
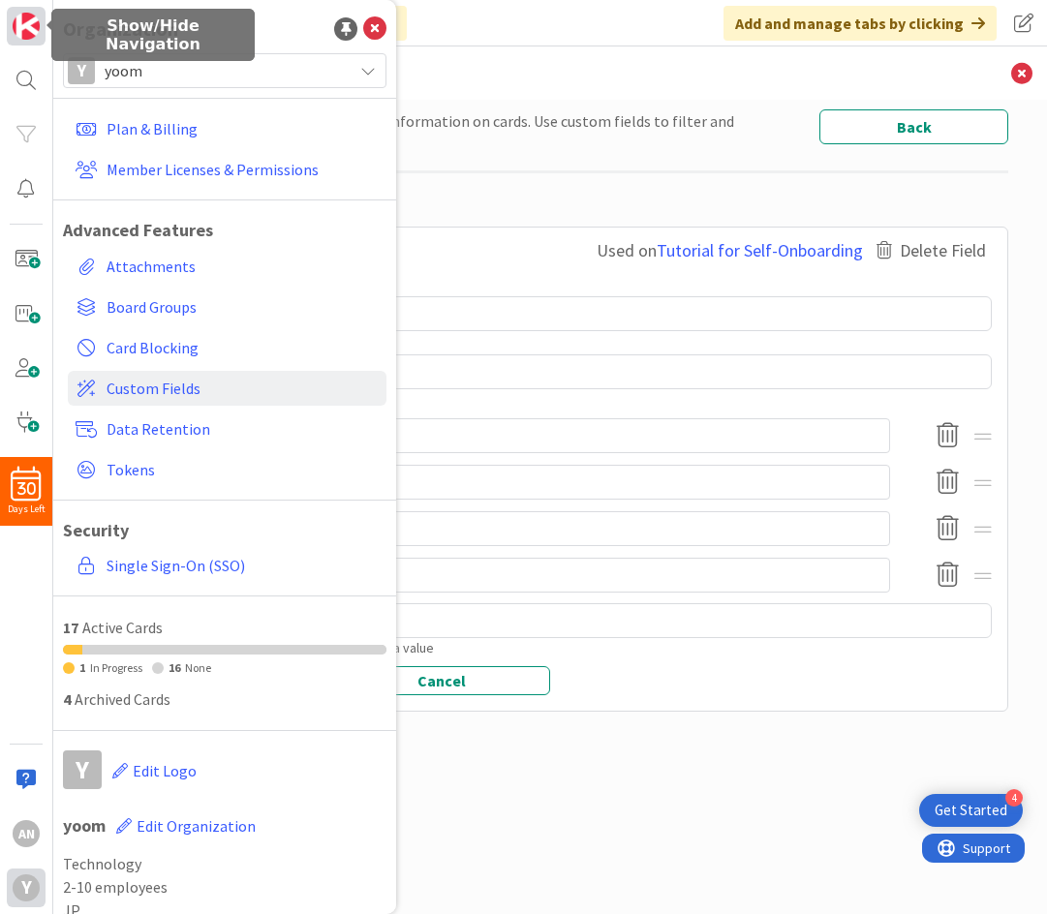
click at [36, 25] on img at bounding box center [26, 26] width 27 height 27
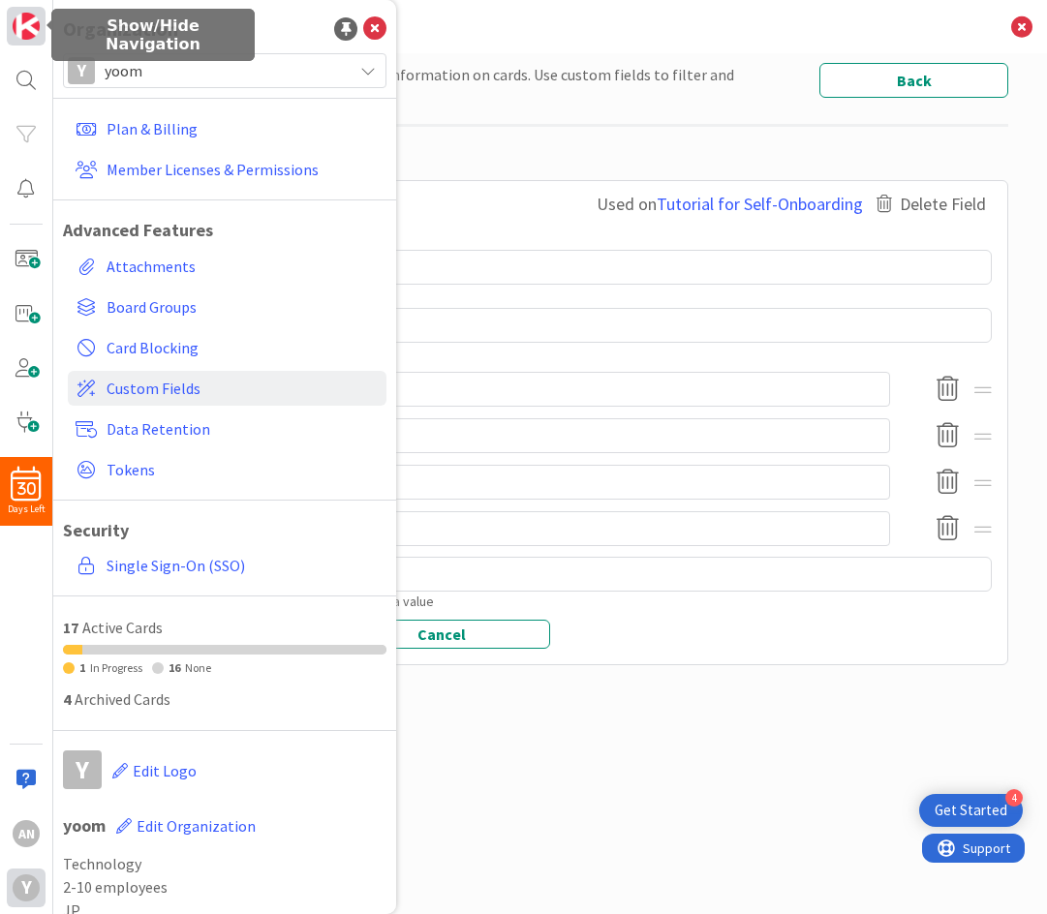
click at [23, 20] on img at bounding box center [26, 26] width 27 height 27
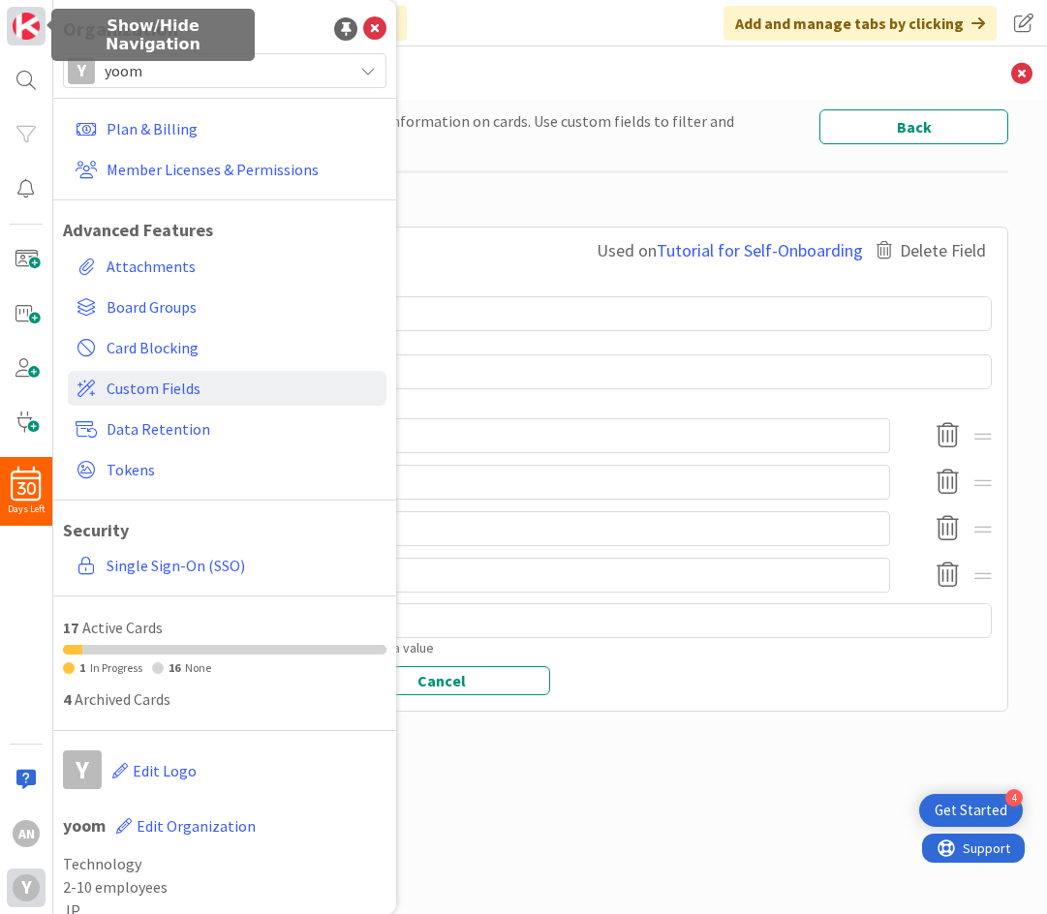
click at [23, 20] on img at bounding box center [26, 26] width 27 height 27
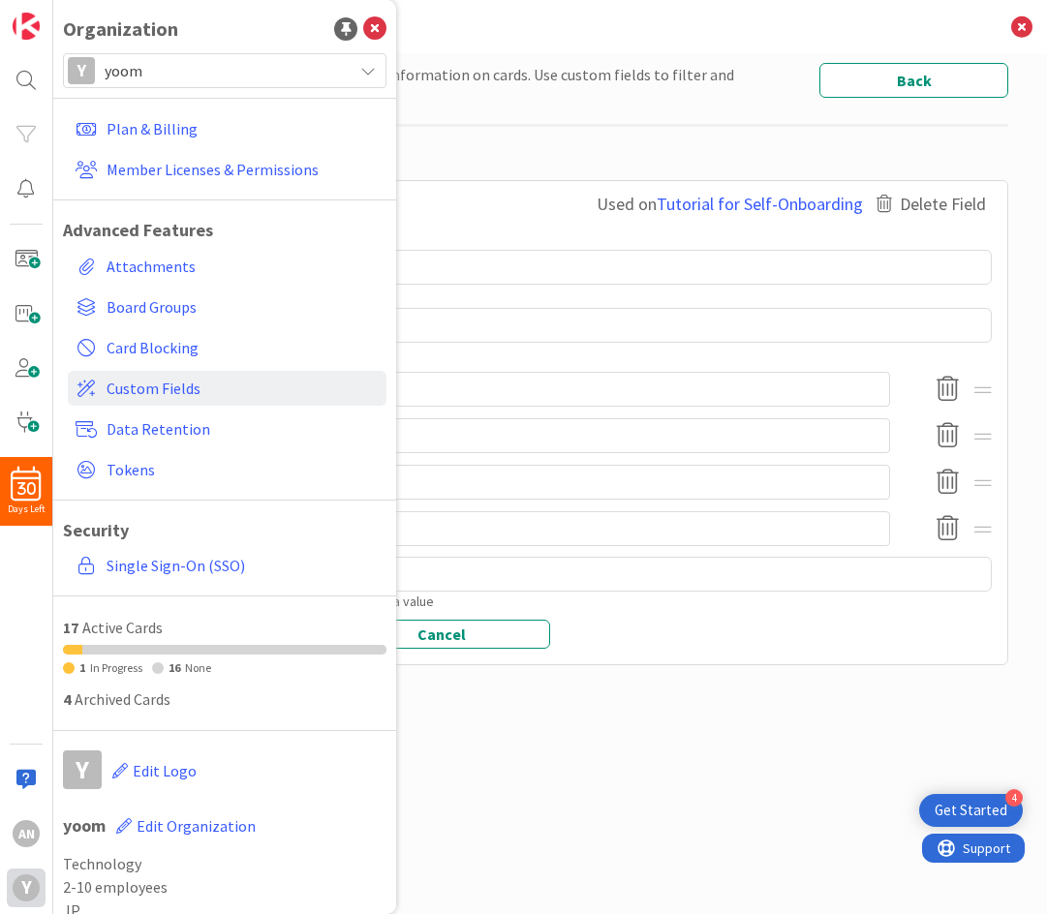
click at [616, 49] on h3 "Custom Fields" at bounding box center [550, 26] width 916 height 53
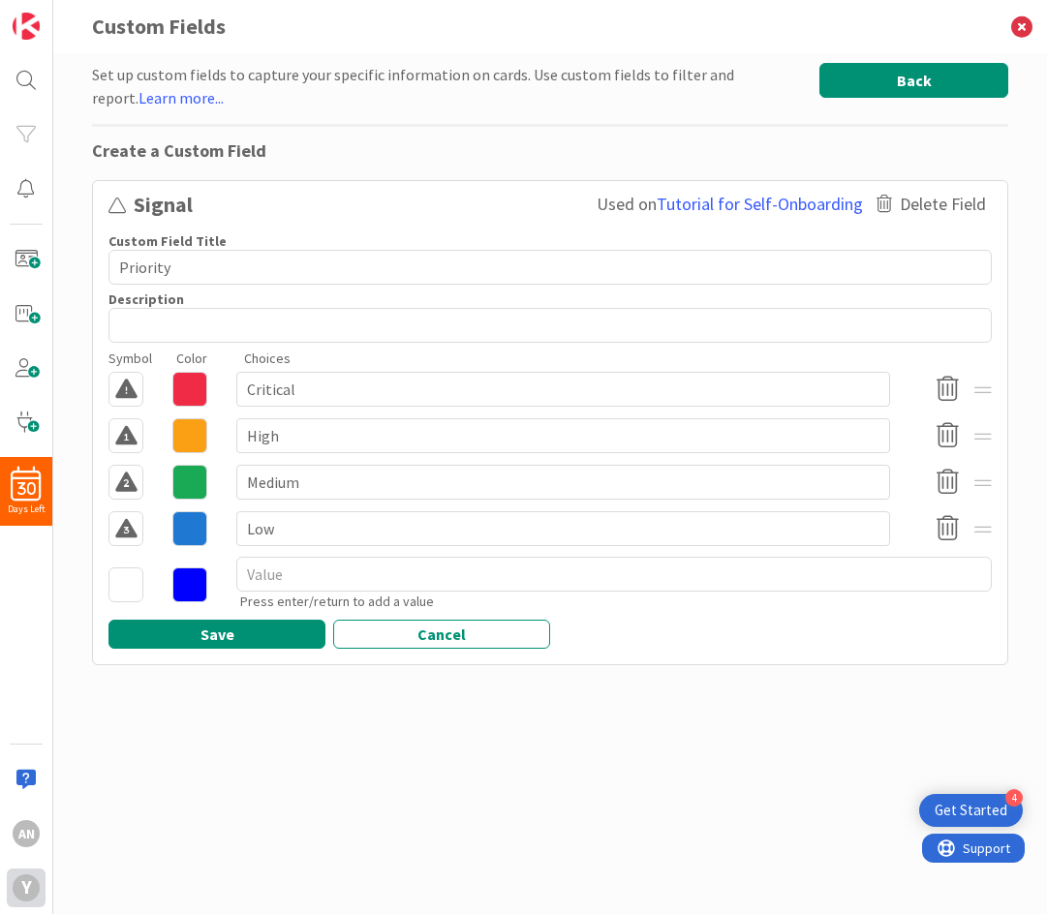
click at [914, 77] on button "Back" at bounding box center [913, 80] width 189 height 35
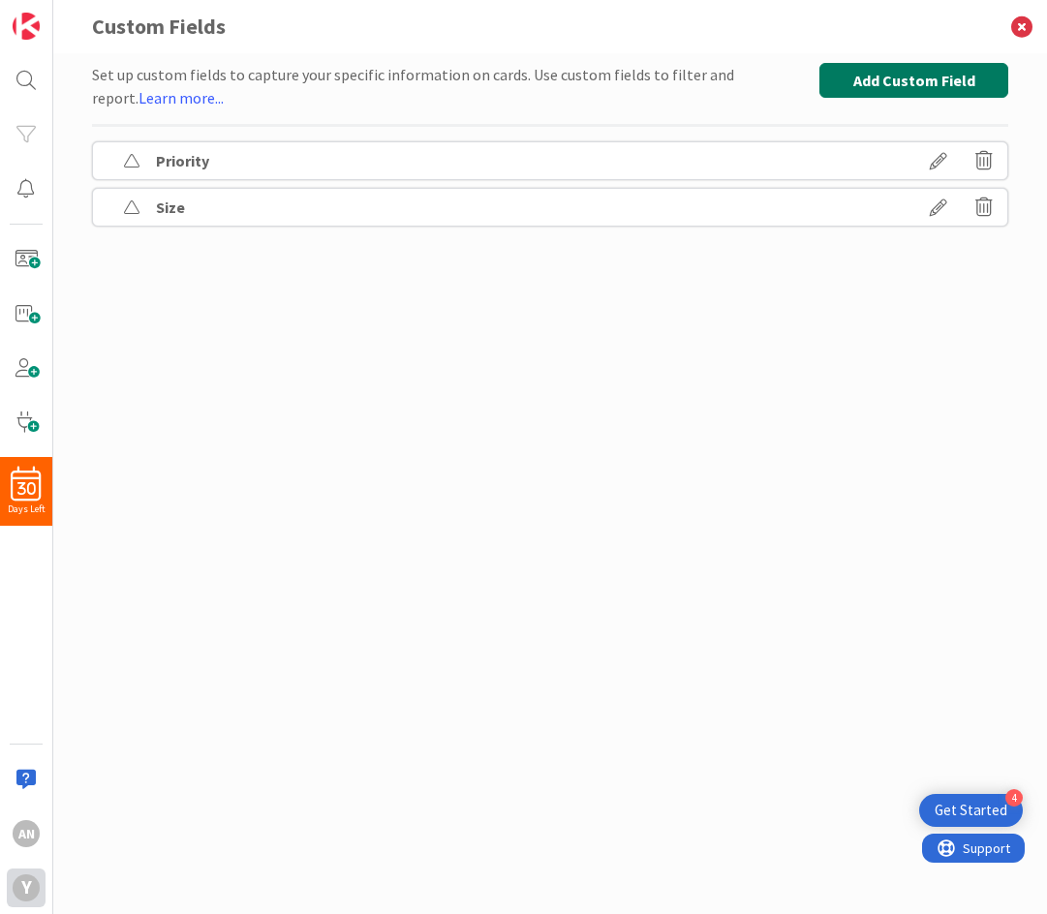
click at [908, 77] on button "Add Custom Field" at bounding box center [913, 80] width 189 height 35
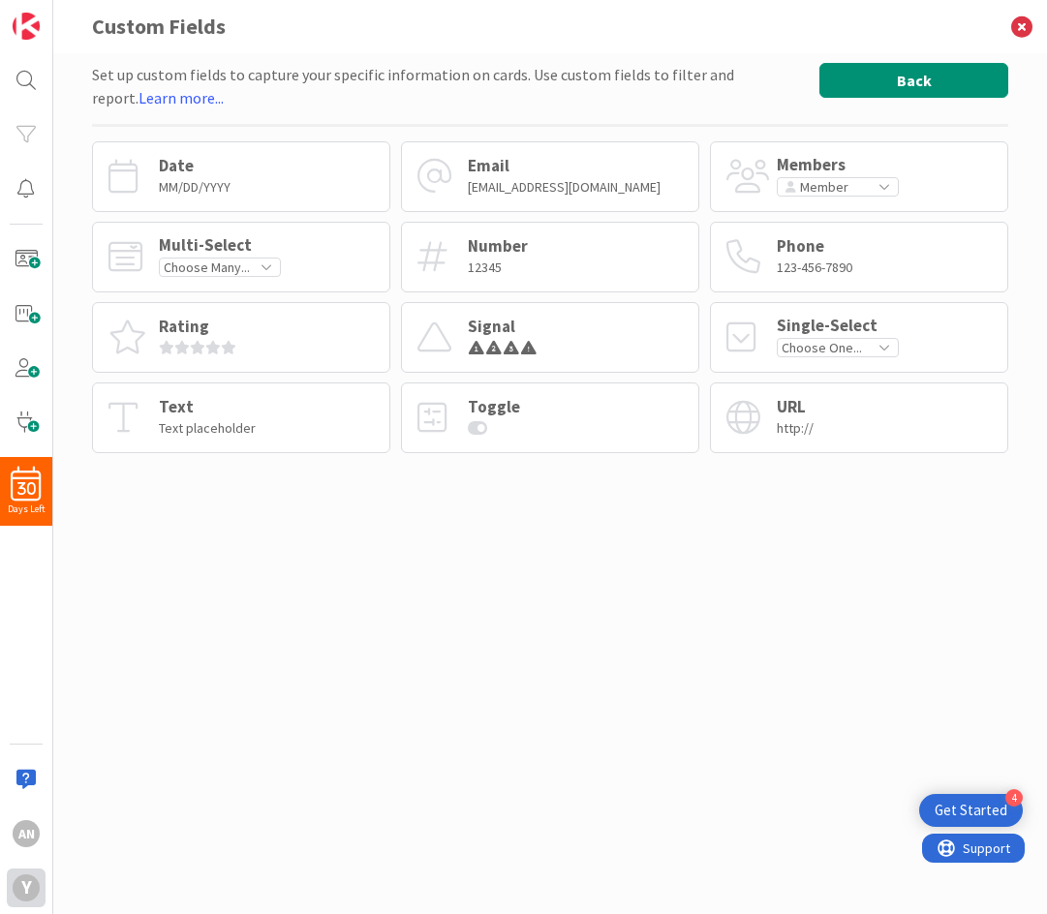
click at [908, 77] on button "Back" at bounding box center [913, 80] width 189 height 35
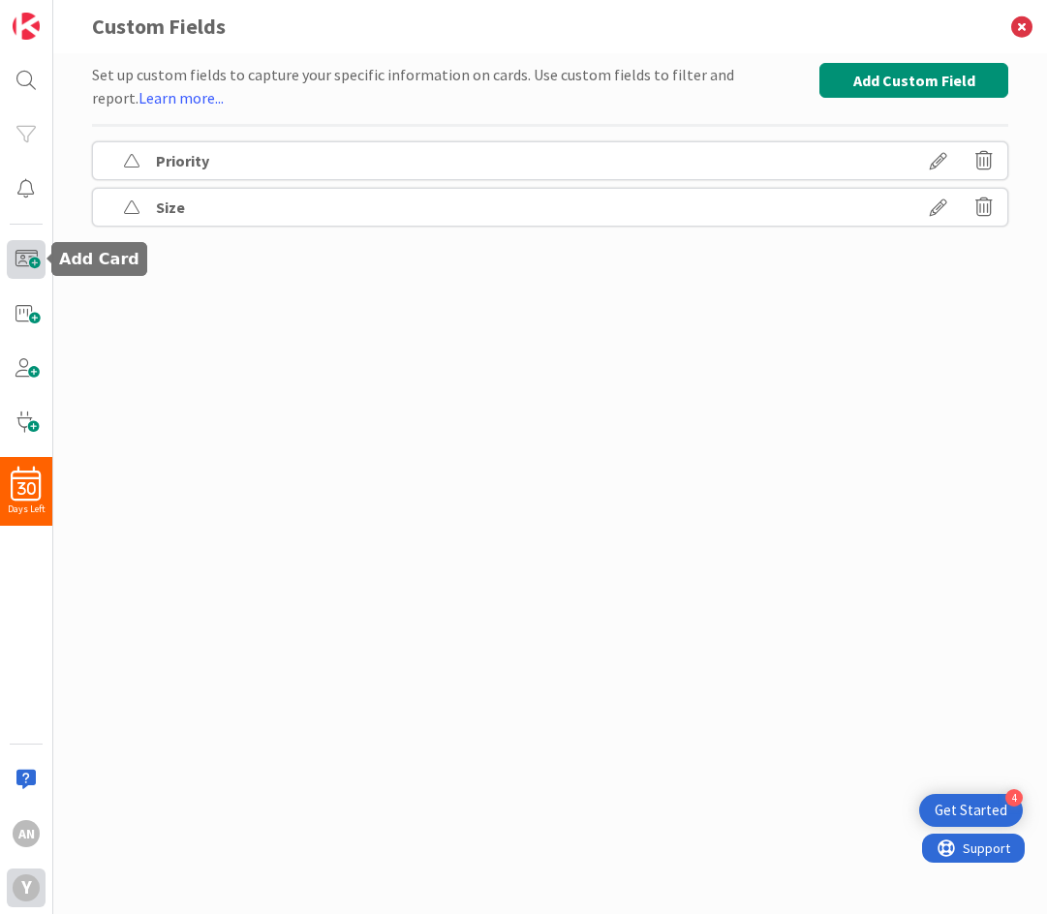
click at [19, 257] on span at bounding box center [26, 259] width 39 height 39
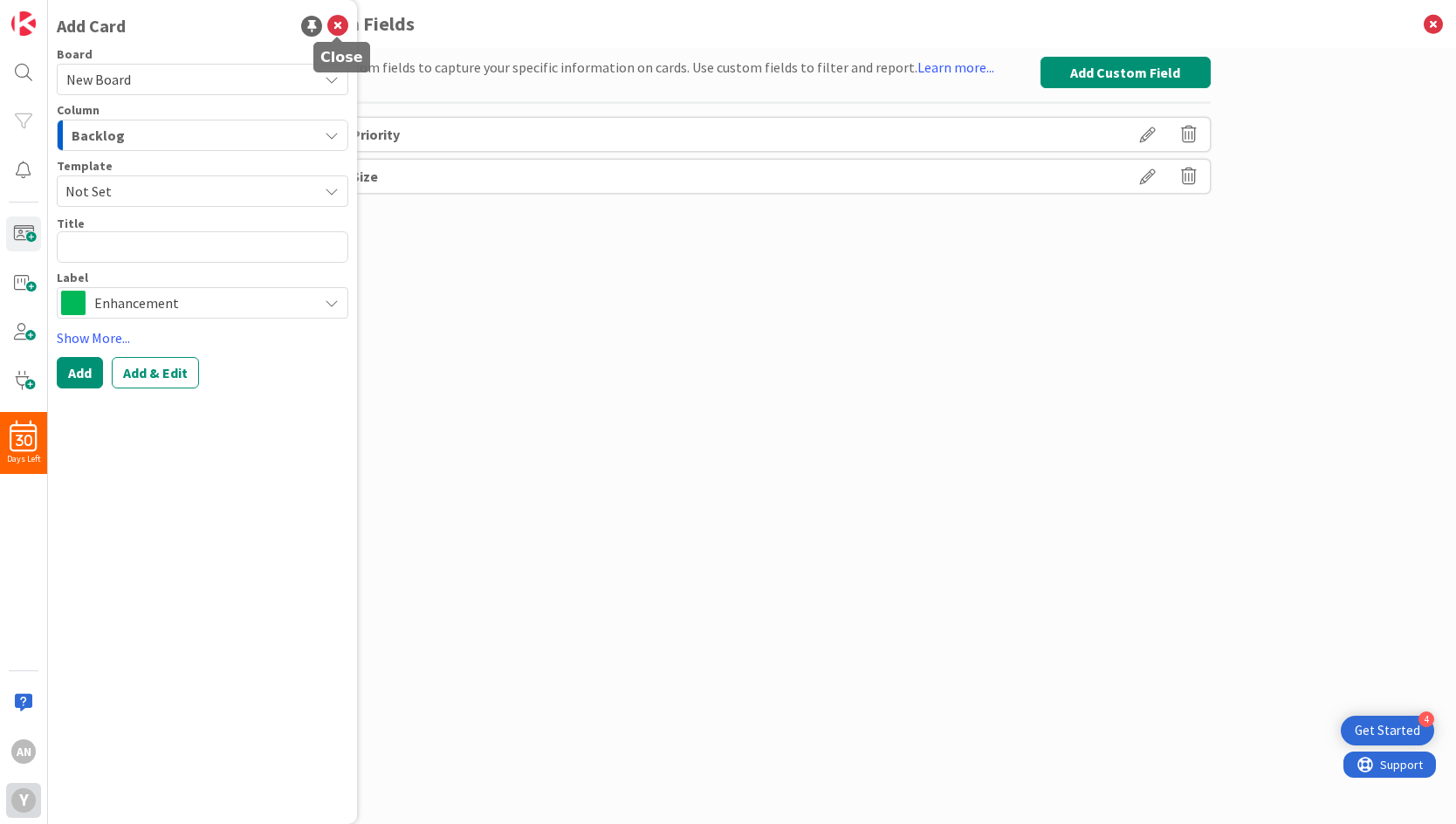
click at [340, 23] on icon at bounding box center [337, 25] width 21 height 21
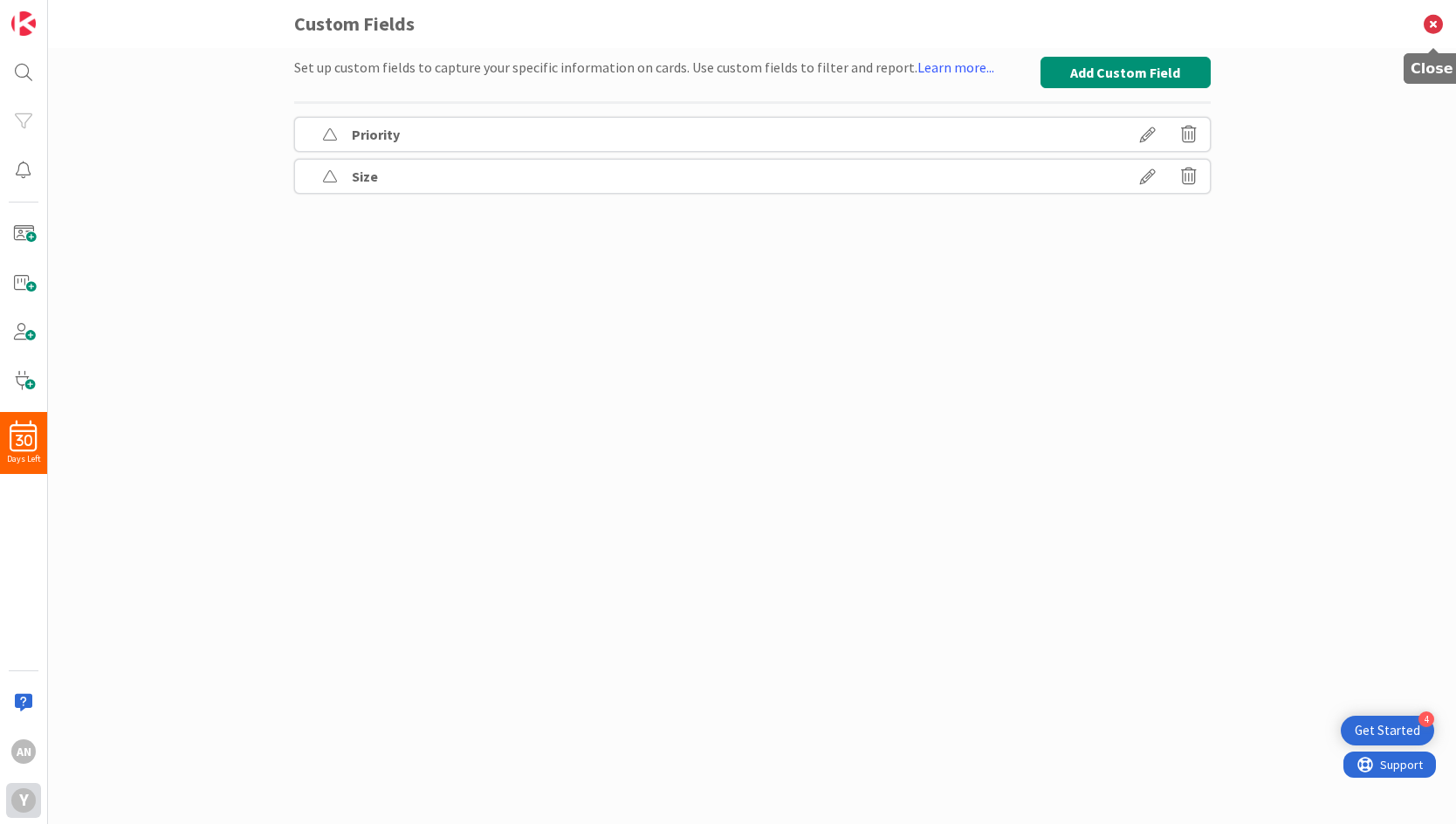
click at [835, 23] on icon at bounding box center [1433, 23] width 45 height 48
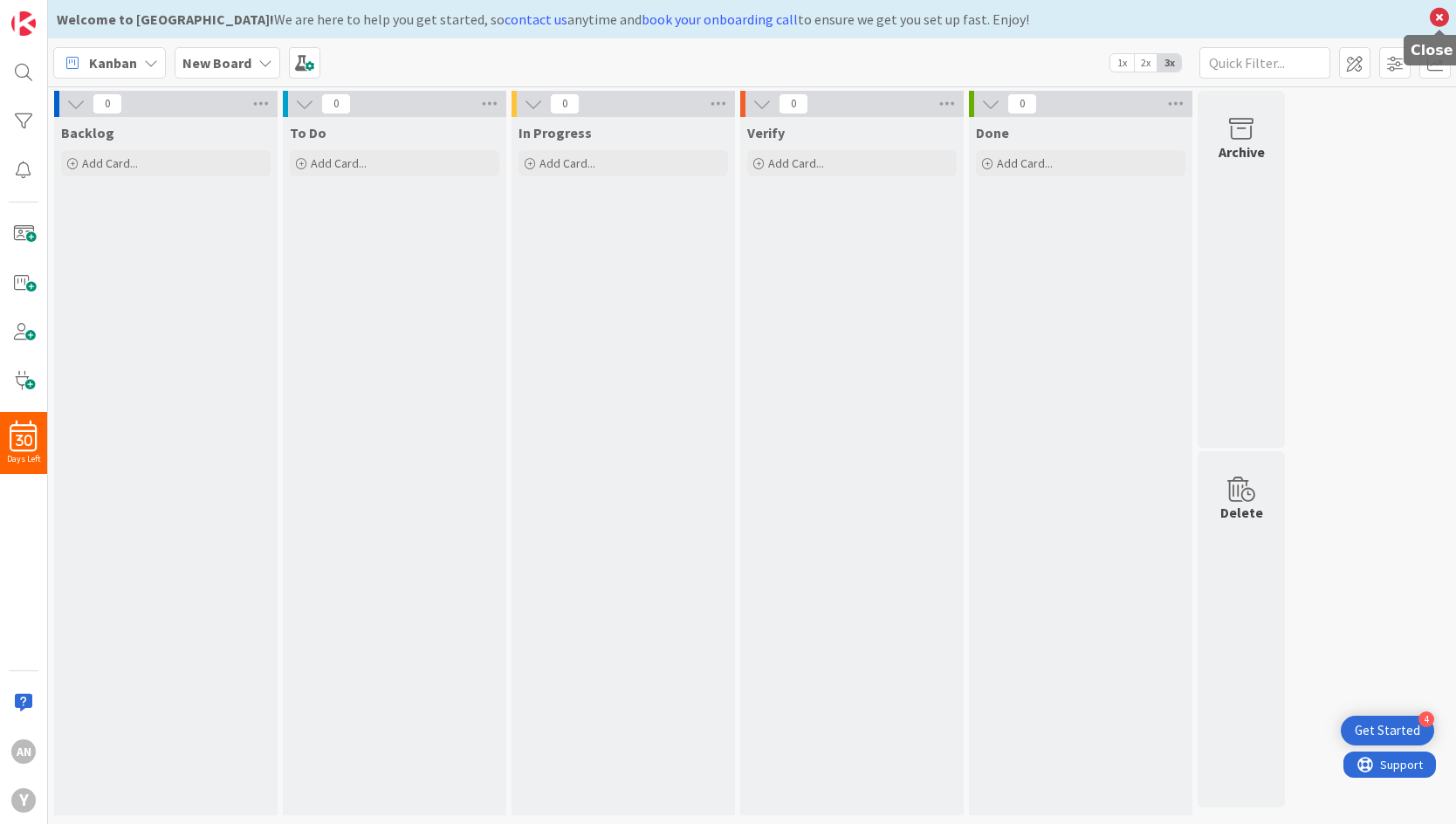
click at [835, 18] on icon at bounding box center [1439, 17] width 23 height 24
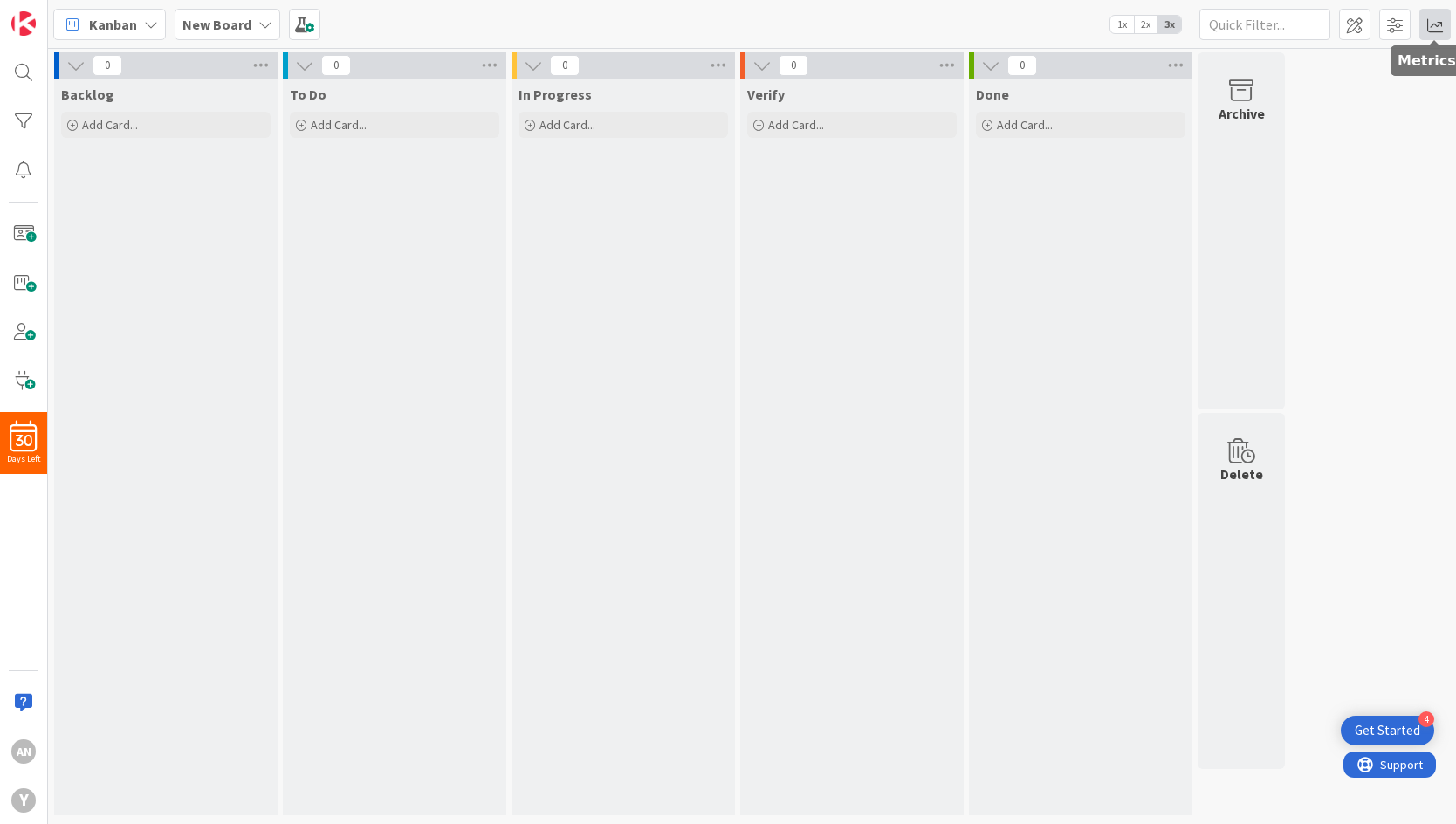
click at [835, 31] on span at bounding box center [1434, 24] width 32 height 32
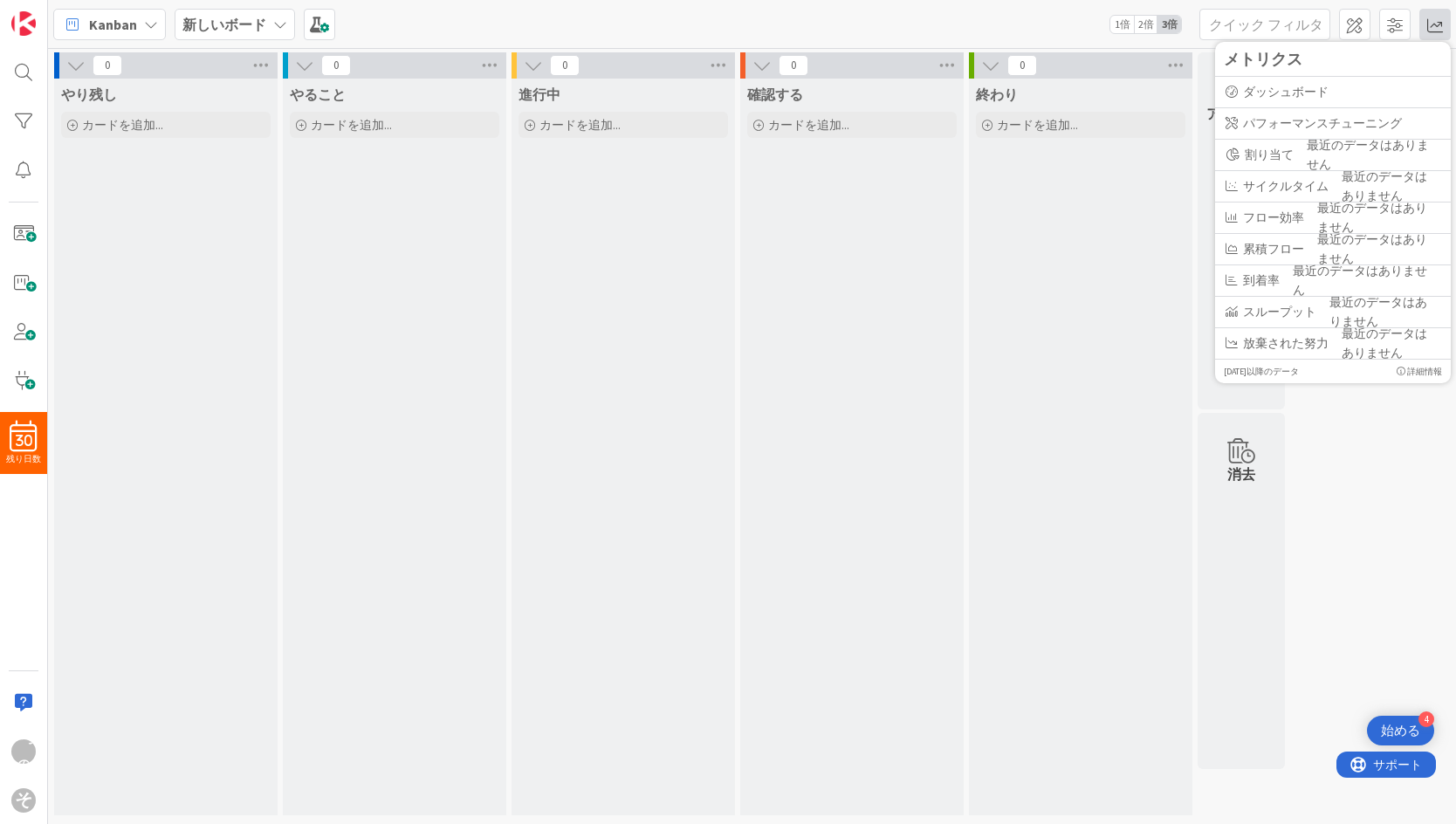
click at [835, 63] on span "メトリクス" at bounding box center [1333, 59] width 218 height 23
click at [835, 87] on font "ダッシュボード" at bounding box center [1285, 91] width 86 height 15
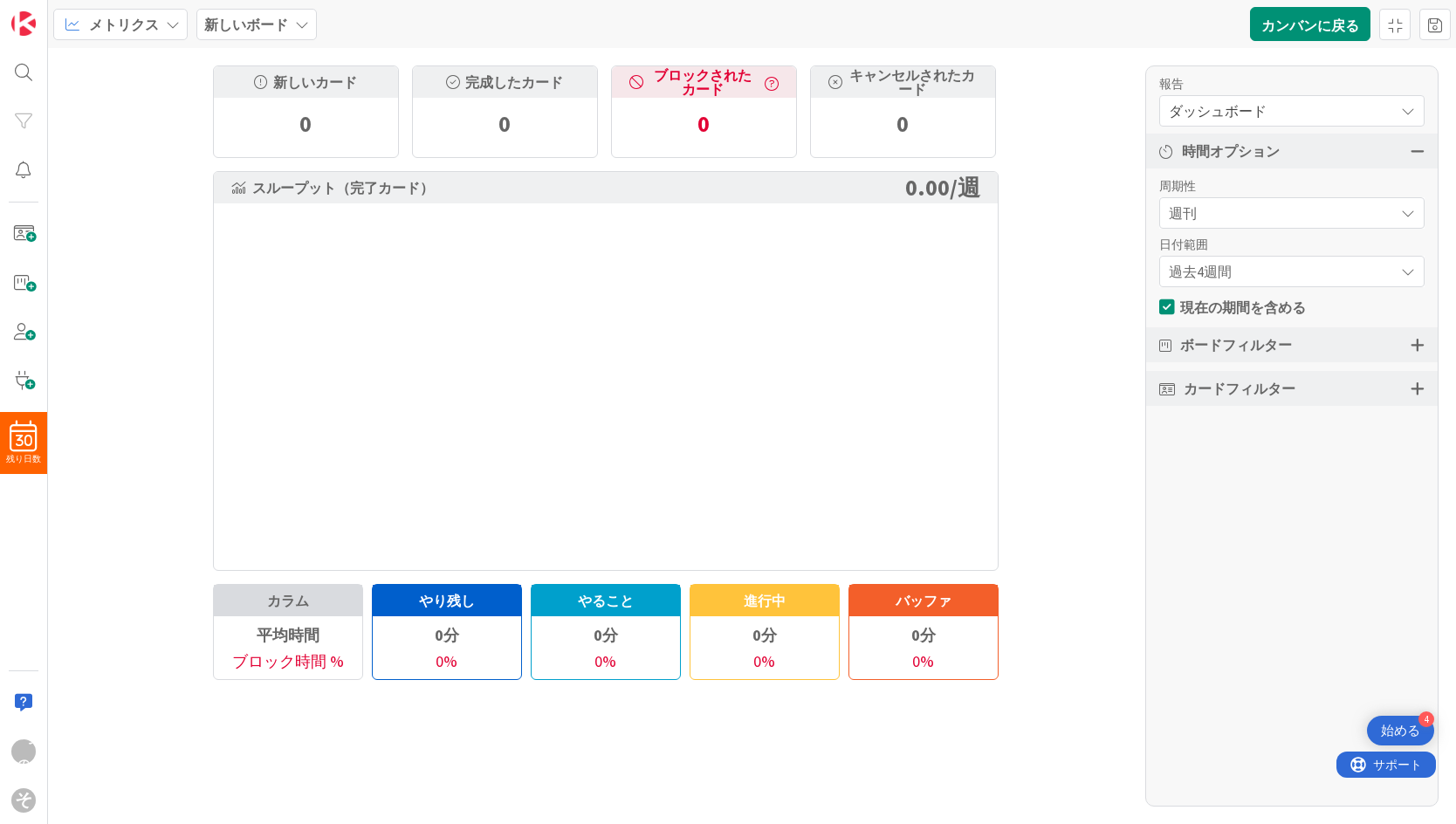
click at [725, 70] on font "ブロックされたカード" at bounding box center [702, 82] width 97 height 32
click at [226, 23] on font "新しいボード" at bounding box center [246, 23] width 84 height 17
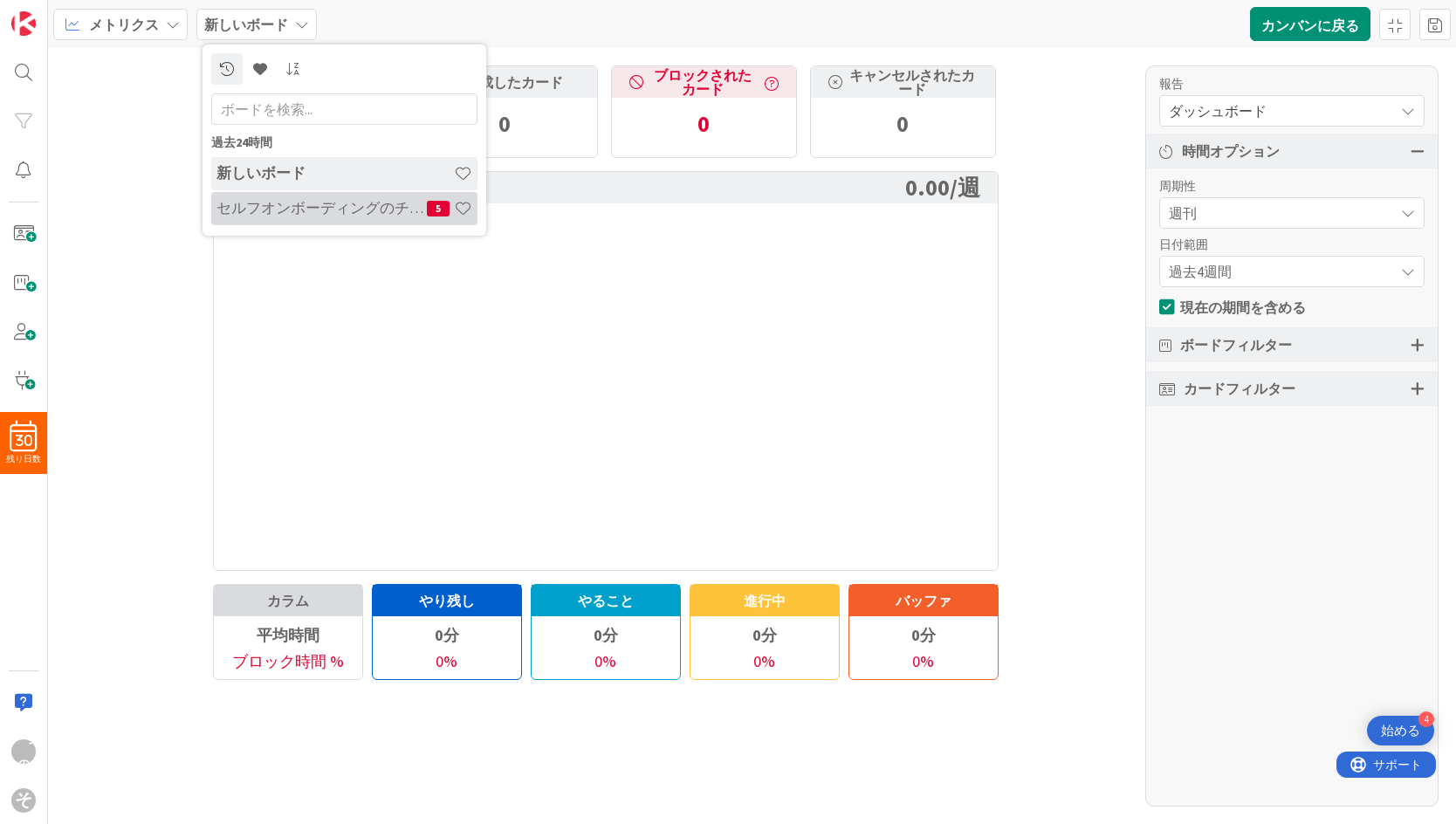
click at [268, 206] on font "セルフオンボーディングのチュートリアル" at bounding box center [357, 207] width 282 height 19
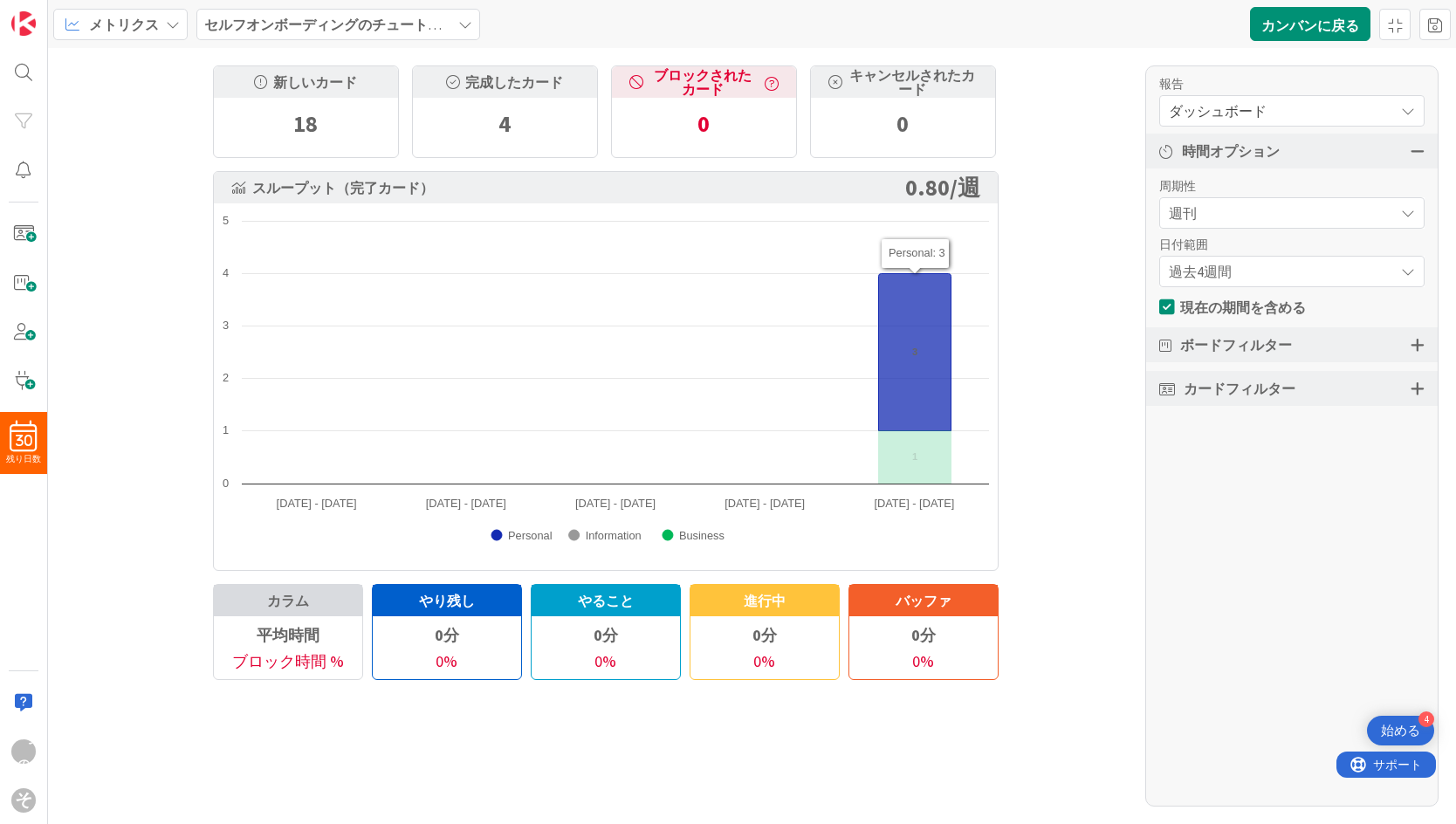
click at [835, 366] on icon at bounding box center [914, 352] width 72 height 157
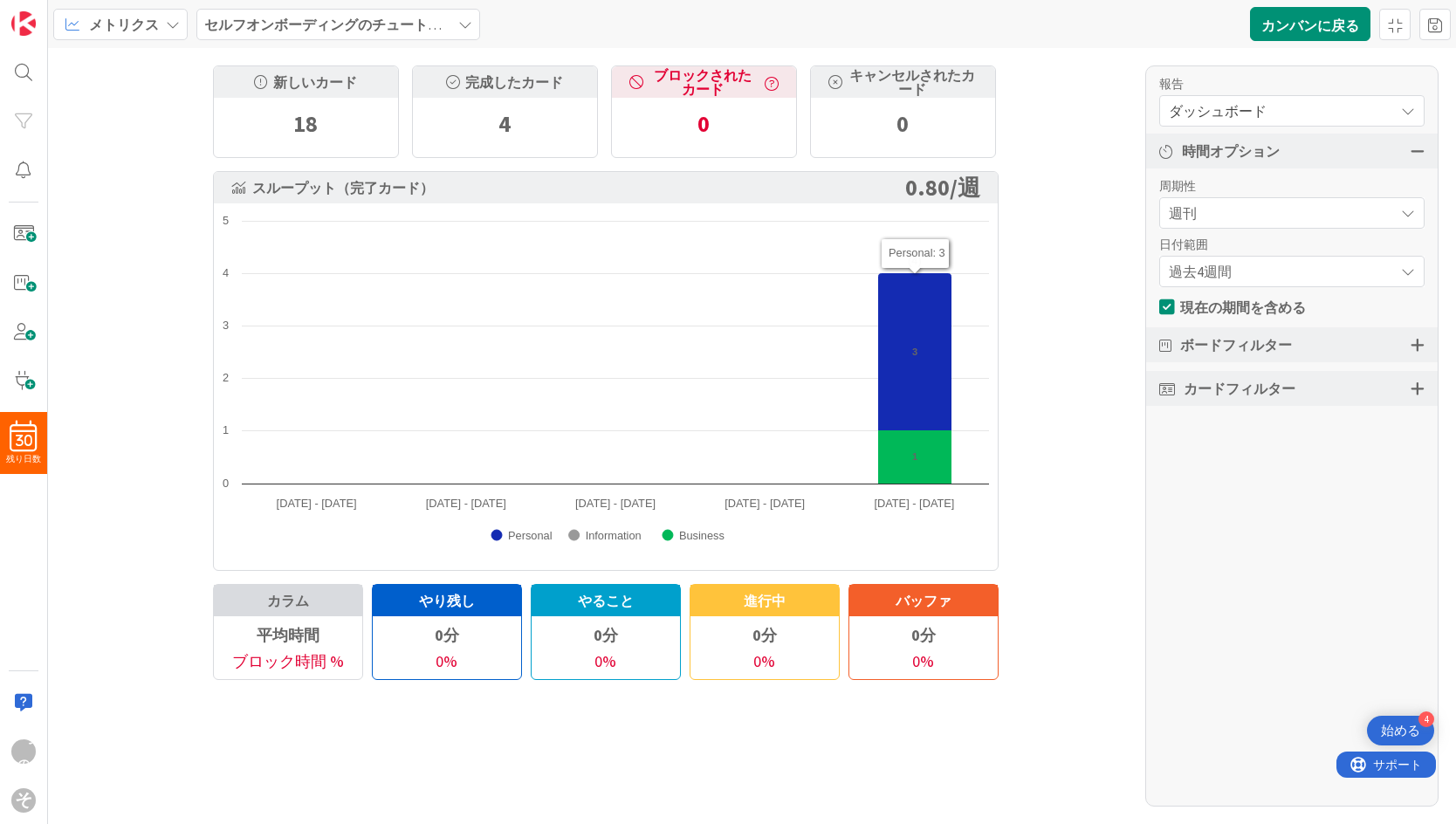
click at [291, 139] on div "18" at bounding box center [305, 124] width 184 height 52
click at [311, 116] on font "18" at bounding box center [305, 124] width 24 height 29
click at [520, 96] on div "完成したカード" at bounding box center [505, 82] width 184 height 32
click at [159, 22] on div "メトリクス" at bounding box center [120, 24] width 134 height 32
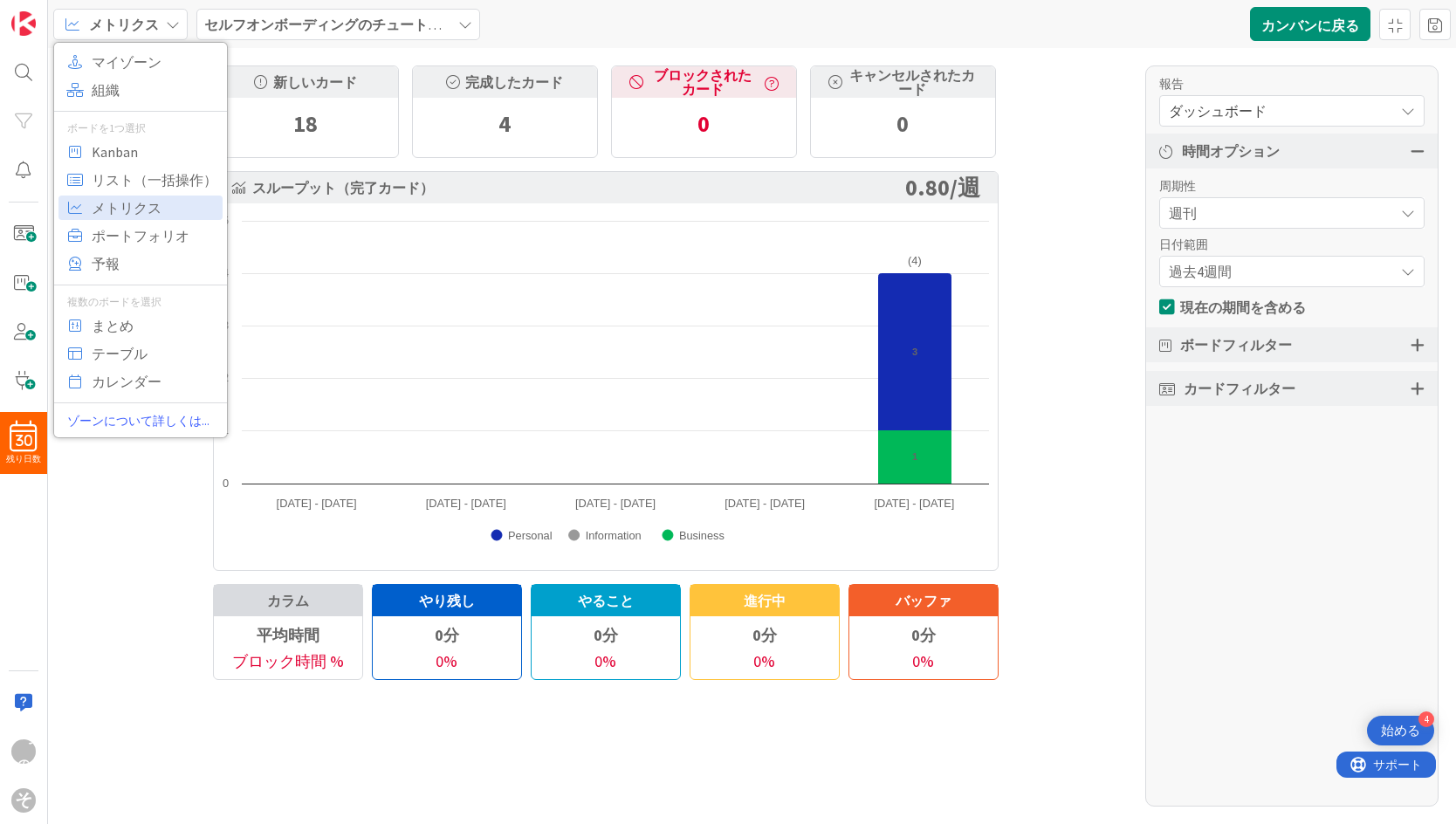
click at [129, 494] on div "新しいカード 18 完成したカード 4 ブロックされたカード 0 キャンセルされたカード 0 スループット（完了カード） 0.80 / 週 Created w…" at bounding box center [751, 435] width 1407 height 776
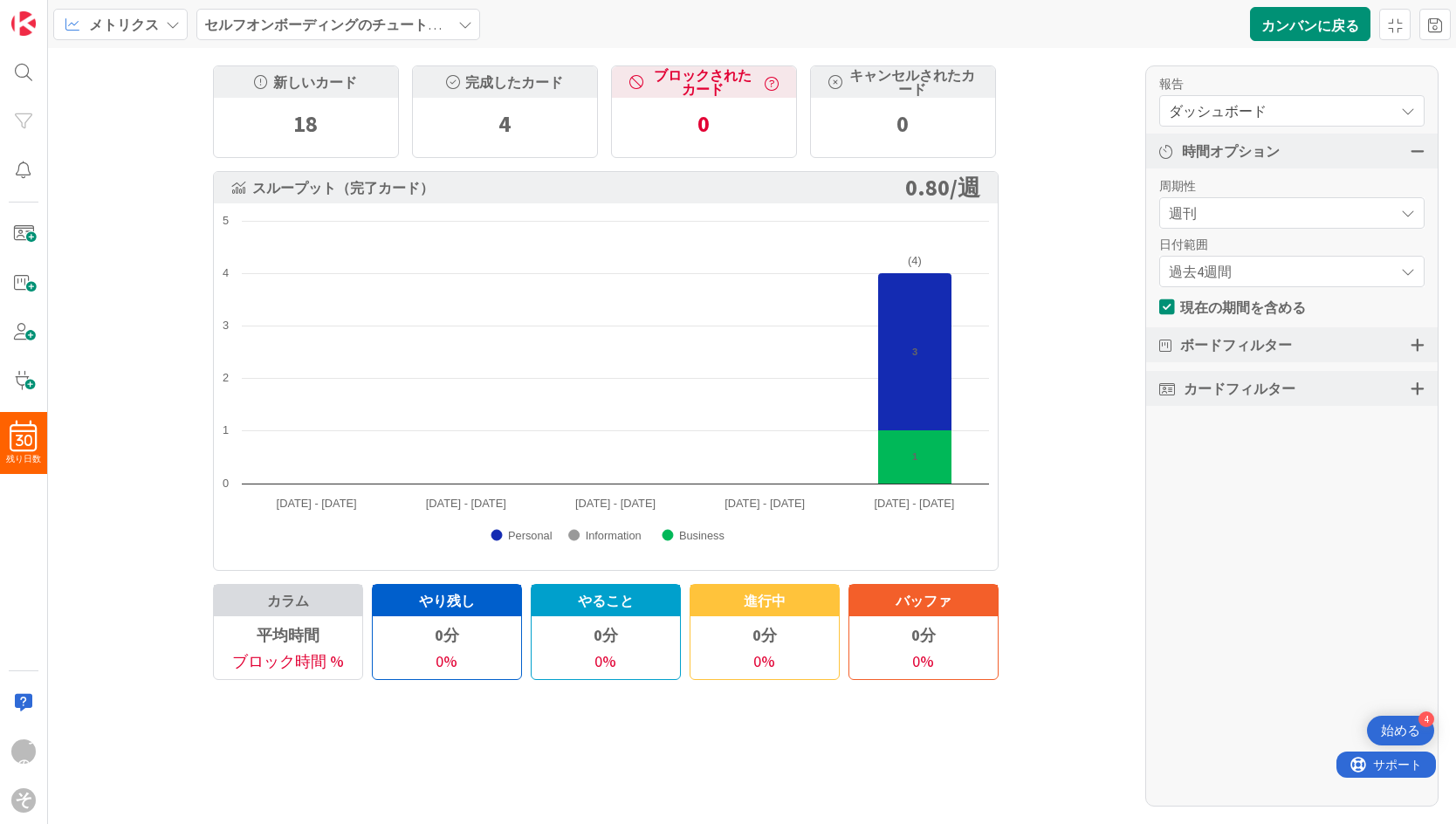
drag, startPoint x: 758, startPoint y: 108, endPoint x: 780, endPoint y: 199, distance: 93.6
click at [757, 109] on div "0" at bounding box center [704, 124] width 184 height 52
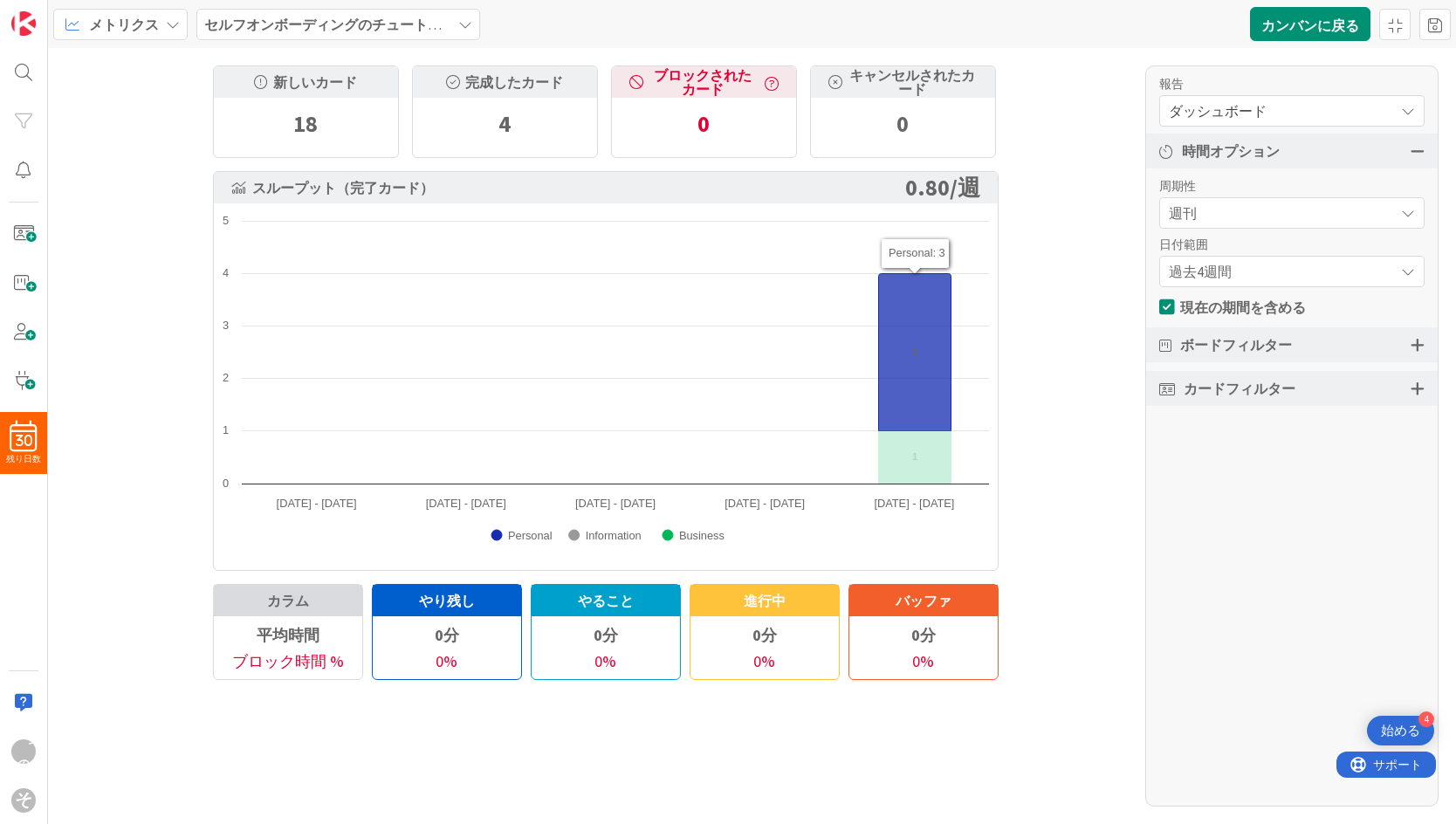
click at [835, 380] on icon at bounding box center [914, 352] width 72 height 157
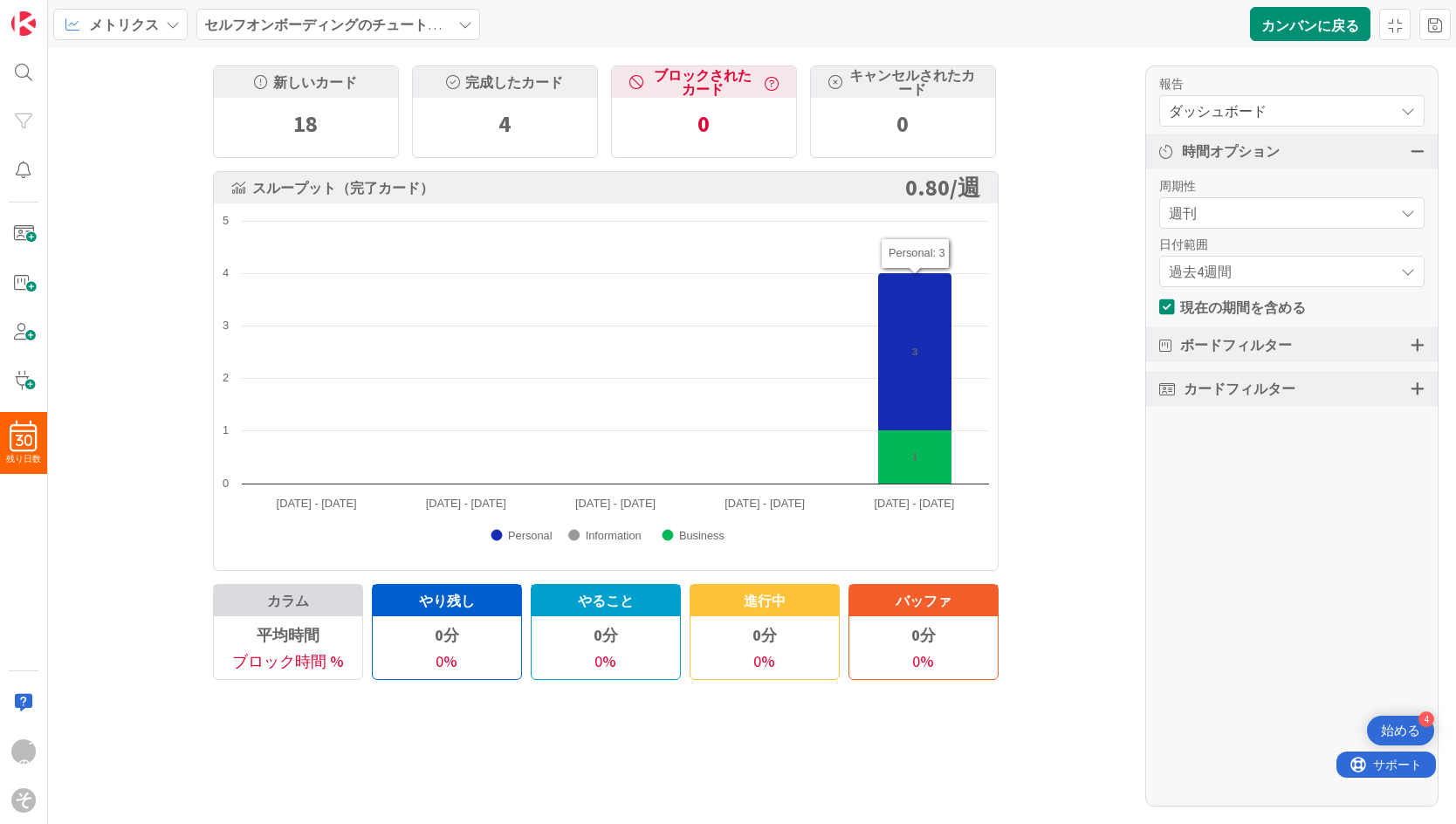
click at [282, 109] on div "18" at bounding box center [305, 124] width 184 height 52
drag, startPoint x: 301, startPoint y: 124, endPoint x: 305, endPoint y: 133, distance: 9.8
click at [305, 133] on font "18" at bounding box center [305, 124] width 24 height 29
click at [835, 106] on span "ダッシュボード" at bounding box center [1277, 110] width 216 height 24
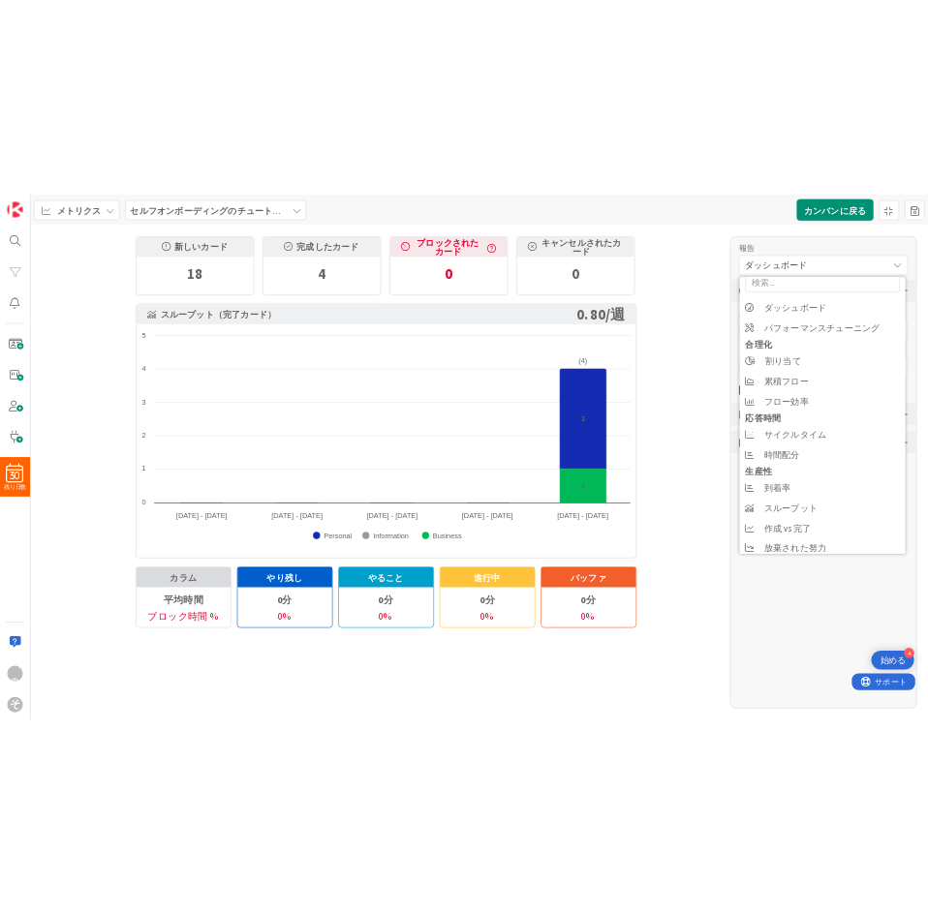
scroll to position [41, 0]
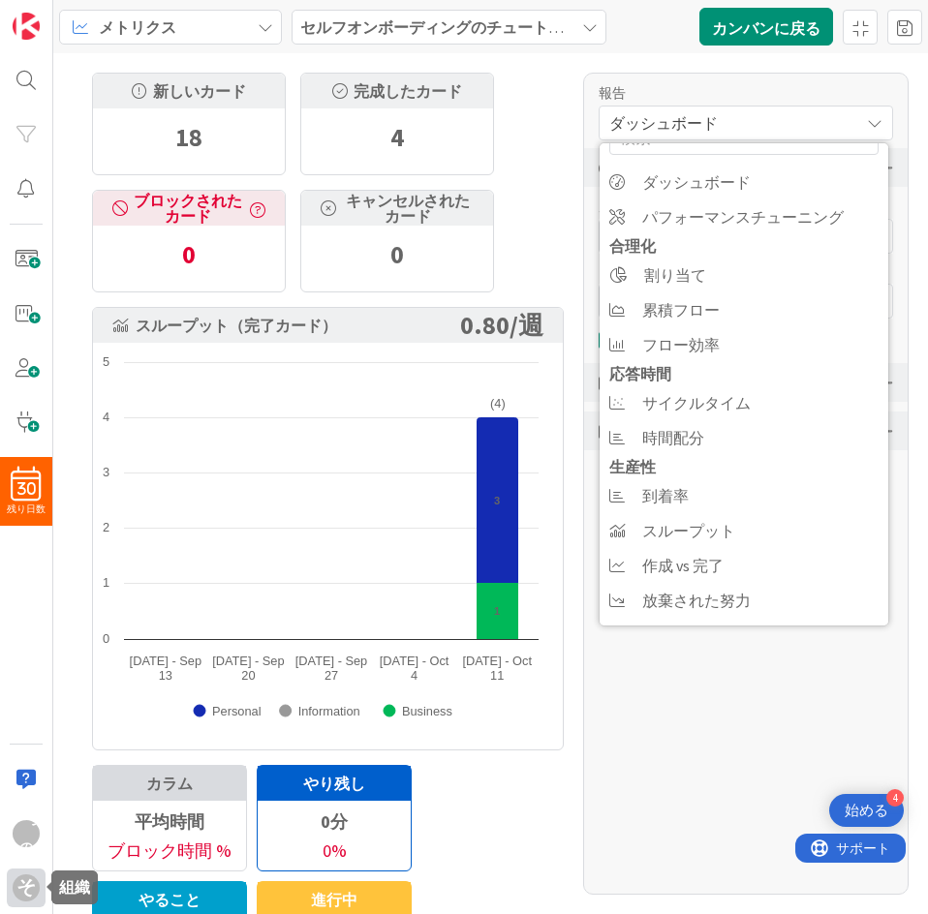
click at [21, 894] on font "そして" at bounding box center [25, 912] width 19 height 75
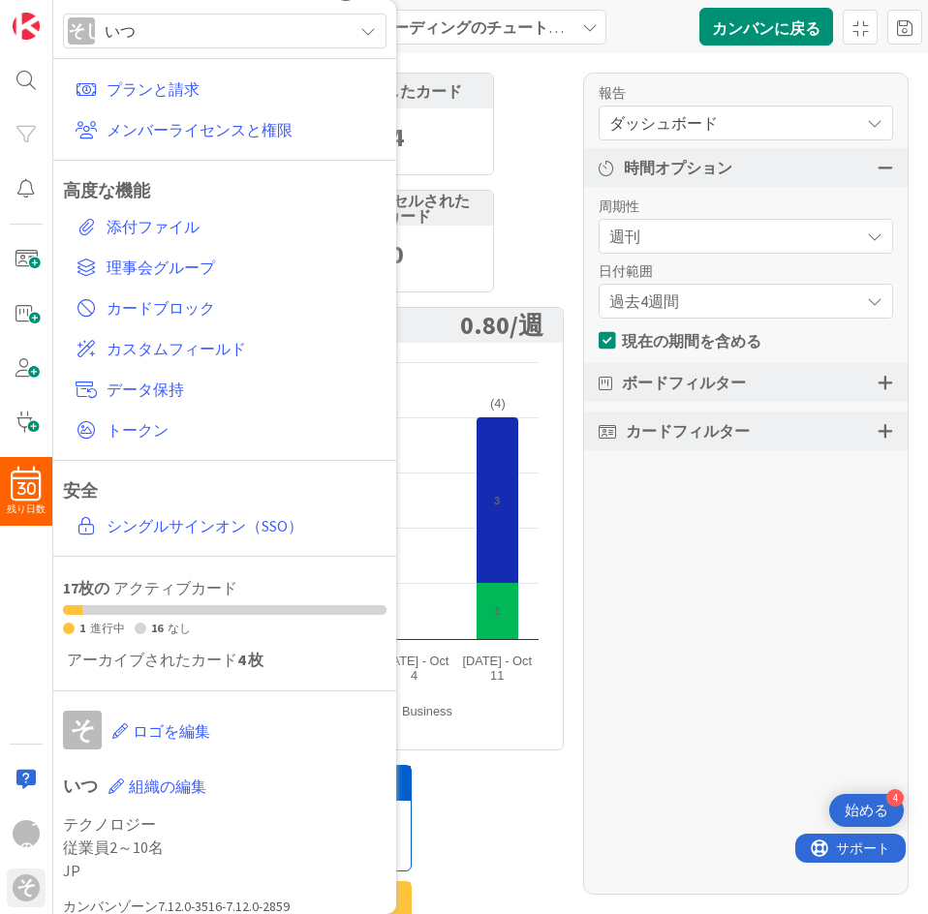
scroll to position [57, 0]
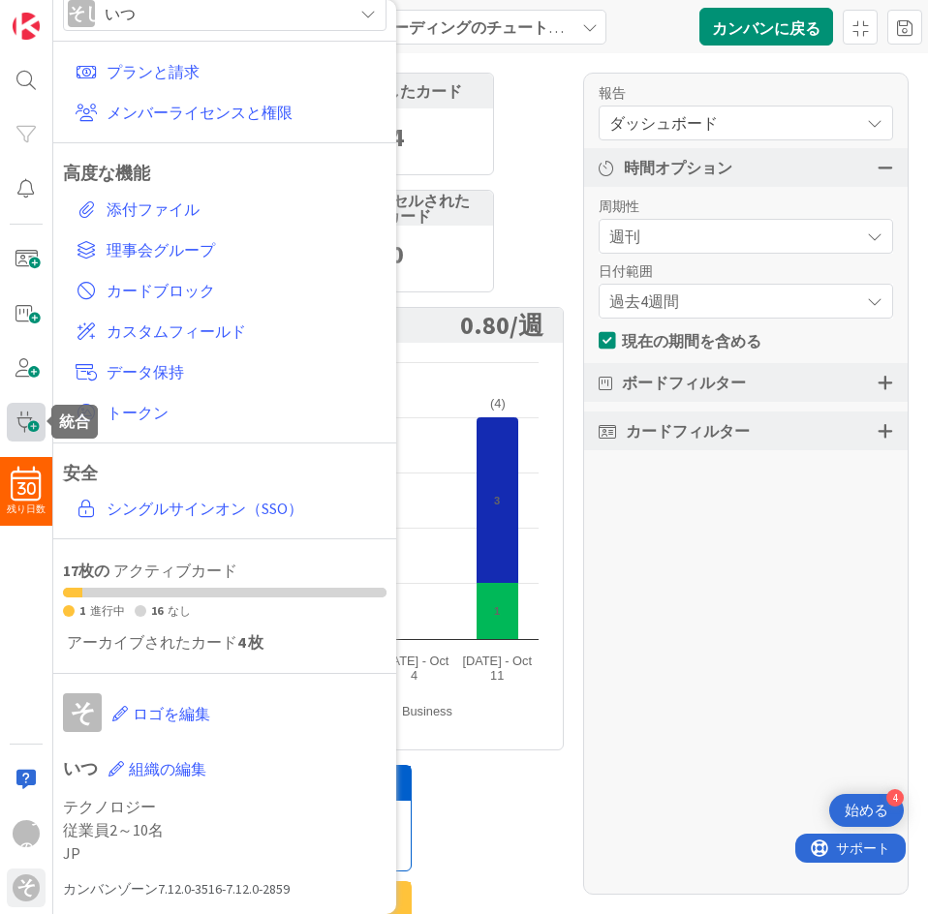
click at [18, 429] on span at bounding box center [26, 422] width 39 height 39
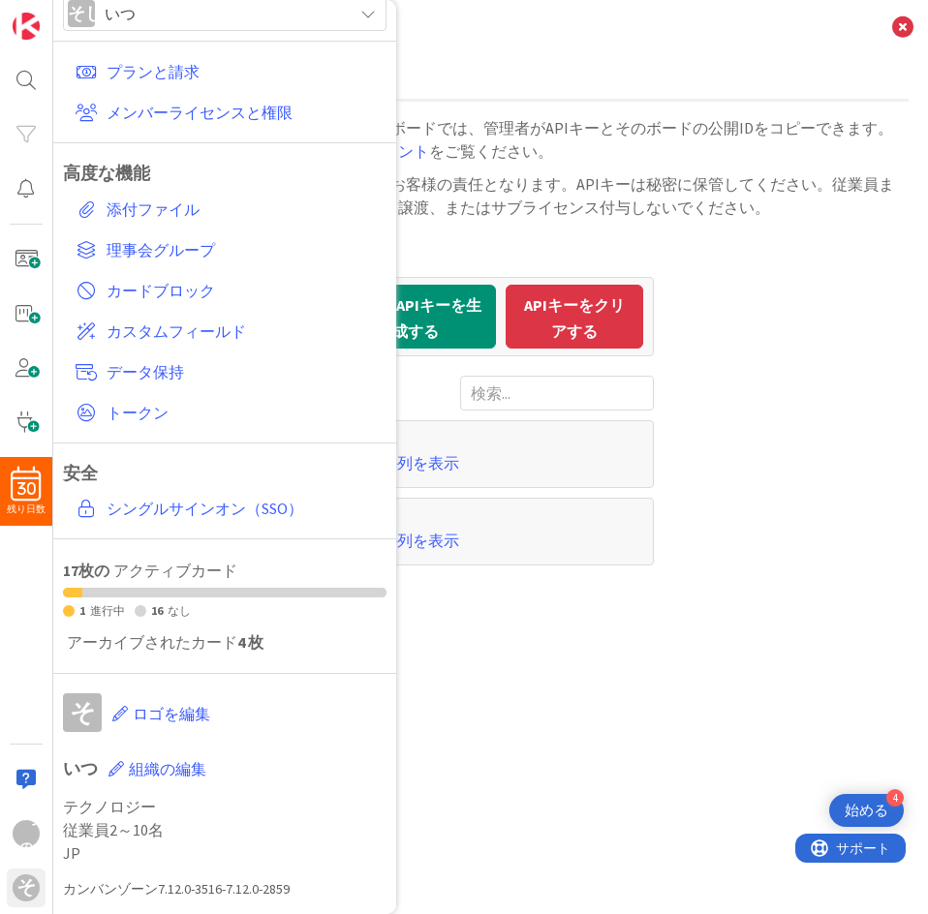
drag, startPoint x: 474, startPoint y: 25, endPoint x: 484, endPoint y: 27, distance: 10.8
click at [477, 24] on h3 "統合" at bounding box center [490, 26] width 875 height 53
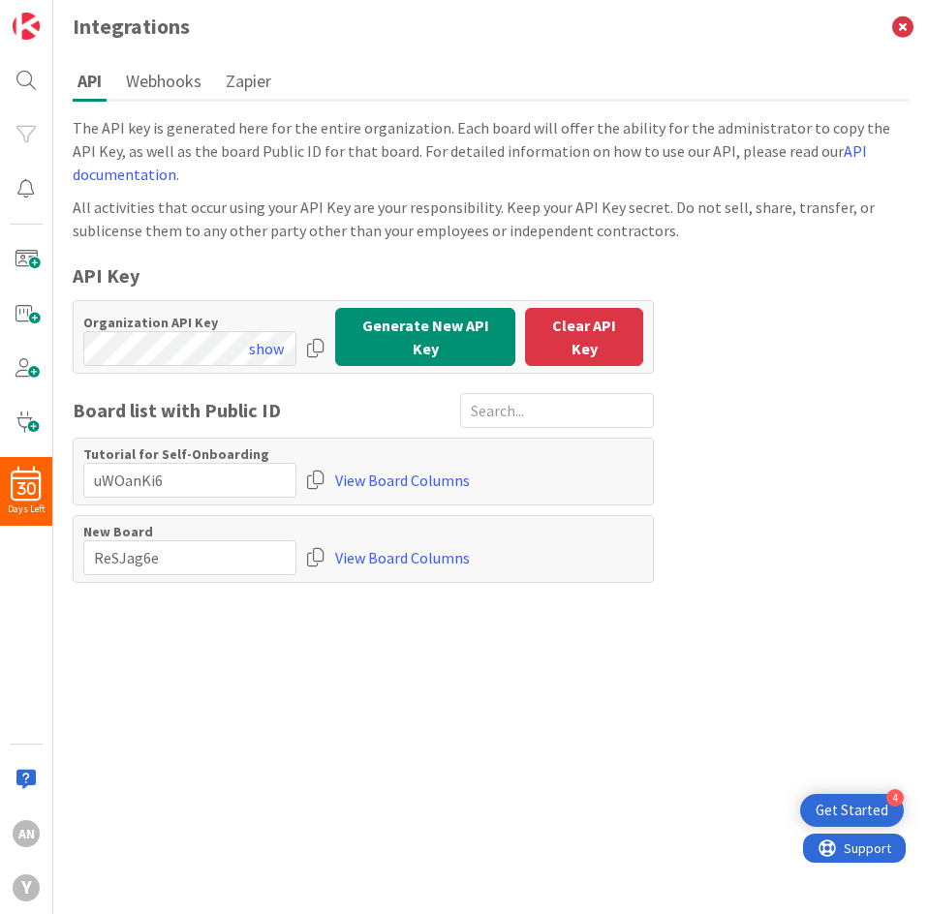
drag, startPoint x: 350, startPoint y: 693, endPoint x: 262, endPoint y: 671, distance: 89.7
click at [262, 671] on div "The API key is generated here for the entire organization. Each board will offe…" at bounding box center [491, 510] width 836 height 788
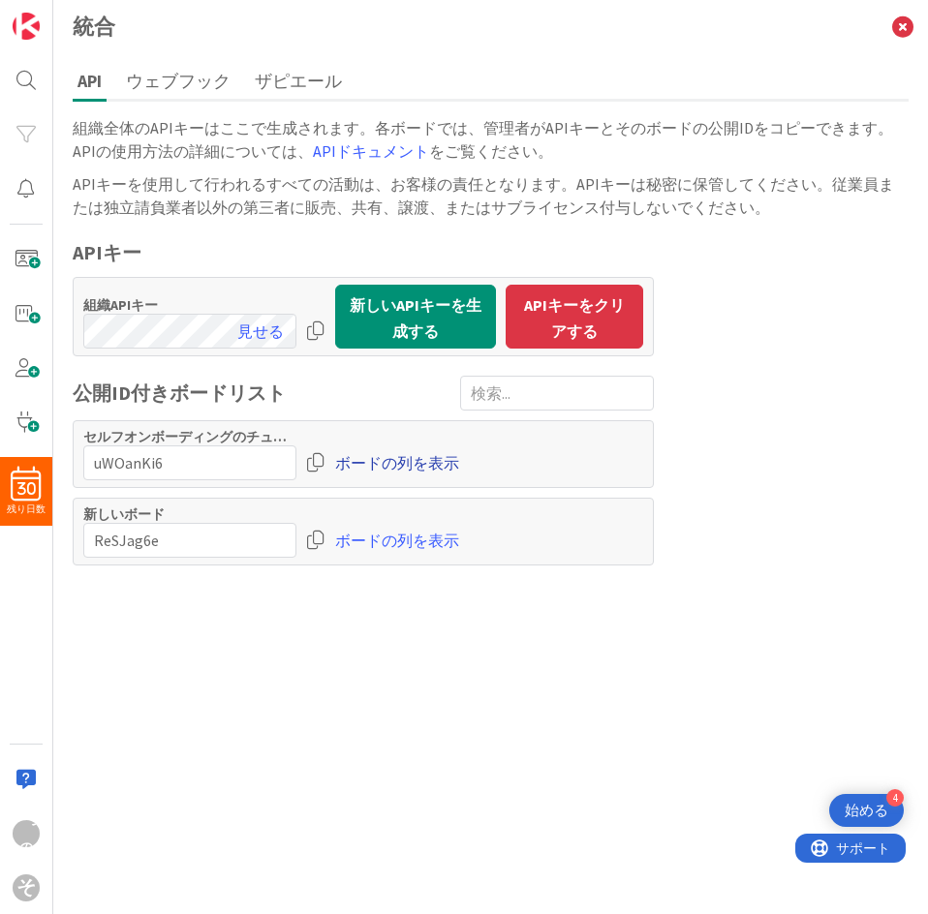
click at [420, 473] on font "ボードの列を表示" at bounding box center [397, 462] width 124 height 19
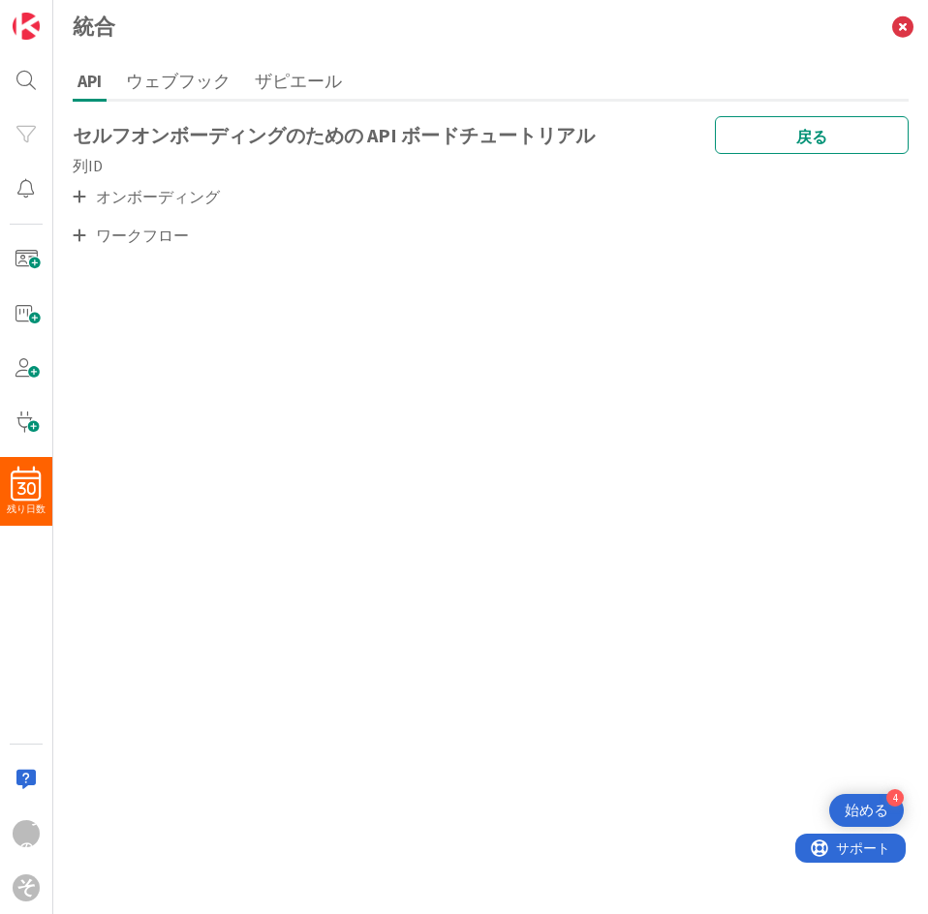
click at [133, 192] on font "オンボーディング" at bounding box center [158, 196] width 124 height 19
click at [74, 204] on icon at bounding box center [80, 196] width 14 height 15
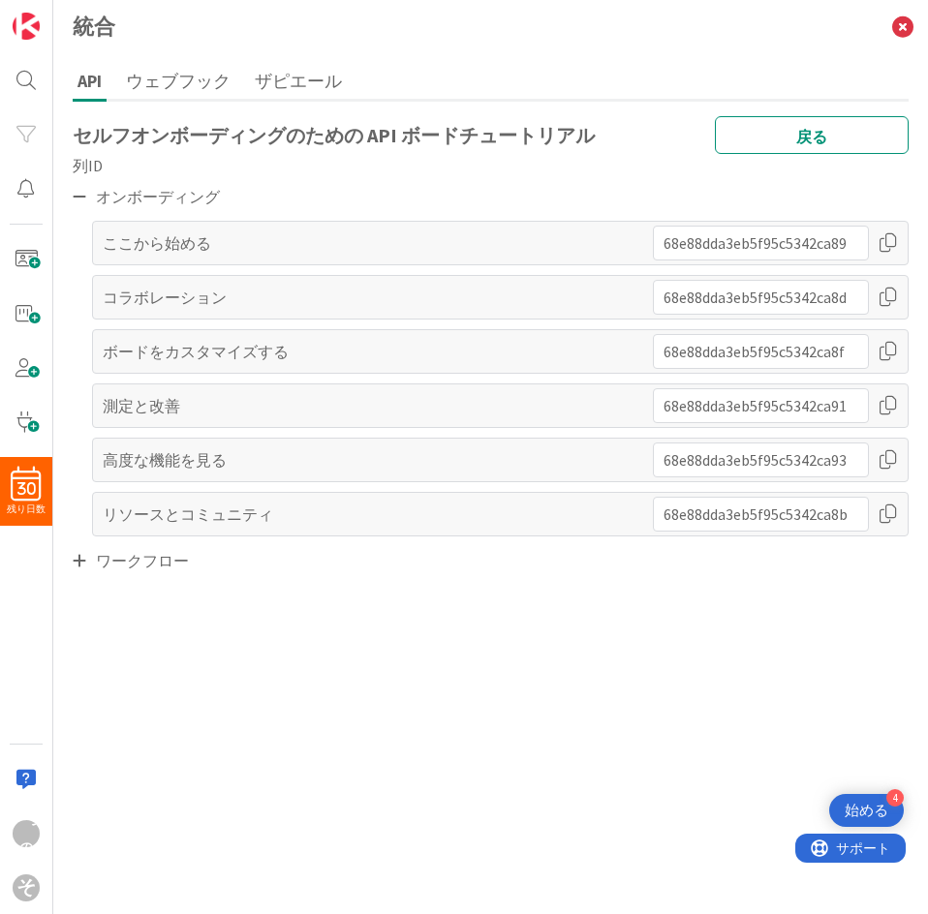
click at [891, 245] on div at bounding box center [888, 243] width 19 height 35
click at [121, 555] on font "ワークフロー" at bounding box center [142, 560] width 93 height 19
click at [92, 564] on div "ワークフロー" at bounding box center [491, 560] width 836 height 29
click at [82, 555] on icon at bounding box center [80, 560] width 14 height 15
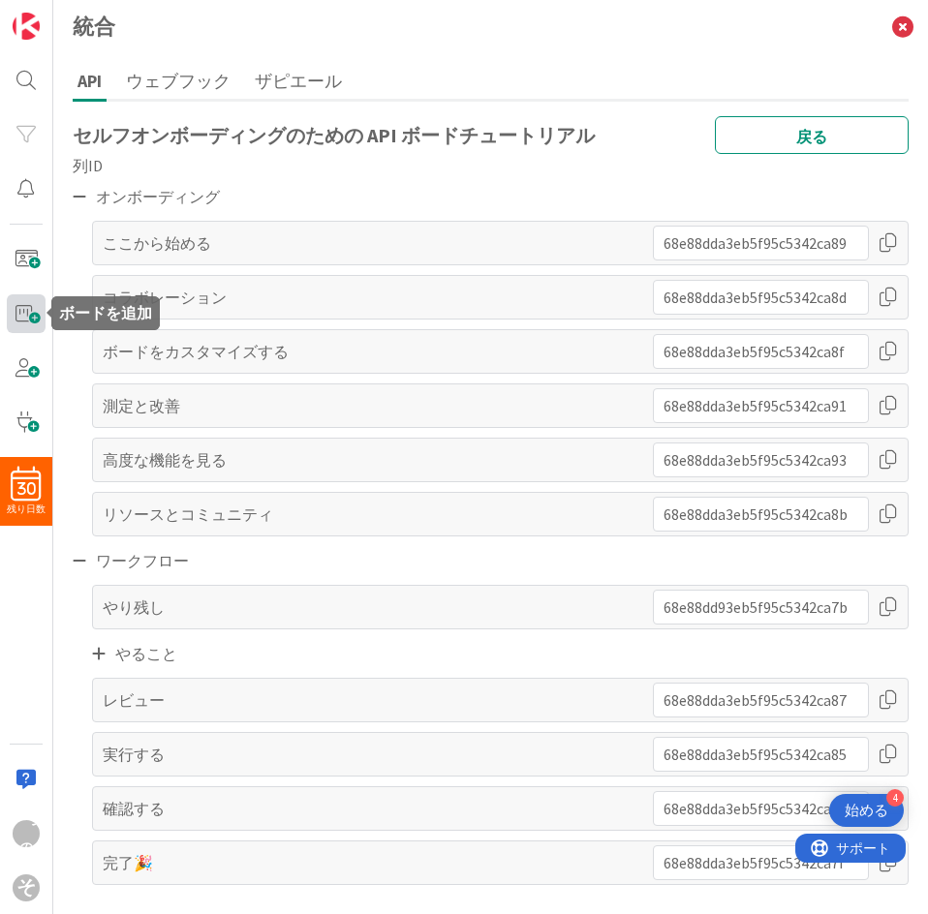
click at [20, 319] on span at bounding box center [26, 313] width 39 height 39
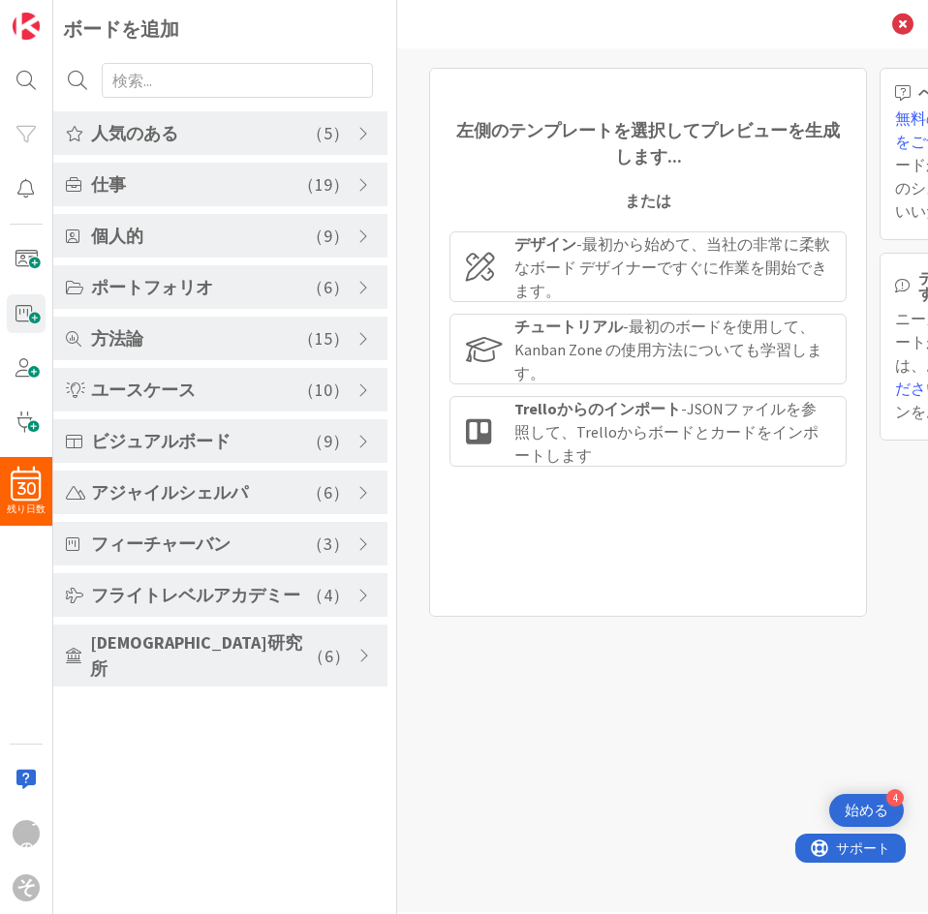
click at [437, 184] on div "左側のテンプレートを選択してプレビューを生成します... または デザイン - 最初から始めて、当社の非常に柔軟なボード デザイナーですぐに作業を開始できます…" at bounding box center [648, 342] width 438 height 549
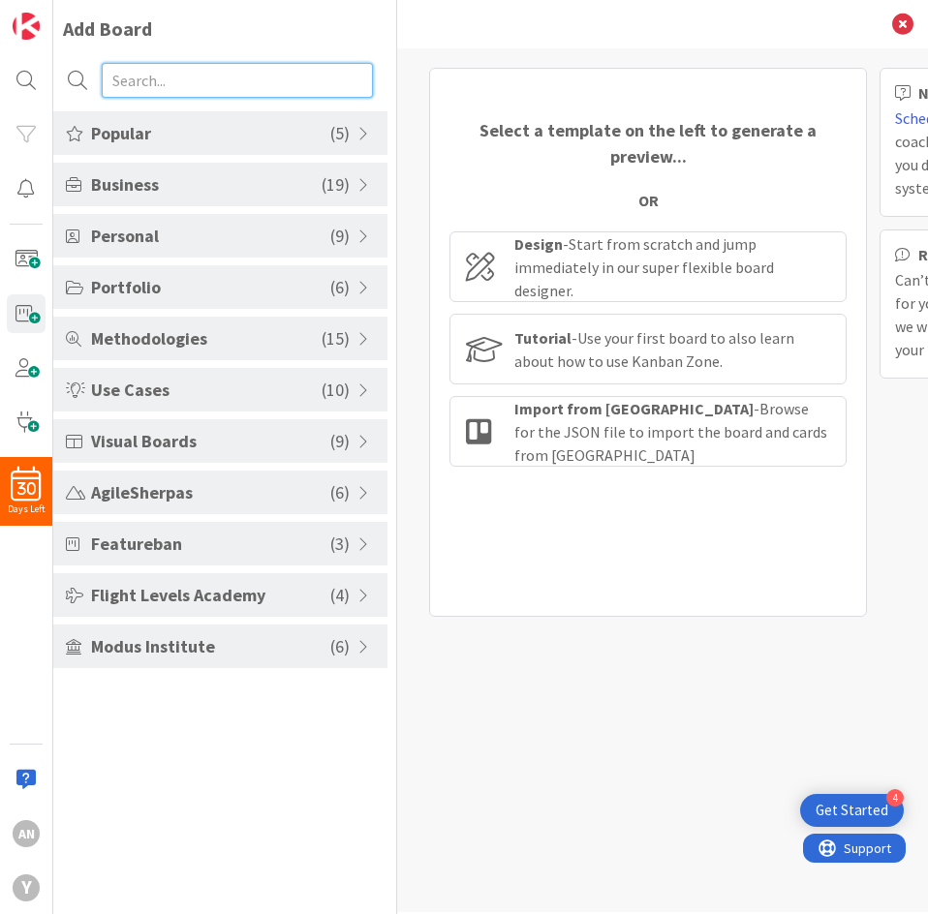
paste input "Board Settings"
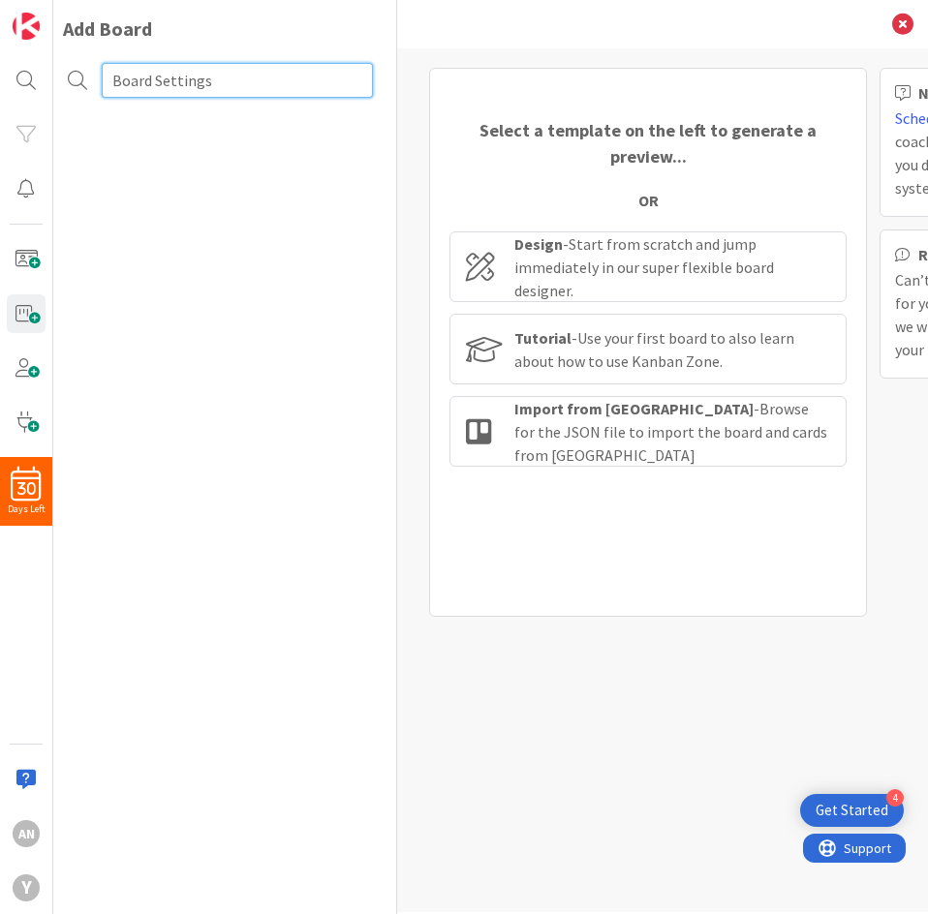
type input "Board Settings"
click at [573, 51] on div "Select a template on the left to generate a preview... OR Design - Start from s…" at bounding box center [662, 480] width 531 height 864
drag, startPoint x: 269, startPoint y: 88, endPoint x: 65, endPoint y: 102, distance: 204.8
click at [65, 102] on div "Board Settings" at bounding box center [220, 82] width 334 height 58
type input "Ｇ"
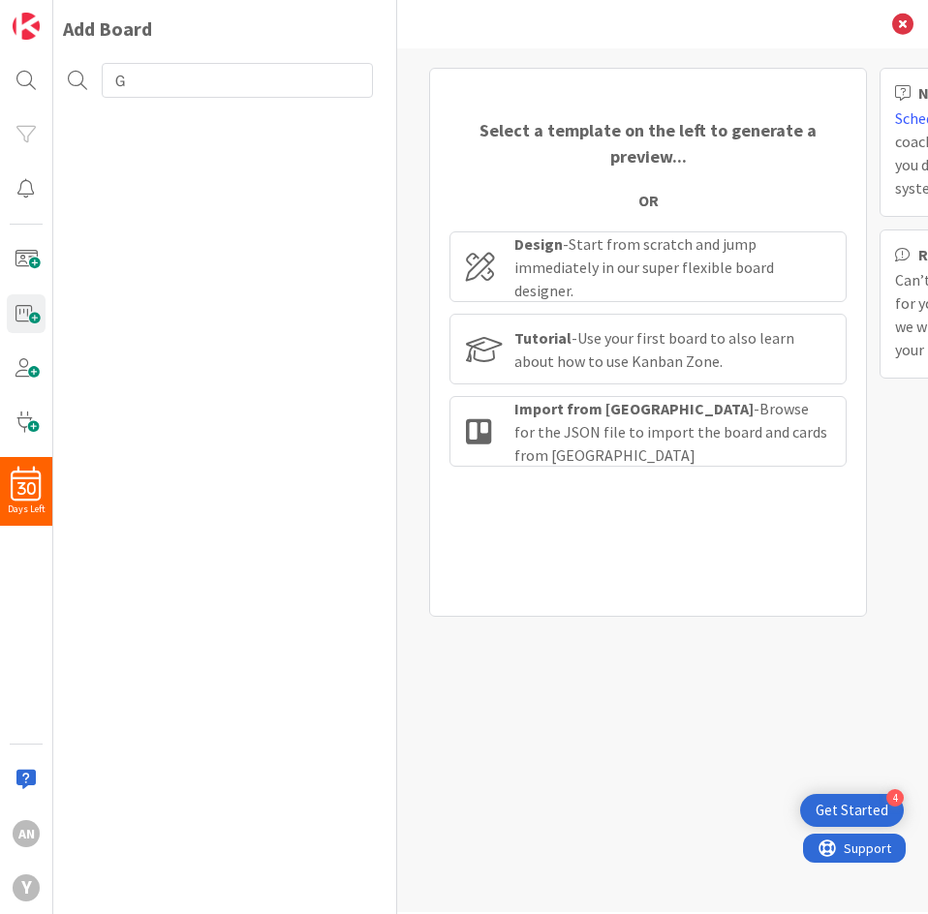
click at [481, 32] on div "Back" at bounding box center [662, 24] width 531 height 48
click at [15, 95] on div at bounding box center [26, 80] width 39 height 39
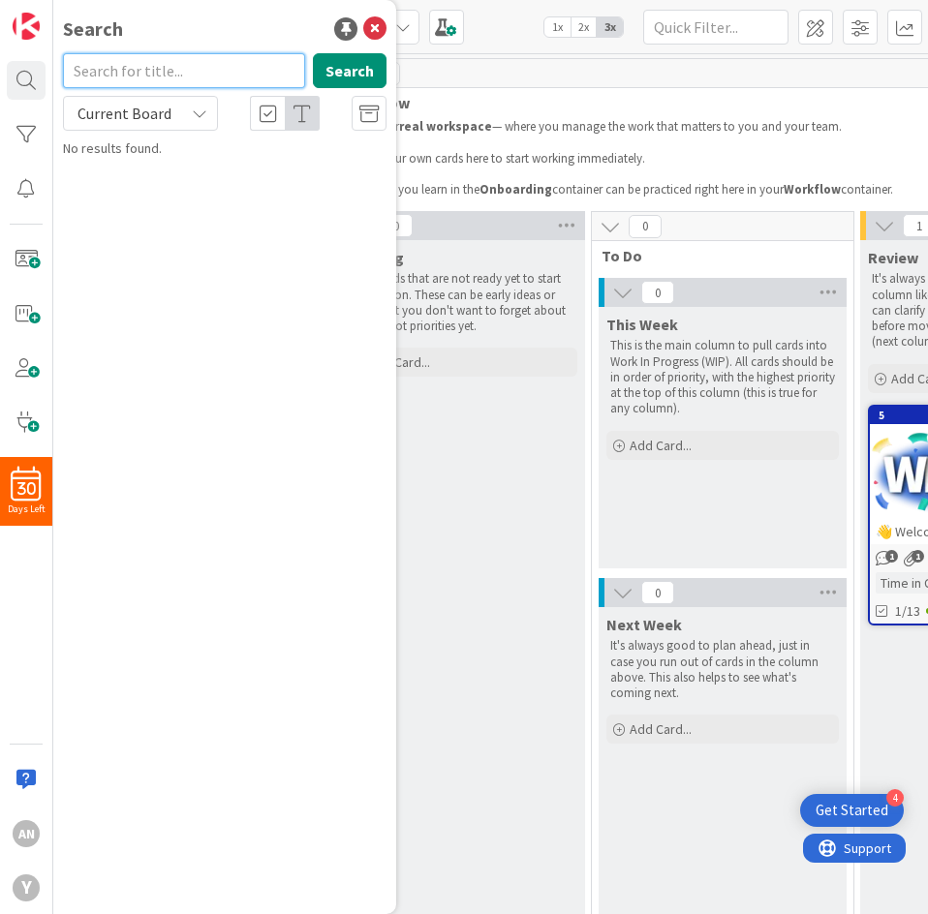
drag, startPoint x: 145, startPoint y: 58, endPoint x: 116, endPoint y: 79, distance: 36.0
paste input "Board Settings"
type input "Board Settings"
click at [352, 75] on button "Search" at bounding box center [350, 70] width 74 height 35
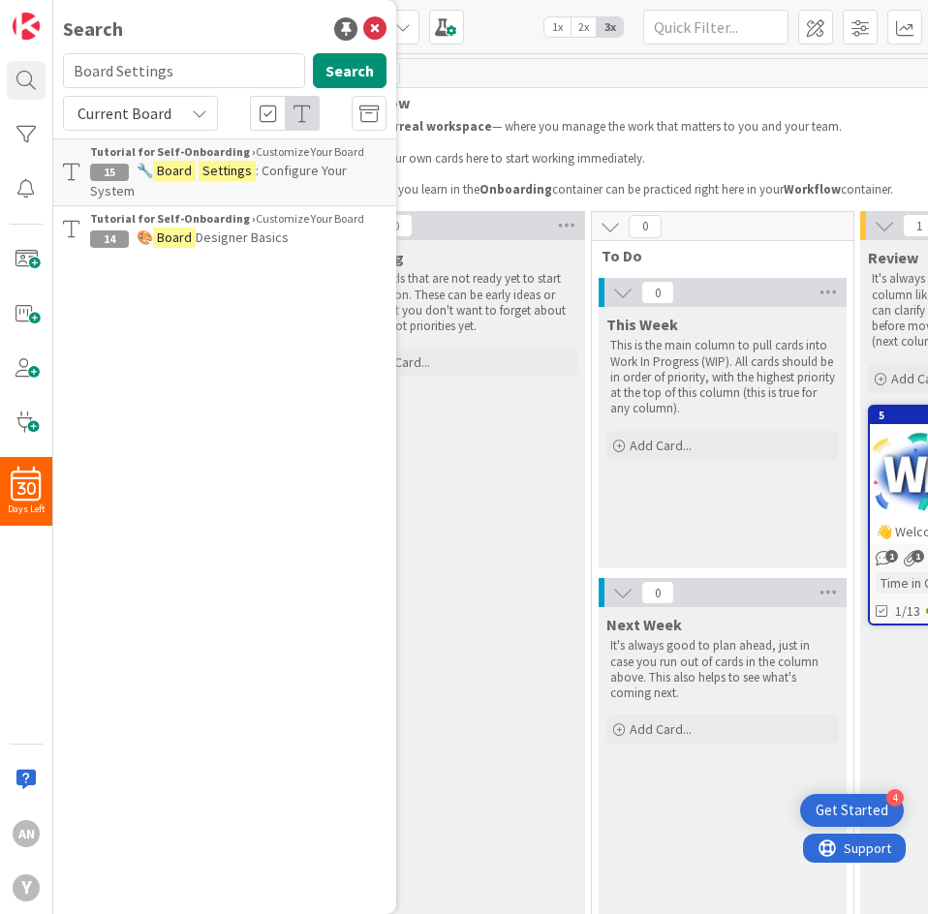
click at [243, 193] on p "🔧 Board Settings : Configure Your System" at bounding box center [238, 181] width 296 height 41
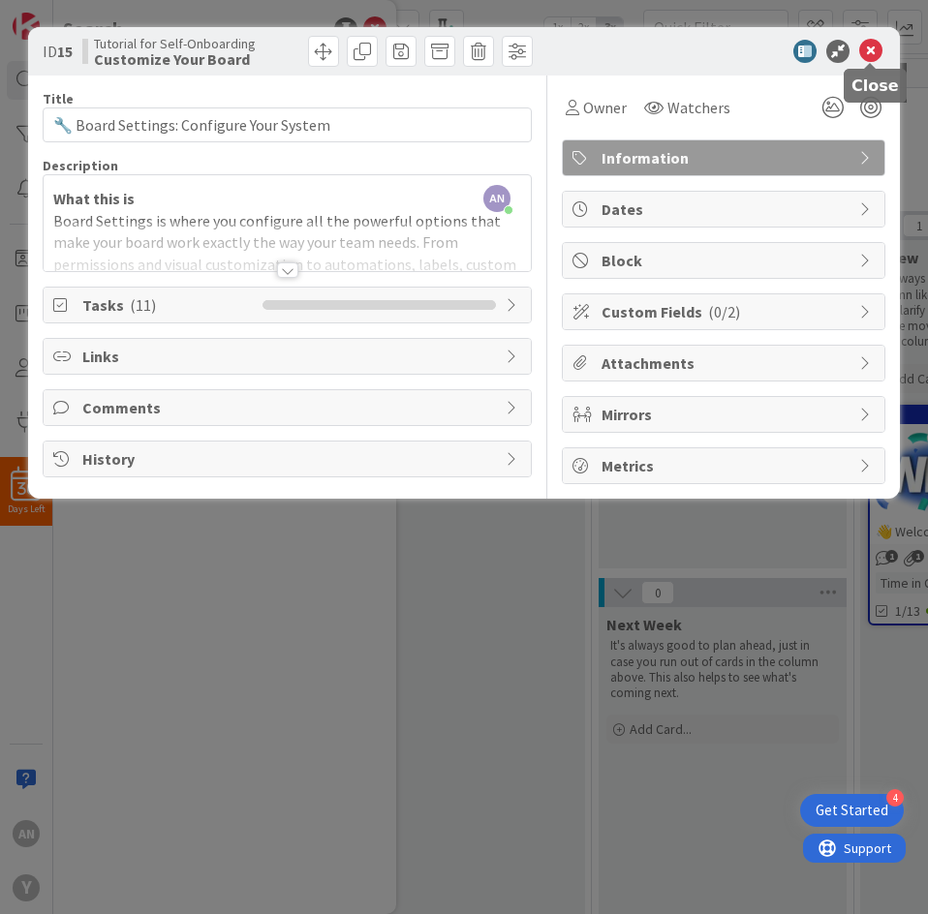
click at [879, 46] on icon at bounding box center [870, 51] width 23 height 23
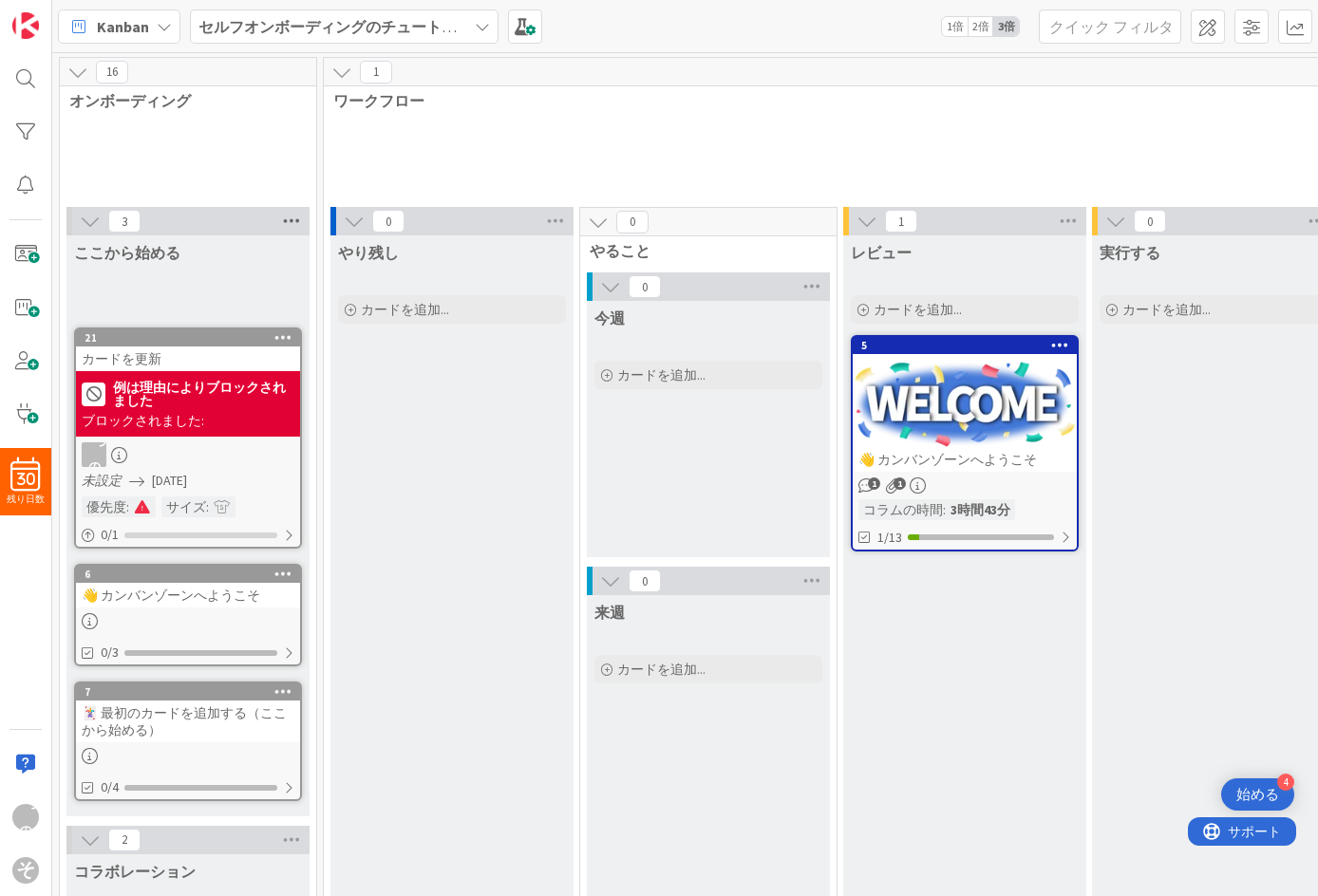
click at [290, 222] on icon at bounding box center [291, 221] width 25 height 28
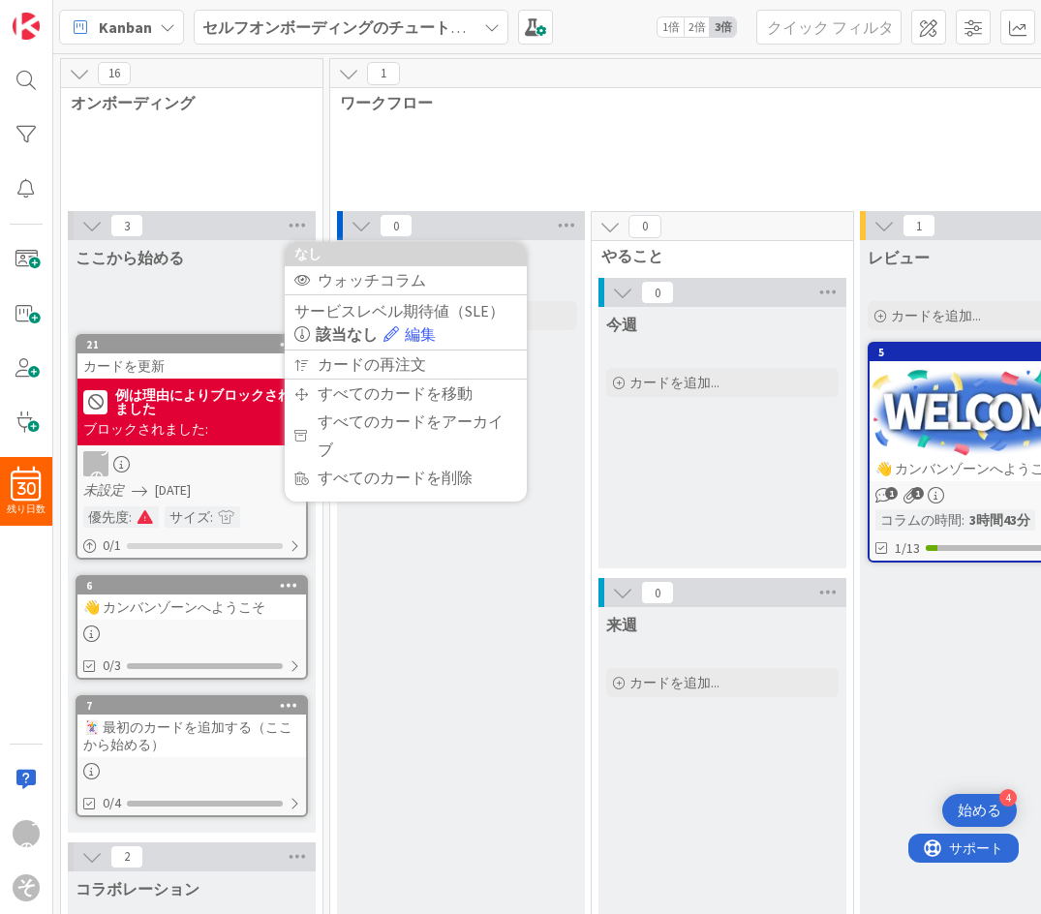
click at [160, 390] on font "例は理由によりブロックされました" at bounding box center [203, 401] width 176 height 31
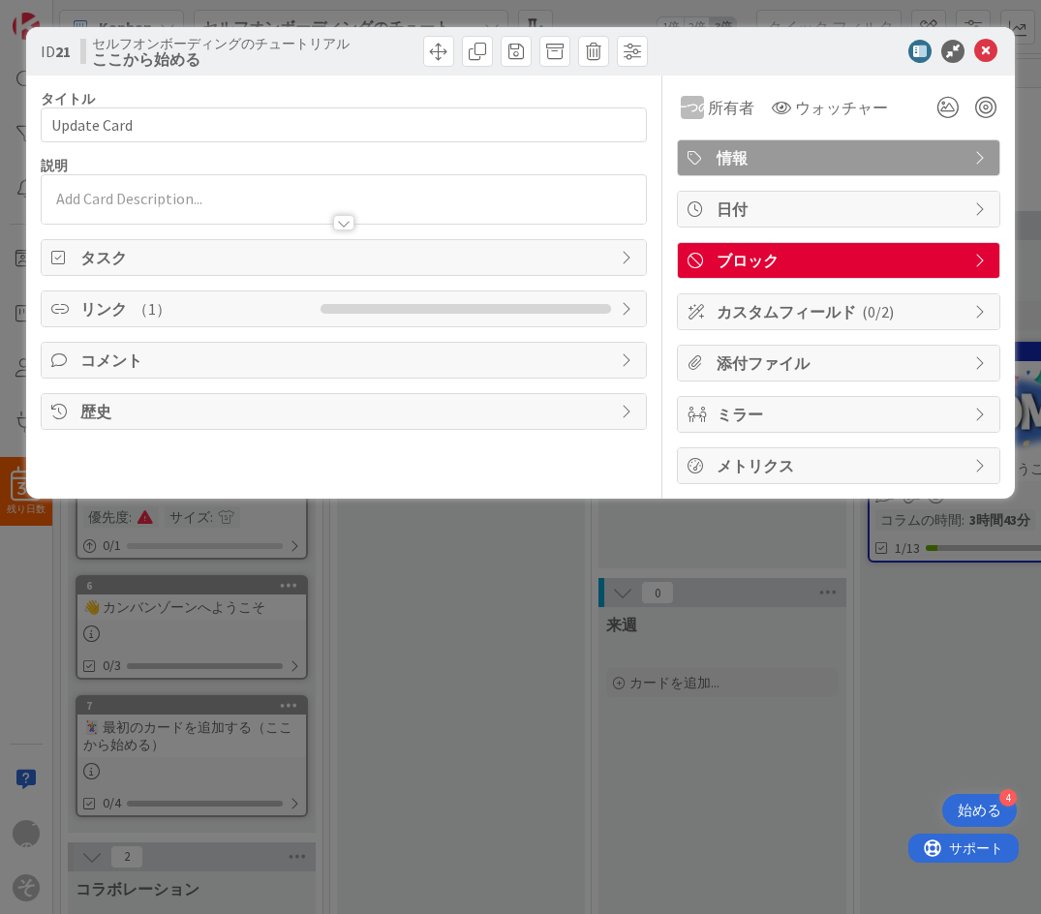
click at [927, 259] on span "ブロック" at bounding box center [841, 260] width 248 height 23
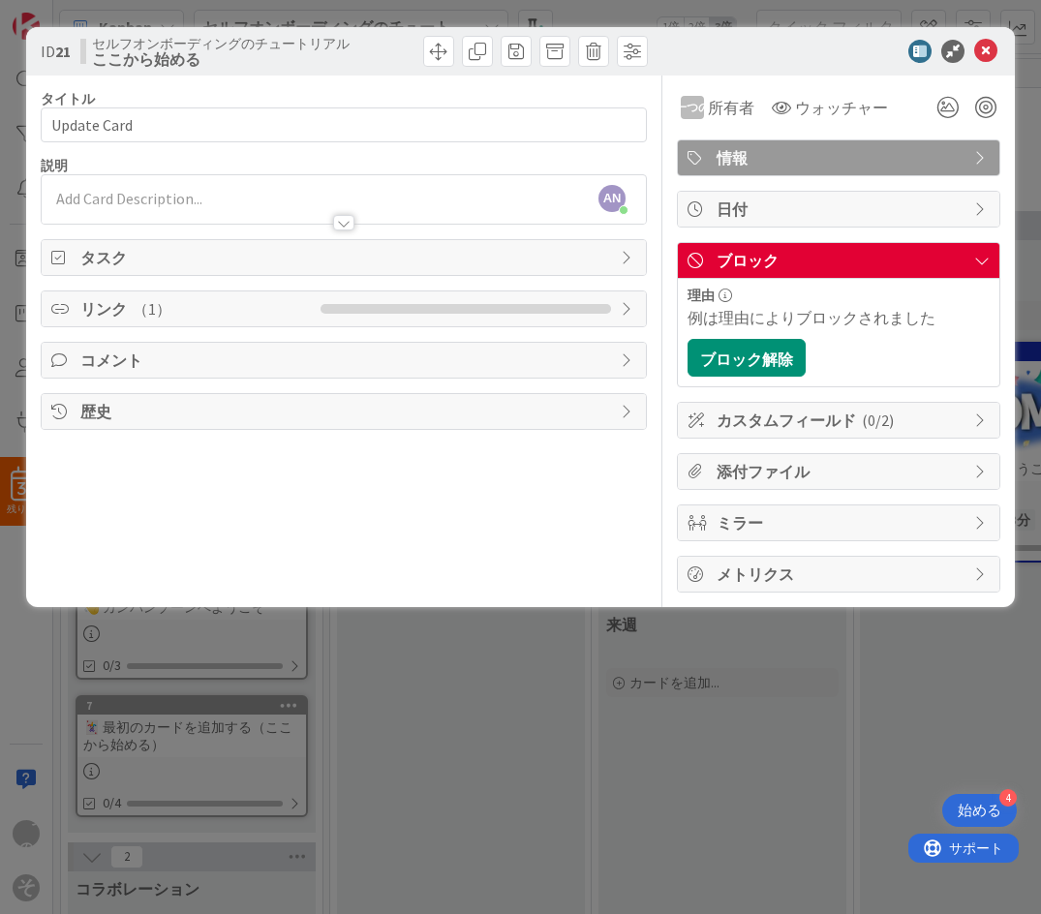
click at [627, 304] on icon at bounding box center [628, 308] width 15 height 15
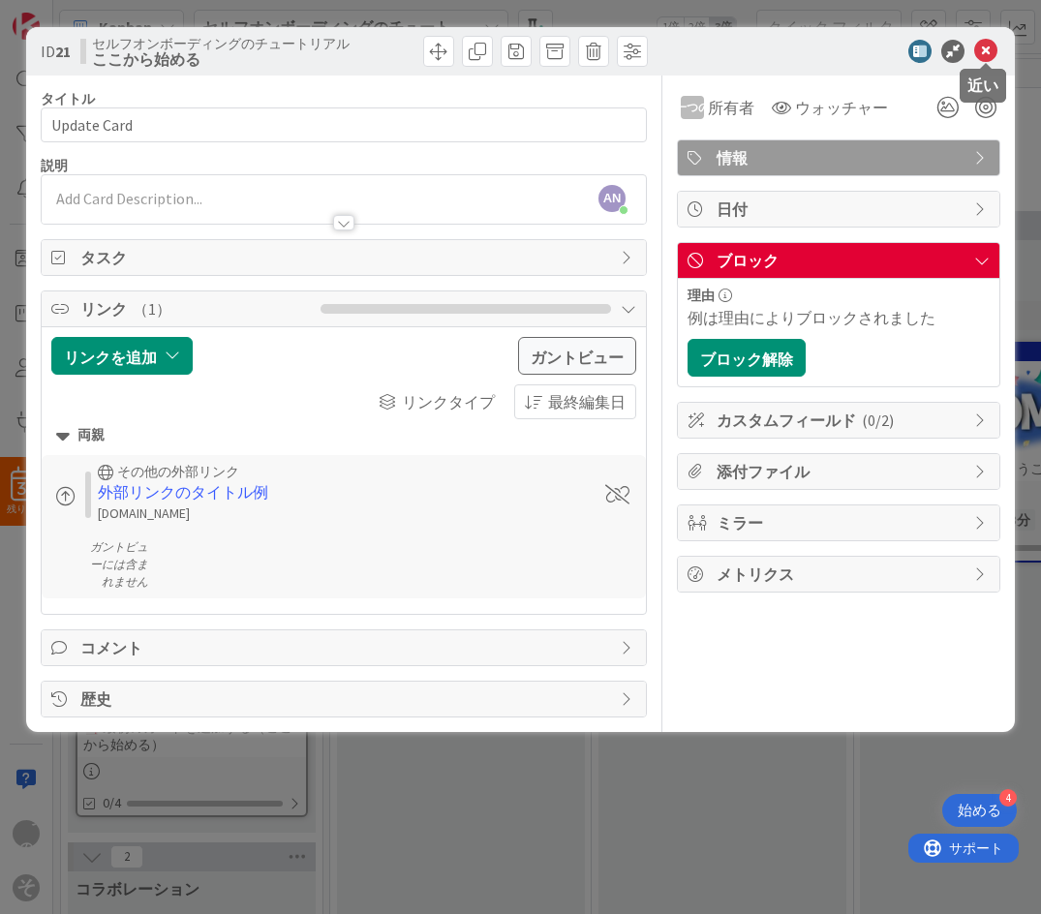
click at [927, 59] on icon at bounding box center [985, 51] width 23 height 23
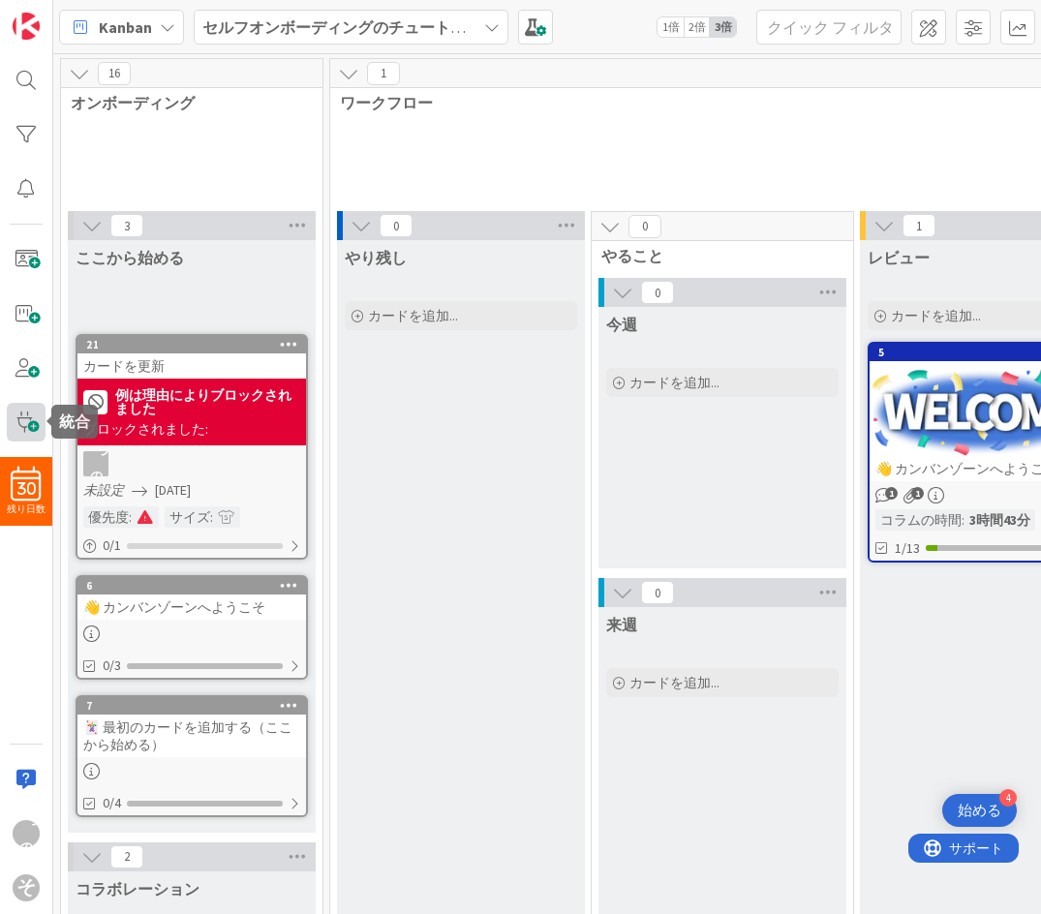
click at [20, 421] on span at bounding box center [26, 422] width 39 height 39
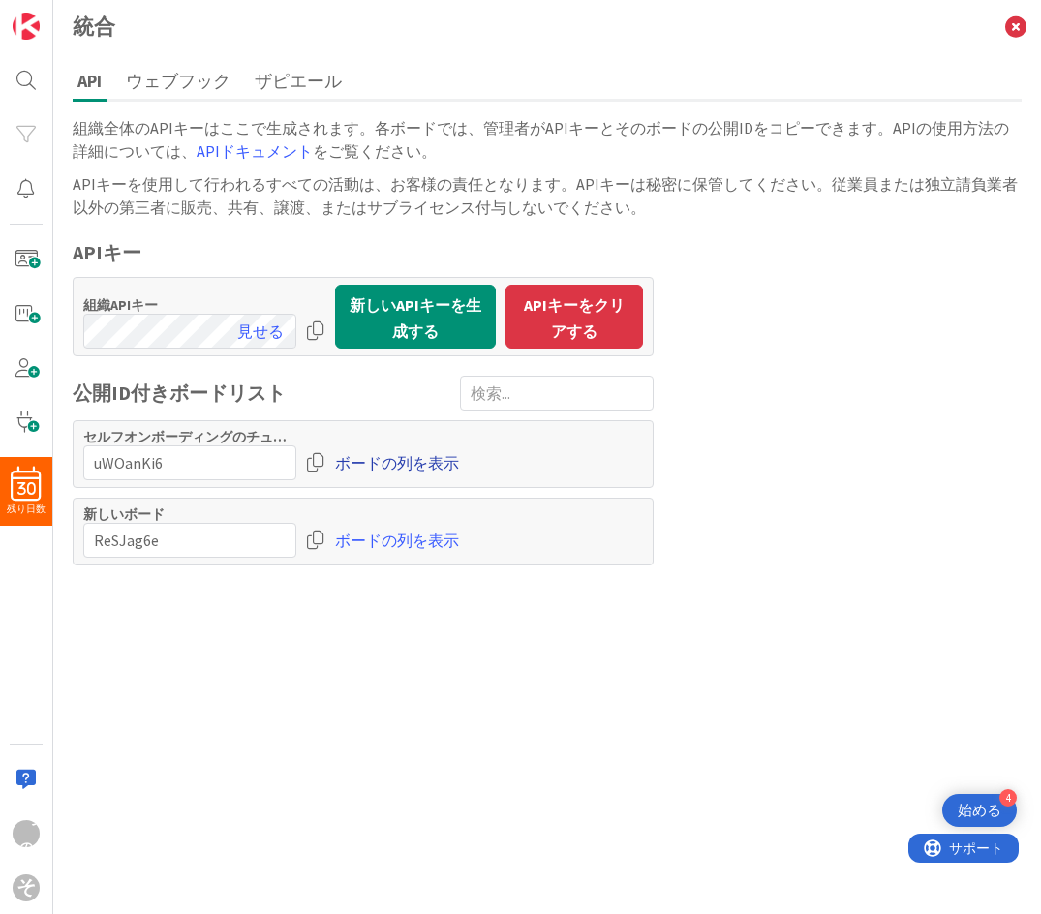
click at [366, 461] on font "ボードの列を表示" at bounding box center [397, 462] width 124 height 19
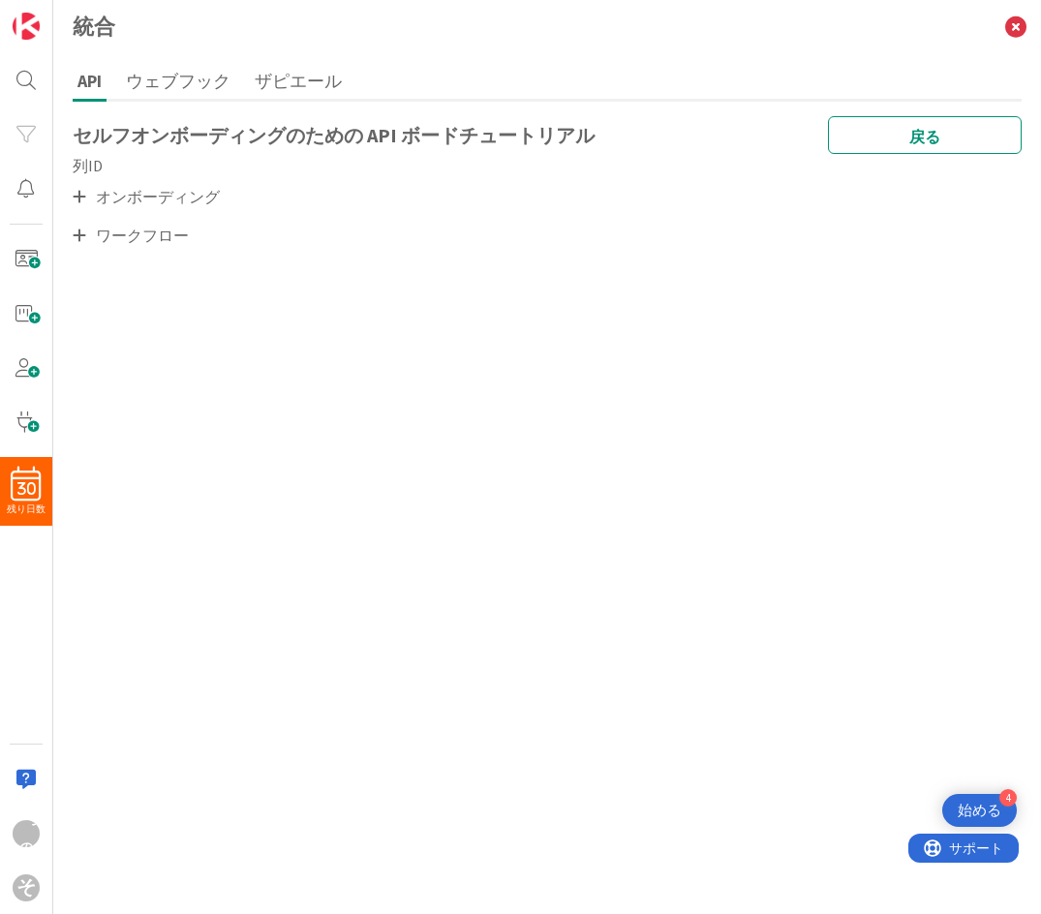
click at [178, 202] on font "オンボーディング" at bounding box center [158, 196] width 124 height 19
click at [80, 193] on icon at bounding box center [80, 196] width 14 height 15
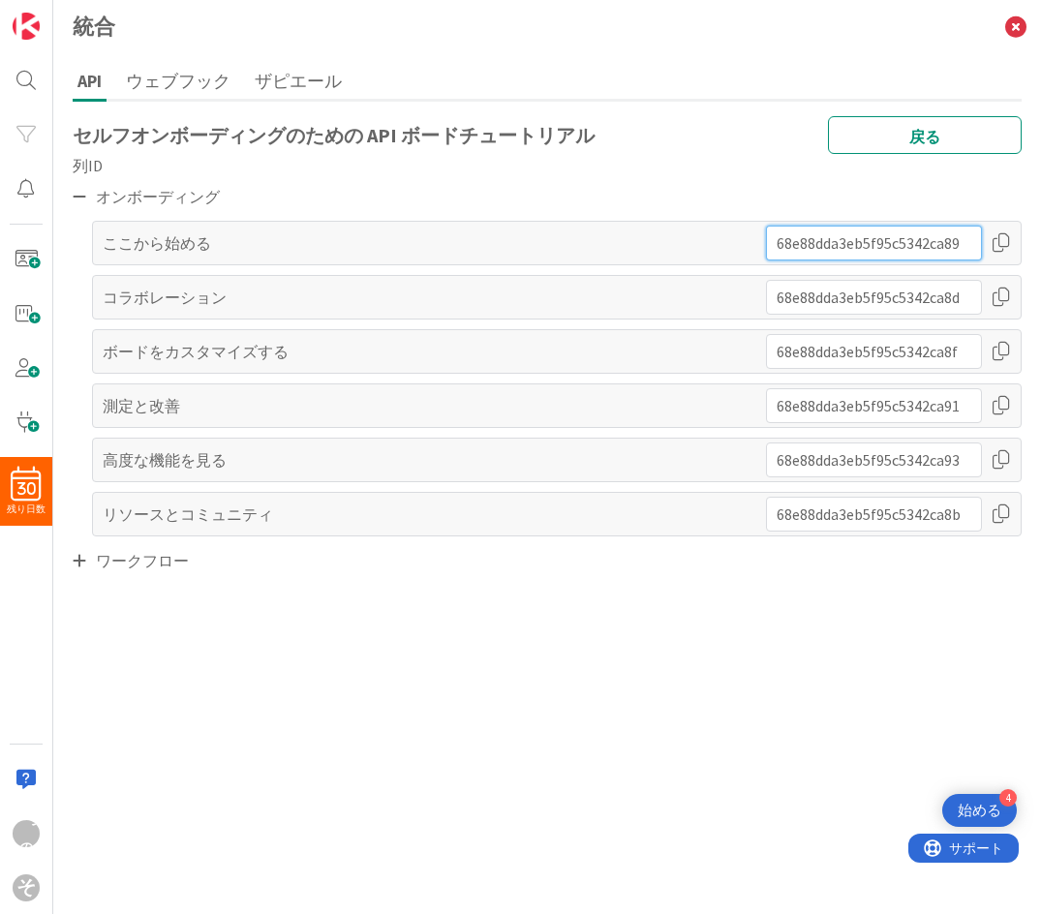
drag, startPoint x: 858, startPoint y: 252, endPoint x: 1006, endPoint y: 252, distance: 148.2
click at [927, 246] on div at bounding box center [888, 243] width 245 height 35
click at [153, 571] on font "ワークフロー" at bounding box center [142, 560] width 93 height 19
drag, startPoint x: 138, startPoint y: 555, endPoint x: 122, endPoint y: 565, distance: 18.3
click at [135, 556] on font "ワークフロー" at bounding box center [142, 560] width 93 height 19
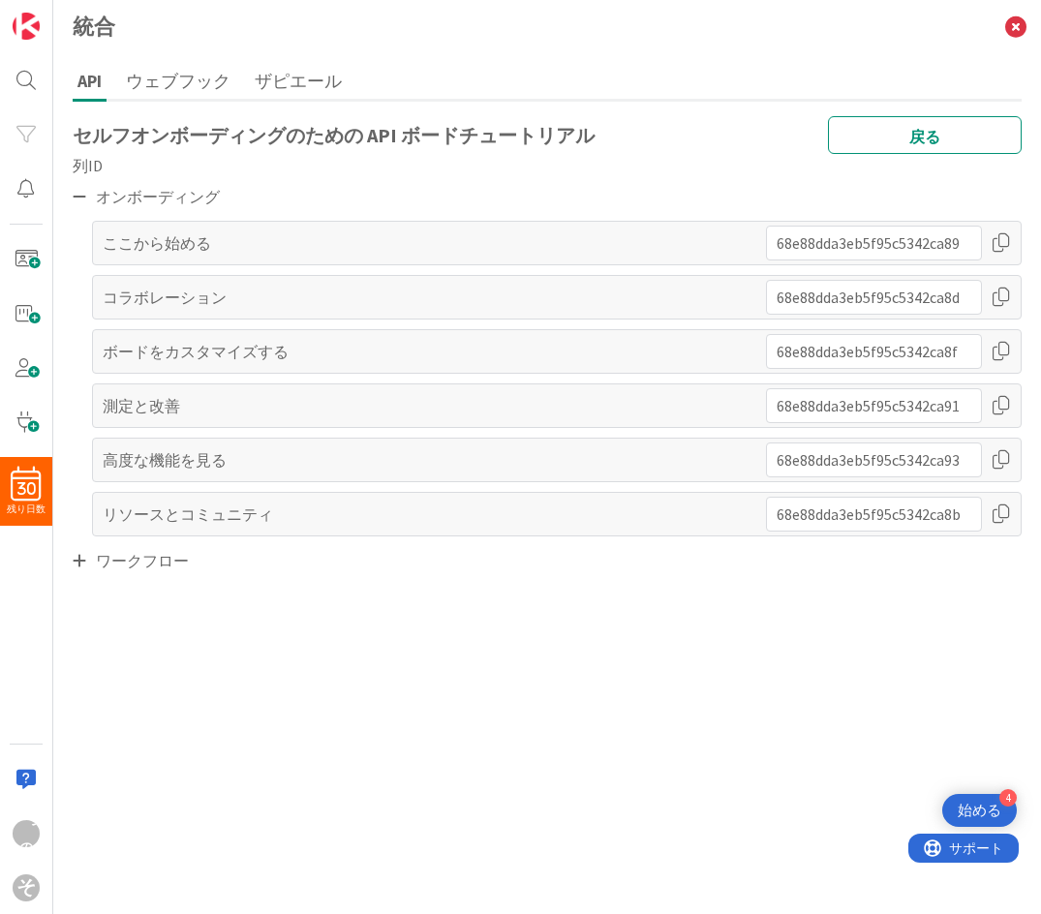
click at [92, 566] on div "ワークフロー" at bounding box center [547, 560] width 949 height 29
click at [77, 565] on icon at bounding box center [80, 560] width 14 height 15
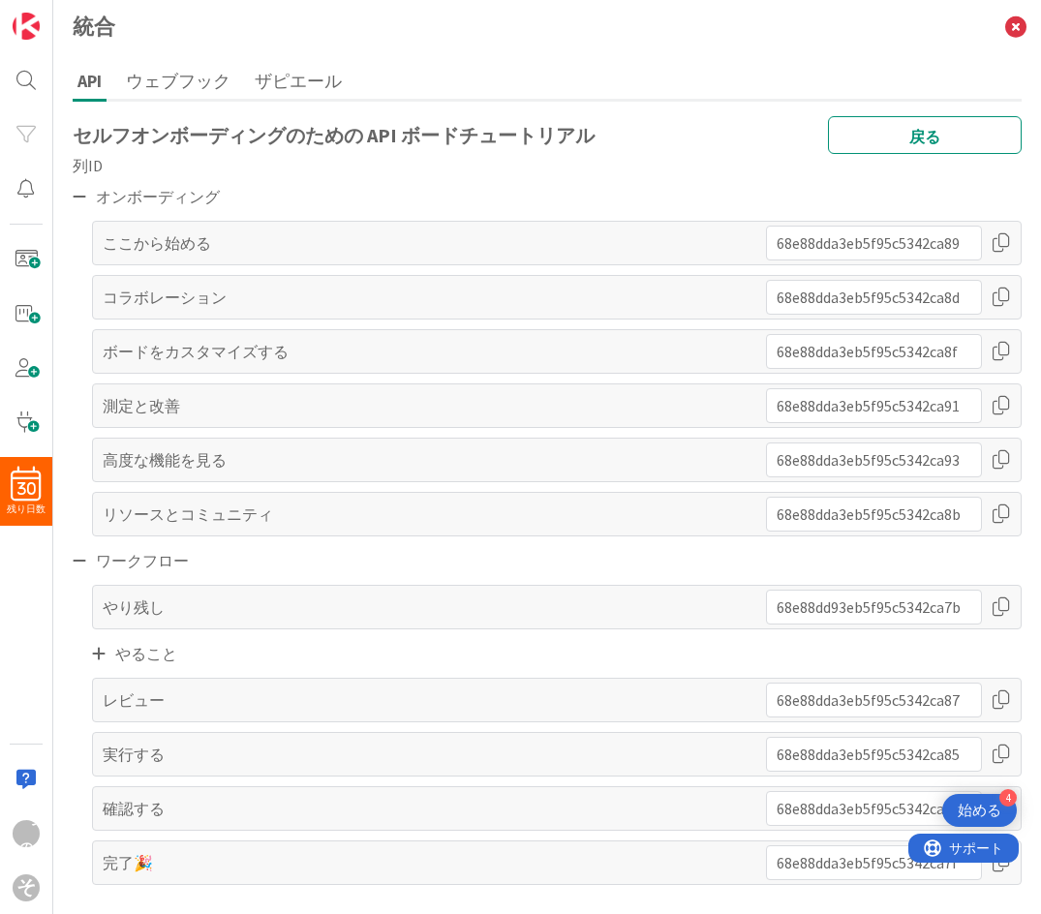
click at [370, 659] on div "やること" at bounding box center [557, 653] width 930 height 29
drag, startPoint x: 975, startPoint y: 248, endPoint x: 994, endPoint y: 248, distance: 18.4
click at [927, 248] on div at bounding box center [888, 243] width 245 height 35
click at [25, 270] on span at bounding box center [26, 259] width 39 height 39
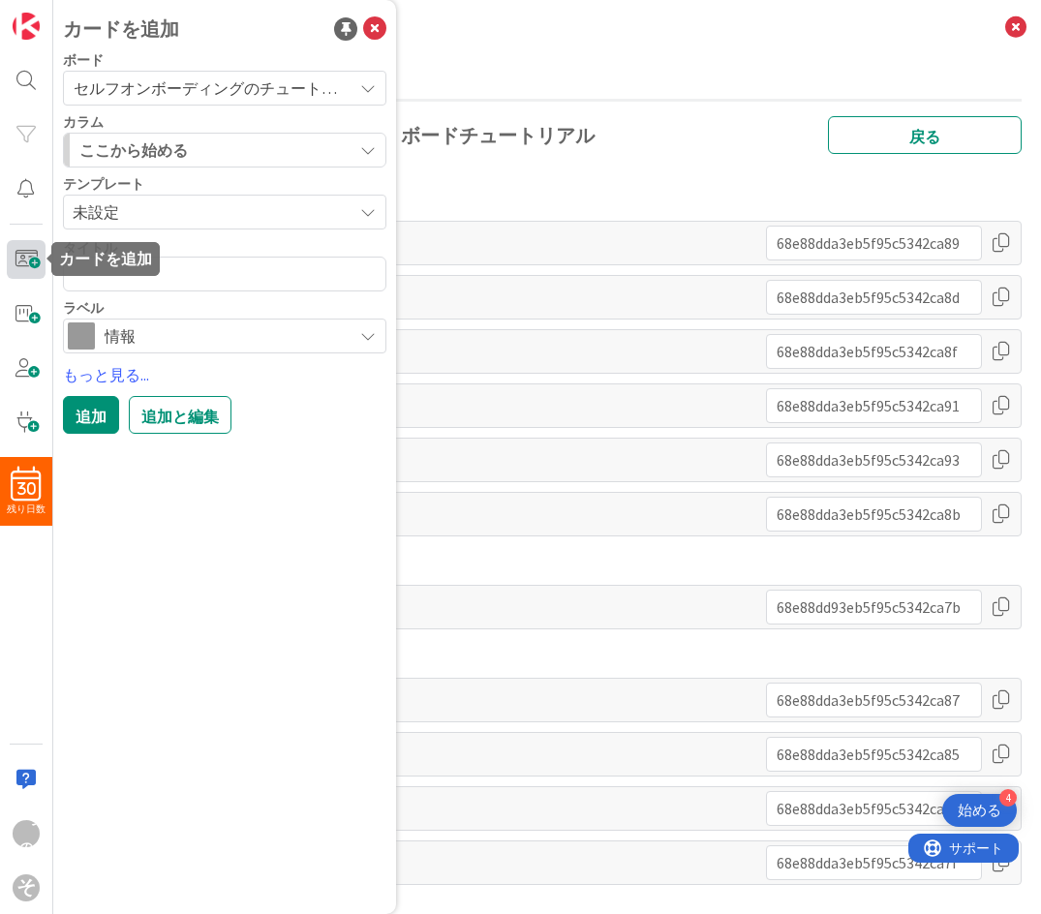
click at [20, 261] on span at bounding box center [26, 259] width 39 height 39
click at [20, 256] on span at bounding box center [26, 259] width 39 height 39
click at [16, 321] on span at bounding box center [26, 313] width 39 height 39
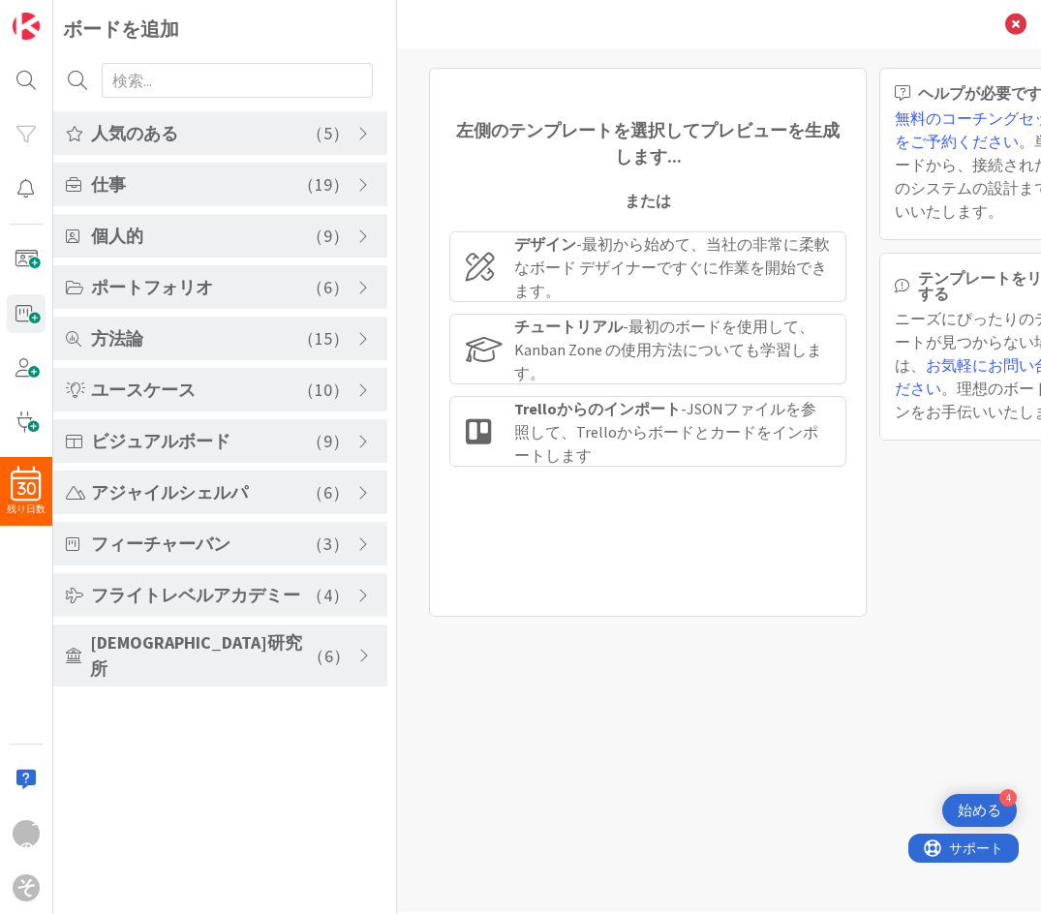
click at [365, 145] on div "人気のある （ 5 ）" at bounding box center [220, 133] width 334 height 44
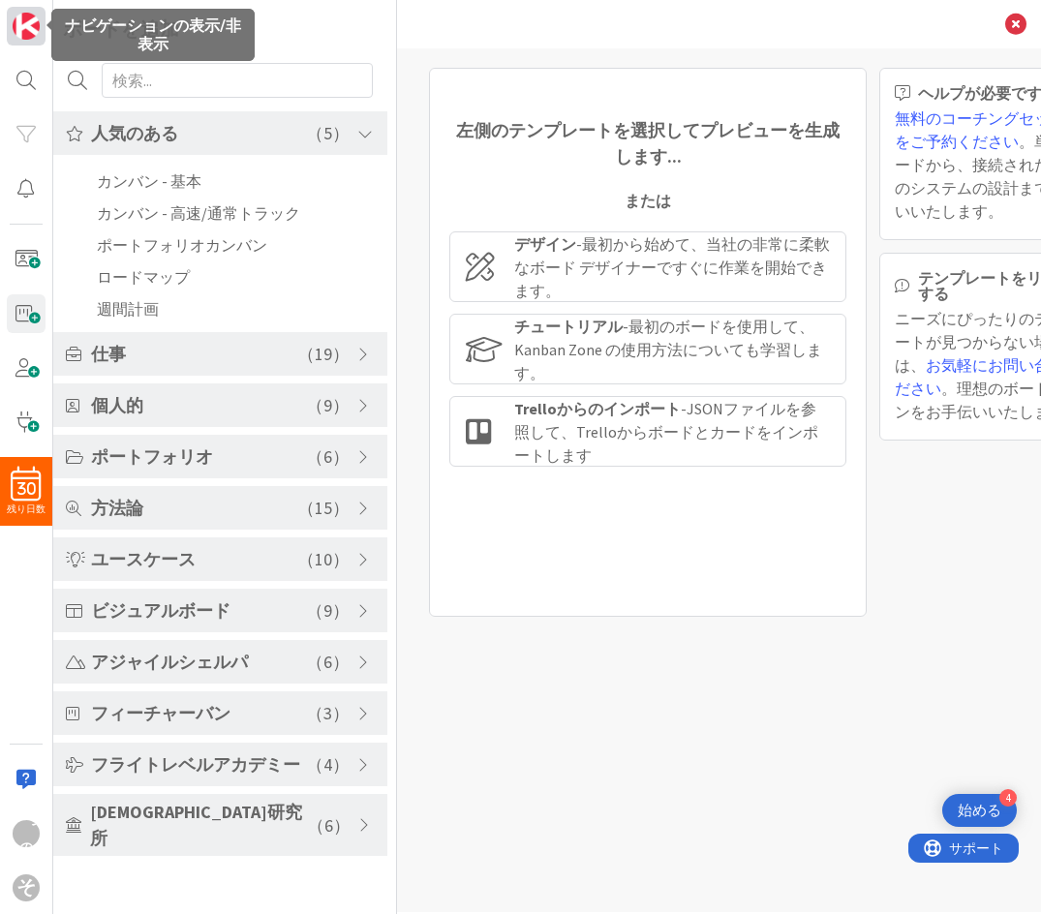
click at [31, 25] on img at bounding box center [26, 26] width 27 height 27
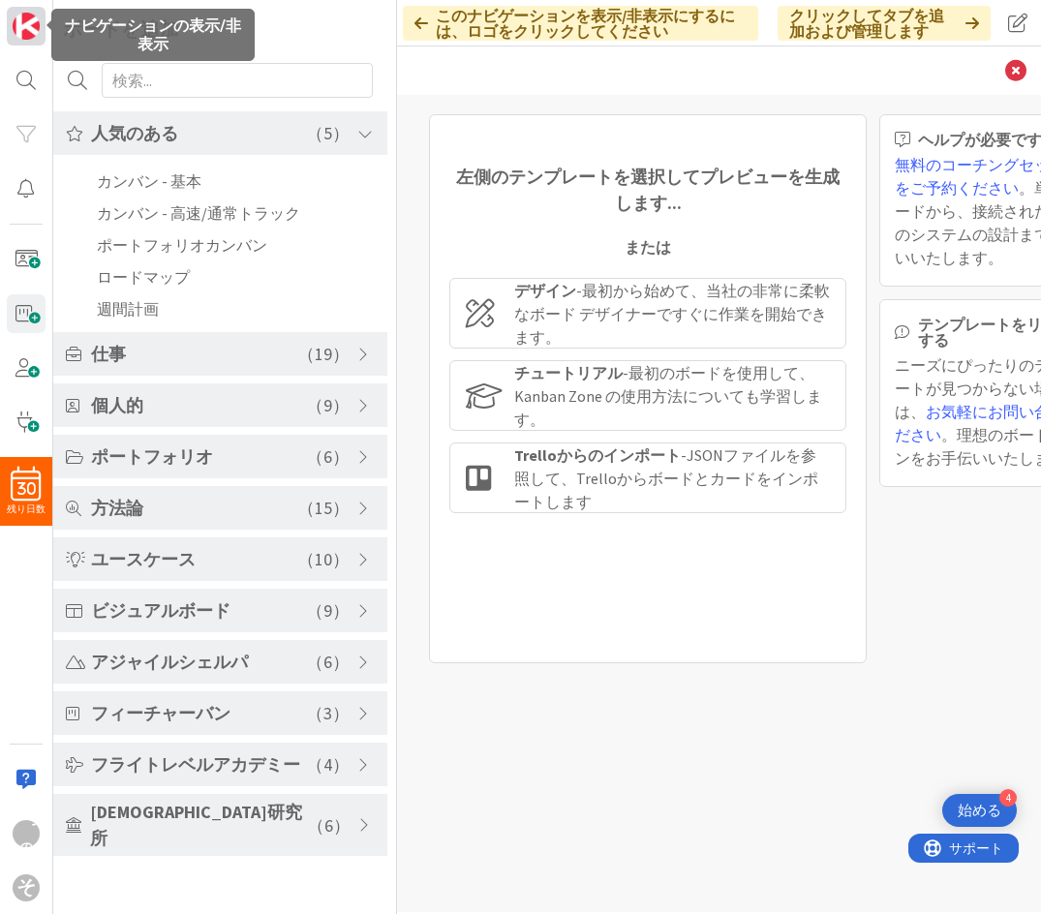
click at [31, 25] on img at bounding box center [26, 26] width 27 height 27
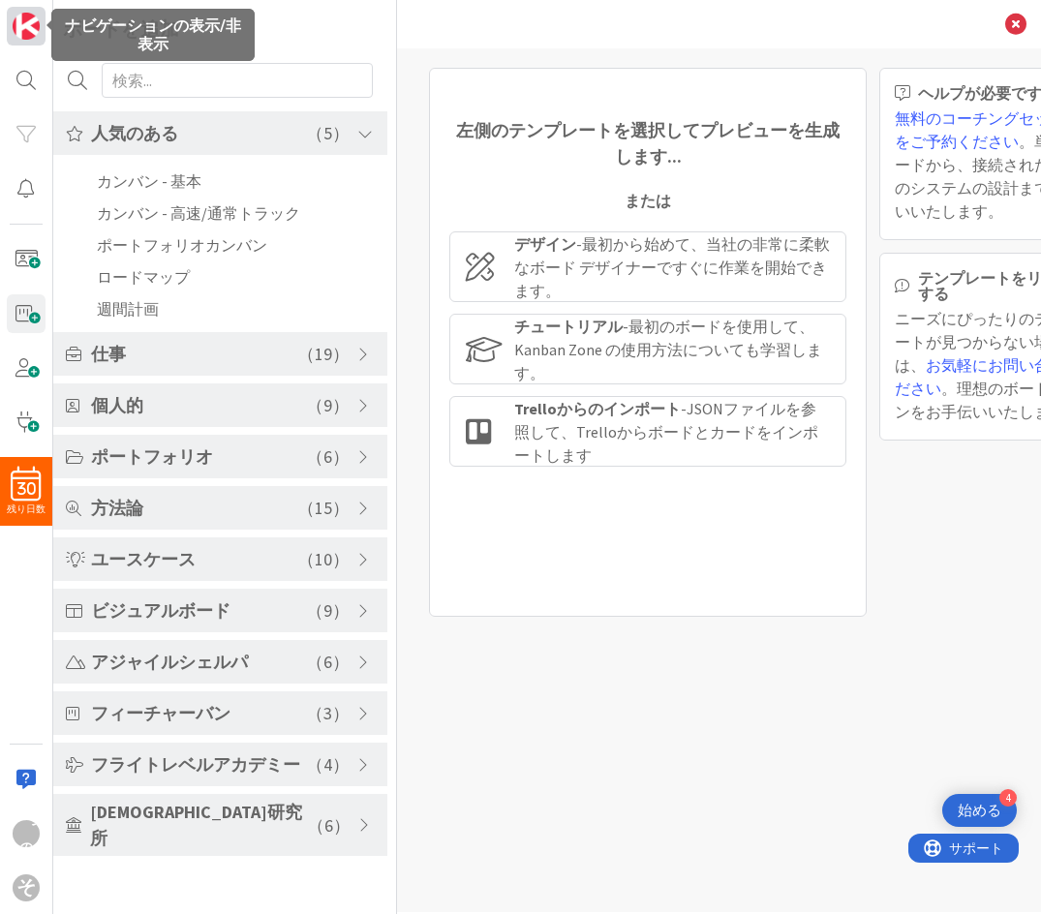
click at [31, 25] on img at bounding box center [26, 26] width 27 height 27
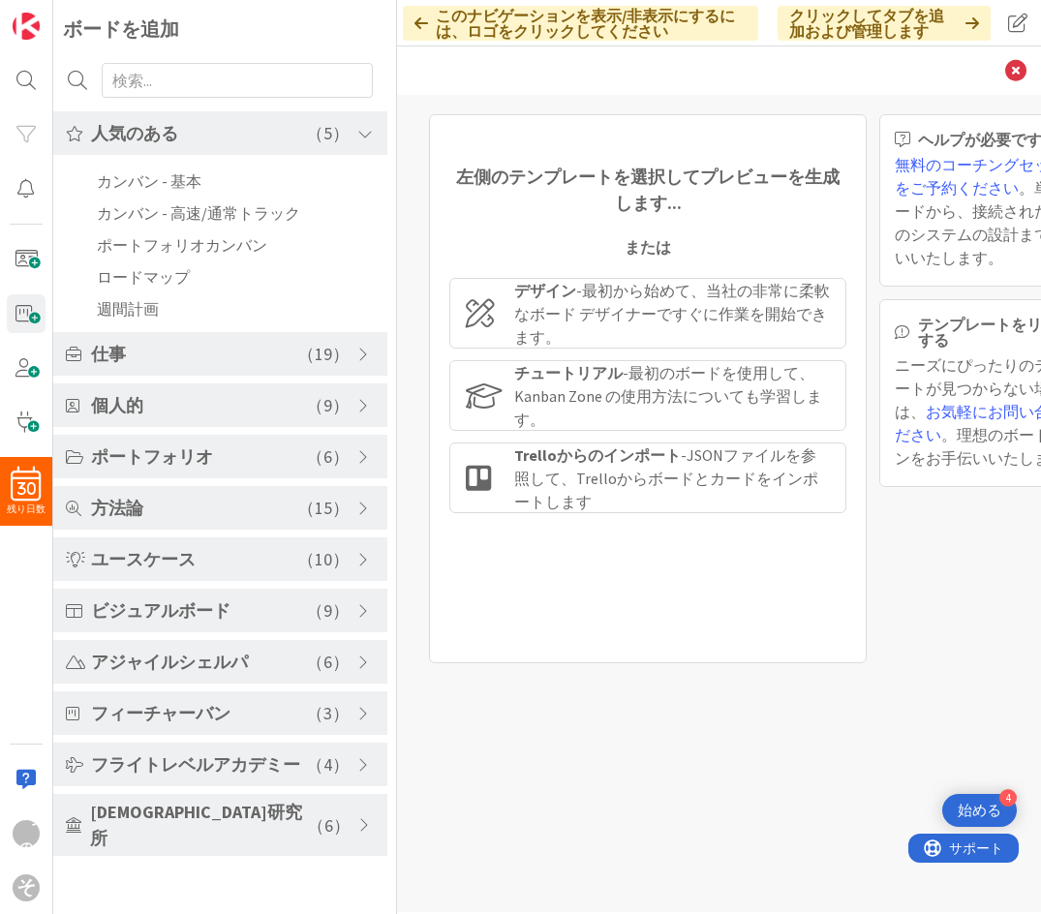
click at [436, 15] on font "このナビゲーションを表示/非表示にするには、ロゴをクリックしてください" at bounding box center [585, 23] width 299 height 35
click at [130, 36] on font "ボードを追加" at bounding box center [121, 28] width 116 height 24
drag, startPoint x: 478, startPoint y: 32, endPoint x: 363, endPoint y: 25, distance: 114.5
click at [448, 25] on font "このナビゲーションを表示/非表示にするには、ロゴをクリックしてください" at bounding box center [585, 23] width 299 height 35
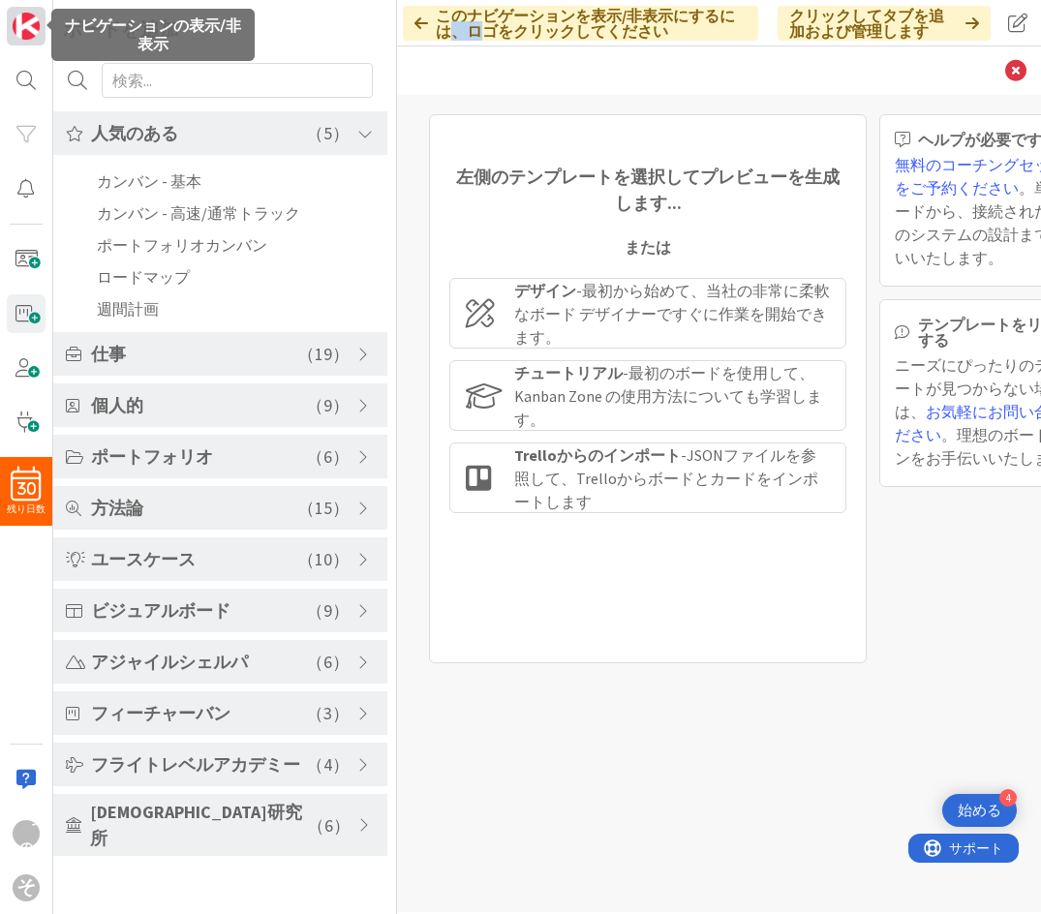
click at [22, 35] on img at bounding box center [26, 26] width 27 height 27
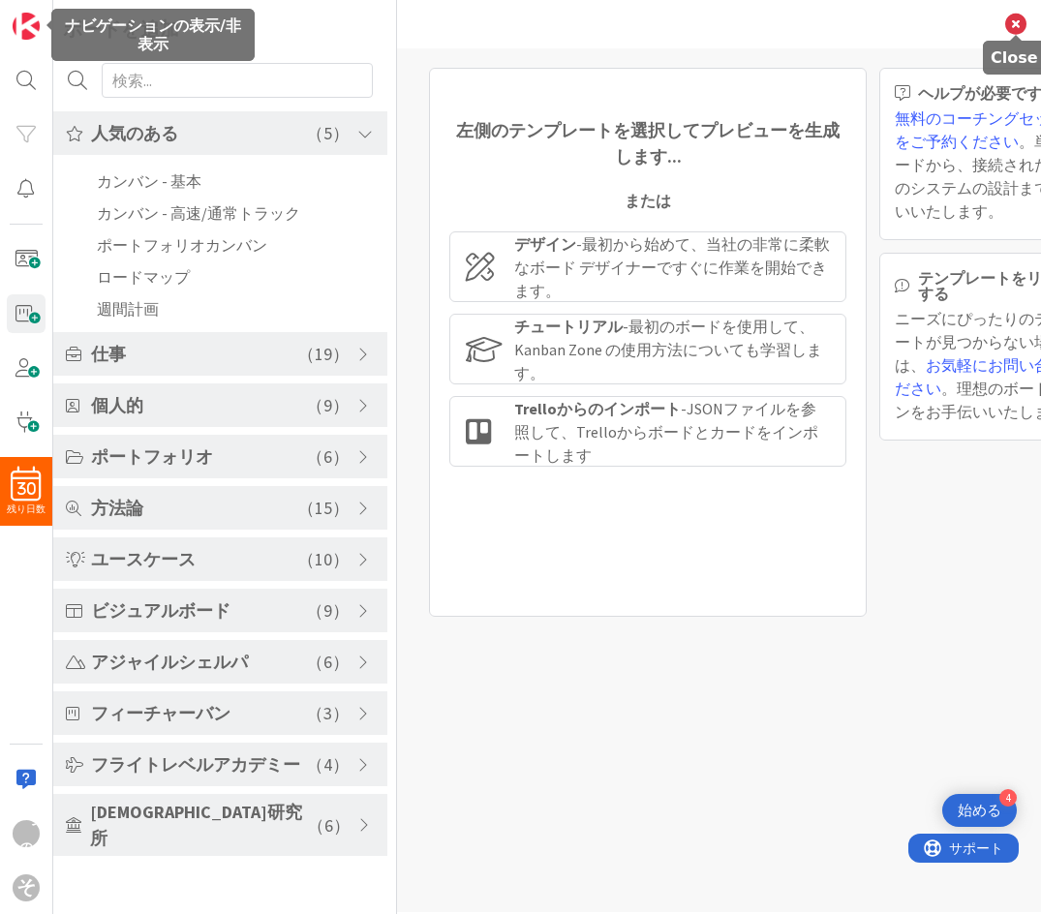
drag, startPoint x: 25, startPoint y: 37, endPoint x: 1016, endPoint y: 30, distance: 990.9
click at [927, 30] on icon at bounding box center [1015, 24] width 21 height 21
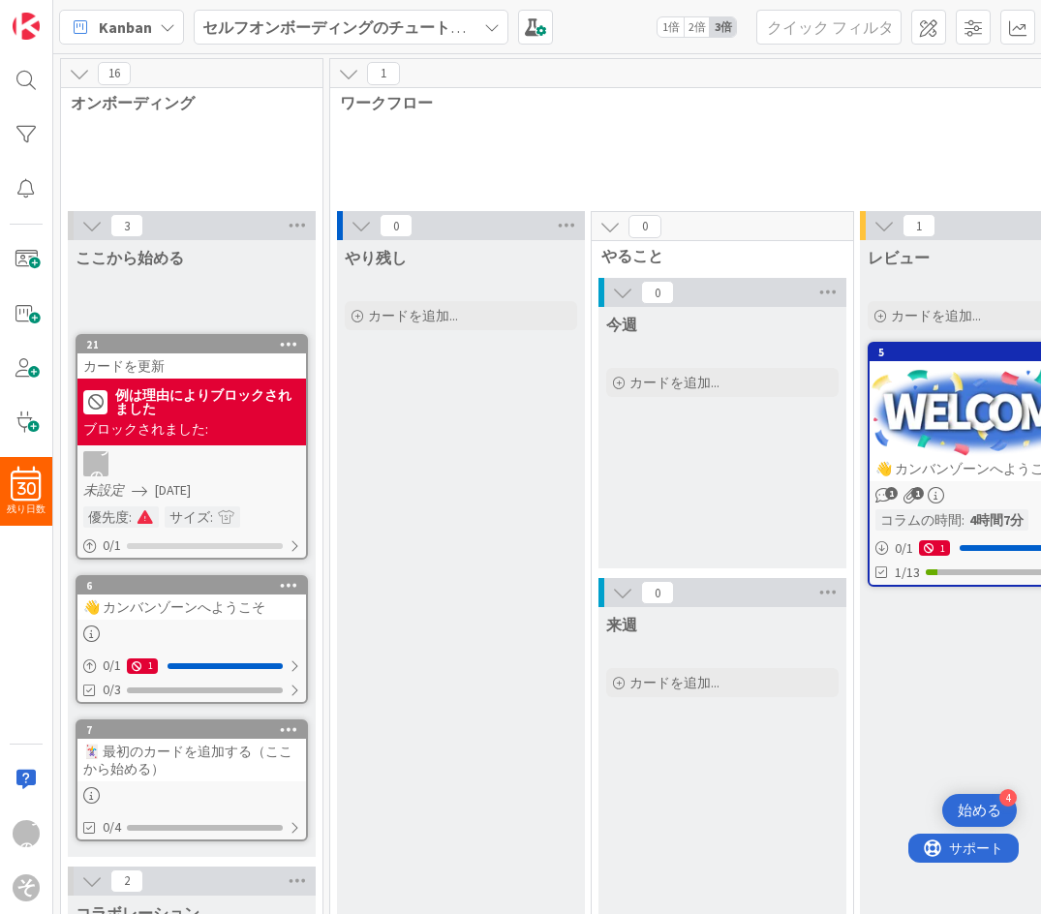
click at [295, 586] on icon at bounding box center [289, 585] width 18 height 14
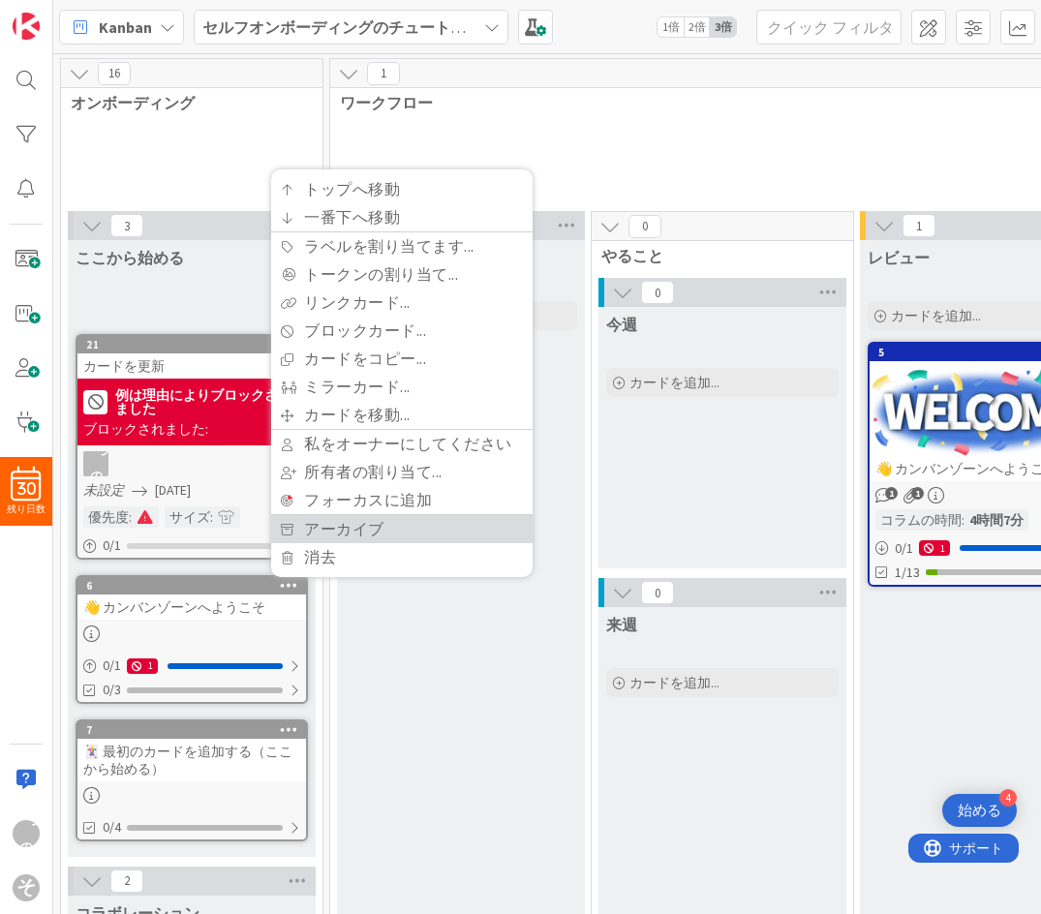
click at [324, 531] on font "アーカイブ" at bounding box center [344, 528] width 80 height 19
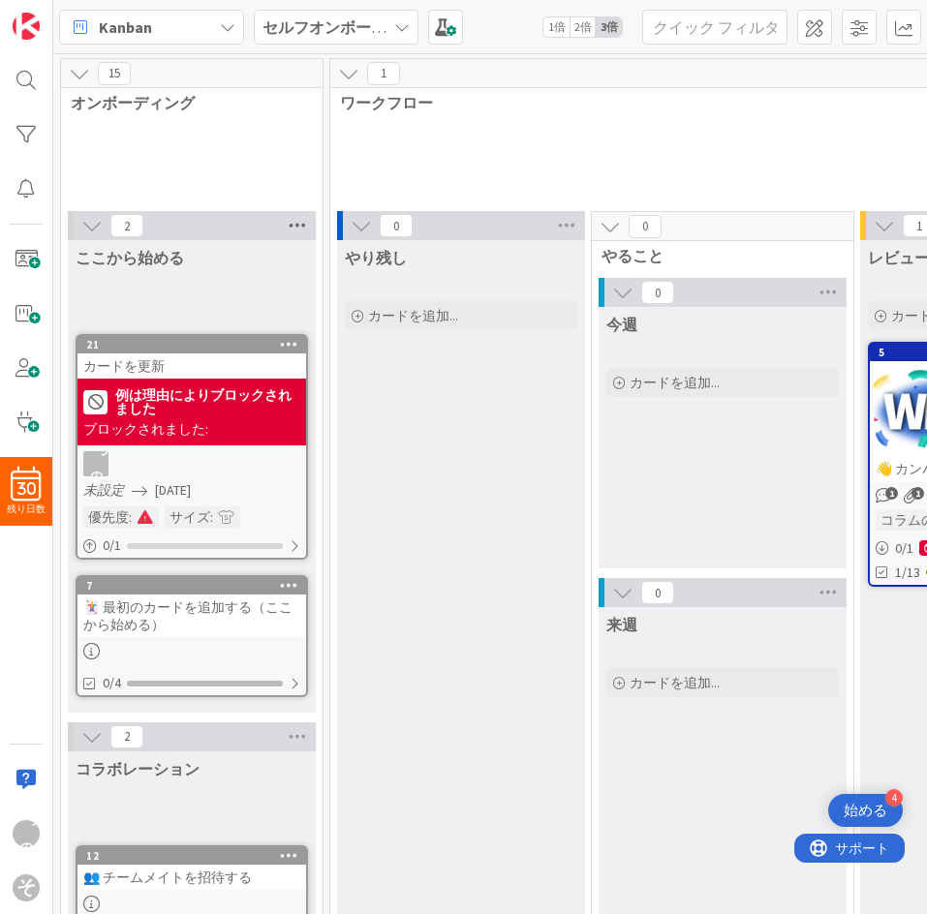
click at [305, 232] on icon at bounding box center [297, 225] width 25 height 29
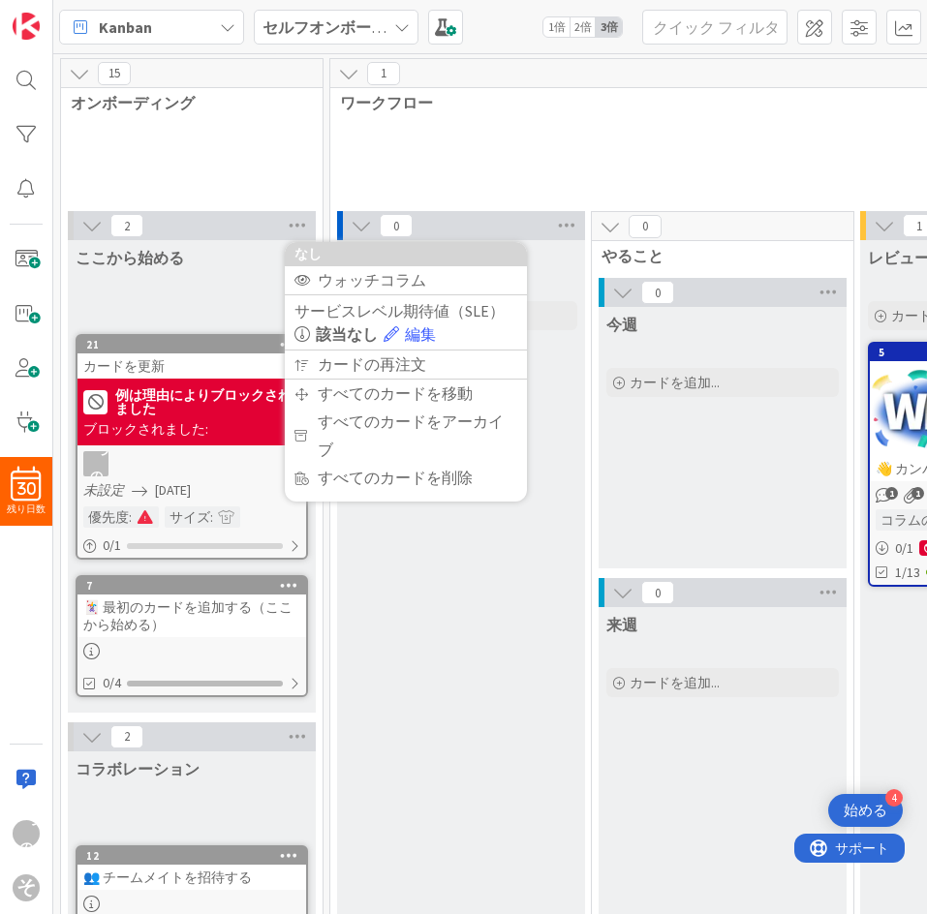
click at [182, 97] on font "オンボーディング" at bounding box center [133, 102] width 124 height 19
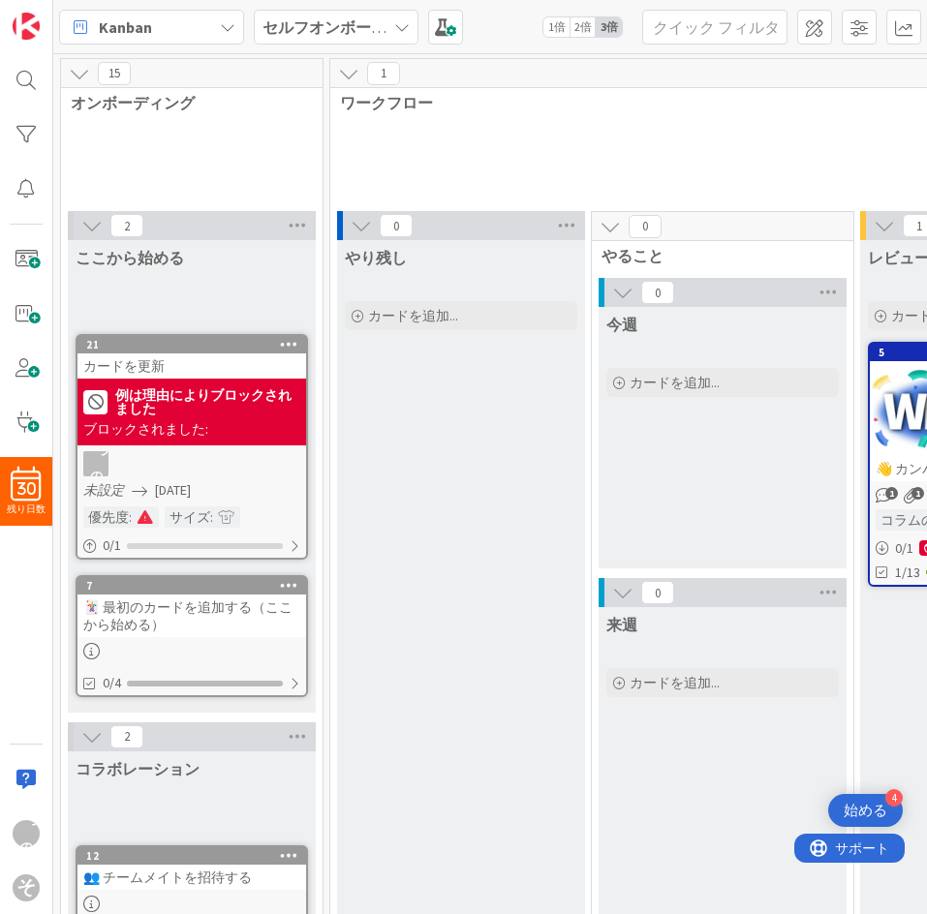
click at [158, 77] on div "15" at bounding box center [192, 73] width 262 height 29
click at [112, 76] on font "15" at bounding box center [114, 73] width 12 height 16
click at [104, 102] on font "オンボーディング" at bounding box center [133, 102] width 124 height 19
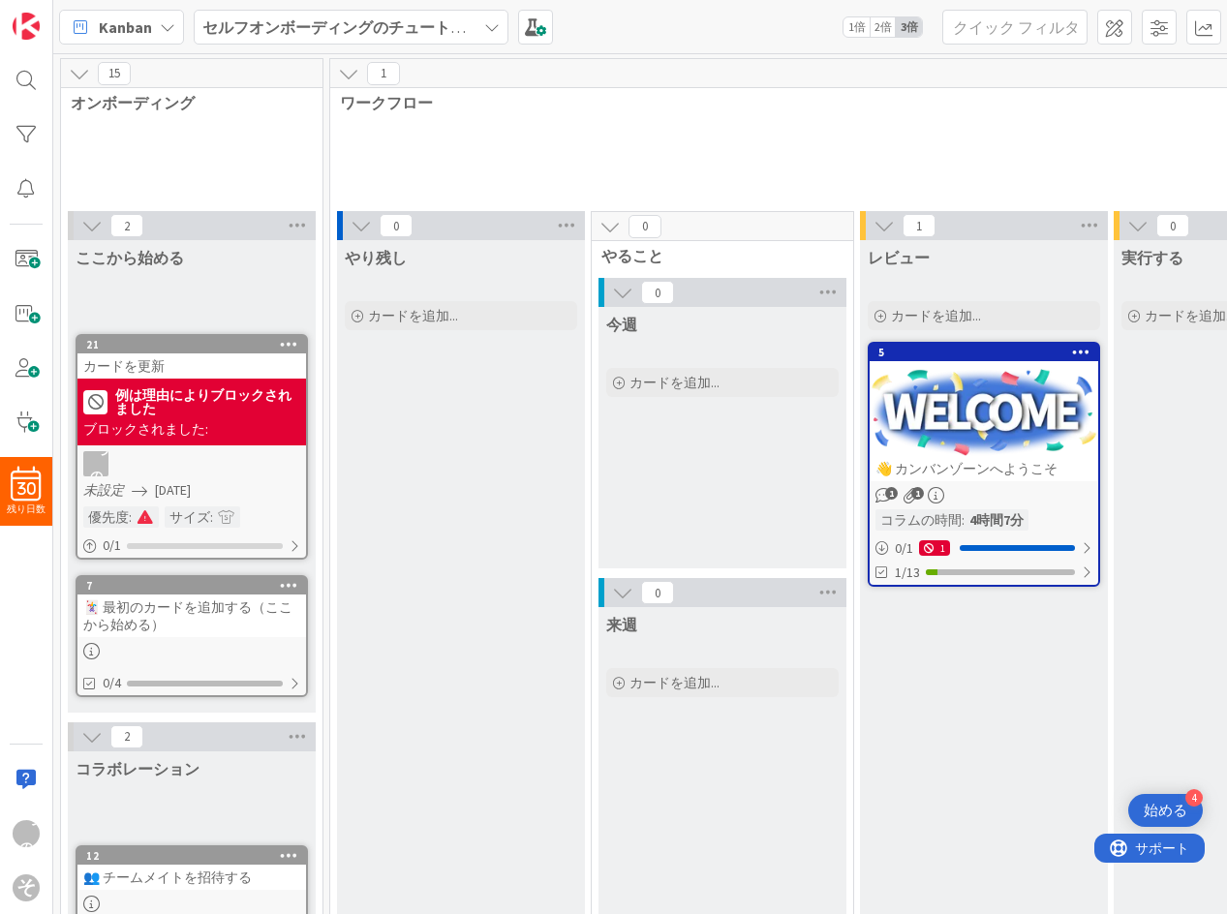
click at [391, 104] on font "ワークフロー" at bounding box center [386, 102] width 93 height 19
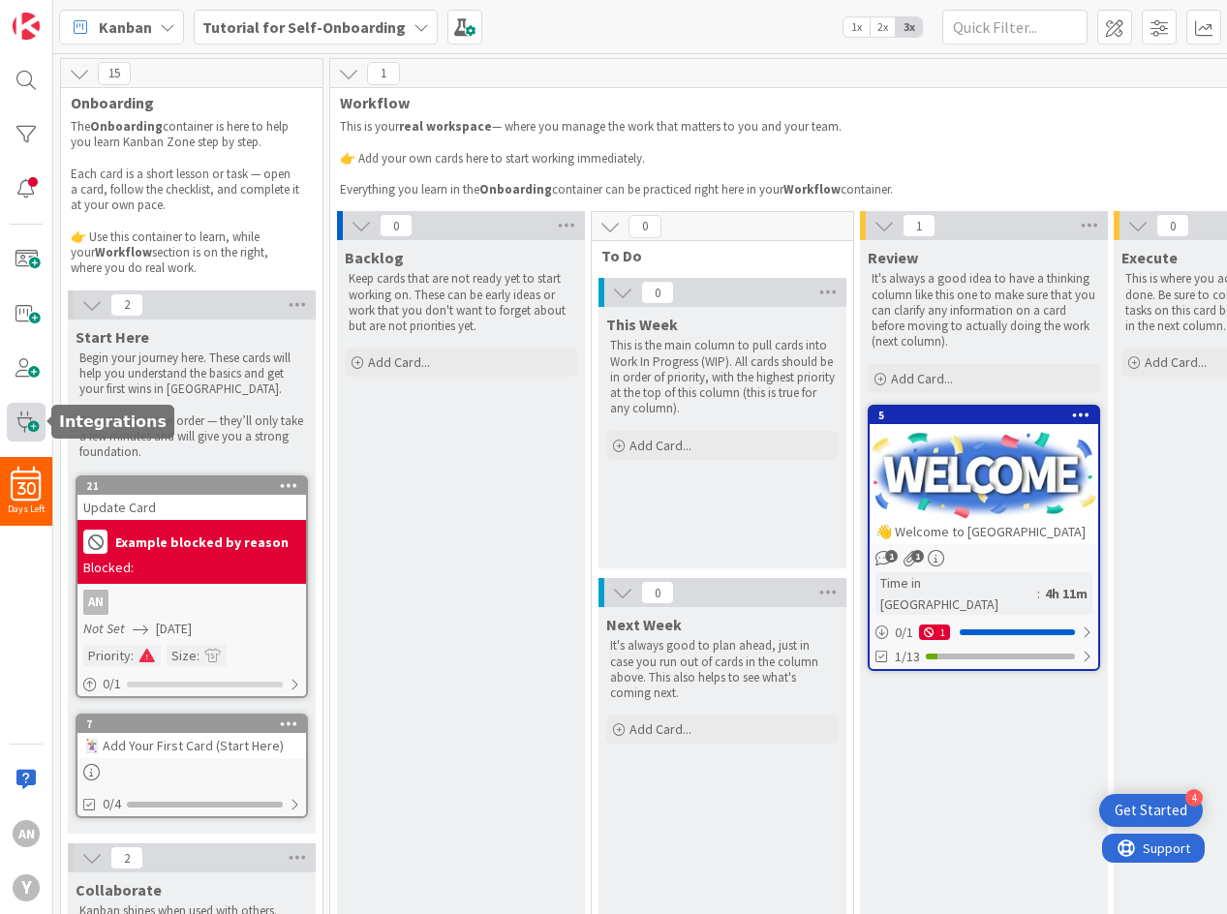
click at [22, 414] on span at bounding box center [26, 422] width 39 height 39
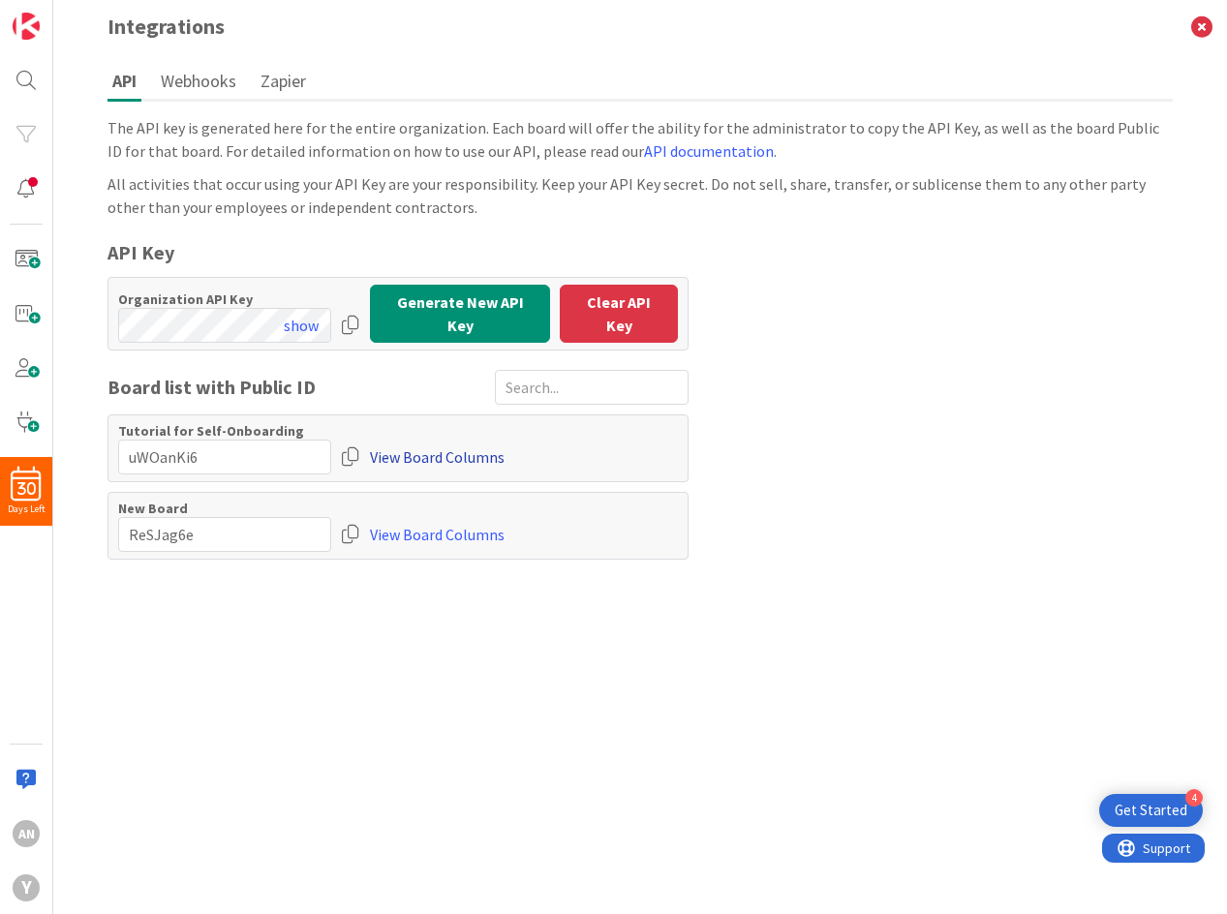
click at [410, 450] on link "View Board Columns" at bounding box center [437, 457] width 135 height 35
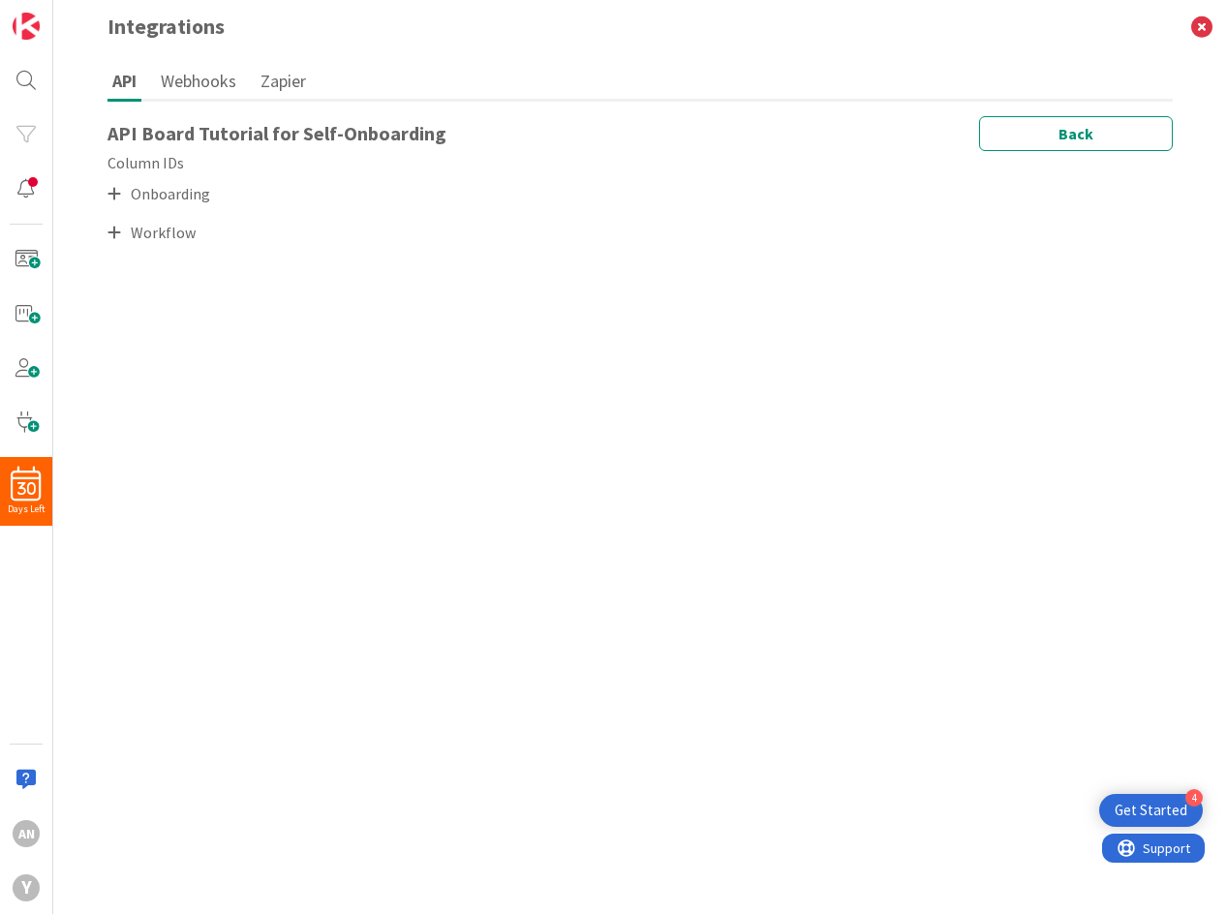
click at [117, 201] on icon at bounding box center [115, 193] width 14 height 15
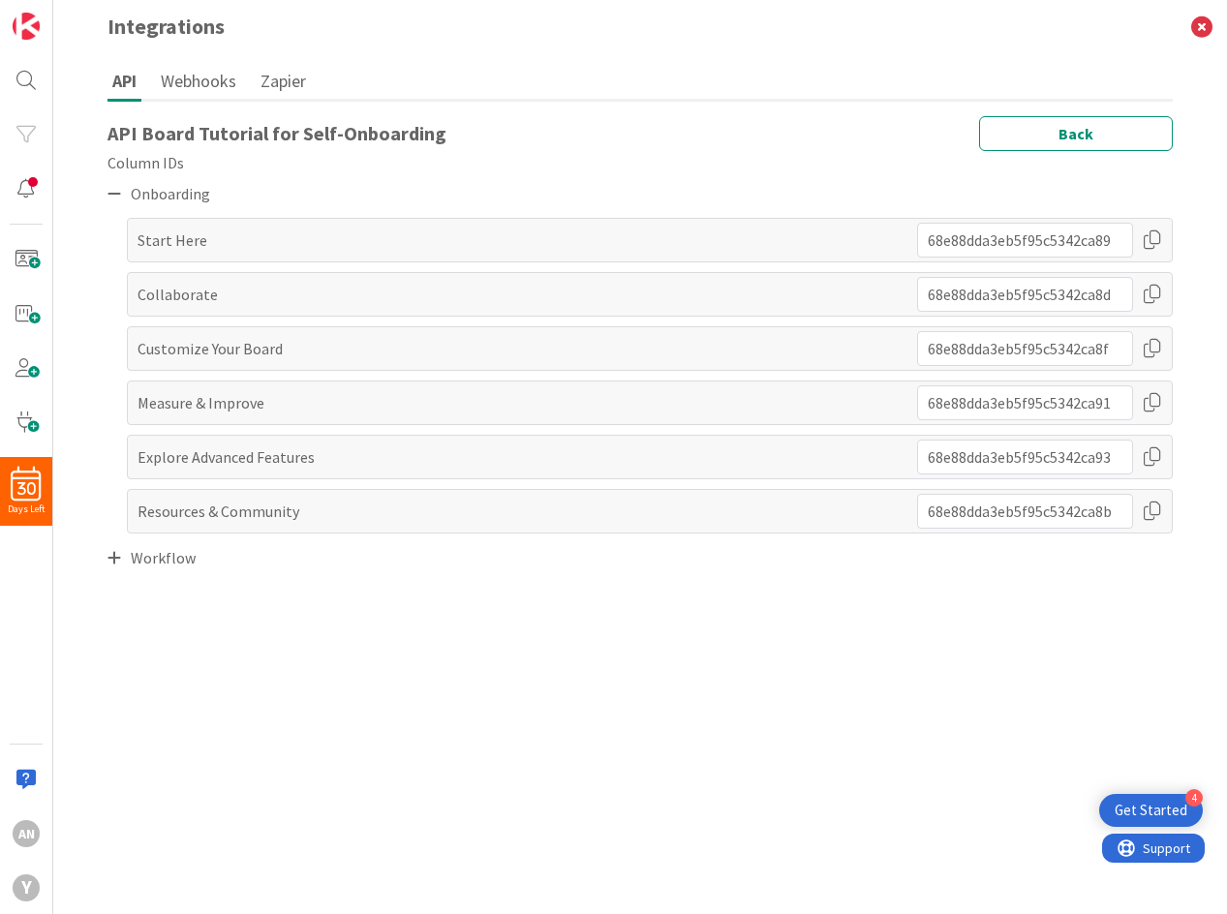
click at [115, 565] on icon at bounding box center [115, 557] width 14 height 15
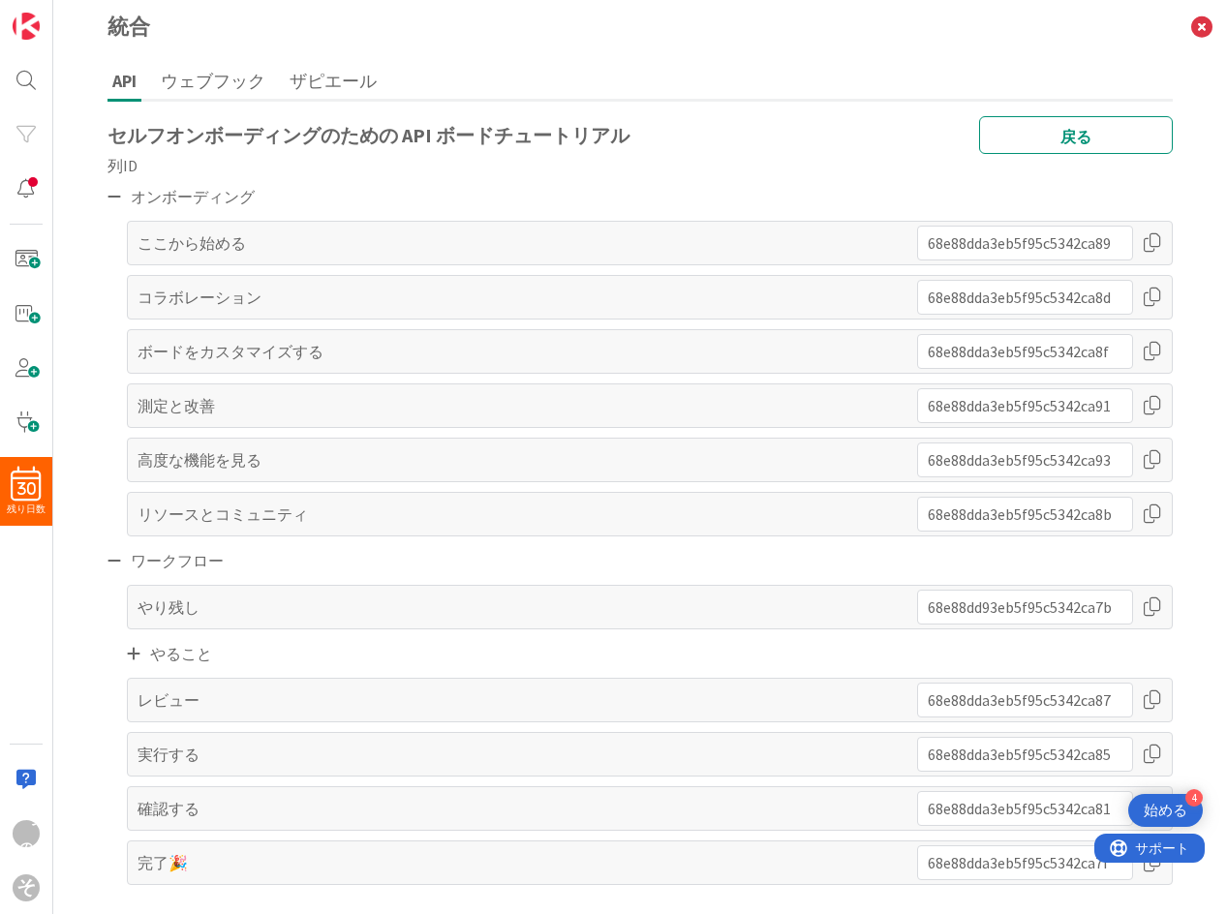
click at [230, 234] on font "ここから始める" at bounding box center [192, 242] width 108 height 19
click at [24, 309] on span at bounding box center [26, 313] width 39 height 39
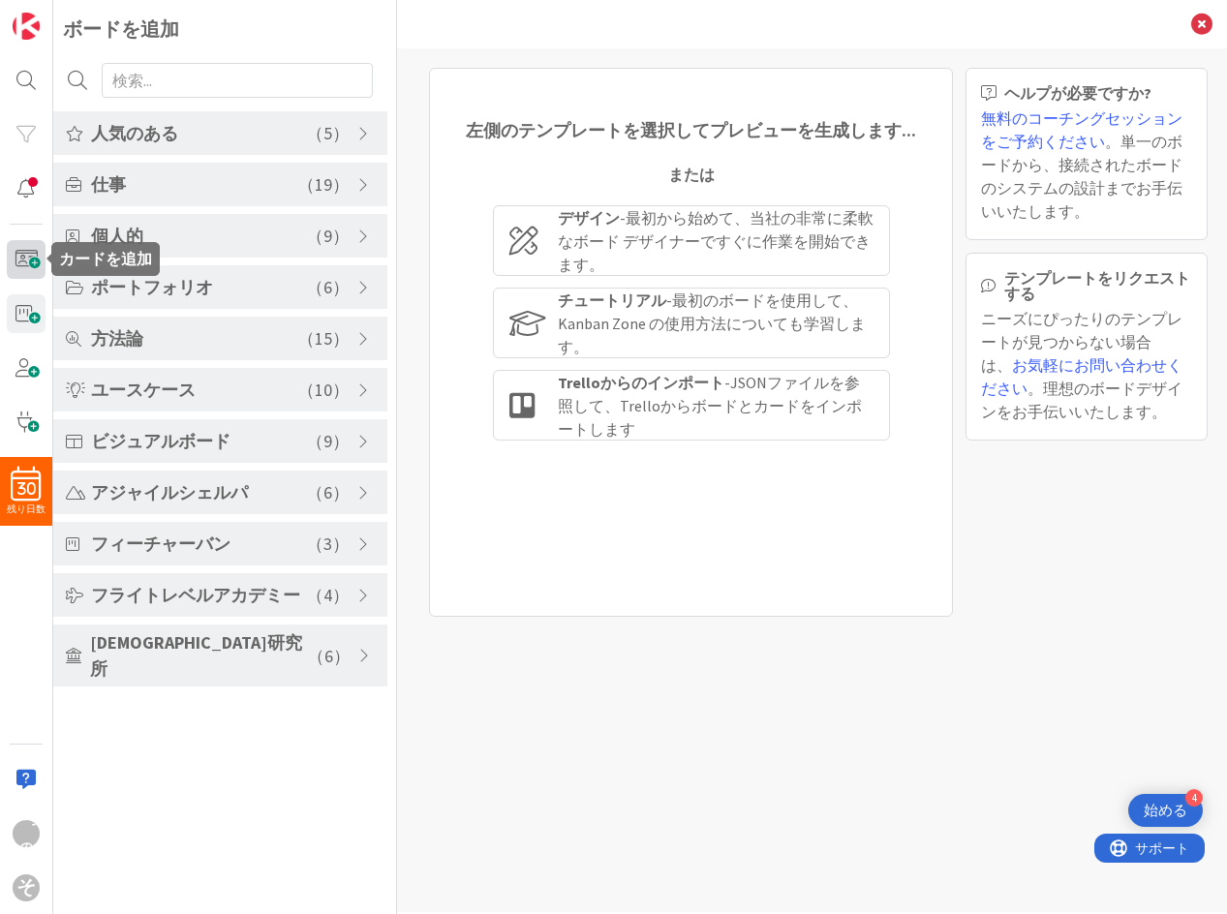
click at [21, 245] on span at bounding box center [26, 259] width 39 height 39
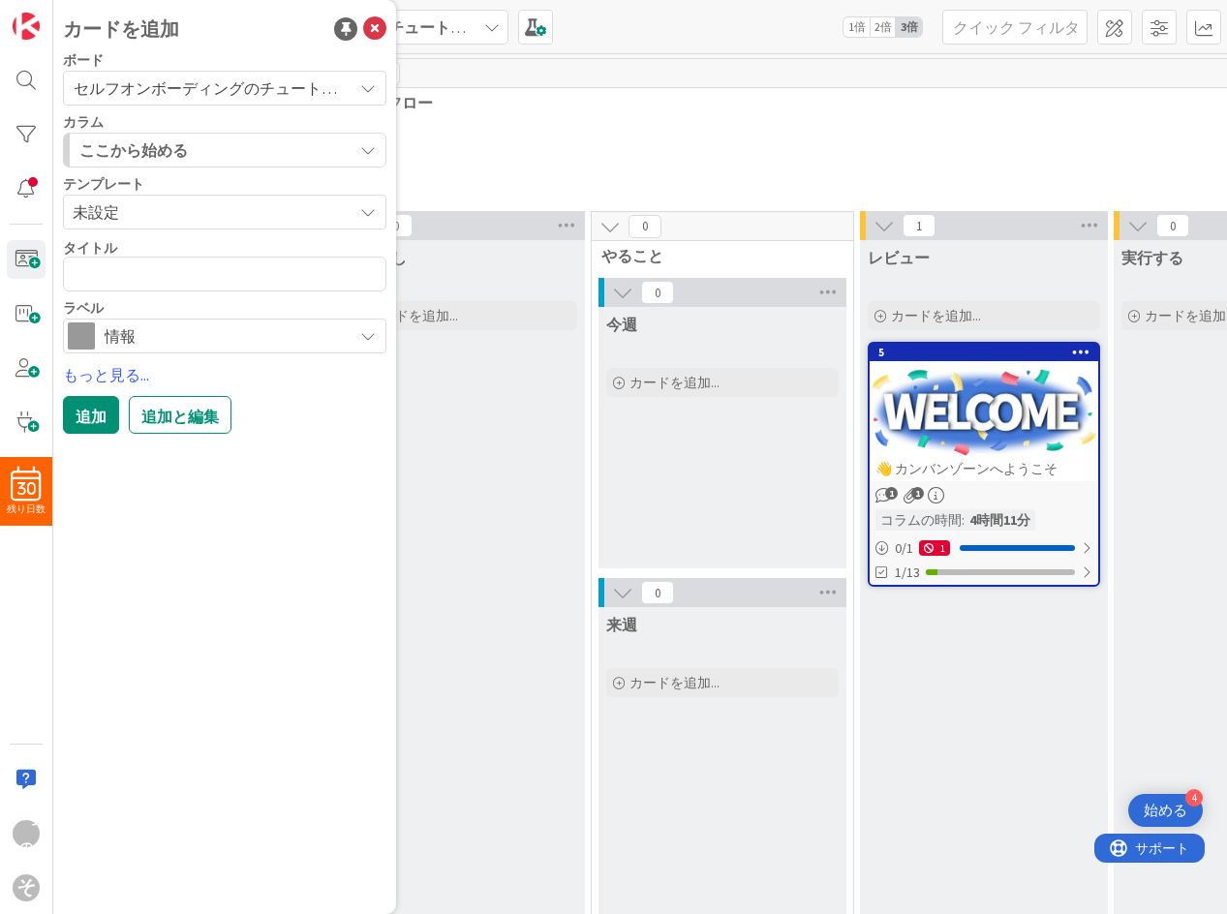
click at [598, 143] on p at bounding box center [1093, 142] width 1507 height 15
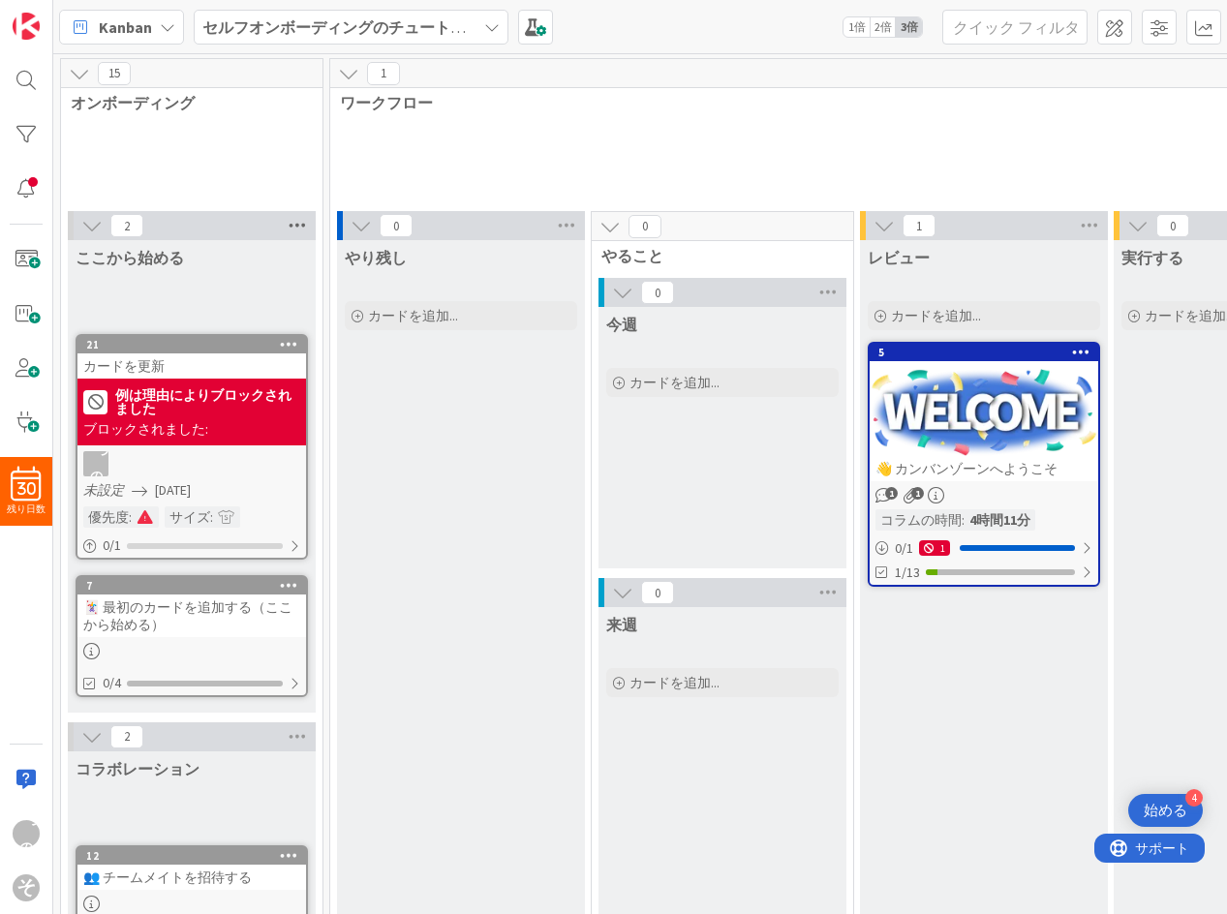
click at [301, 231] on icon at bounding box center [297, 225] width 25 height 29
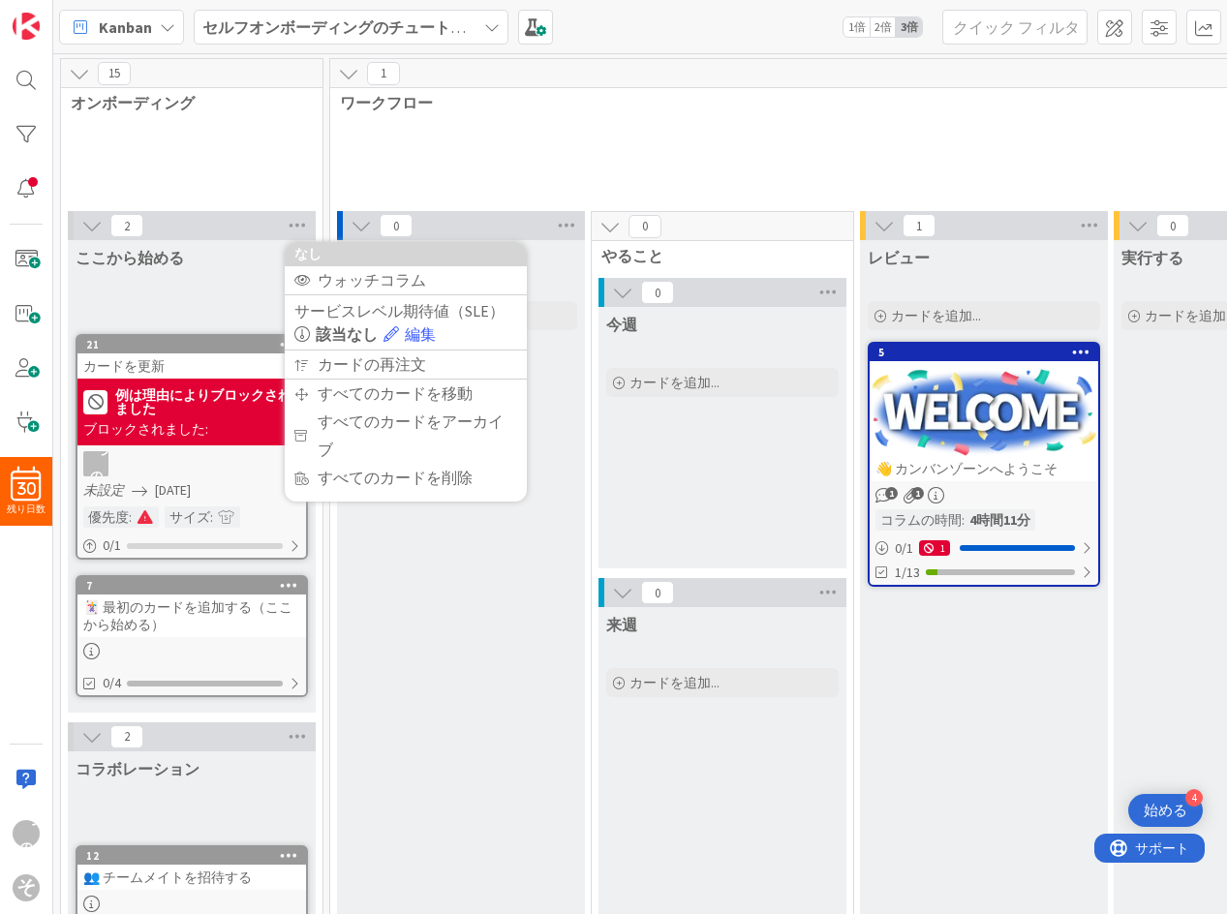
click at [122, 226] on span "2" at bounding box center [126, 225] width 33 height 23
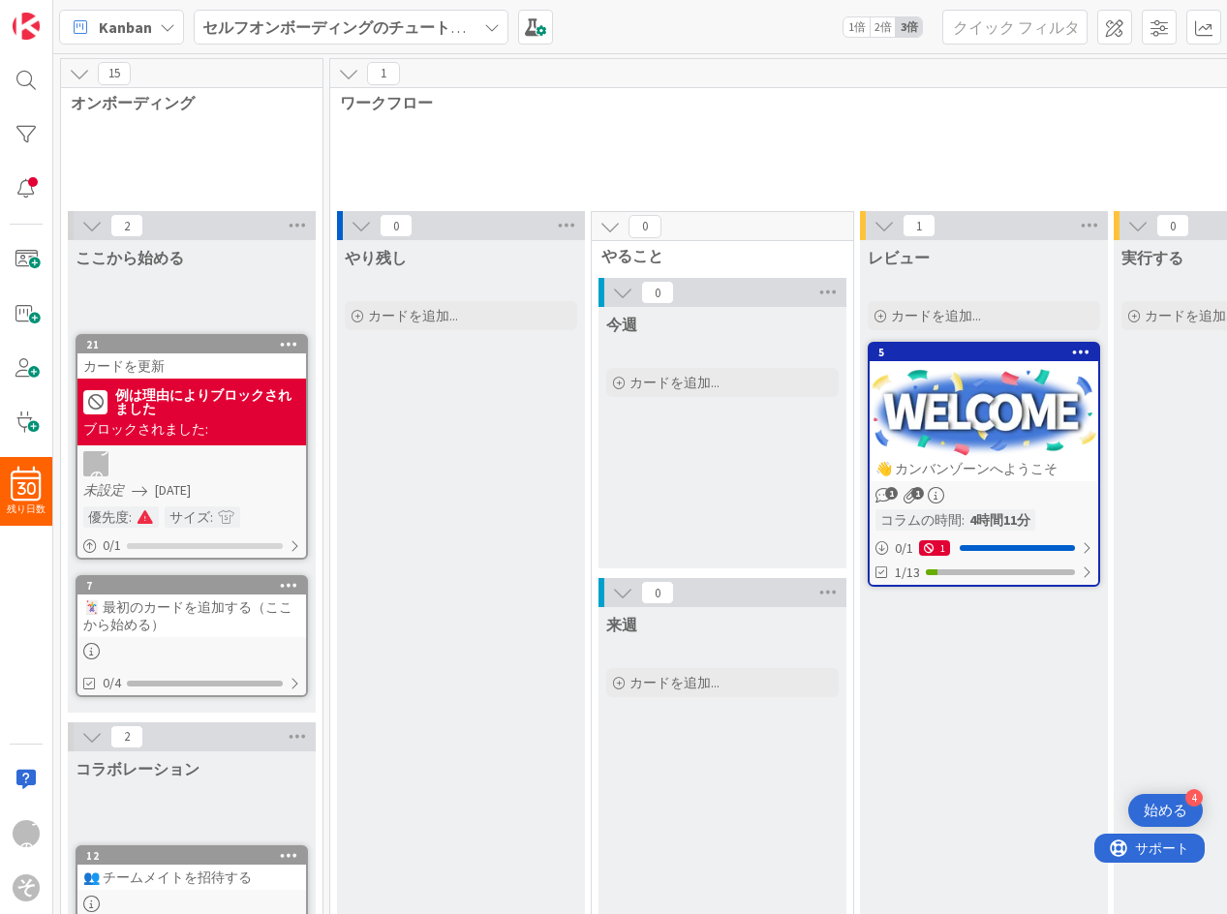
click at [130, 256] on font "ここから始める" at bounding box center [130, 257] width 108 height 19
drag, startPoint x: 172, startPoint y: 219, endPoint x: 239, endPoint y: 224, distance: 67.0
click at [175, 219] on div "2" at bounding box center [192, 225] width 248 height 29
click at [295, 226] on icon at bounding box center [297, 225] width 25 height 29
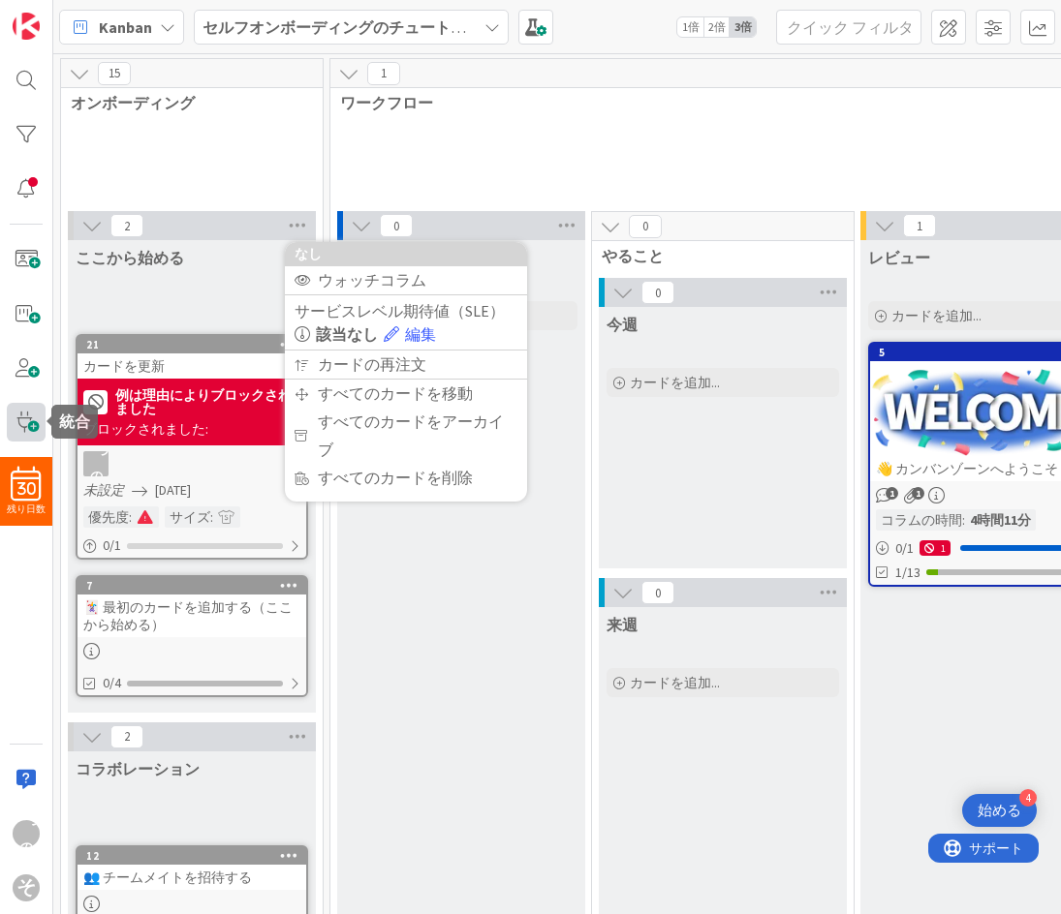
click at [13, 430] on span at bounding box center [26, 422] width 39 height 39
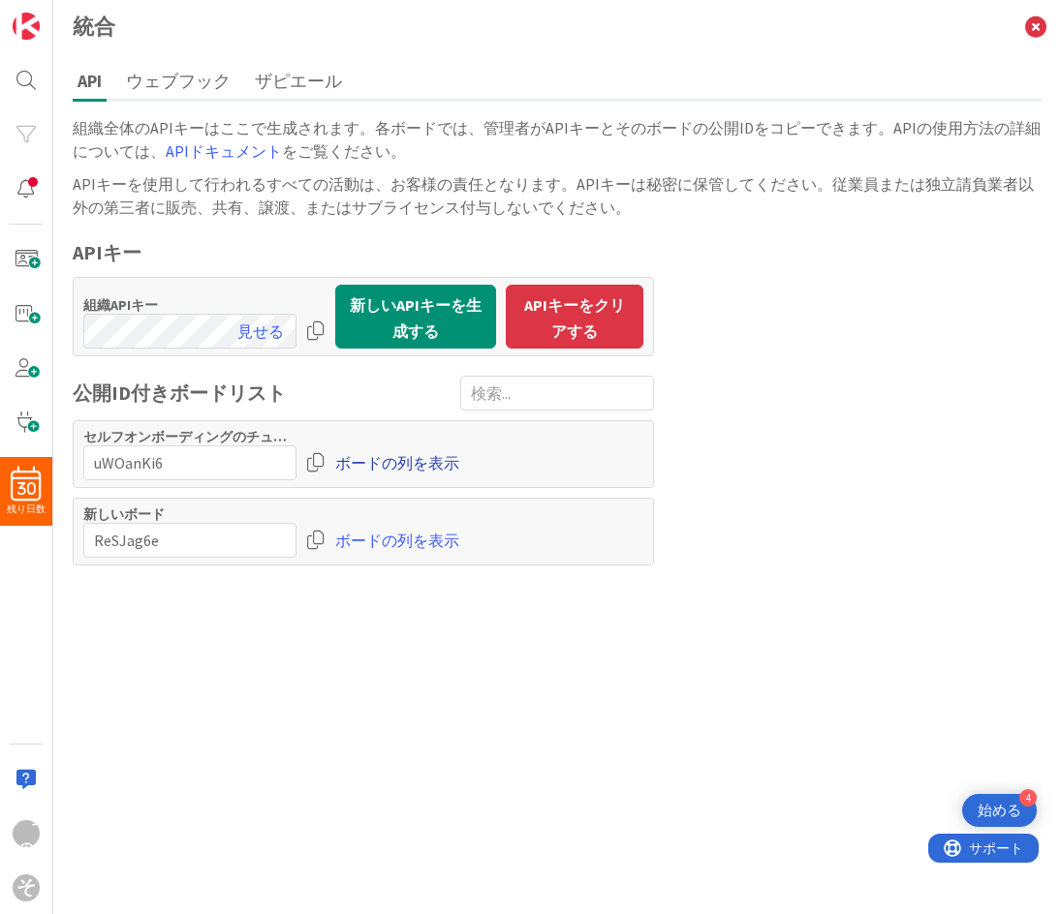
click at [392, 461] on font "ボードの列を表示" at bounding box center [397, 462] width 124 height 19
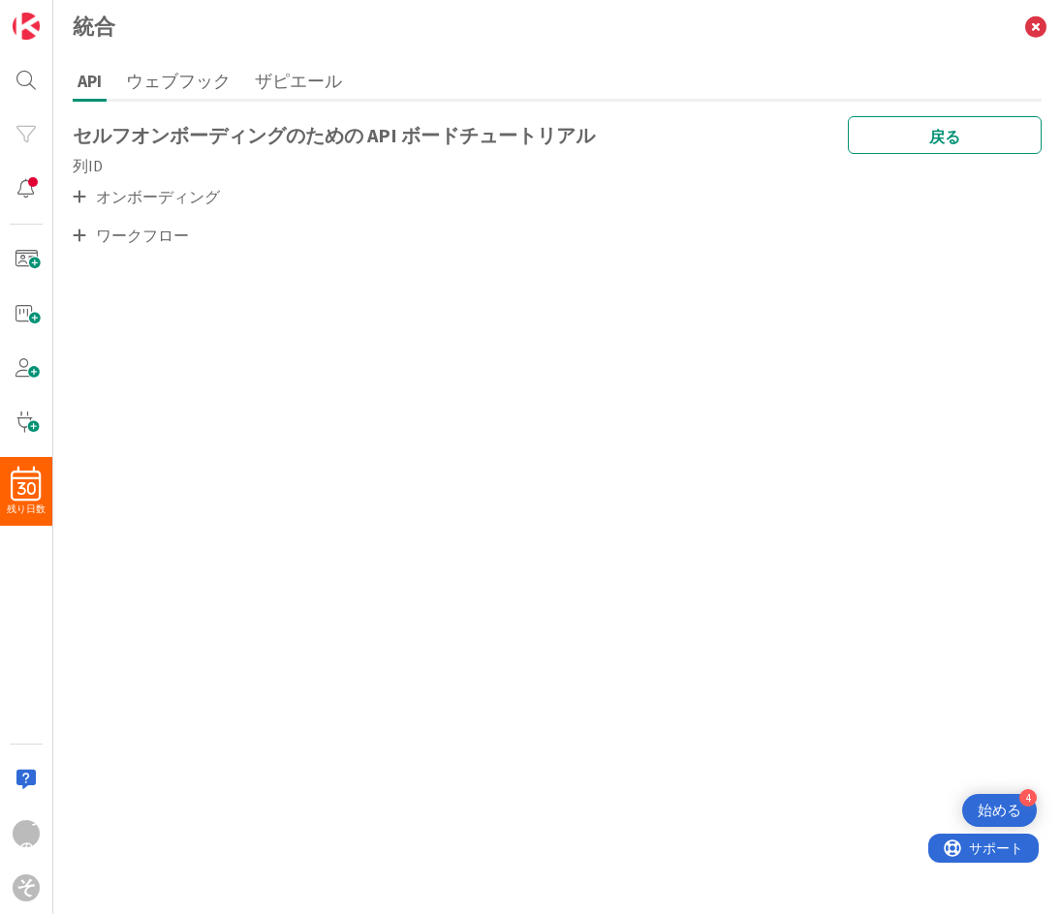
click at [77, 199] on icon at bounding box center [80, 196] width 14 height 15
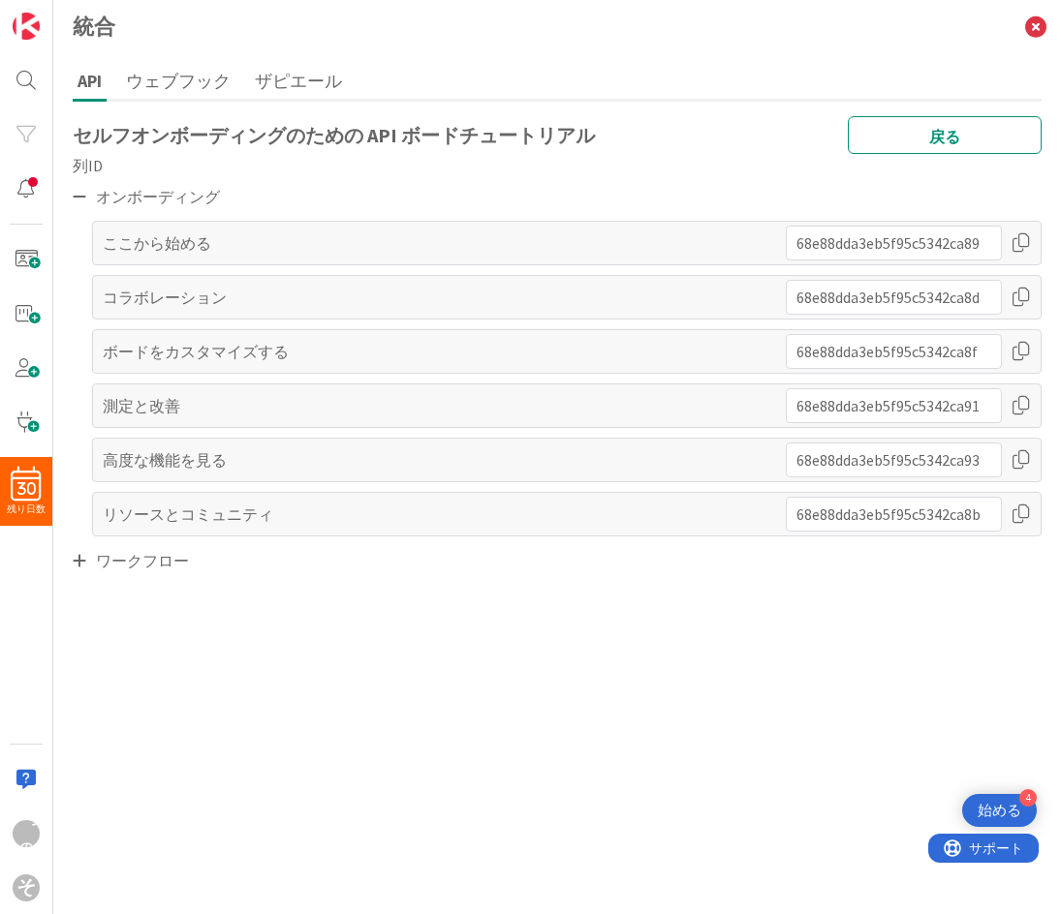
click at [81, 560] on icon at bounding box center [80, 560] width 14 height 15
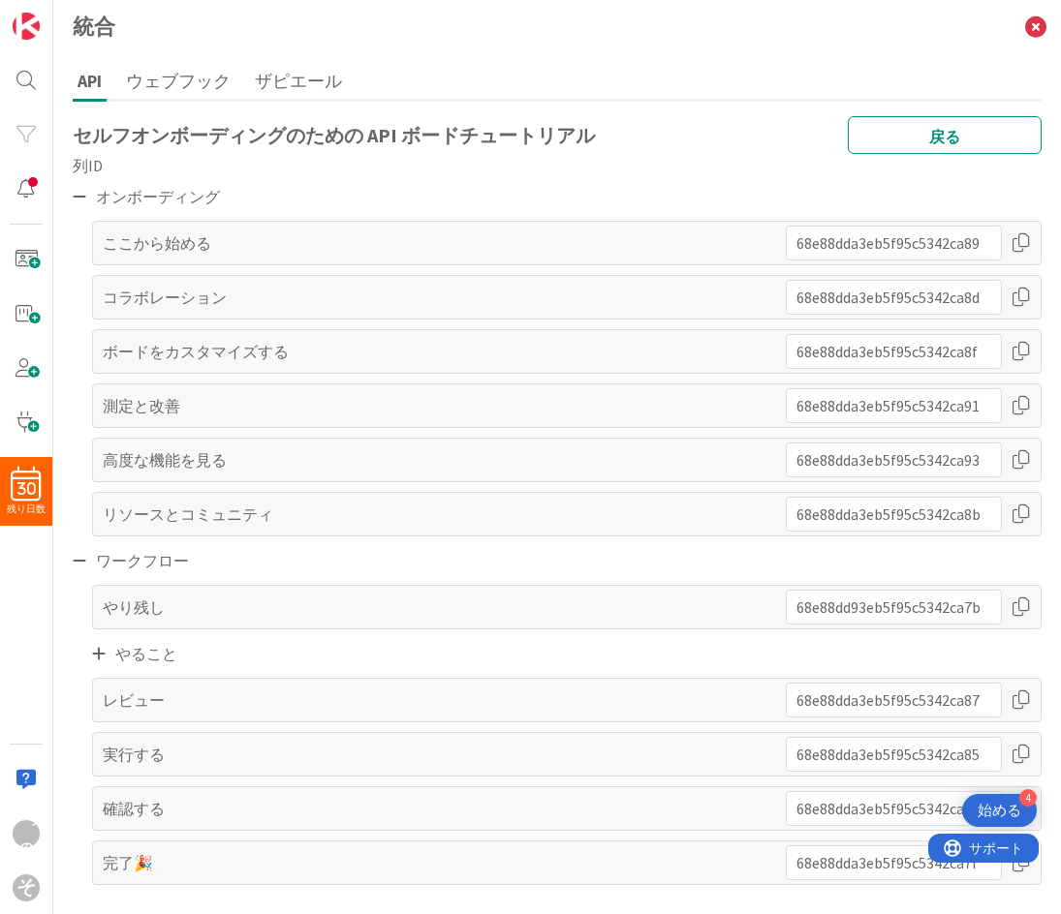
click at [1023, 704] on div at bounding box center [1020, 700] width 19 height 35
click at [17, 318] on span at bounding box center [26, 313] width 39 height 39
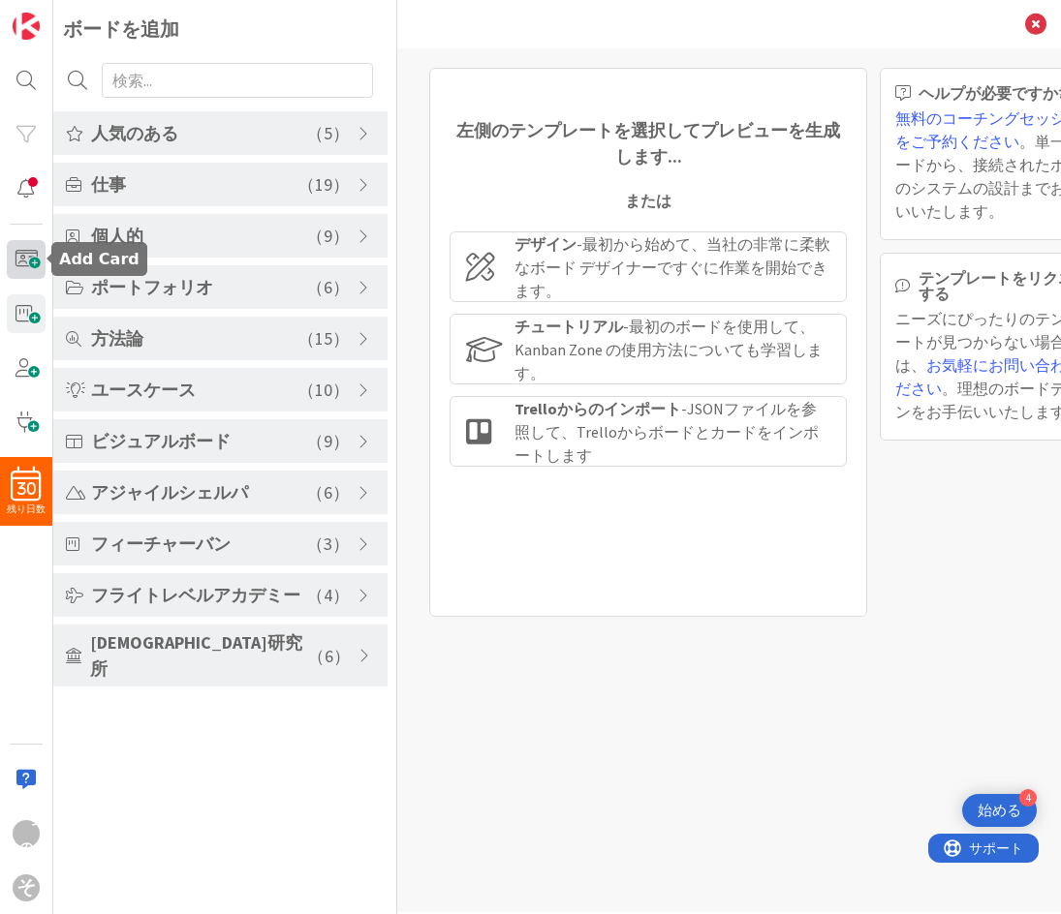
click at [29, 257] on span at bounding box center [26, 259] width 39 height 39
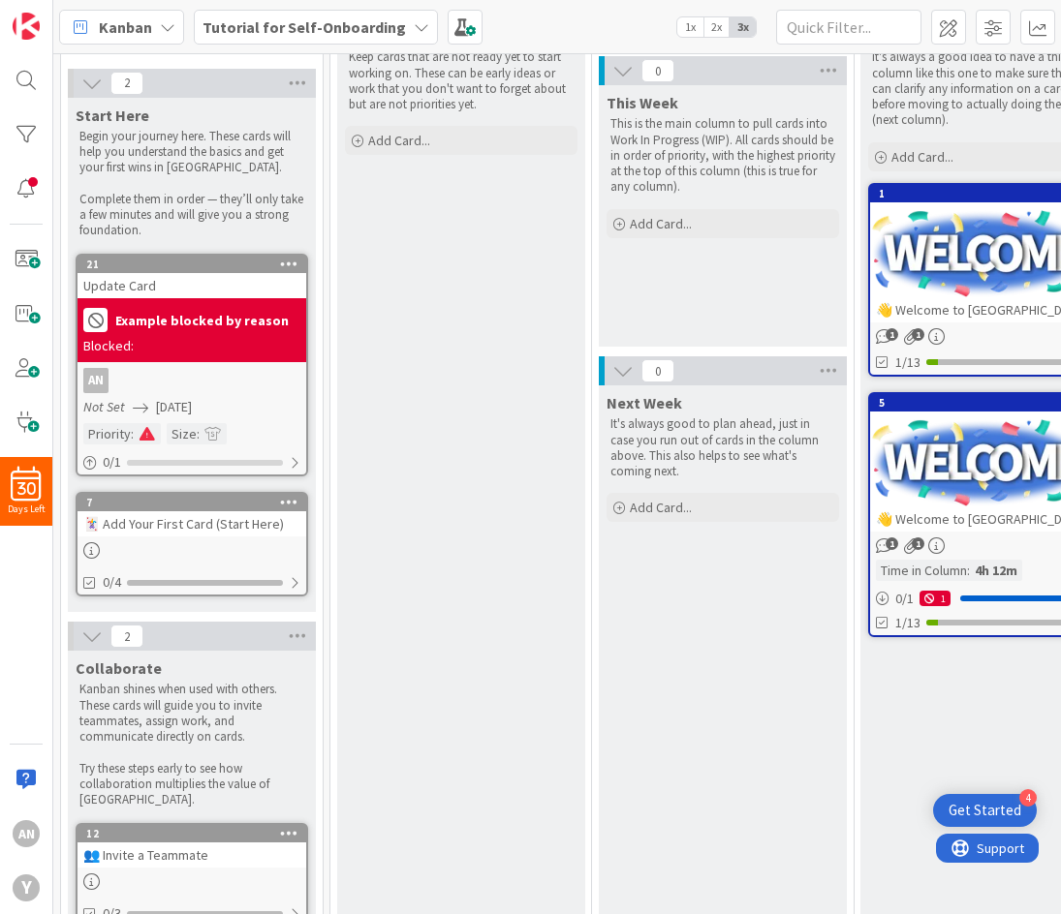
scroll to position [97, 0]
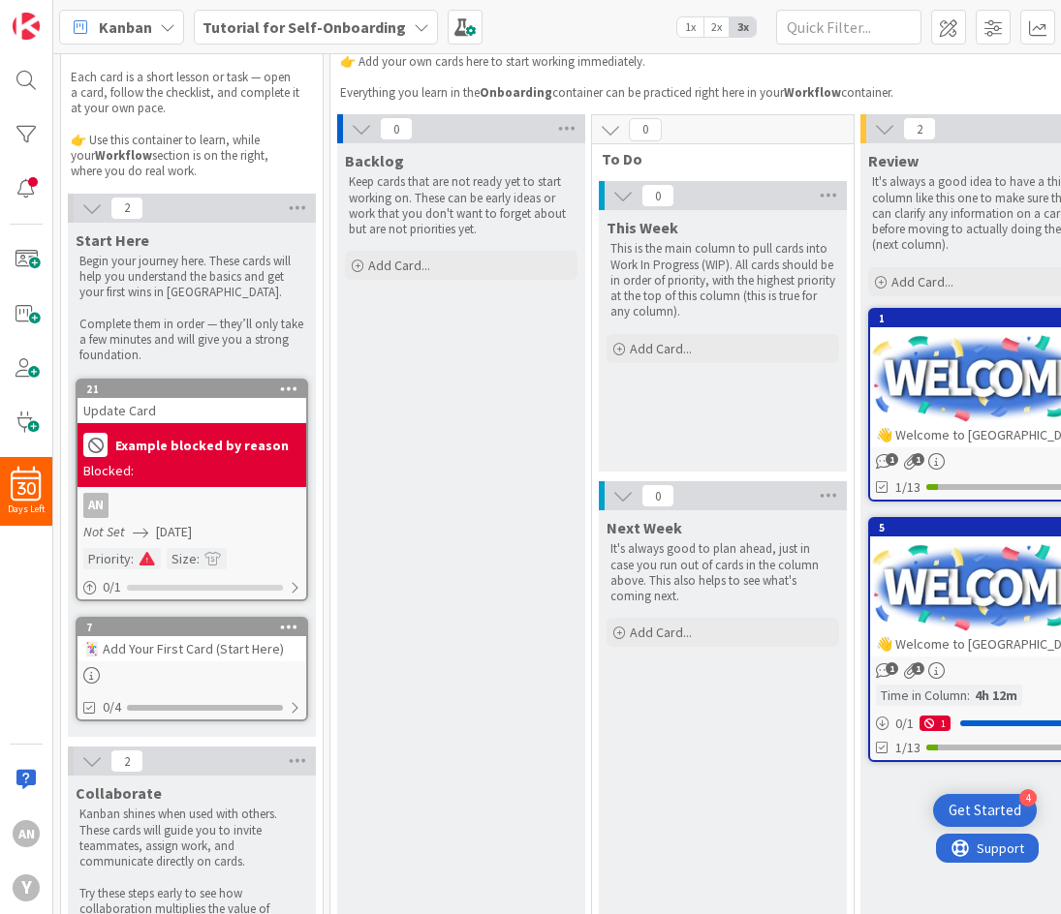
click at [290, 391] on icon at bounding box center [289, 389] width 18 height 14
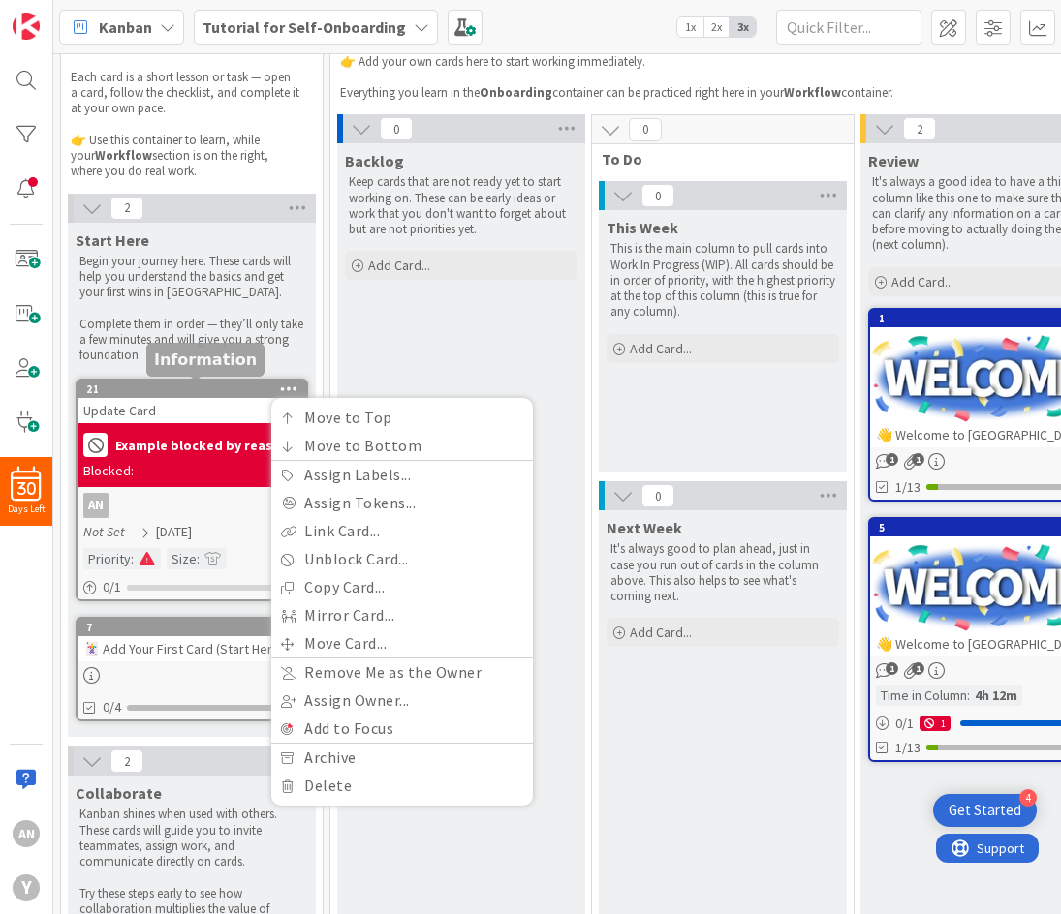
click at [153, 399] on div "Update Card" at bounding box center [191, 410] width 229 height 25
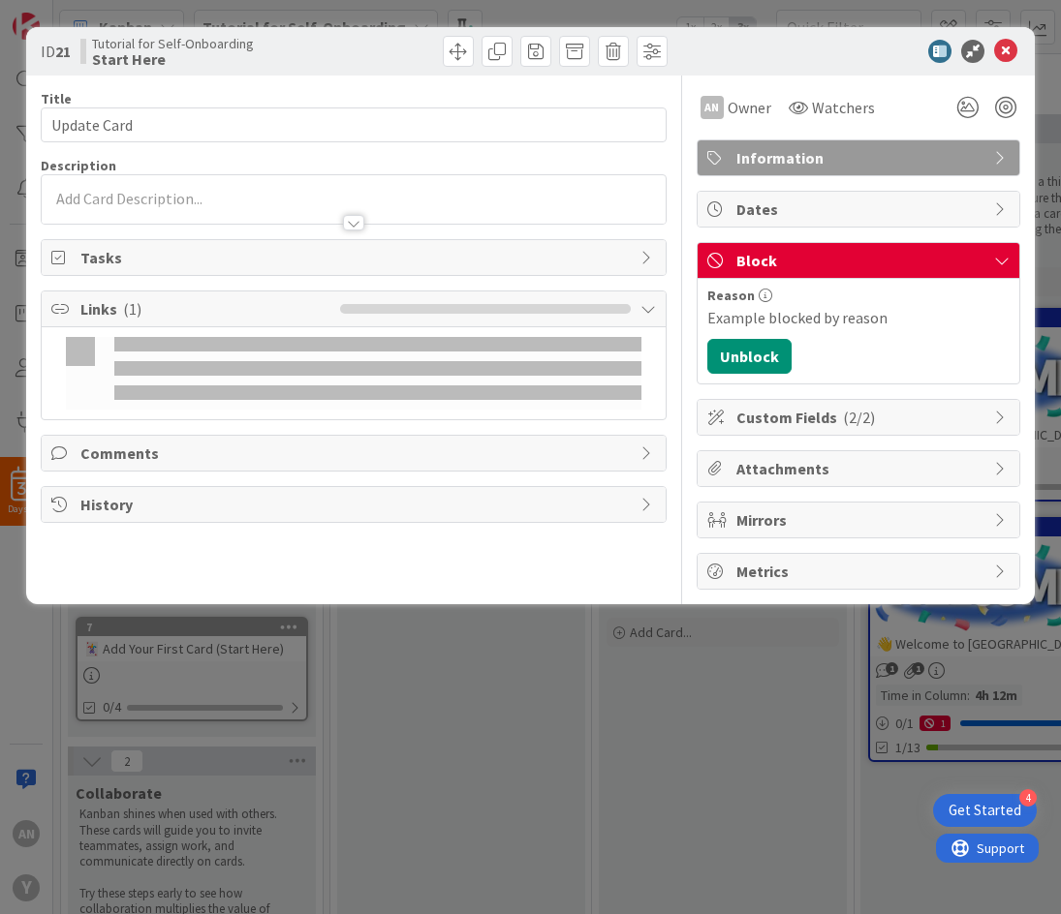
drag, startPoint x: 413, startPoint y: 816, endPoint x: 34, endPoint y: 688, distance: 399.7
click at [411, 813] on div "ID 21 Tutorial for Self-Onboarding Start Here Title 11 / 128 Update Card Descri…" at bounding box center [530, 457] width 1061 height 914
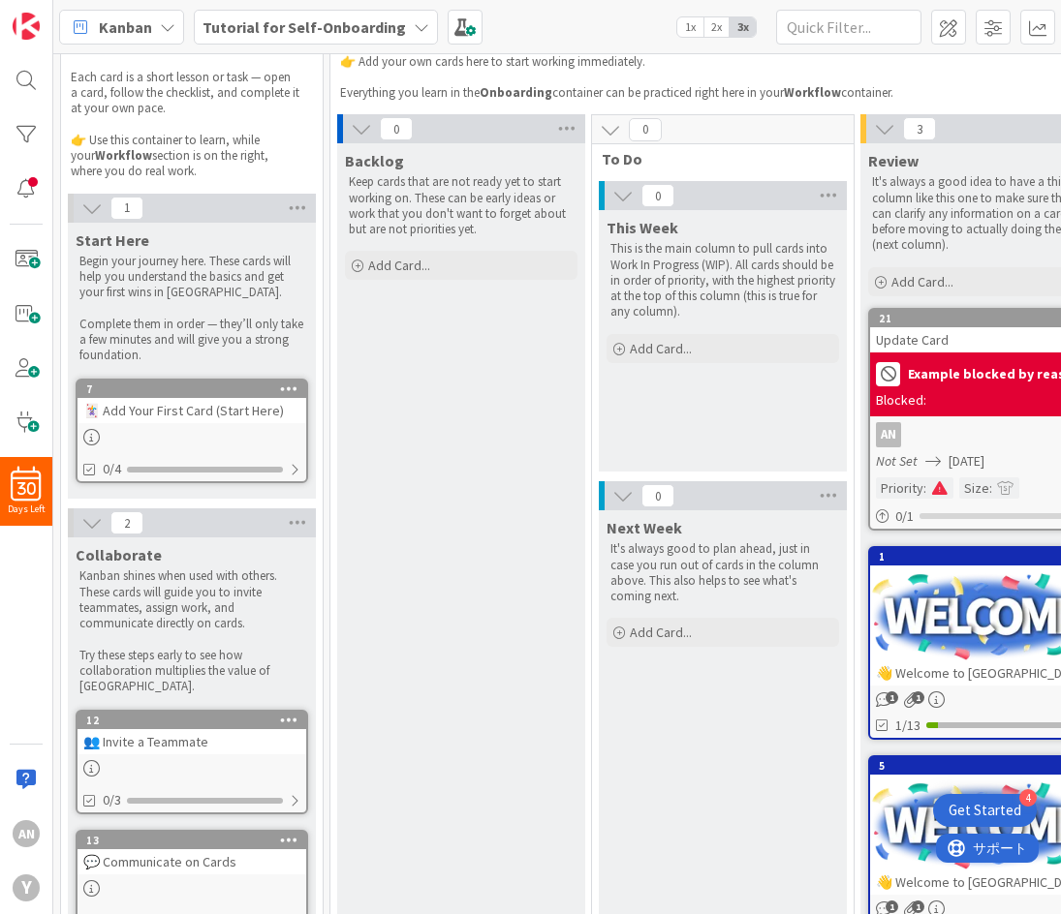
scroll to position [80, 0]
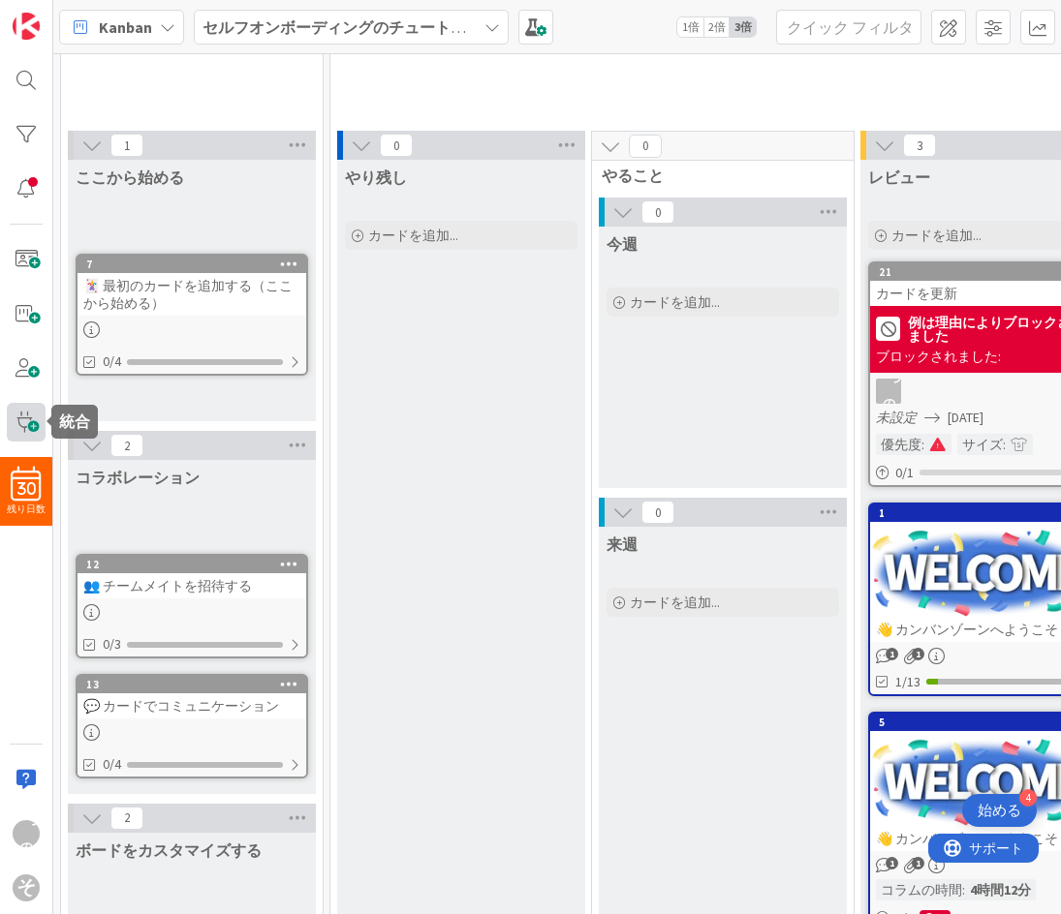
click at [14, 427] on span at bounding box center [26, 422] width 39 height 39
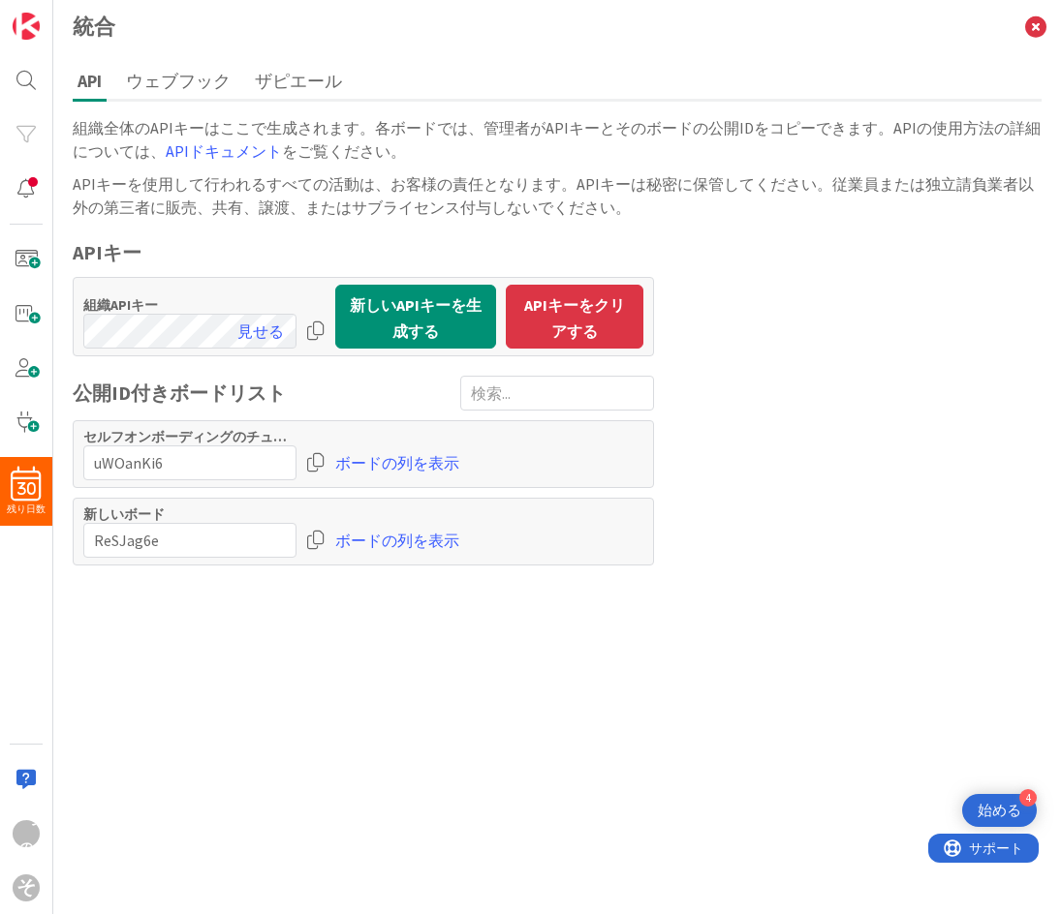
click at [374, 459] on font "ボードの列を表示" at bounding box center [397, 462] width 124 height 19
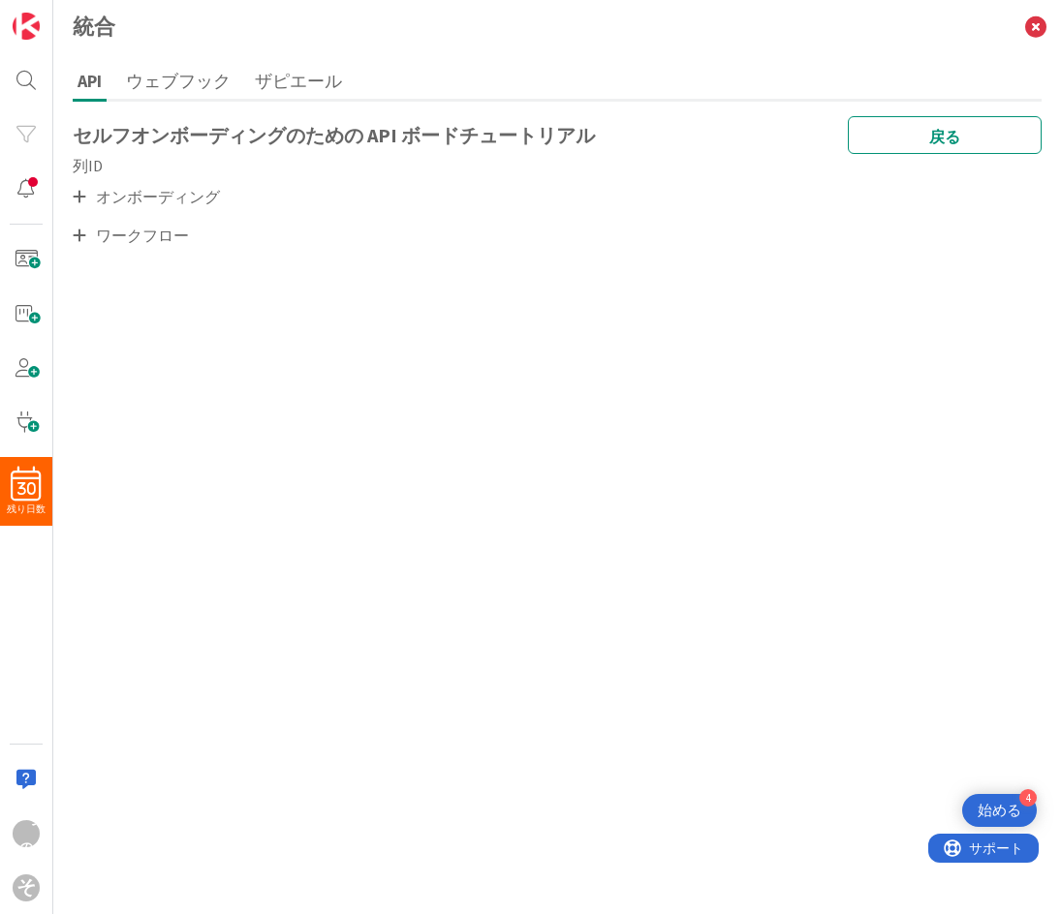
click at [108, 198] on font "オンボーディング" at bounding box center [158, 196] width 124 height 19
click at [70, 205] on div "API ウェブフック ザピエール セルフオンボーディングのための API ボードチュートリアル 戻る 列ID オンボーディング ワークフロー" at bounding box center [556, 483] width 1007 height 861
click at [78, 200] on icon at bounding box center [80, 196] width 14 height 15
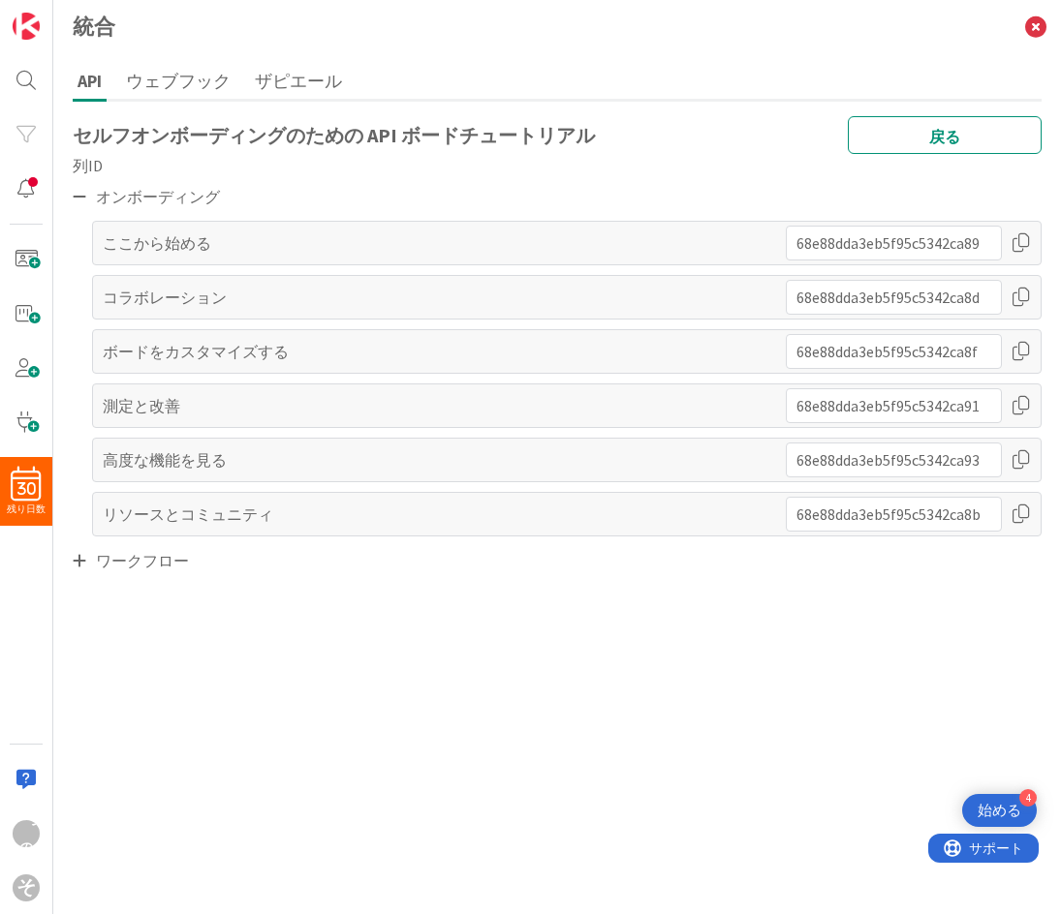
click at [77, 559] on icon at bounding box center [80, 560] width 14 height 15
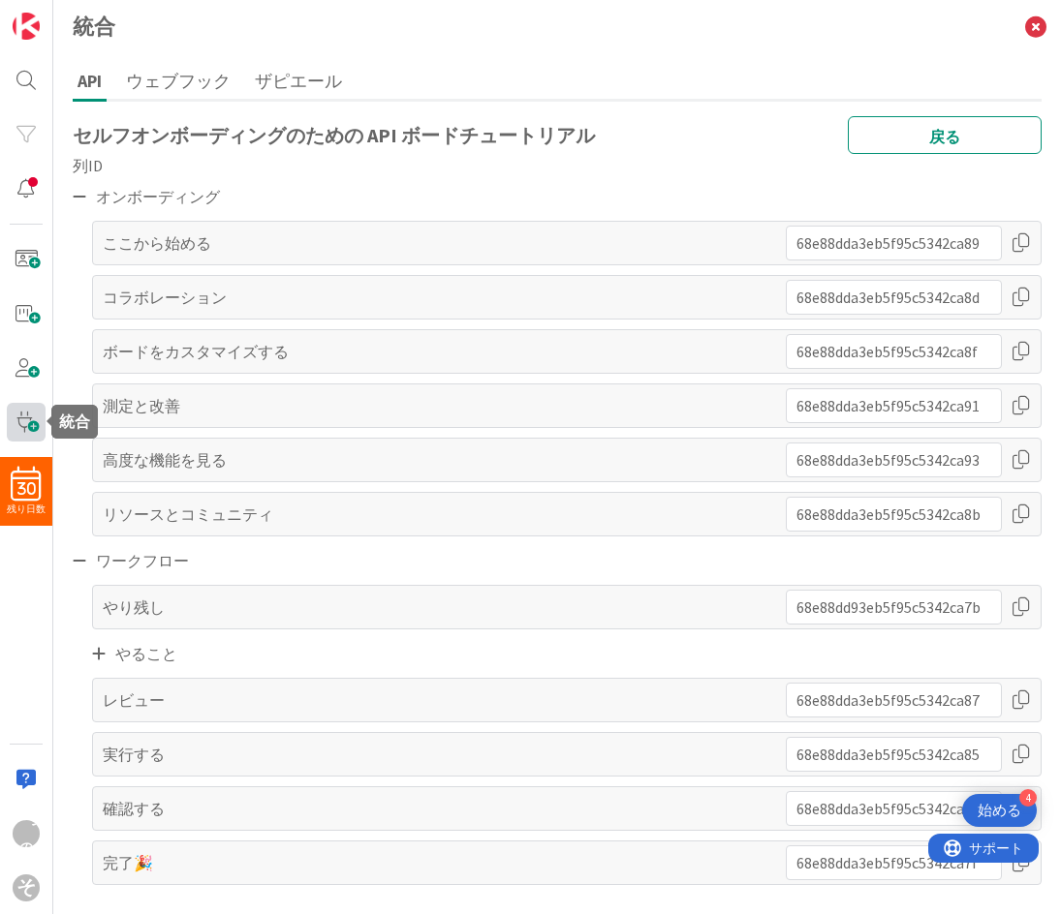
click at [15, 430] on span at bounding box center [26, 422] width 39 height 39
click at [1023, 247] on div at bounding box center [1020, 243] width 19 height 35
click at [25, 273] on span at bounding box center [26, 259] width 39 height 39
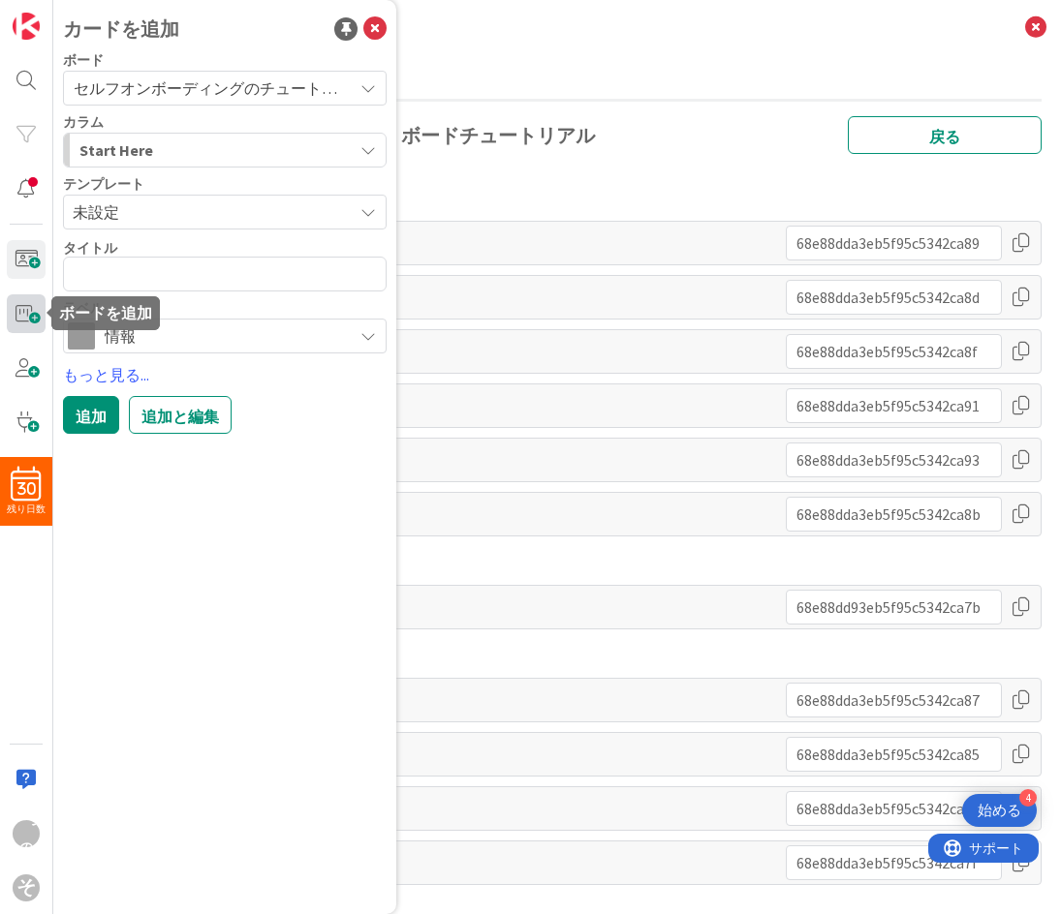
click at [26, 311] on span at bounding box center [26, 313] width 39 height 39
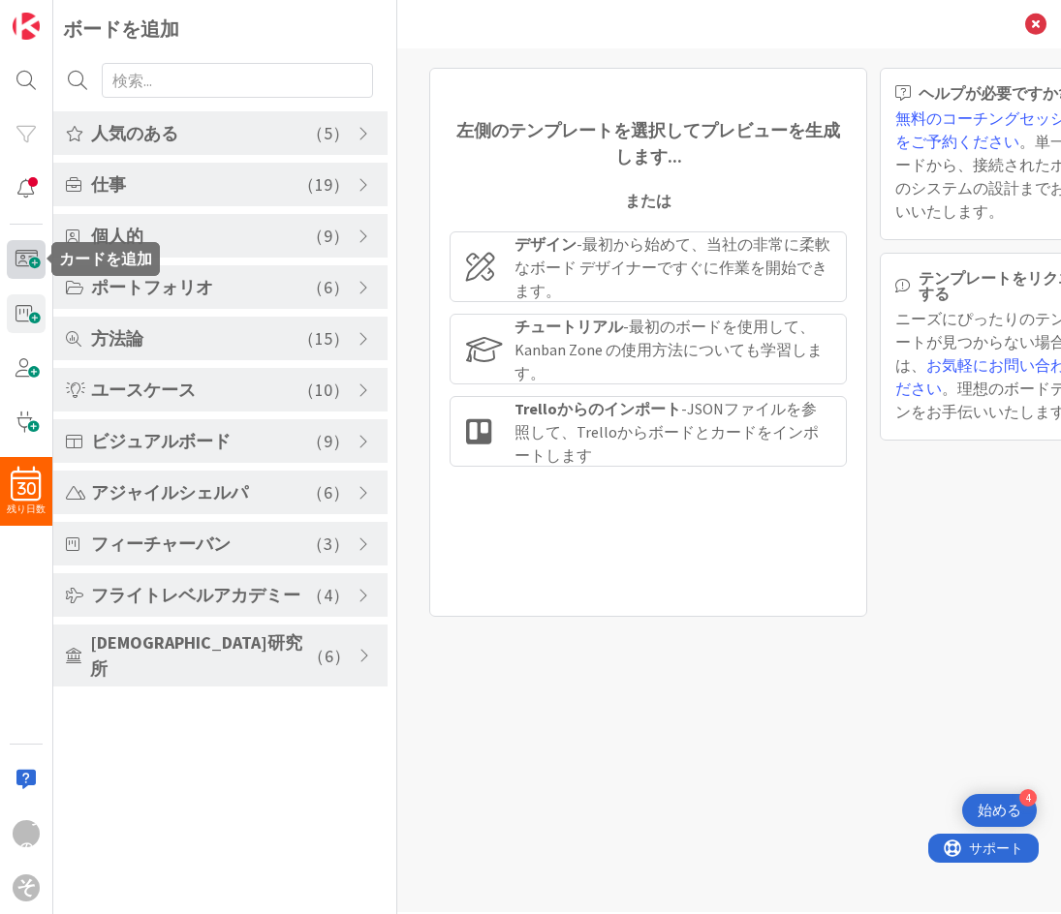
click at [21, 271] on span at bounding box center [26, 259] width 39 height 39
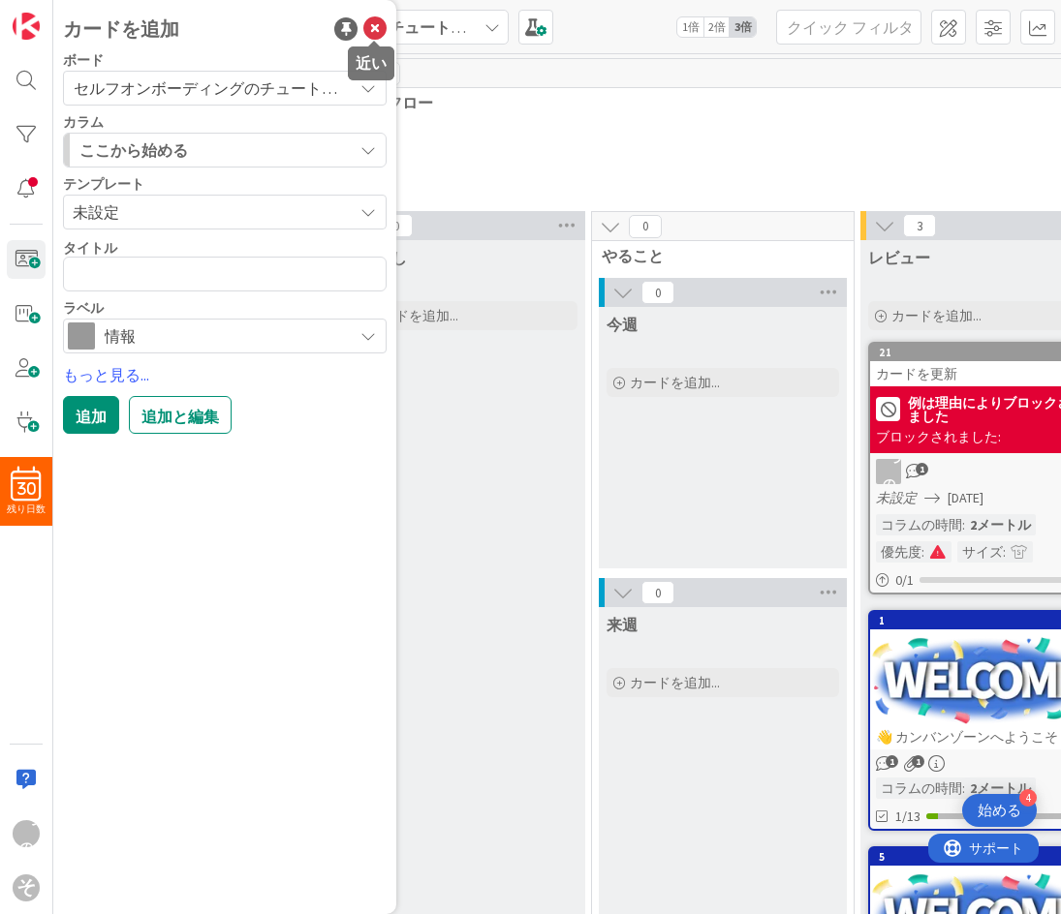
click at [371, 36] on icon at bounding box center [374, 28] width 23 height 23
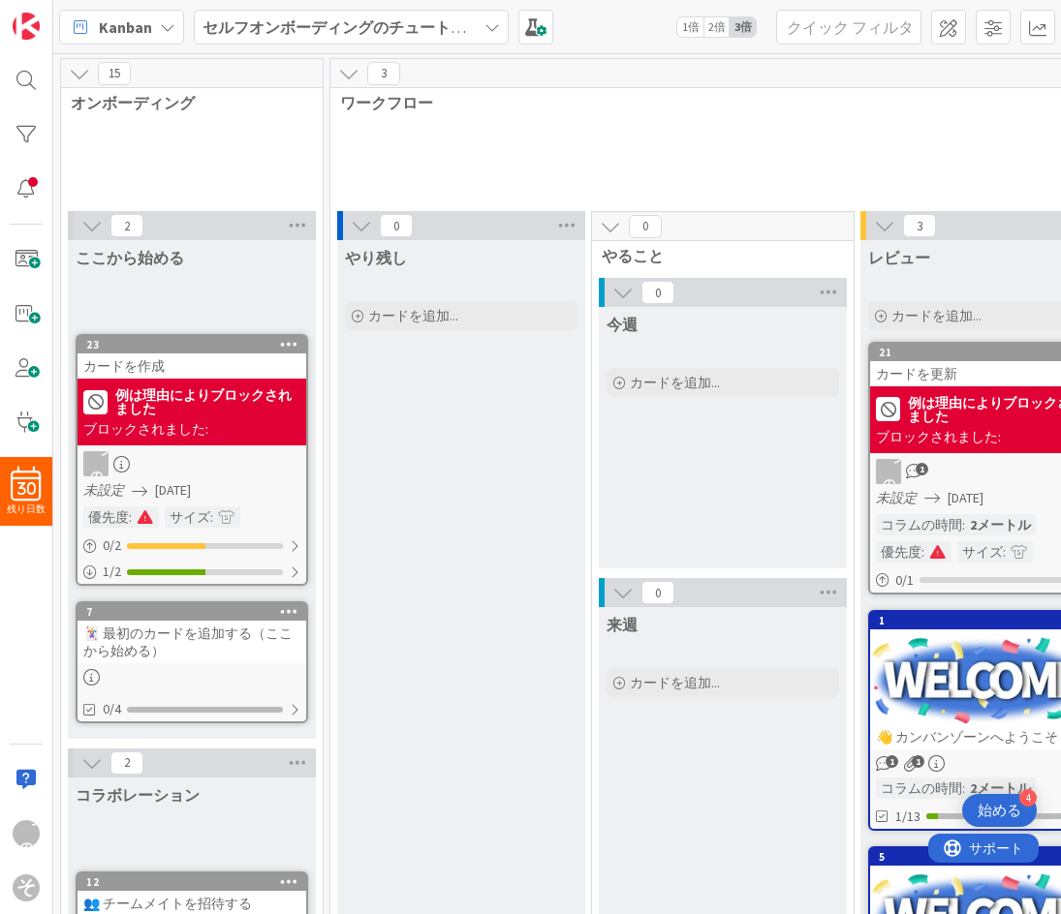
click at [957, 389] on div "例は理由によりブロックされました ブロックされました:" at bounding box center [984, 419] width 229 height 67
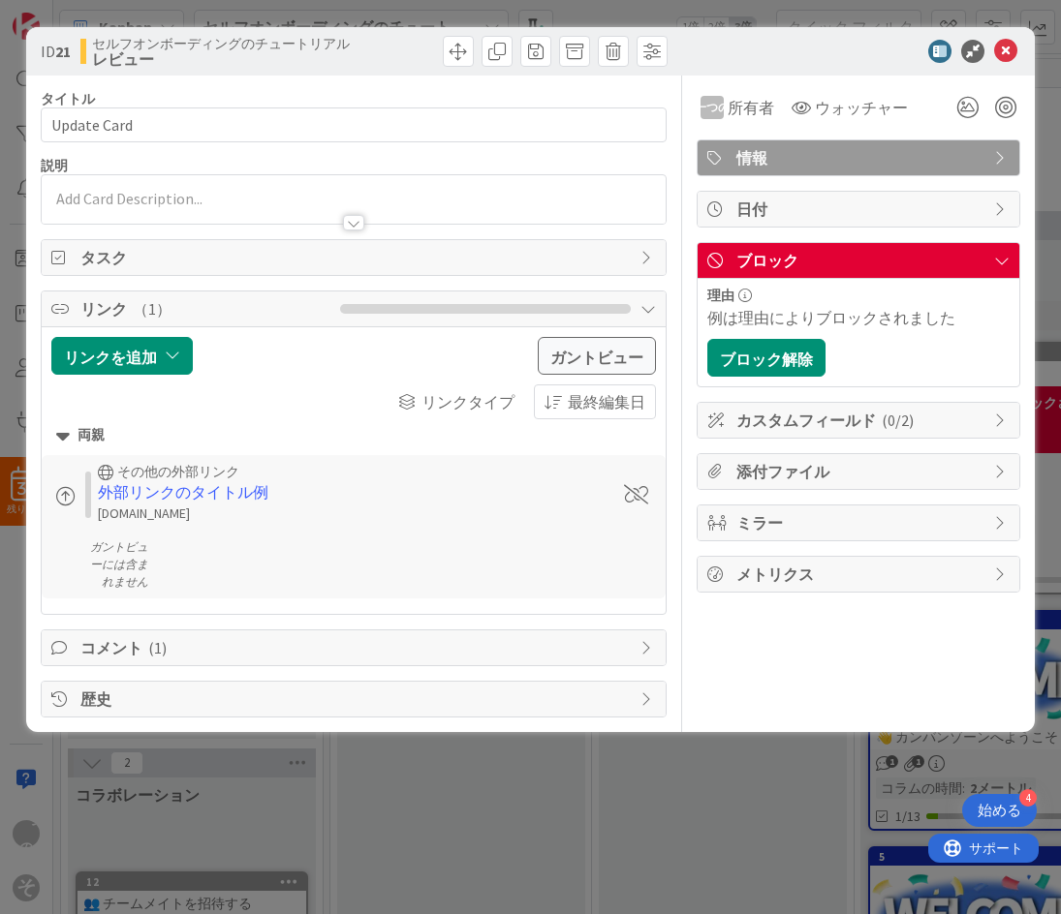
click at [132, 653] on font "コメント" at bounding box center [111, 647] width 62 height 19
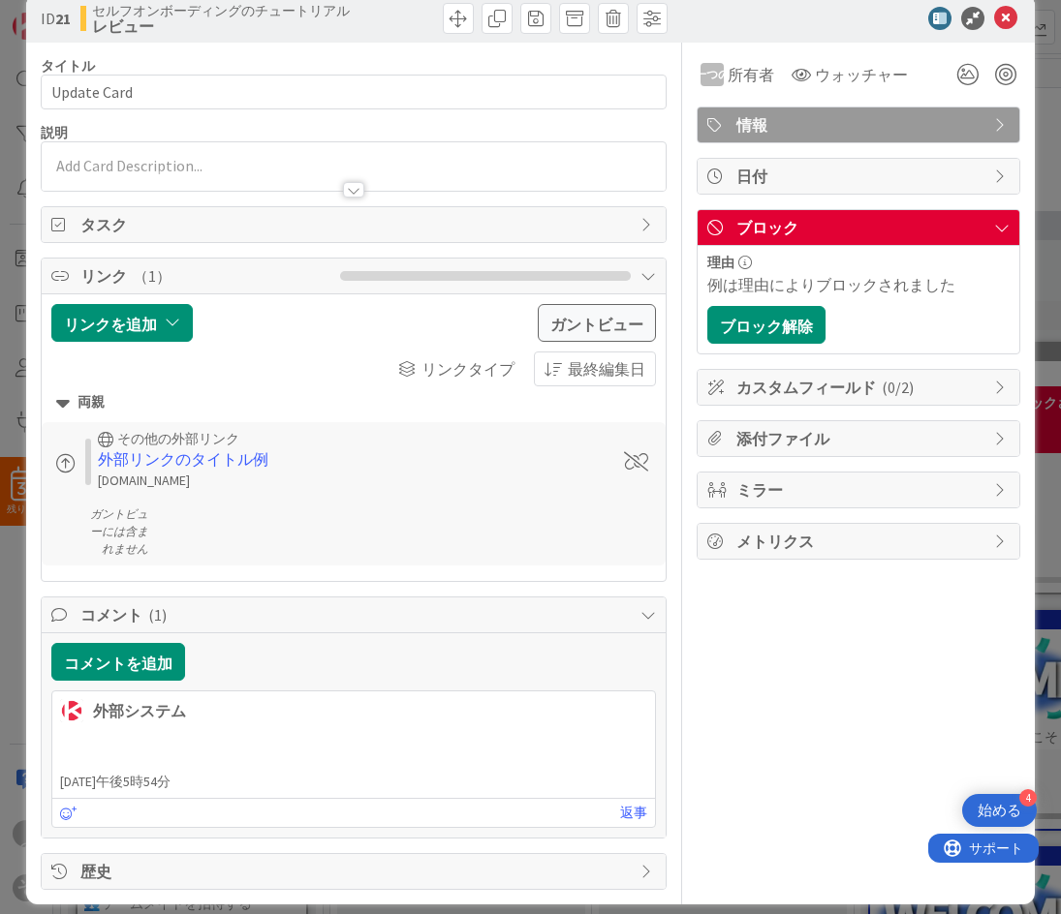
scroll to position [50, 0]
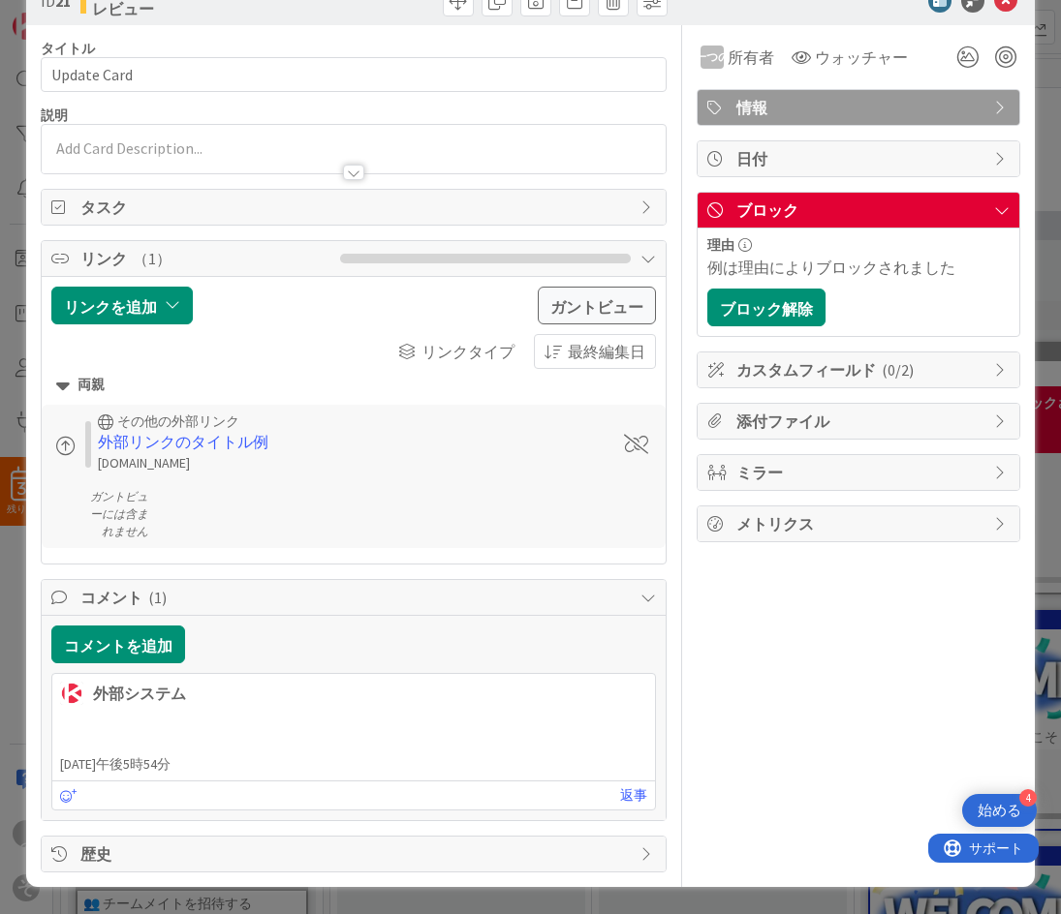
click at [102, 697] on font "外部システム" at bounding box center [139, 693] width 93 height 19
click at [94, 762] on font "2025年10月10日午後5時54分" at bounding box center [115, 764] width 110 height 17
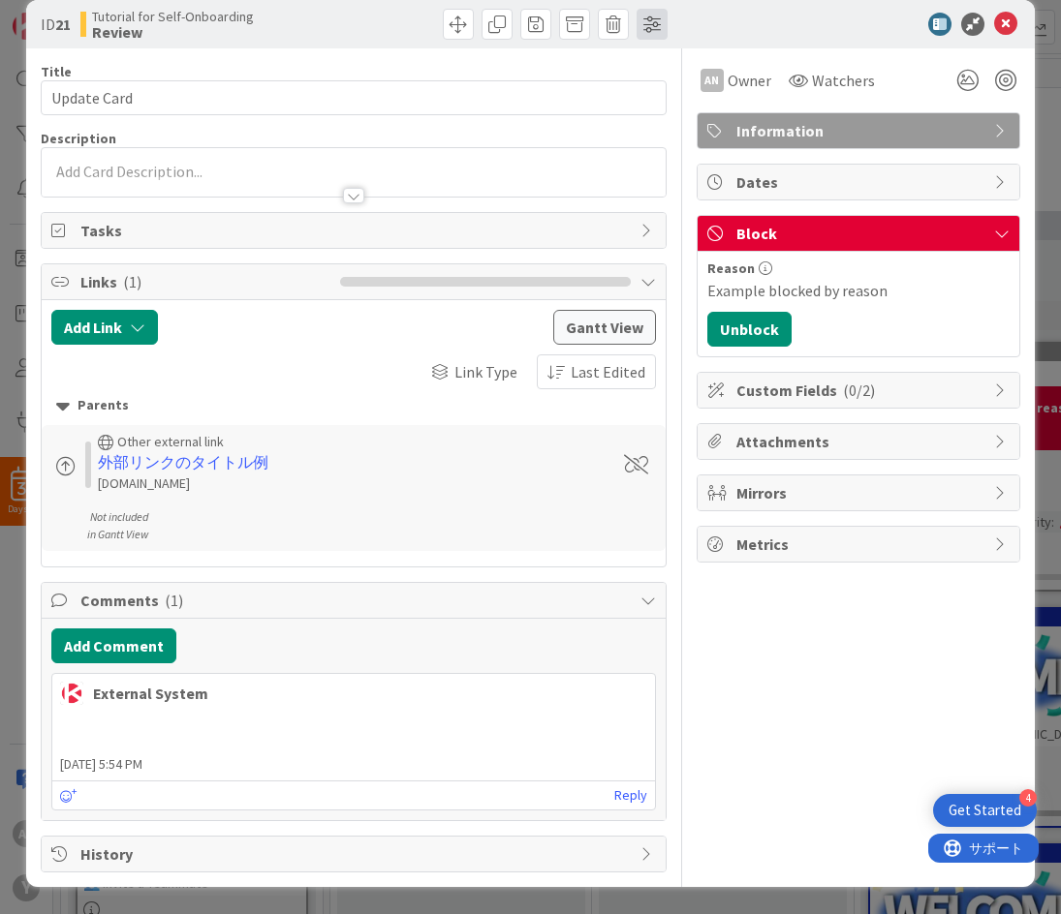
scroll to position [27, 0]
drag, startPoint x: 133, startPoint y: 702, endPoint x: 209, endPoint y: 698, distance: 76.6
click at [209, 698] on div "External System October 10 2025 5:54 PM" at bounding box center [353, 689] width 602 height 31
click at [146, 764] on span "October 10 2025 5:54 PM" at bounding box center [353, 765] width 602 height 20
click at [624, 800] on link "Reply" at bounding box center [630, 796] width 33 height 24
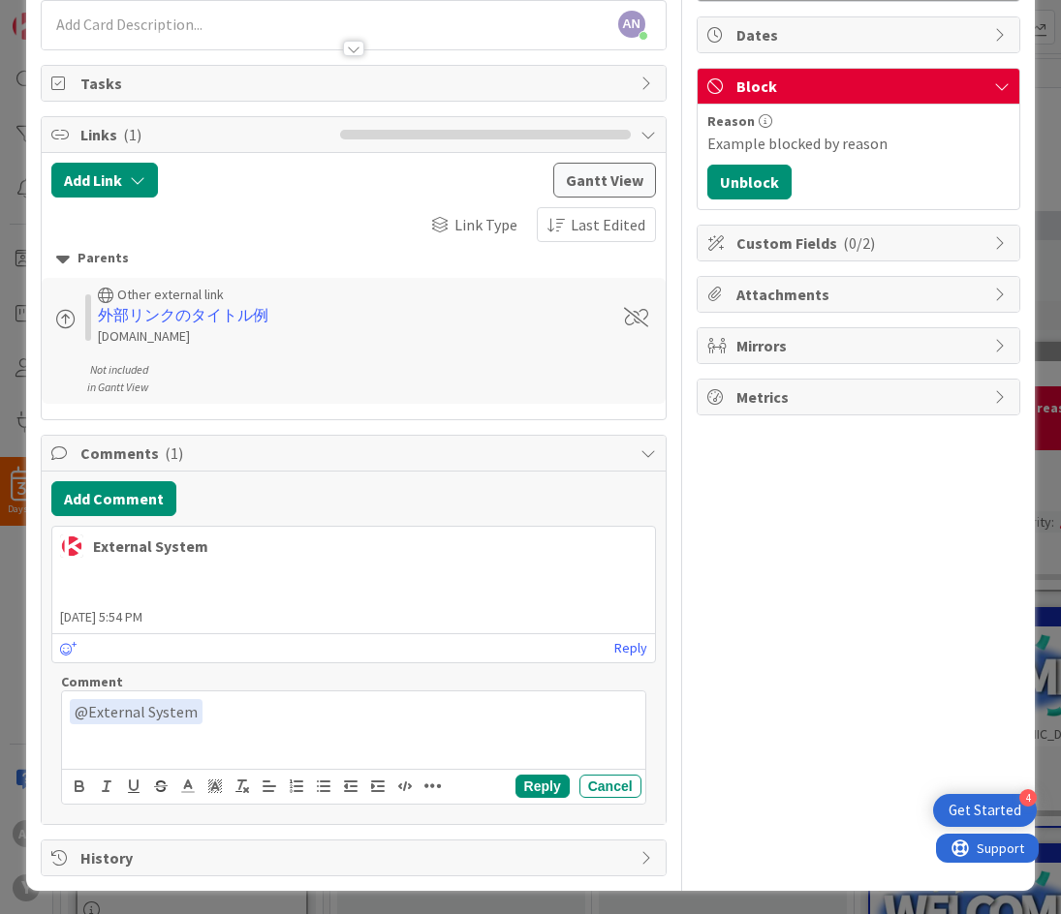
scroll to position [178, 0]
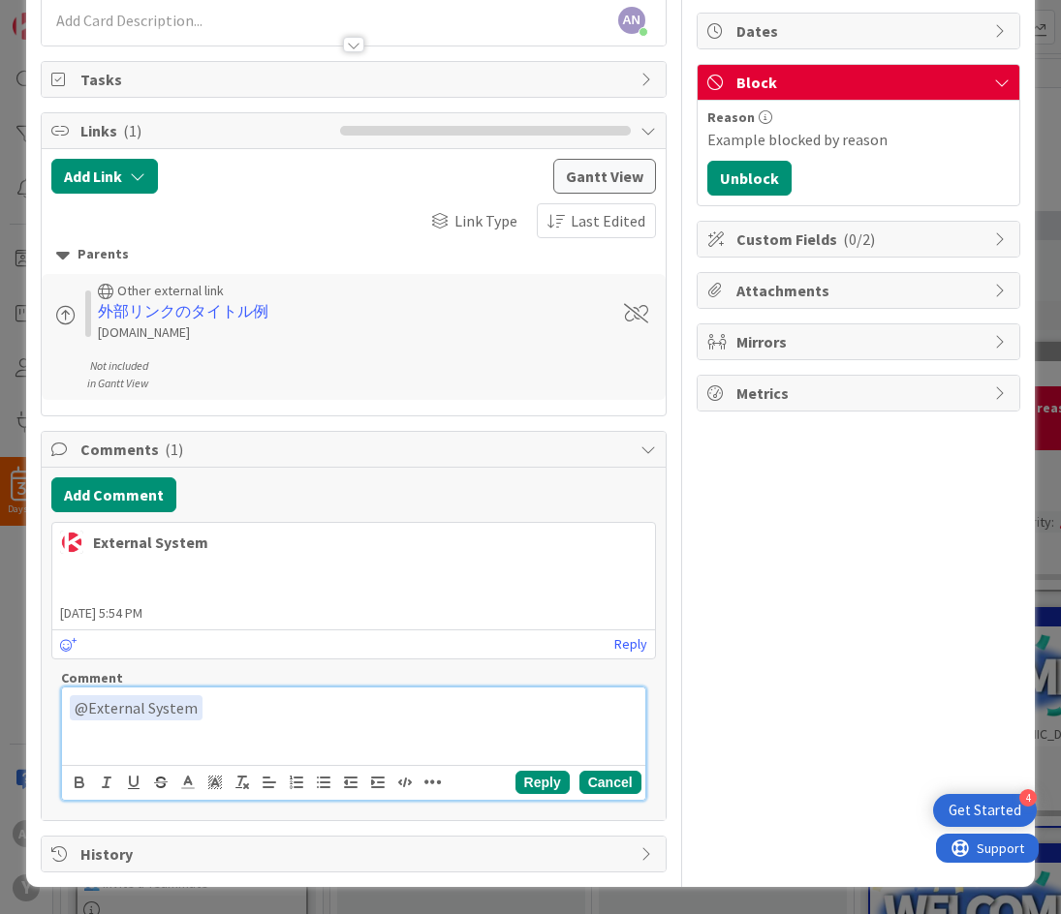
click at [588, 784] on button "Cancel" at bounding box center [610, 782] width 62 height 23
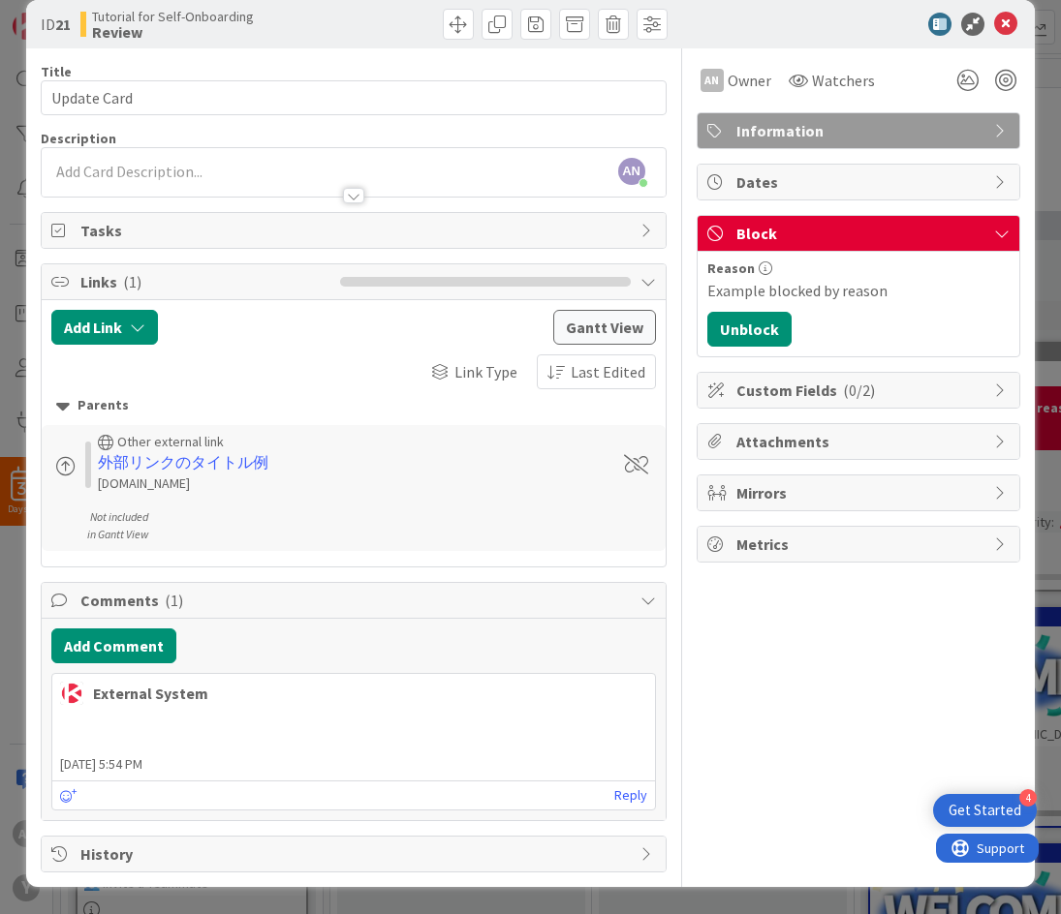
scroll to position [27, 0]
click at [113, 695] on div "External System" at bounding box center [150, 693] width 115 height 23
click at [111, 694] on div "External System" at bounding box center [150, 693] width 115 height 23
click at [737, 623] on div "an Owner Watchers Information Dates Block Reason Example blocked by reason Unbl…" at bounding box center [858, 460] width 324 height 824
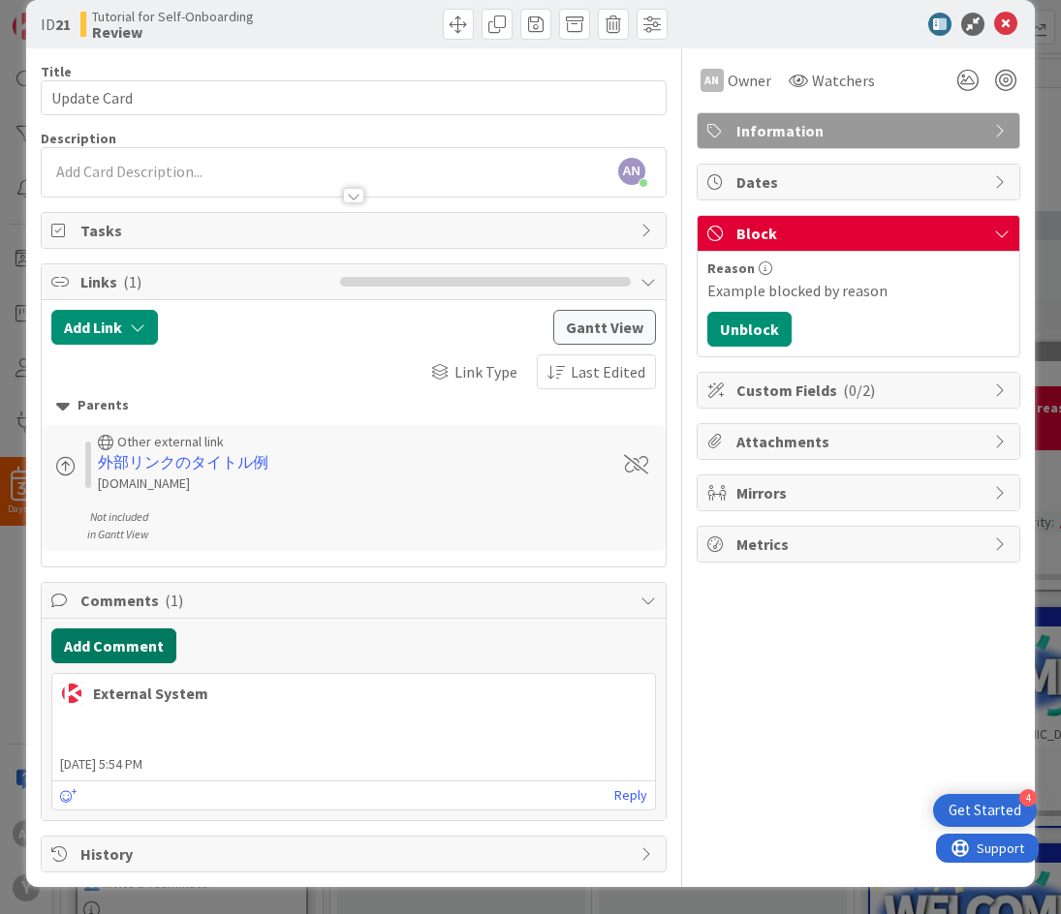
click at [135, 640] on button "Add Comment" at bounding box center [113, 646] width 125 height 35
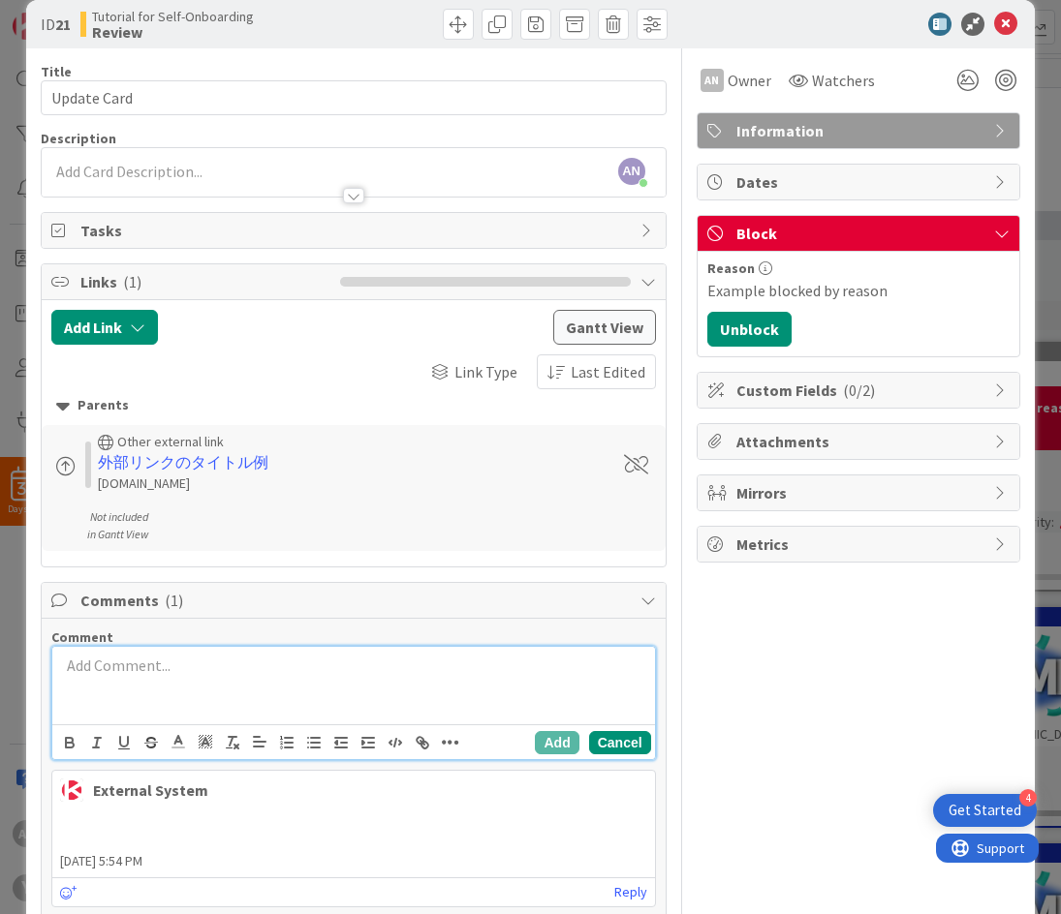
click at [613, 745] on button "Cancel" at bounding box center [620, 742] width 62 height 23
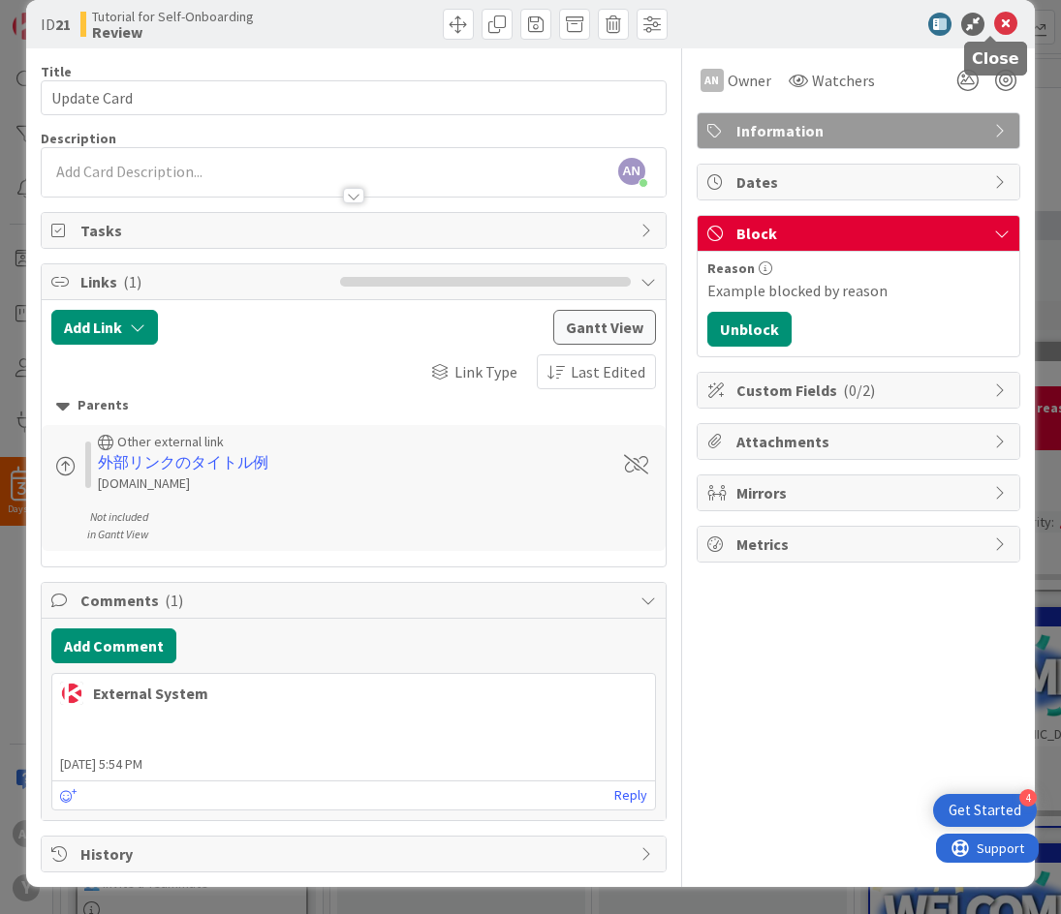
click at [997, 15] on icon at bounding box center [1005, 24] width 23 height 23
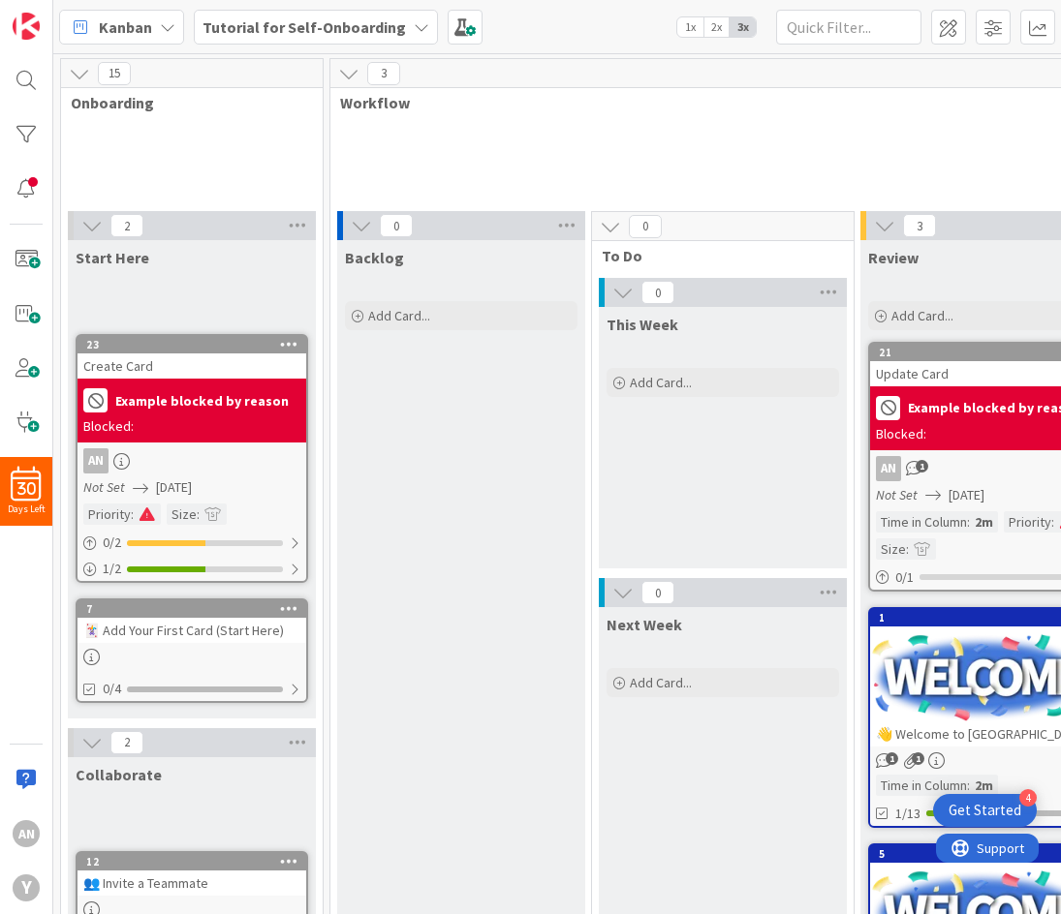
click at [160, 353] on div "23" at bounding box center [191, 344] width 229 height 17
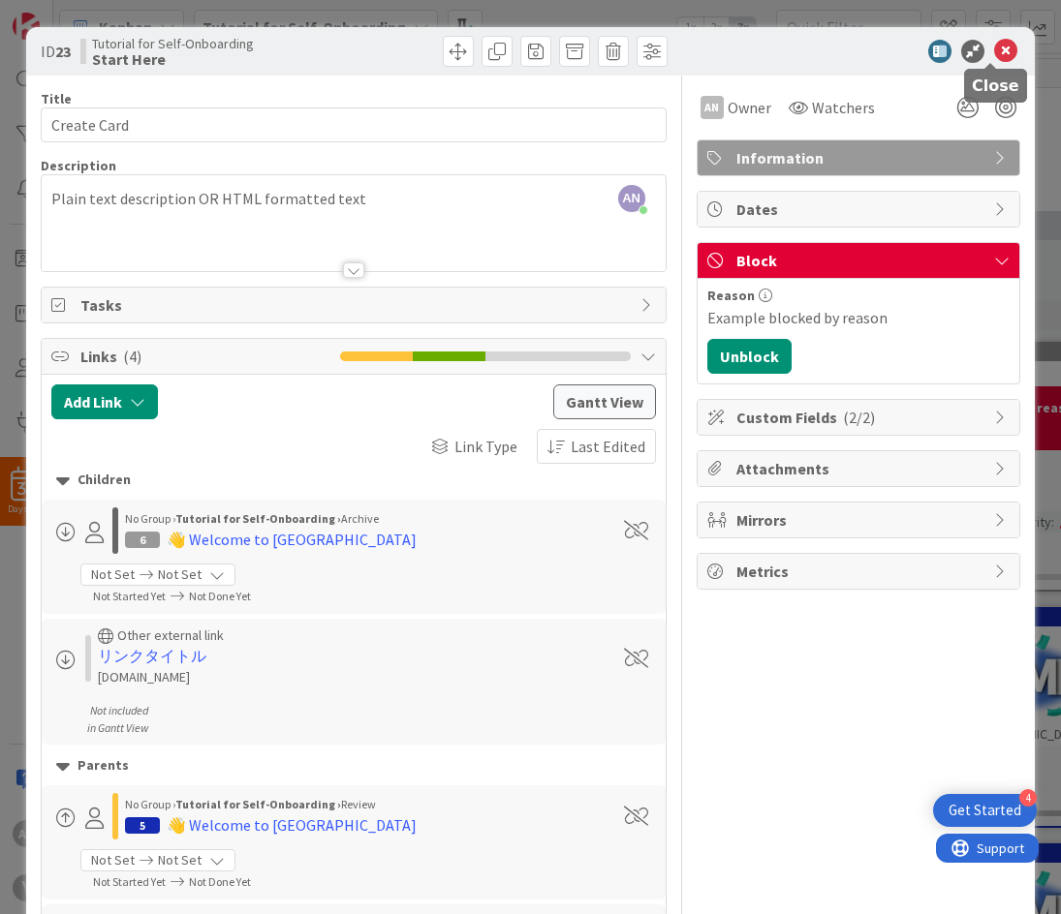
click at [994, 48] on icon at bounding box center [1005, 51] width 23 height 23
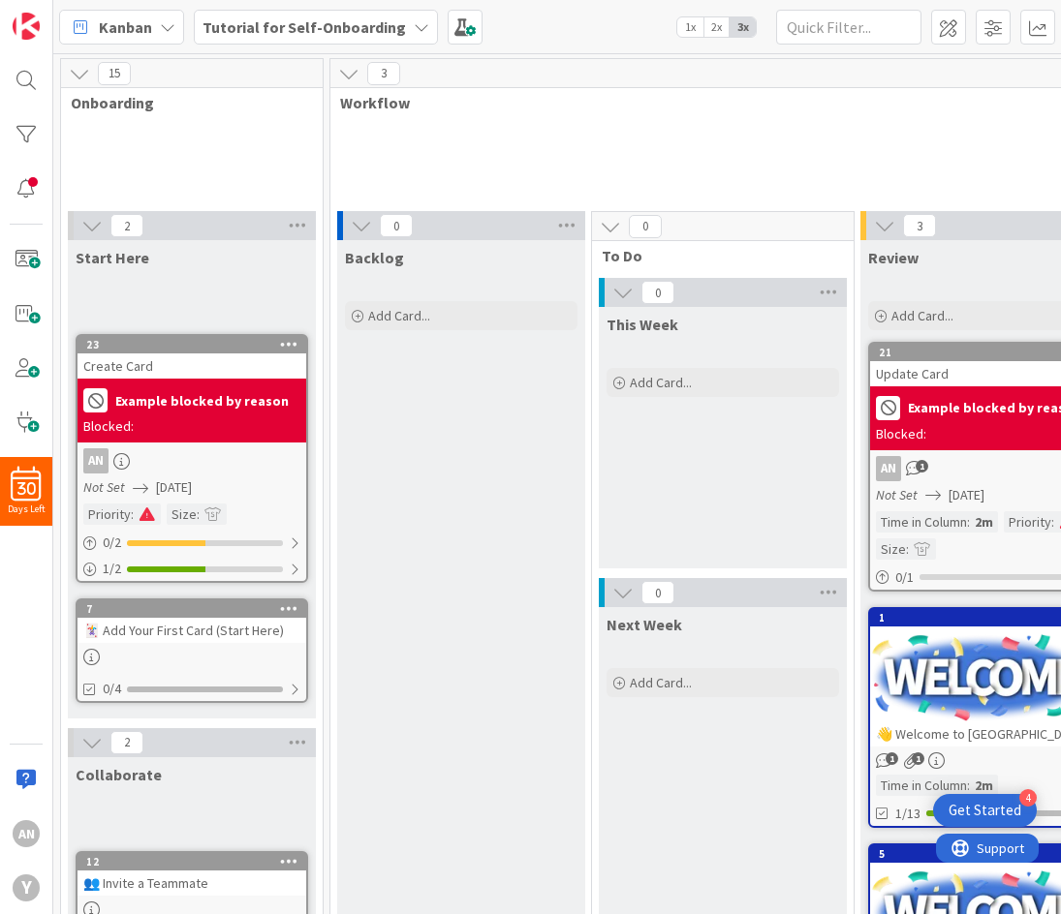
click at [234, 638] on div "🃏 Add Your First Card (Start Here)" at bounding box center [191, 630] width 229 height 25
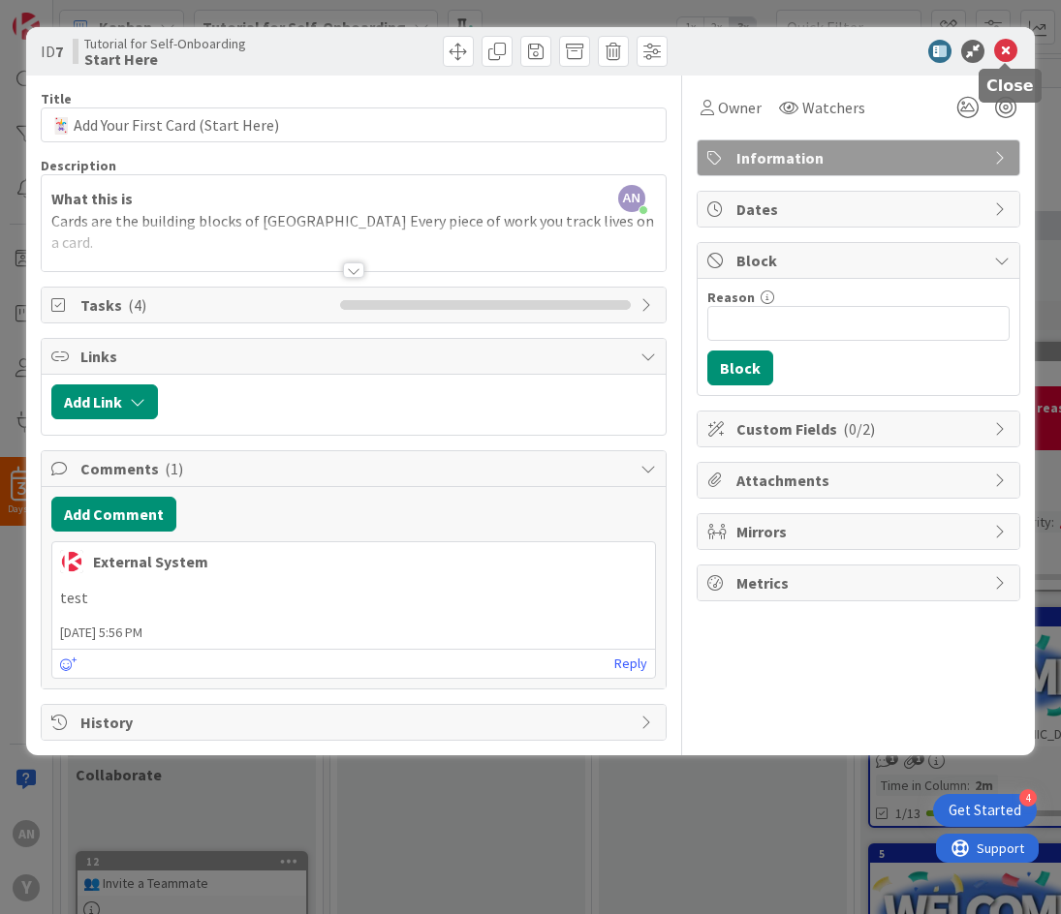
click at [1007, 50] on icon at bounding box center [1005, 51] width 23 height 23
